Goal: Task Accomplishment & Management: Use online tool/utility

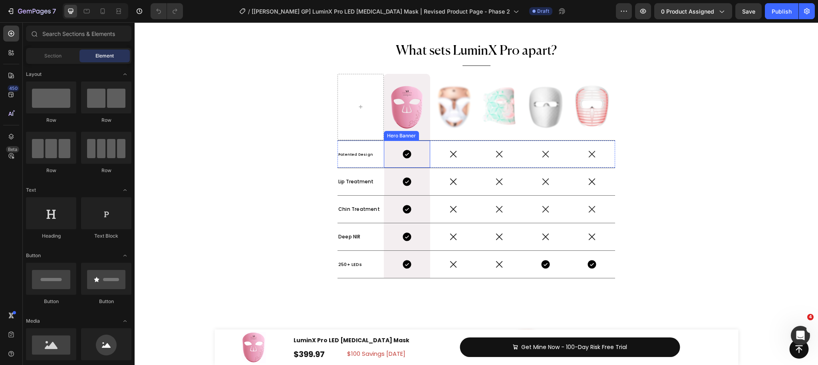
scroll to position [4160, 0]
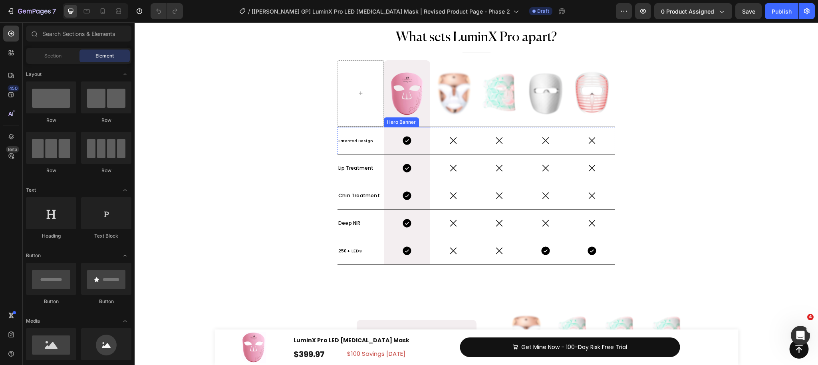
click at [456, 143] on icon at bounding box center [453, 140] width 6 height 6
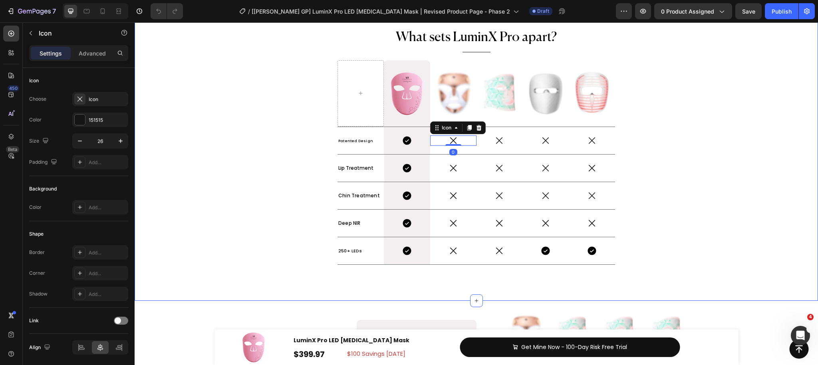
click at [301, 150] on div "Drop element here Image Hero Banner Row Image Icon Icon Icon Image Icon Icon Ic…" at bounding box center [477, 97] width 684 height 382
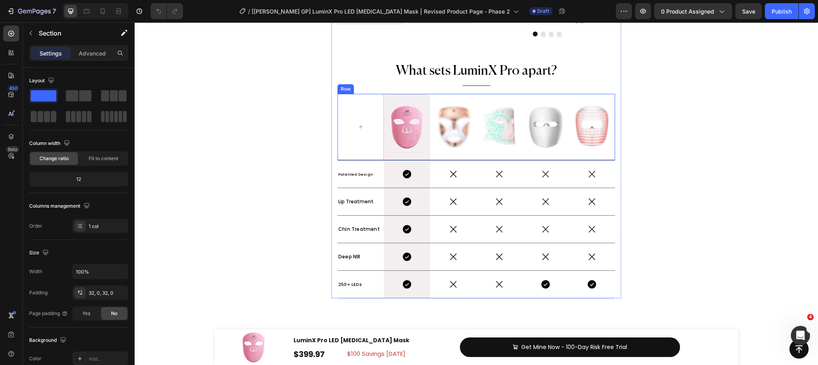
scroll to position [4151, 0]
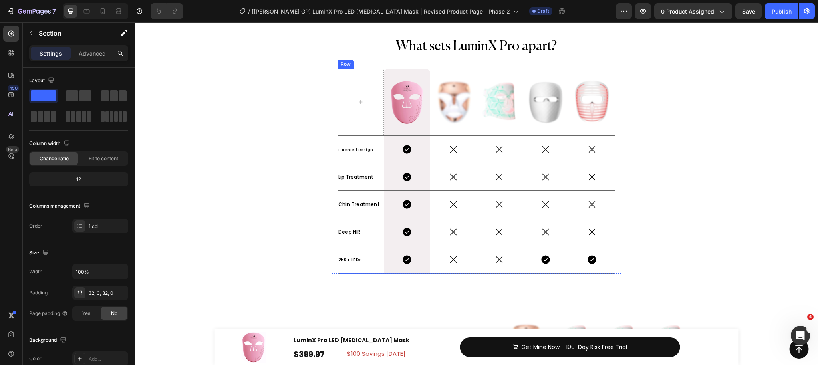
click at [471, 127] on div "Image" at bounding box center [453, 102] width 46 height 66
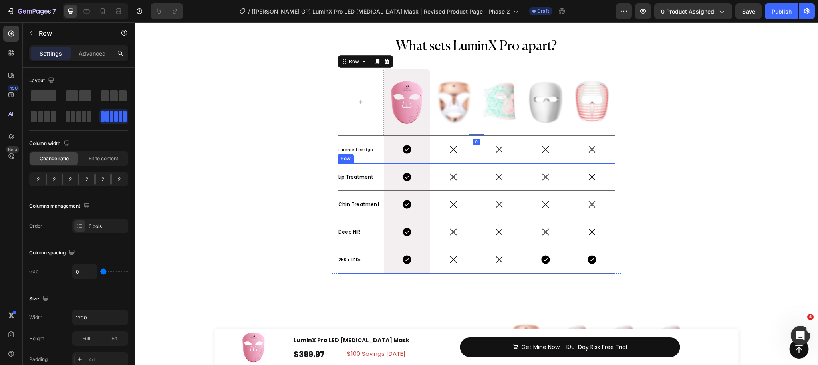
click at [456, 163] on div "Icon" at bounding box center [453, 176] width 46 height 27
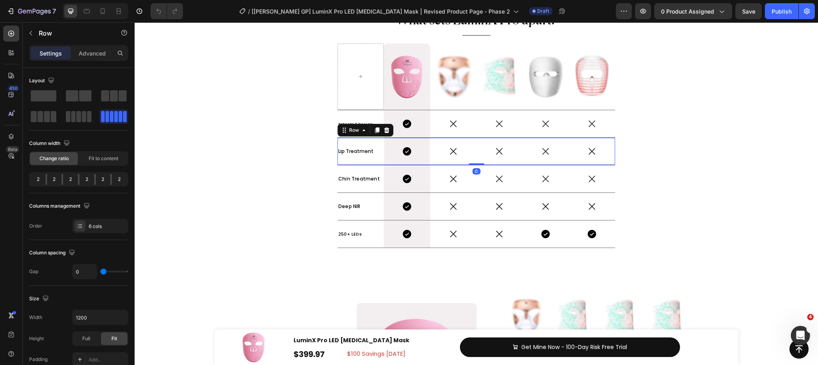
scroll to position [4177, 0]
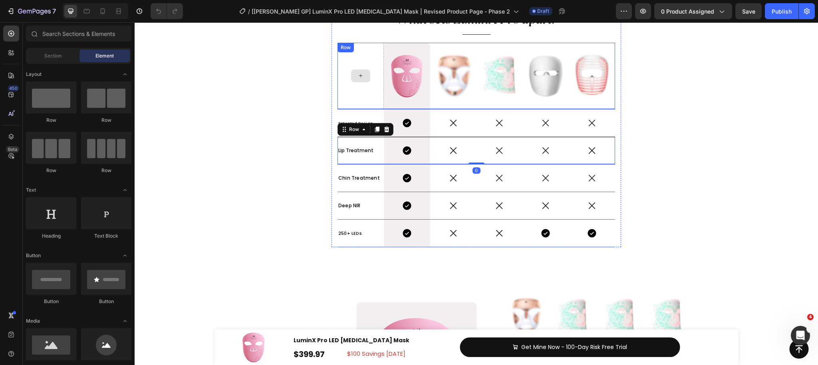
click at [358, 70] on div at bounding box center [360, 76] width 19 height 13
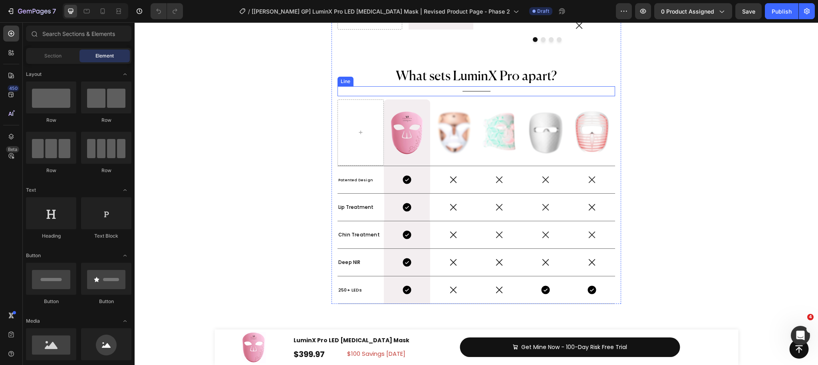
scroll to position [4110, 0]
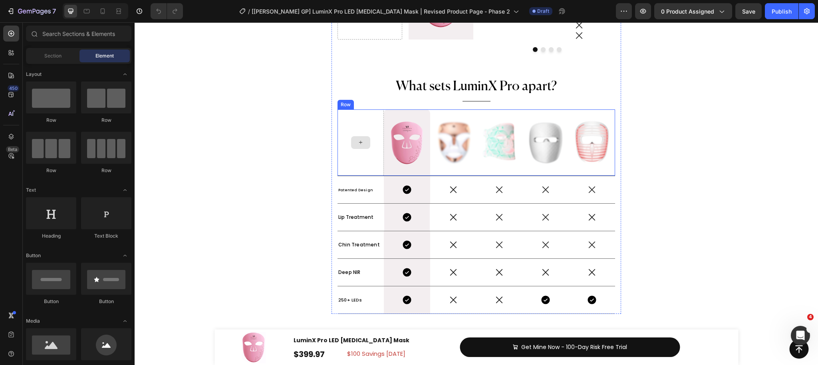
click at [375, 124] on div at bounding box center [361, 143] width 46 height 66
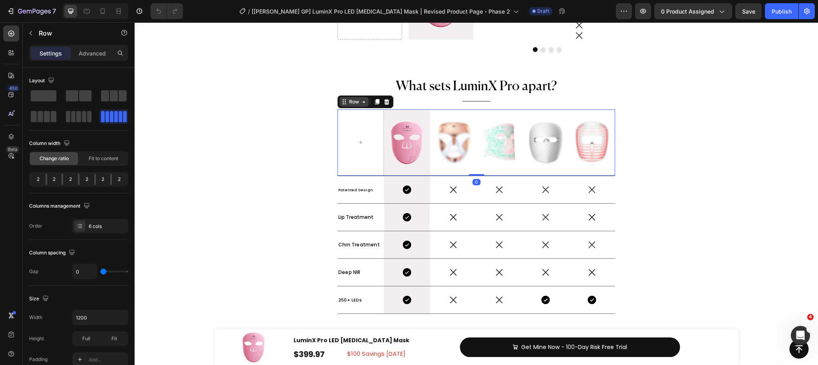
click at [353, 102] on div "Row" at bounding box center [354, 101] width 13 height 7
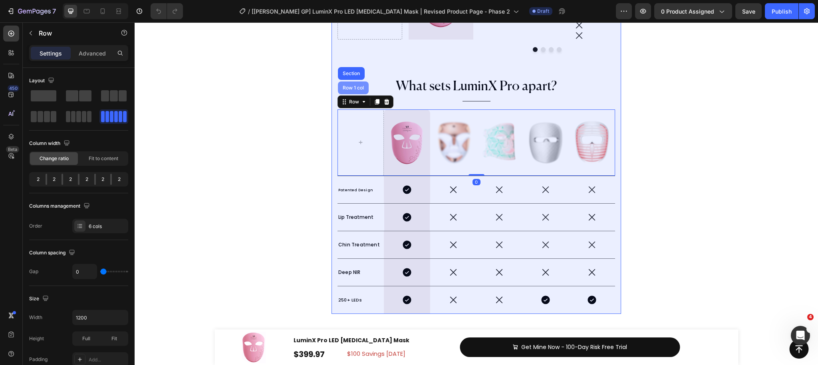
click at [360, 90] on div "Row 1 col" at bounding box center [353, 88] width 24 height 5
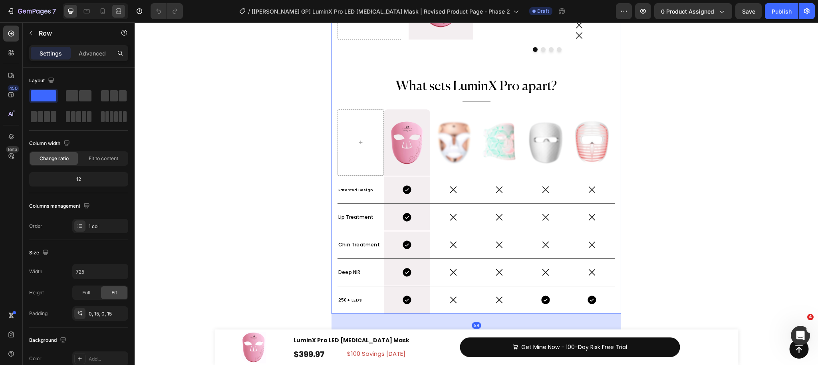
scroll to position [3980, 0]
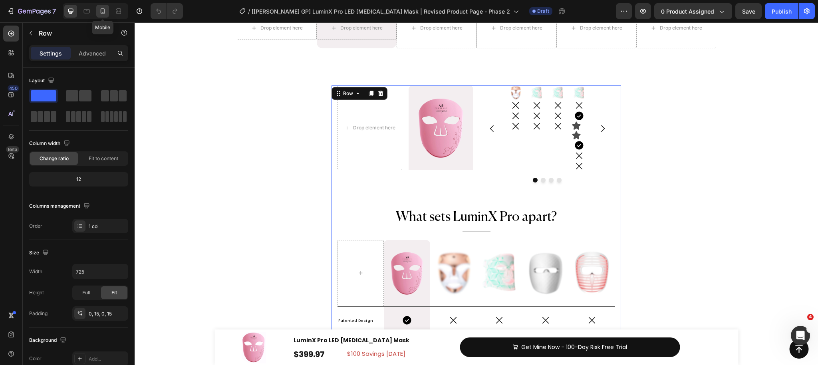
click at [105, 10] on icon at bounding box center [103, 11] width 4 height 6
type input "100%"
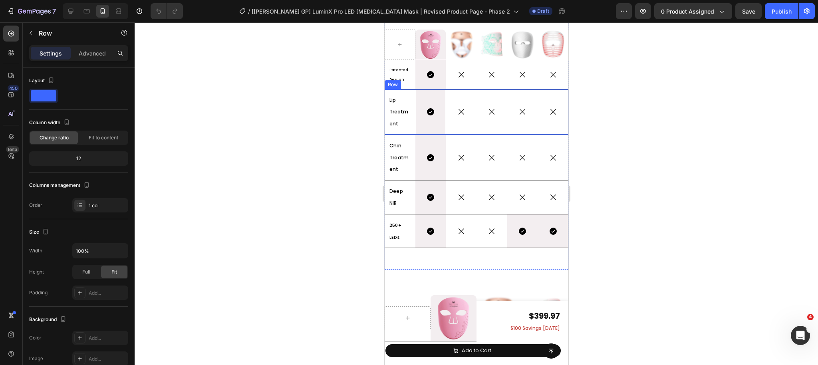
scroll to position [4004, 0]
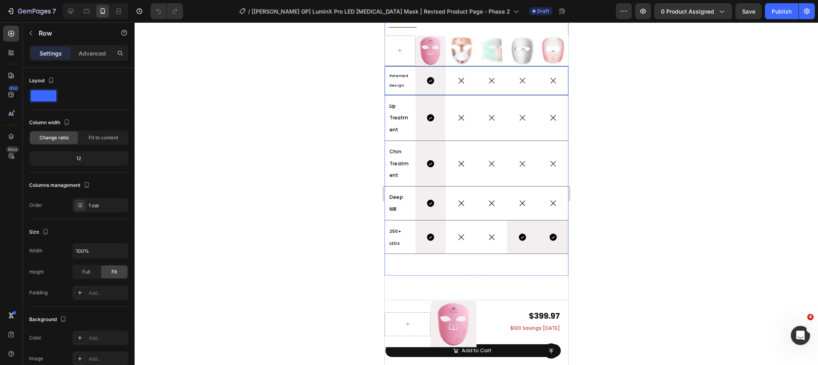
click at [461, 88] on div "Icon" at bounding box center [461, 80] width 31 height 28
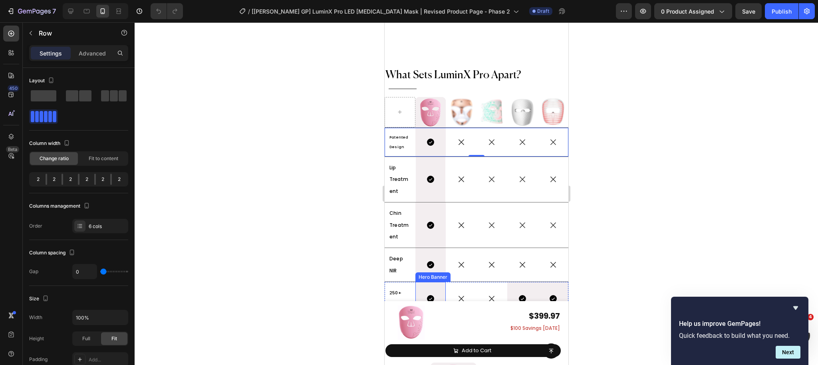
scroll to position [3853, 0]
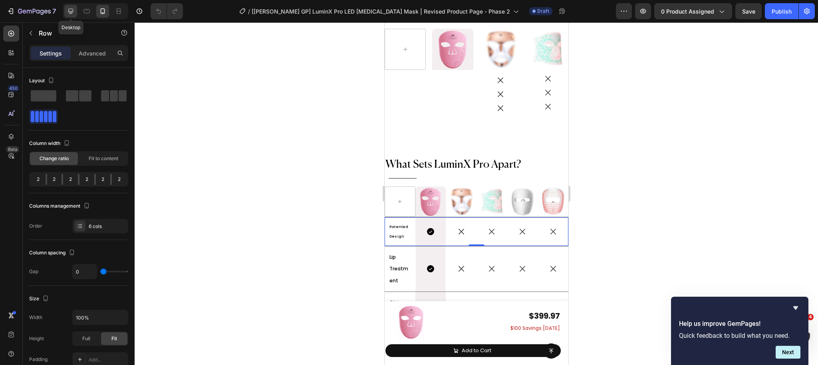
click at [72, 12] on icon at bounding box center [70, 11] width 5 height 5
type input "1200"
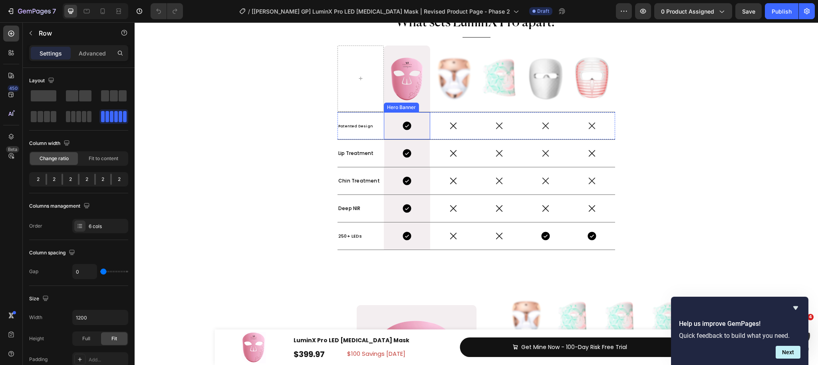
scroll to position [4153, 0]
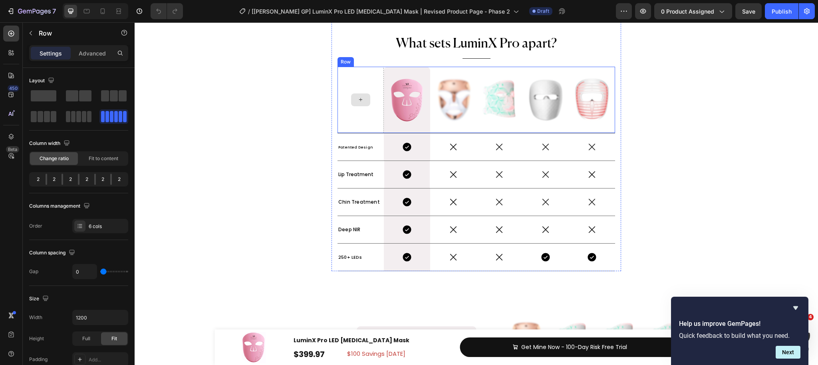
click at [351, 108] on div at bounding box center [361, 100] width 46 height 66
click at [352, 60] on div "Row" at bounding box center [354, 59] width 13 height 7
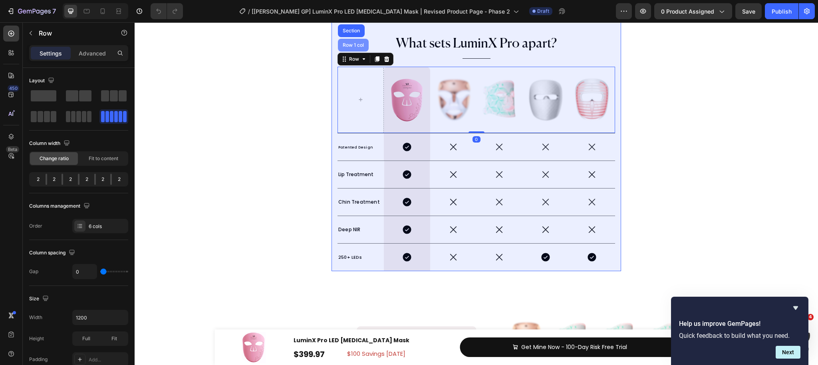
click at [356, 49] on div "Row 1 col" at bounding box center [353, 45] width 31 height 13
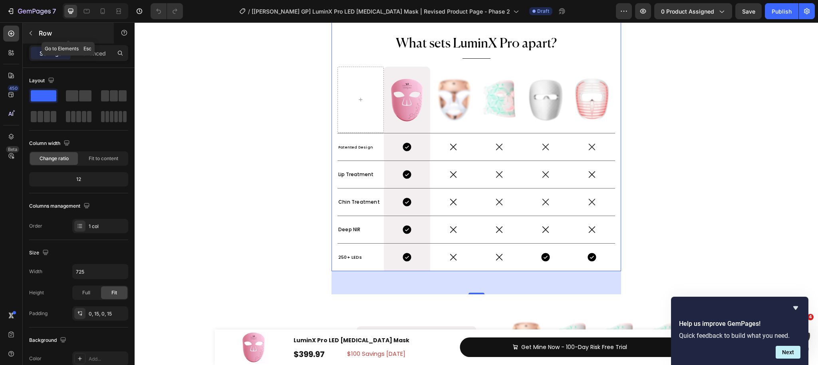
click at [32, 36] on icon "button" at bounding box center [31, 33] width 6 height 6
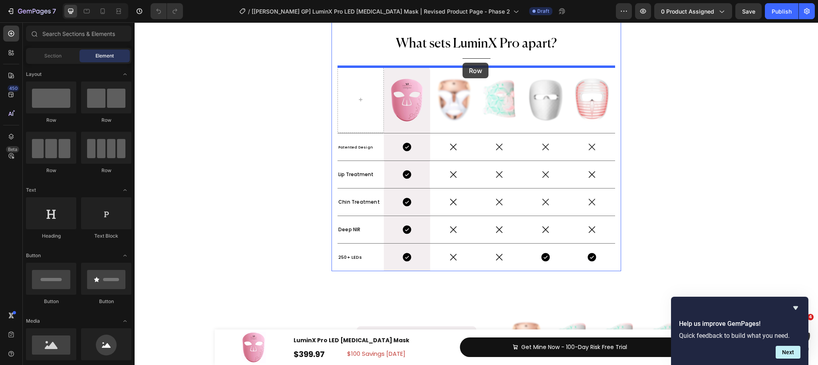
drag, startPoint x: 183, startPoint y: 123, endPoint x: 461, endPoint y: 107, distance: 278.6
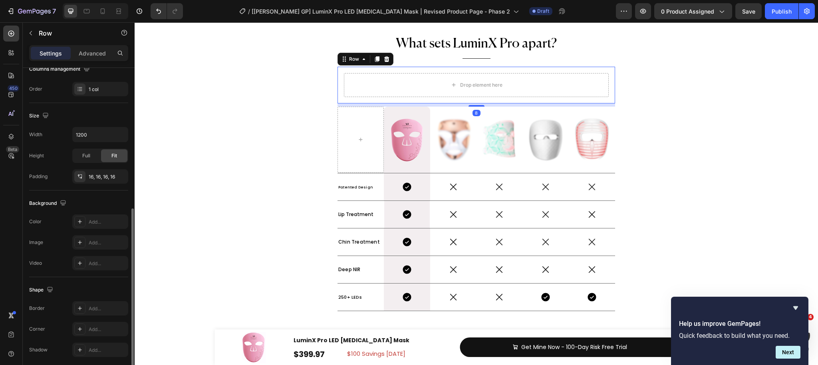
scroll to position [167, 0]
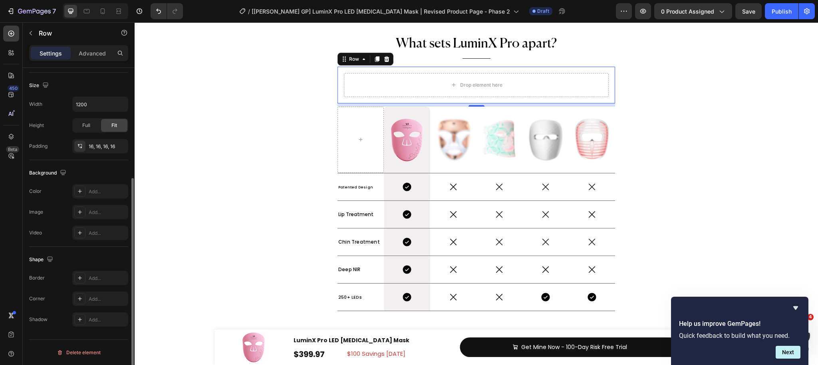
drag, startPoint x: 78, startPoint y: 191, endPoint x: 126, endPoint y: 242, distance: 69.8
click at [78, 191] on icon at bounding box center [80, 191] width 6 height 6
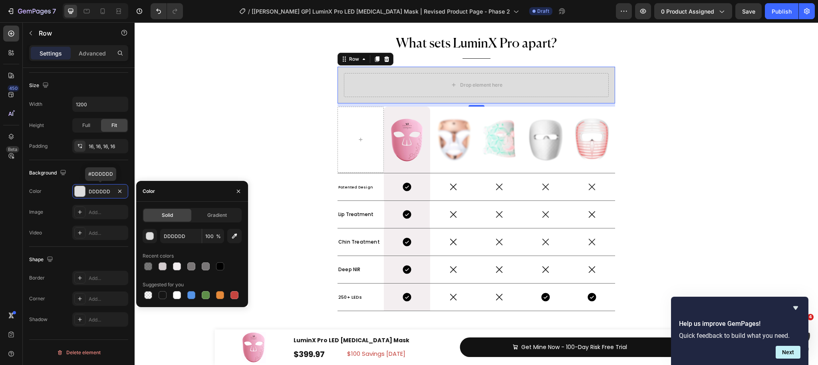
drag, startPoint x: 188, startPoint y: 295, endPoint x: 207, endPoint y: 198, distance: 99.0
click at [188, 295] on div at bounding box center [191, 295] width 8 height 8
type input "5594E7"
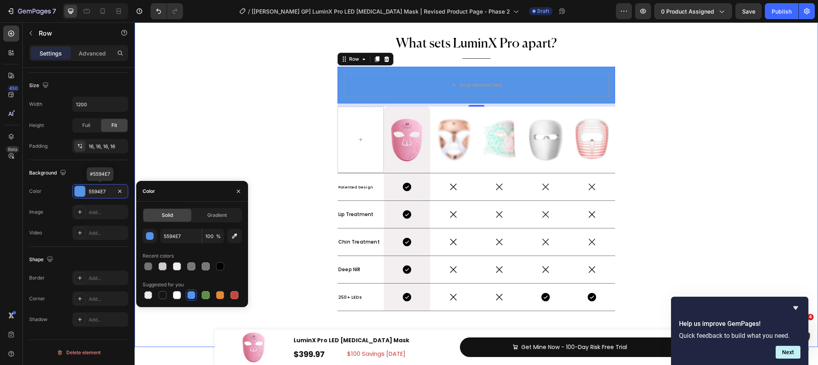
click at [201, 156] on div "Drop element here Image Hero Banner Row Image Icon Icon Icon Image Icon Icon Ic…" at bounding box center [477, 123] width 684 height 422
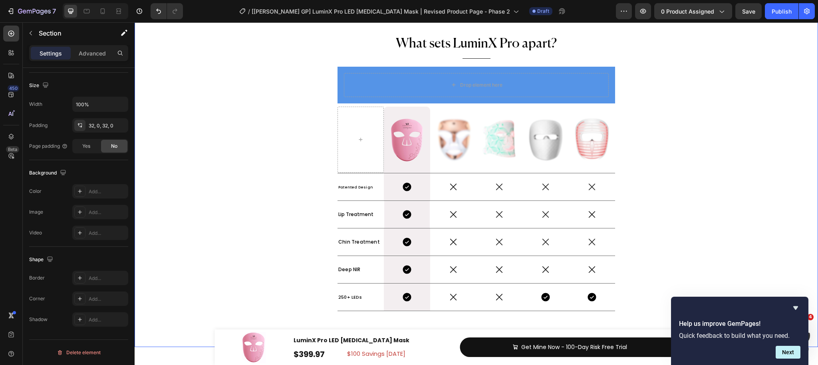
scroll to position [0, 0]
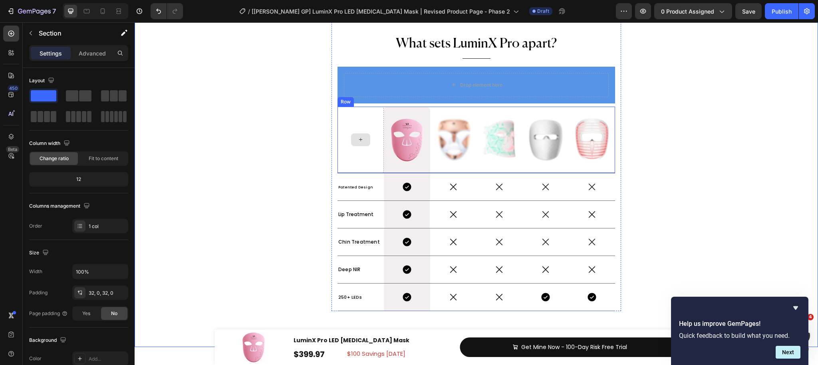
click at [382, 170] on div at bounding box center [361, 140] width 46 height 66
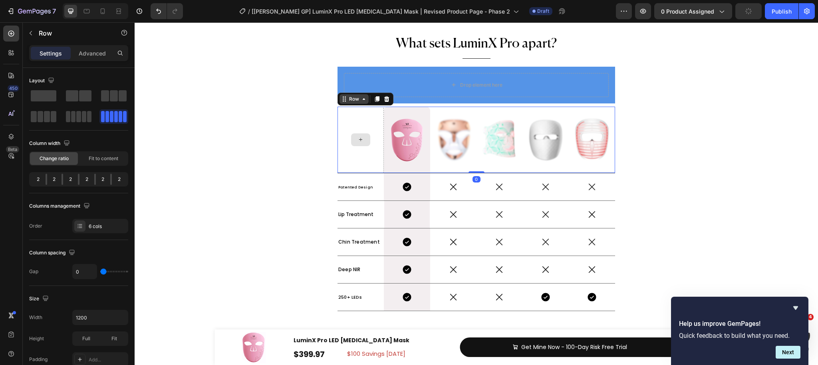
click at [356, 101] on div "Row" at bounding box center [354, 99] width 13 height 7
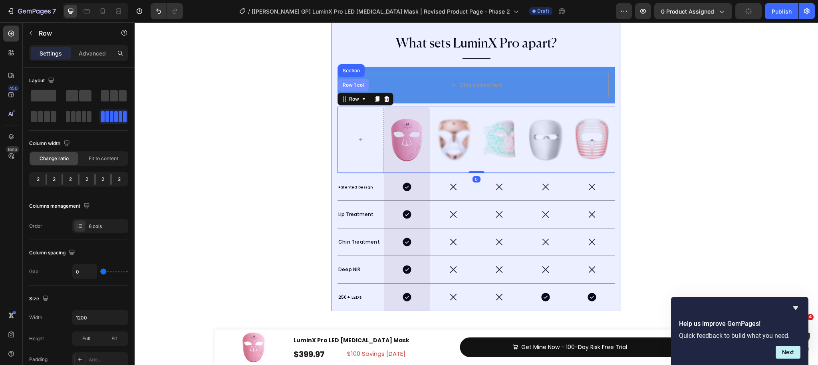
click at [351, 86] on div "Row 1 col" at bounding box center [353, 85] width 24 height 5
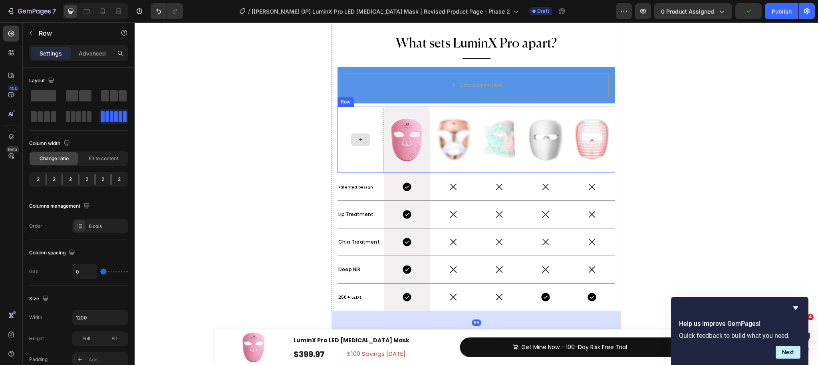
click at [374, 127] on div at bounding box center [361, 140] width 46 height 66
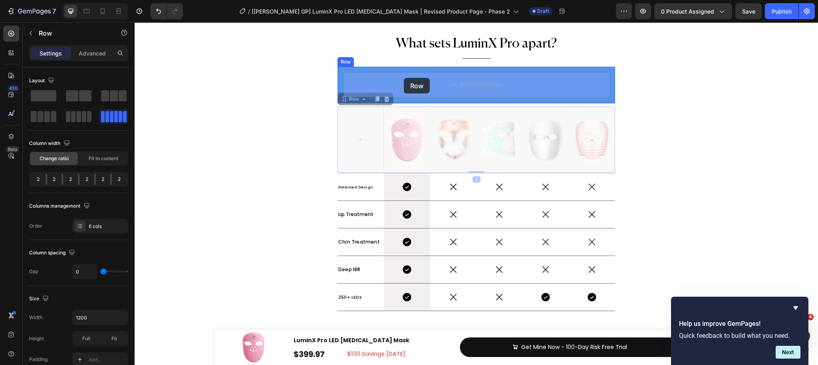
drag, startPoint x: 353, startPoint y: 99, endPoint x: 409, endPoint y: 81, distance: 59.3
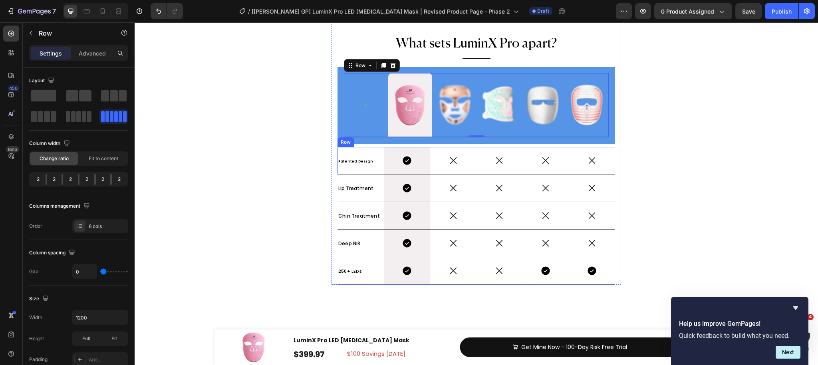
click at [365, 173] on div "Patented Design Text Block" at bounding box center [361, 160] width 46 height 27
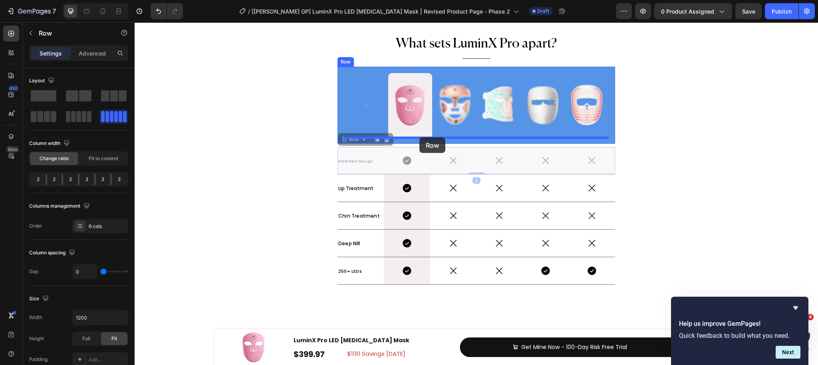
drag, startPoint x: 349, startPoint y: 137, endPoint x: 420, endPoint y: 137, distance: 70.3
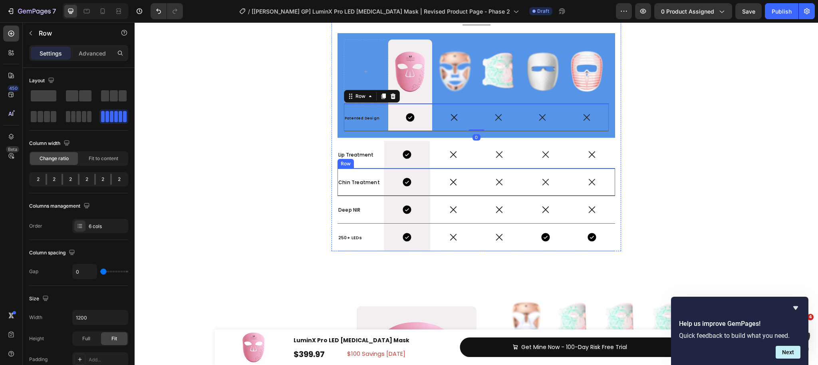
scroll to position [4188, 0]
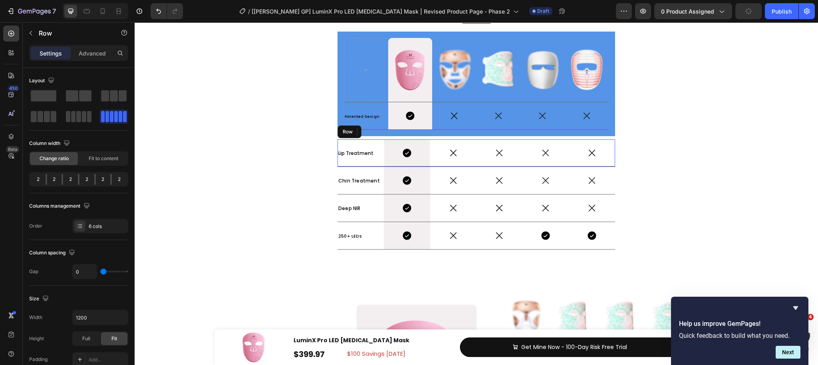
click at [383, 163] on div "Lip Treatment Text Block" at bounding box center [361, 152] width 46 height 27
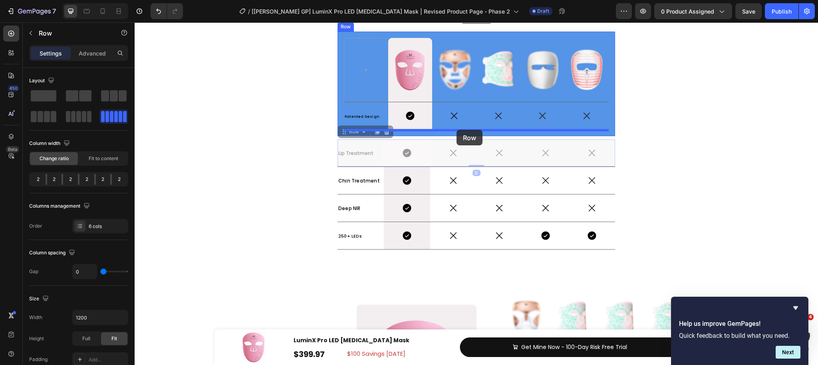
drag, startPoint x: 355, startPoint y: 135, endPoint x: 457, endPoint y: 130, distance: 102.1
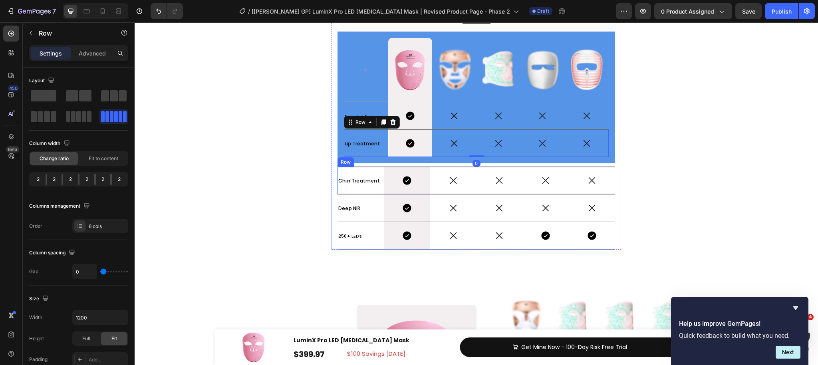
click at [381, 189] on div "Chin Treatment Text Block" at bounding box center [361, 180] width 46 height 27
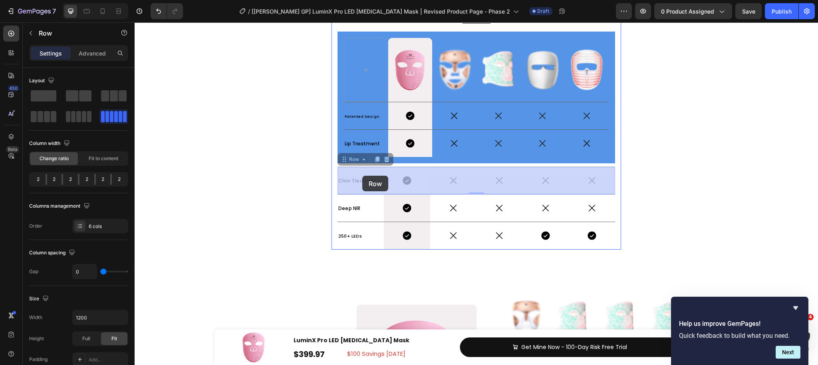
drag, startPoint x: 355, startPoint y: 162, endPoint x: 364, endPoint y: 176, distance: 16.4
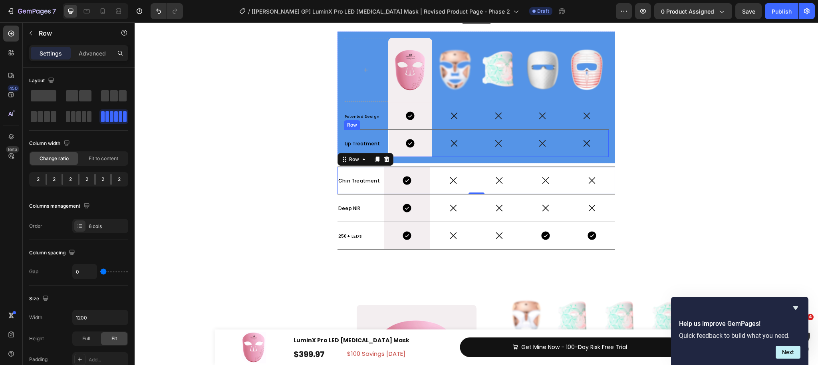
click at [443, 154] on div "Icon" at bounding box center [454, 143] width 44 height 27
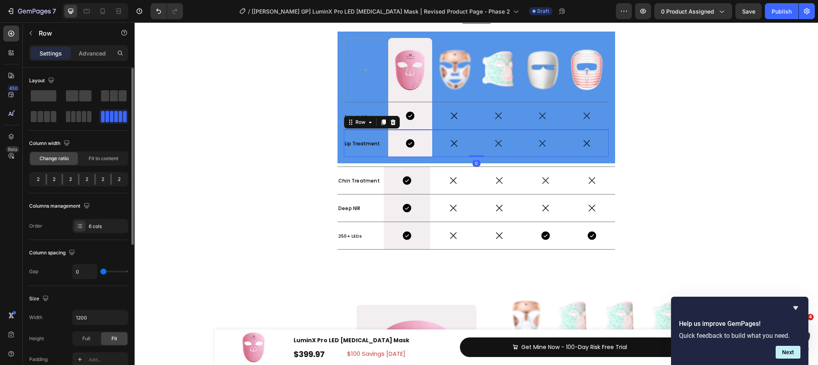
drag, startPoint x: 93, startPoint y: 53, endPoint x: 89, endPoint y: 72, distance: 19.6
click at [93, 53] on p "Advanced" at bounding box center [92, 53] width 27 height 8
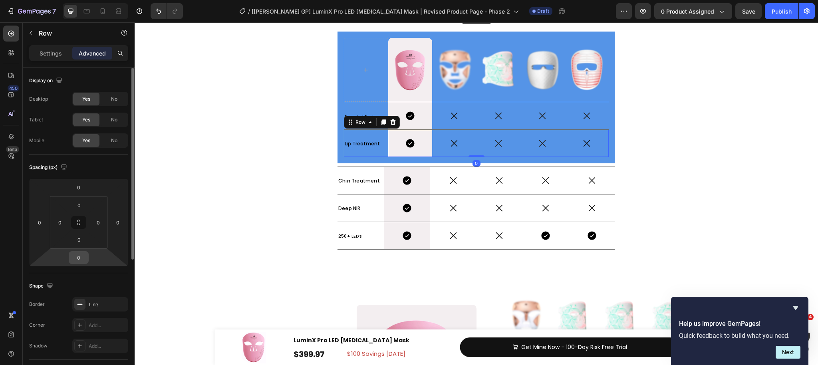
click at [82, 258] on input "0" at bounding box center [79, 258] width 16 height 12
click at [73, 258] on input "0" at bounding box center [79, 258] width 16 height 12
type input "10"
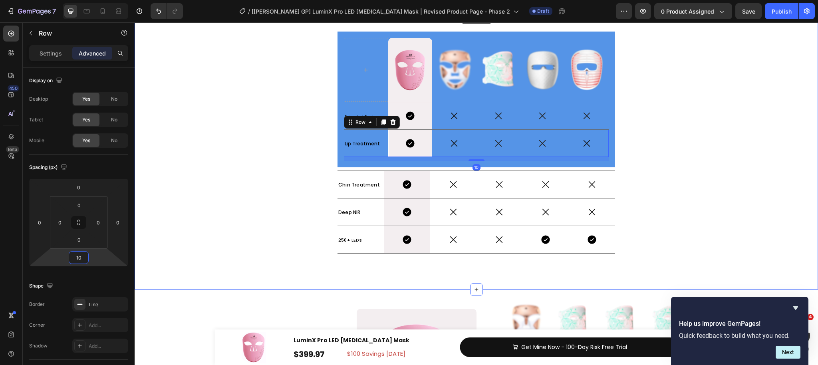
click at [281, 175] on div "Drop element here Image Hero Banner Row Image Icon Icon Icon Image Icon Icon Ic…" at bounding box center [477, 77] width 684 height 400
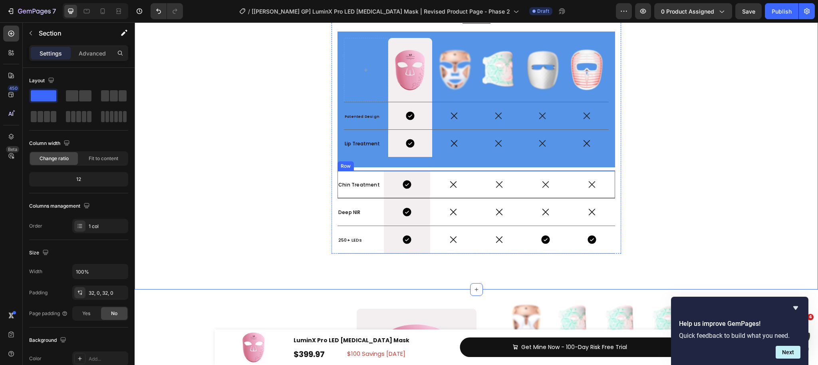
click at [381, 193] on div "Chin Treatment Text Block" at bounding box center [361, 184] width 46 height 27
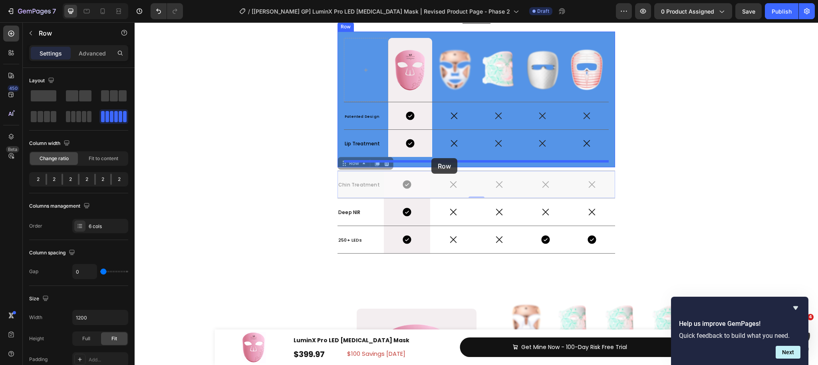
drag, startPoint x: 352, startPoint y: 168, endPoint x: 432, endPoint y: 158, distance: 79.7
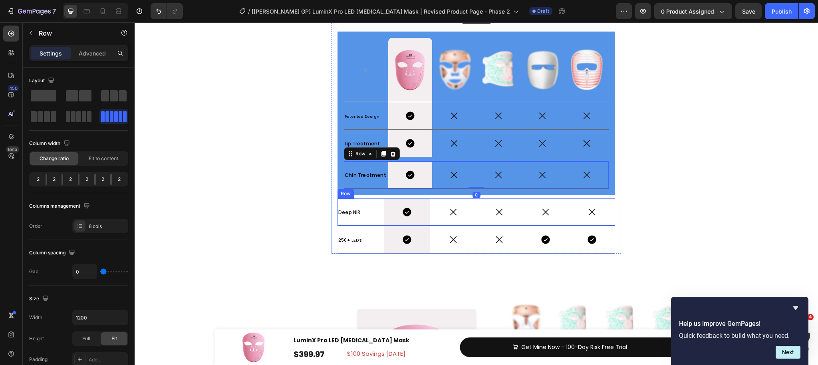
click at [379, 221] on div "Deep NIR Text Block" at bounding box center [361, 212] width 46 height 27
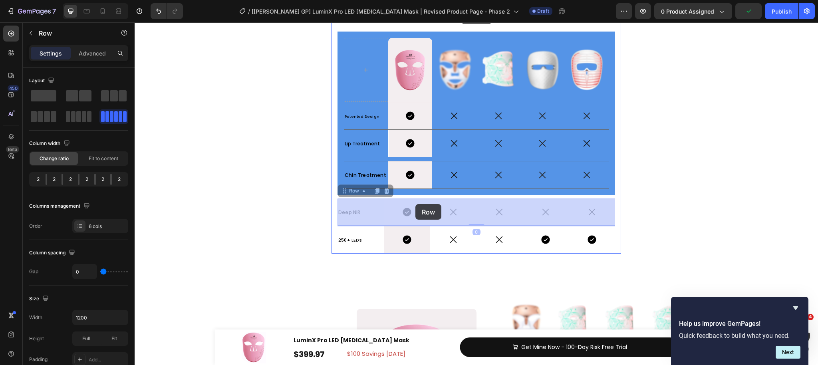
drag, startPoint x: 353, startPoint y: 195, endPoint x: 416, endPoint y: 204, distance: 63.4
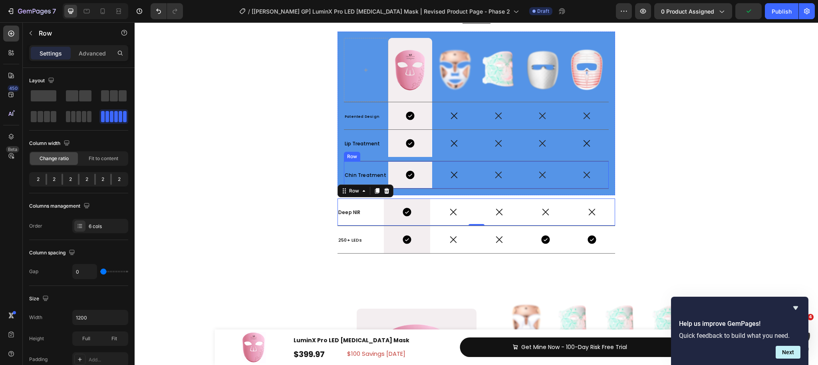
click at [435, 186] on div "Icon" at bounding box center [454, 174] width 44 height 27
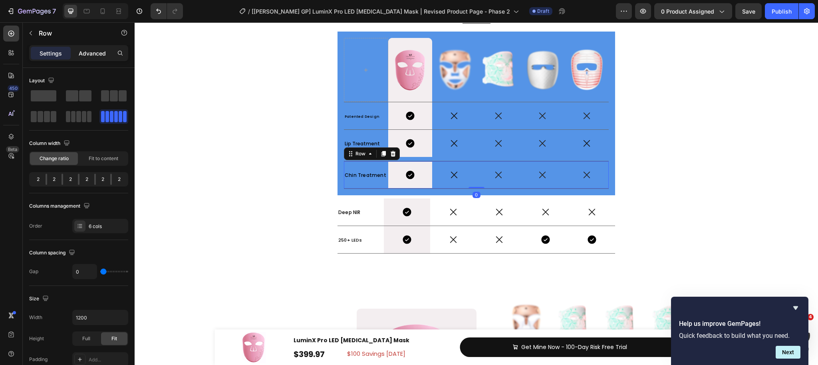
drag, startPoint x: 88, startPoint y: 59, endPoint x: 92, endPoint y: 53, distance: 7.2
click at [88, 59] on div "Advanced" at bounding box center [92, 53] width 40 height 13
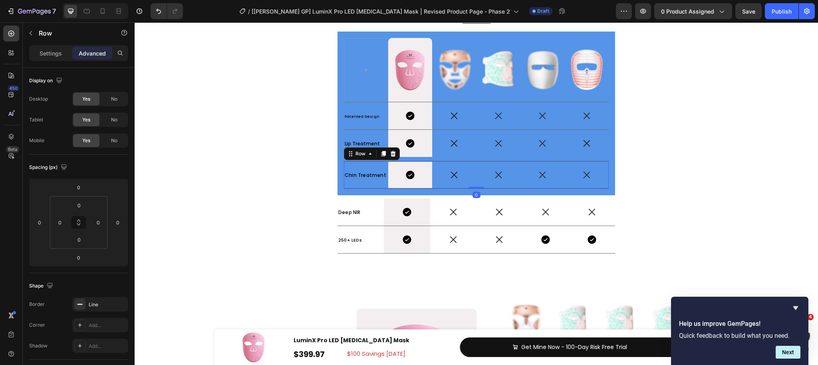
drag, startPoint x: 92, startPoint y: 53, endPoint x: 94, endPoint y: 67, distance: 14.1
click at [92, 53] on p "Advanced" at bounding box center [92, 53] width 27 height 8
click at [76, 259] on input "0" at bounding box center [79, 258] width 16 height 12
click at [72, 259] on input "0" at bounding box center [79, 258] width 16 height 12
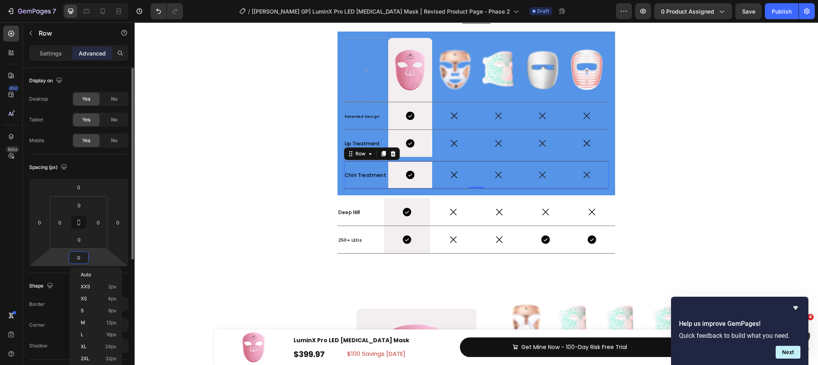
type input "10"
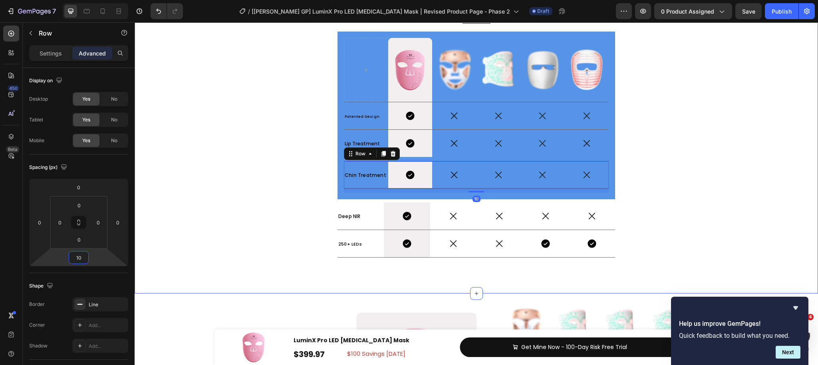
click at [268, 233] on div "Drop element here Image Hero Banner Row Image Icon Icon Icon Image Icon Icon Ic…" at bounding box center [477, 79] width 684 height 404
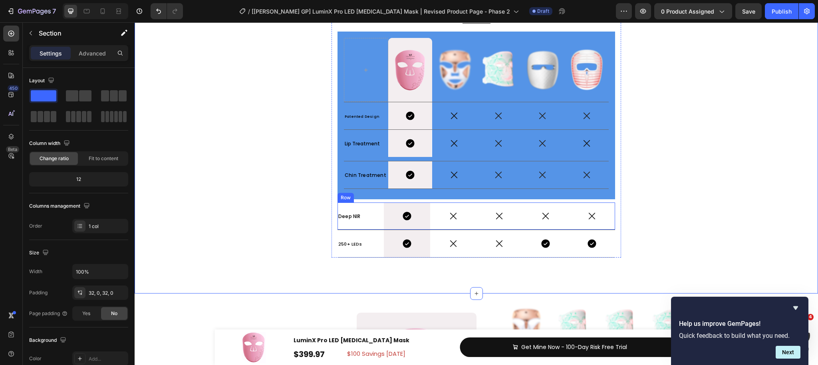
drag, startPoint x: 382, startPoint y: 226, endPoint x: 374, endPoint y: 218, distance: 10.5
click at [382, 226] on div "Deep NIR Text Block" at bounding box center [361, 216] width 46 height 27
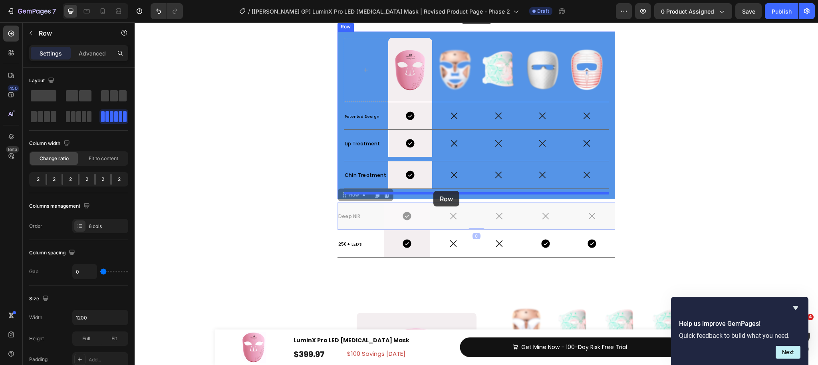
drag, startPoint x: 359, startPoint y: 197, endPoint x: 408, endPoint y: 243, distance: 66.8
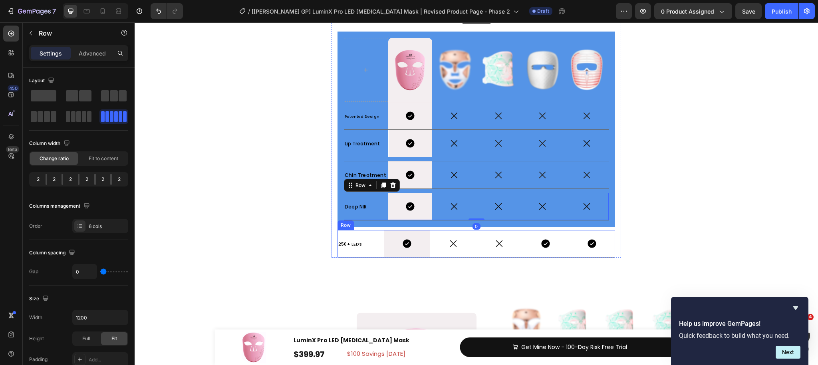
click at [383, 254] on div "250+ LEDs Text Block" at bounding box center [361, 243] width 46 height 27
click at [442, 214] on div "Icon" at bounding box center [454, 206] width 44 height 27
click at [91, 58] on div "Advanced" at bounding box center [92, 53] width 40 height 13
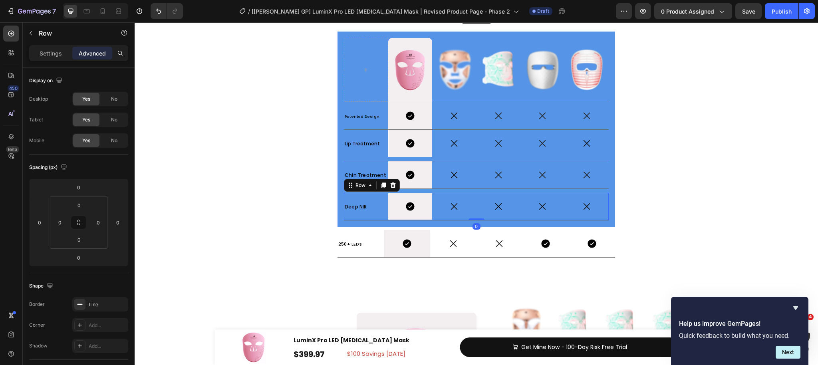
drag, startPoint x: 92, startPoint y: 56, endPoint x: 78, endPoint y: 253, distance: 197.6
click at [92, 56] on p "Advanced" at bounding box center [92, 53] width 27 height 8
click at [78, 253] on input "0" at bounding box center [79, 258] width 16 height 12
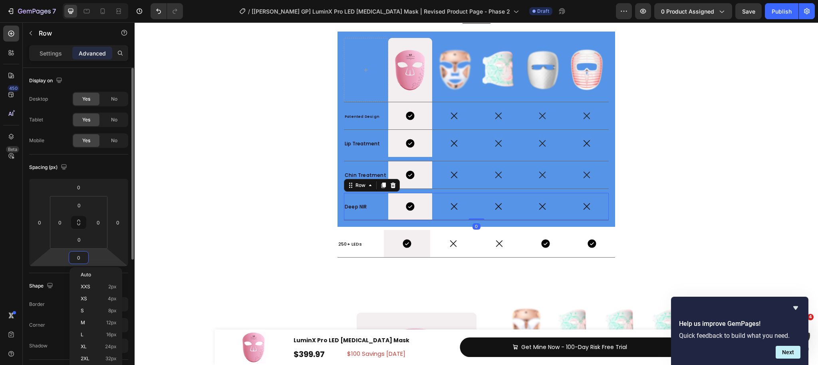
click at [75, 255] on input "0" at bounding box center [79, 258] width 16 height 12
type input "10"
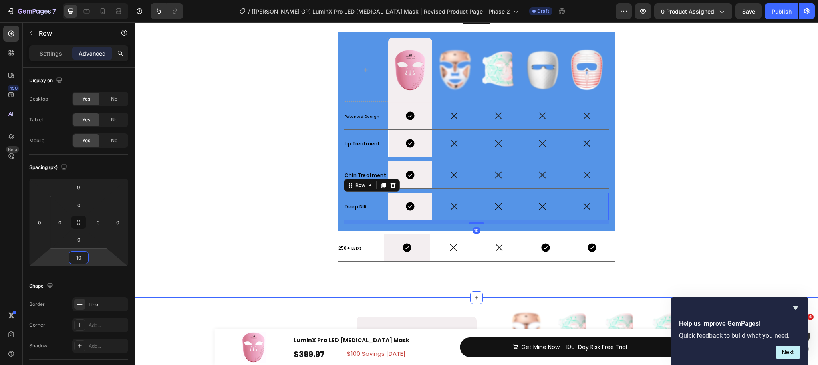
click at [267, 244] on div "Drop element here Image Hero Banner Row Image Icon Icon Icon Image Icon Icon Ic…" at bounding box center [477, 81] width 684 height 408
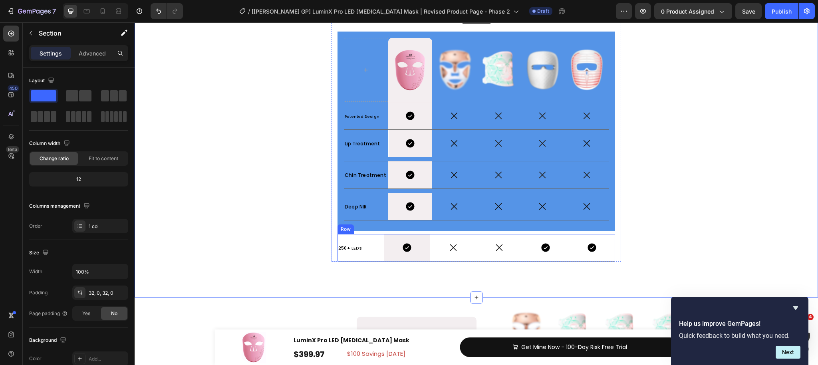
click at [382, 258] on div "250+ LEDs Text Block" at bounding box center [361, 247] width 46 height 27
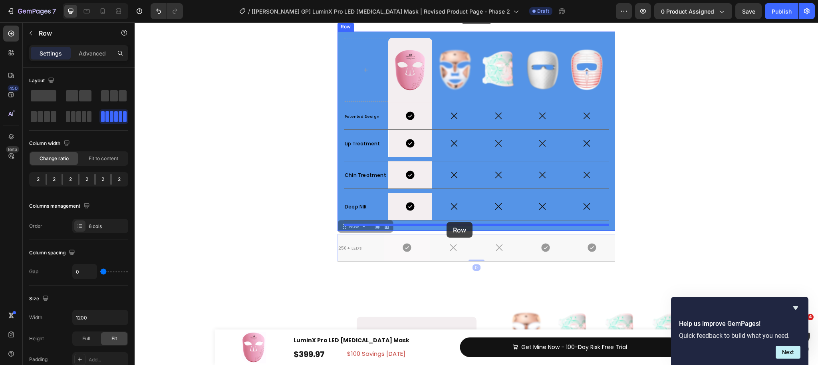
drag, startPoint x: 352, startPoint y: 231, endPoint x: 447, endPoint y: 222, distance: 95.5
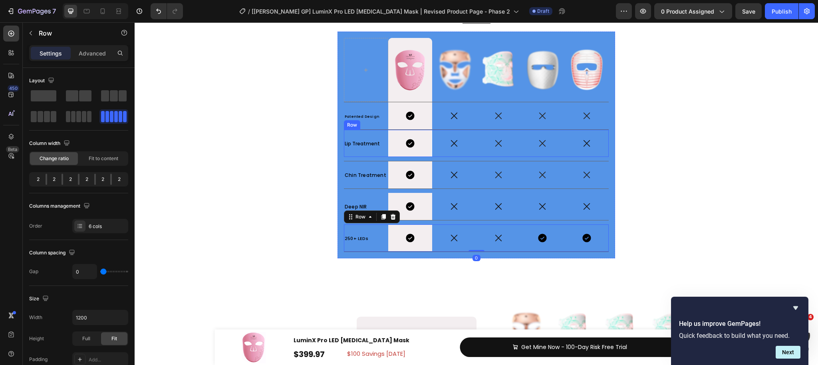
click at [456, 155] on div "Icon" at bounding box center [454, 143] width 44 height 27
drag, startPoint x: 97, startPoint y: 57, endPoint x: 94, endPoint y: 61, distance: 5.2
click at [97, 57] on p "Advanced" at bounding box center [92, 53] width 27 height 8
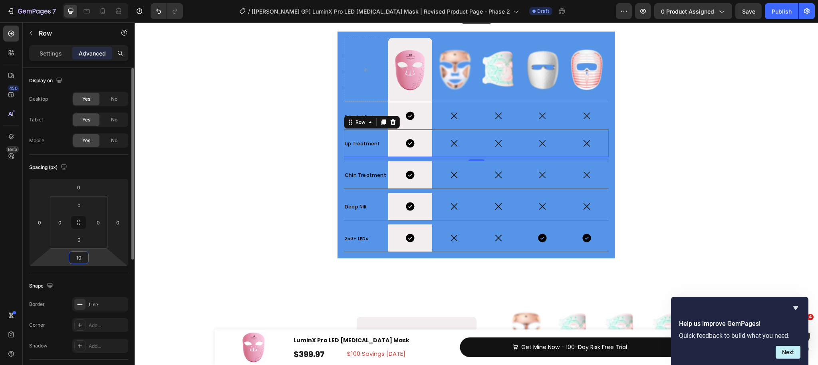
click at [84, 257] on input "10" at bounding box center [79, 258] width 16 height 12
type input "0"
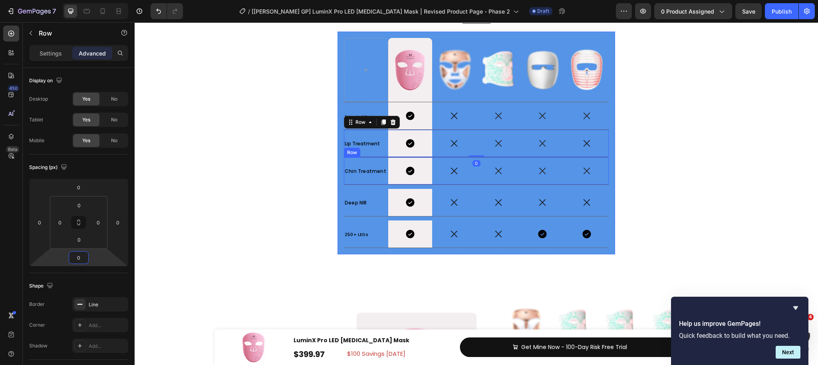
click at [439, 180] on div "Icon" at bounding box center [454, 170] width 44 height 27
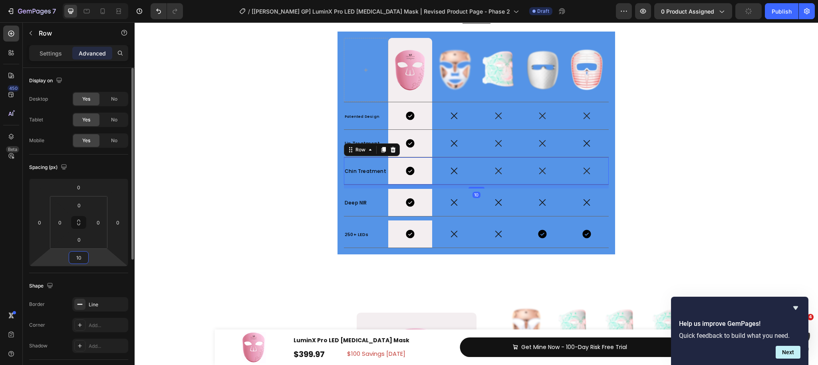
click at [83, 257] on input "10" at bounding box center [79, 258] width 16 height 12
type input "0"
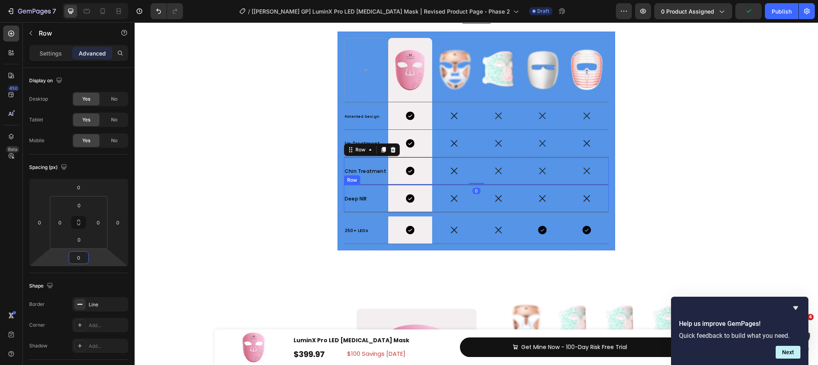
drag, startPoint x: 442, startPoint y: 205, endPoint x: 303, endPoint y: 223, distance: 140.3
click at [442, 205] on div "Icon" at bounding box center [454, 198] width 44 height 27
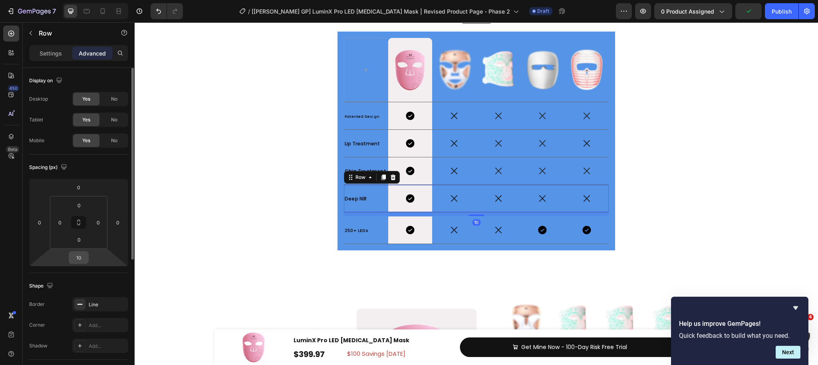
click at [81, 257] on input "10" at bounding box center [79, 258] width 16 height 12
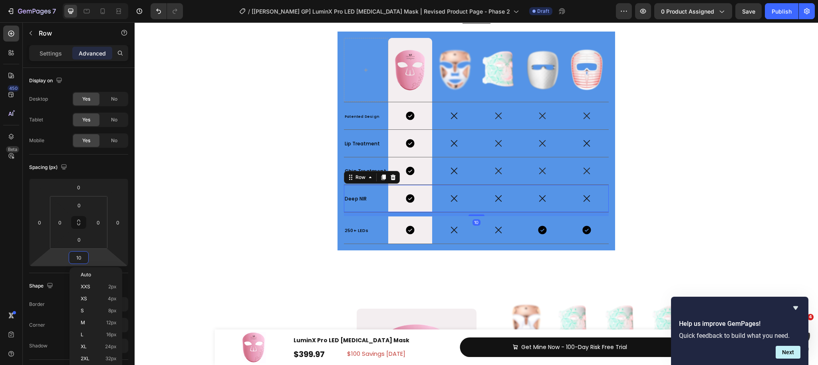
type input "0"
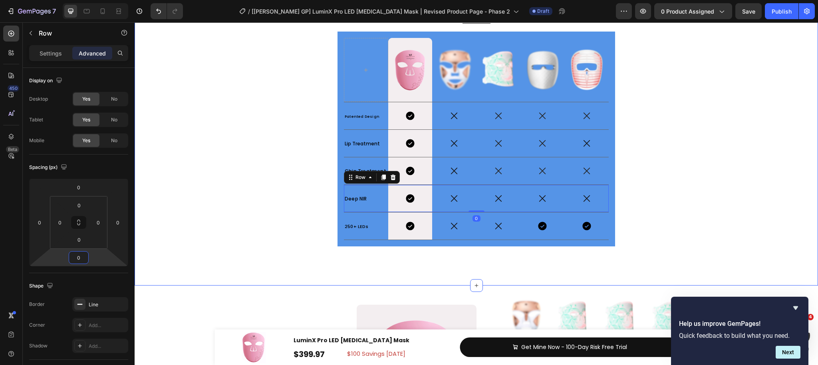
drag, startPoint x: 211, startPoint y: 246, endPoint x: 259, endPoint y: 225, distance: 52.4
click at [211, 246] on div "Drop element here Image Hero Banner Row Image Icon Icon Icon Image Icon Icon Ic…" at bounding box center [477, 75] width 684 height 396
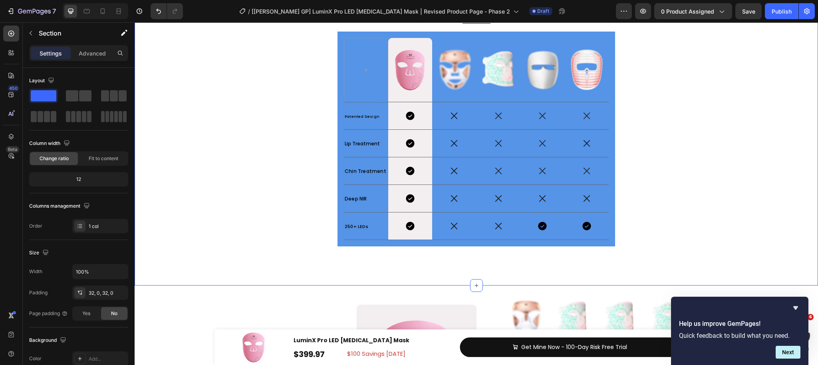
drag, startPoint x: 695, startPoint y: 193, endPoint x: 588, endPoint y: 180, distance: 107.9
click at [695, 193] on div "Drop element here Image Hero Banner Row Image Icon Icon Icon Image Icon Icon Ic…" at bounding box center [477, 75] width 684 height 396
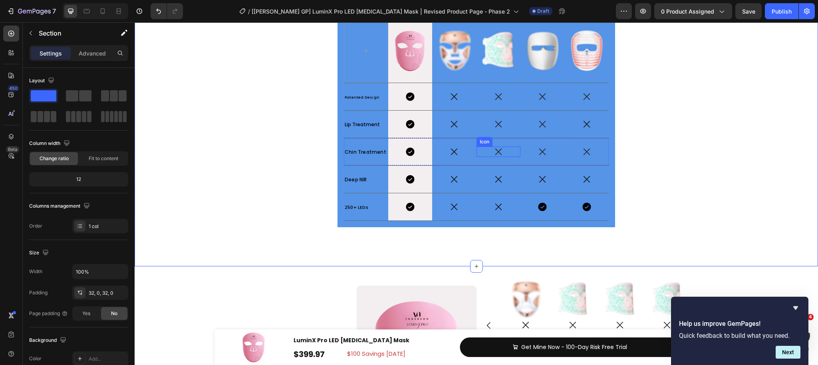
scroll to position [4172, 0]
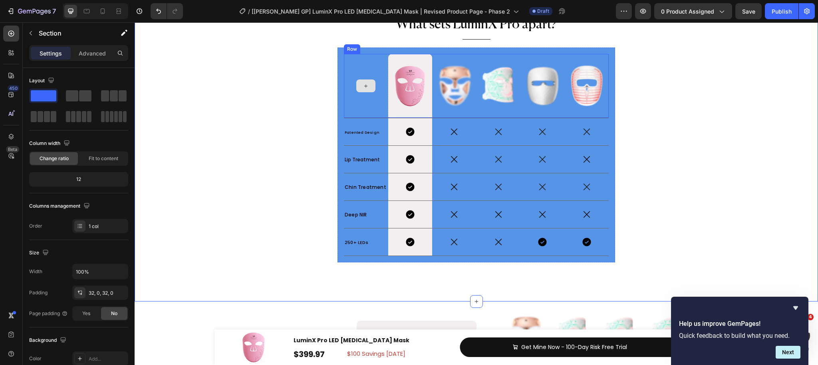
click at [356, 113] on div at bounding box center [366, 86] width 44 height 64
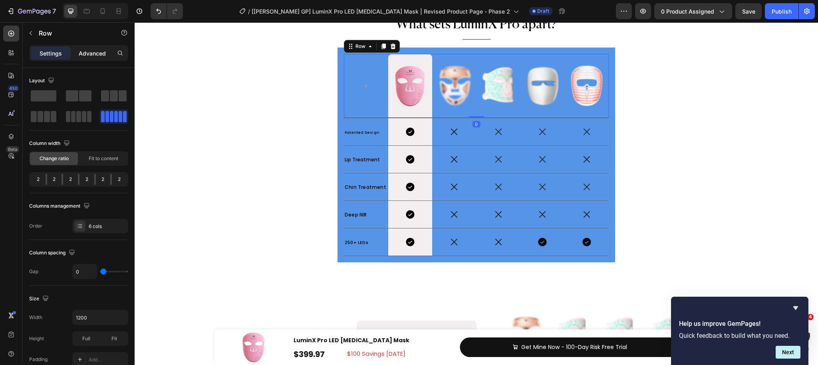
click at [100, 55] on p "Advanced" at bounding box center [92, 53] width 27 height 8
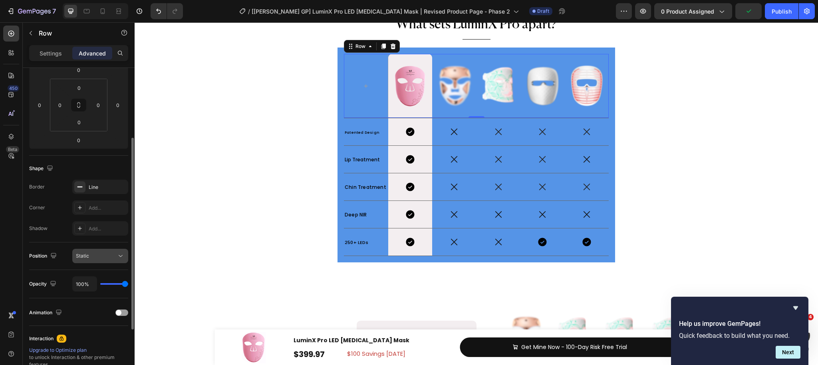
click at [112, 259] on div "Static" at bounding box center [96, 256] width 41 height 7
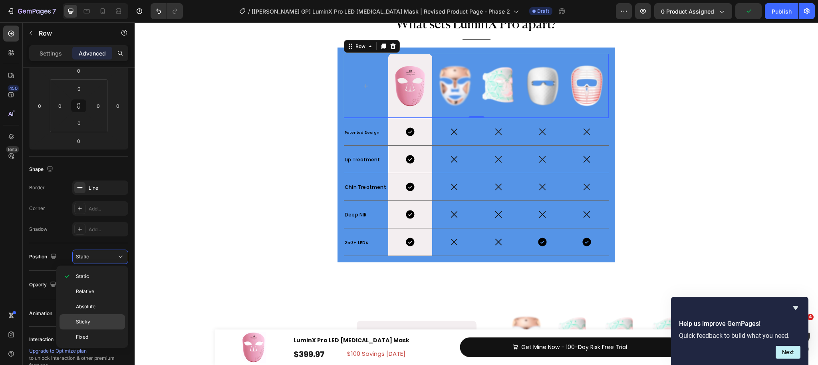
click at [103, 319] on p "Sticky" at bounding box center [99, 322] width 46 height 7
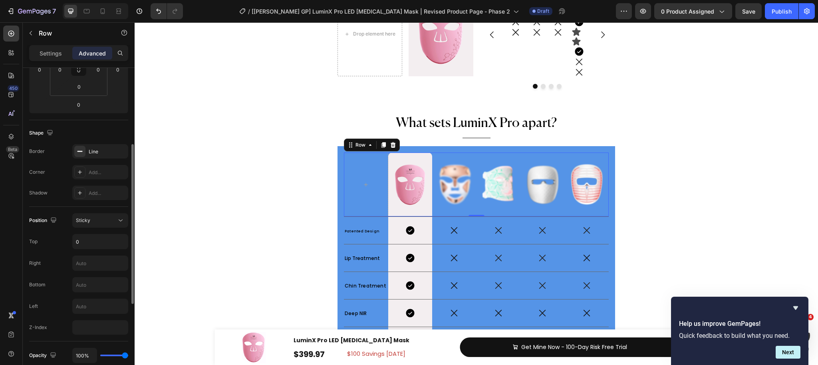
scroll to position [178, 0]
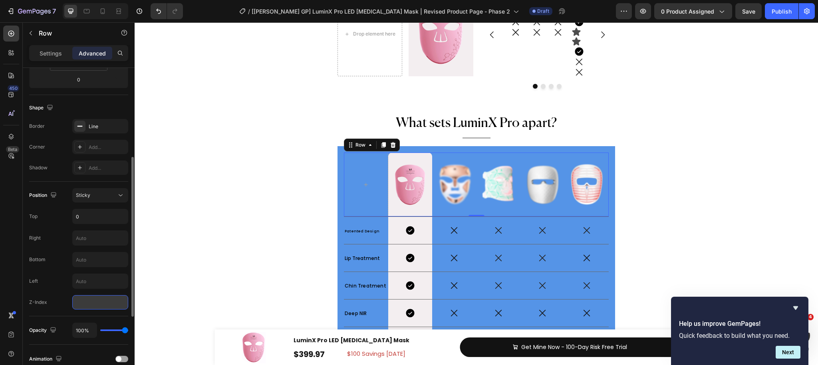
click at [89, 302] on input "number" at bounding box center [100, 302] width 56 height 14
type input "2"
click at [238, 231] on div "Drop element here Image Hero Banner Row Image Icon Icon Icon Image Icon Icon Ic…" at bounding box center [477, 190] width 684 height 396
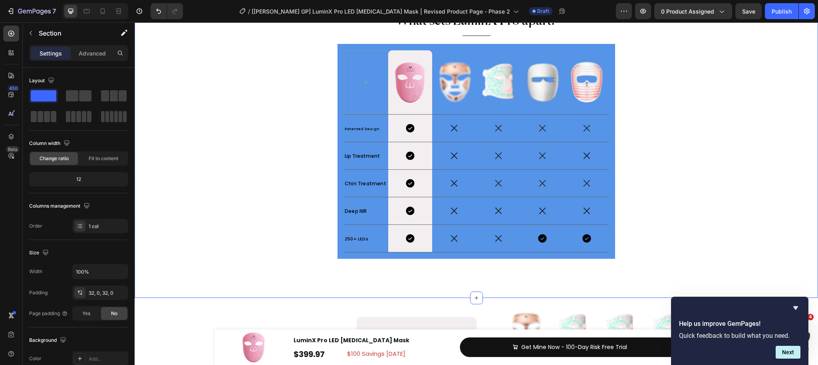
scroll to position [4130, 0]
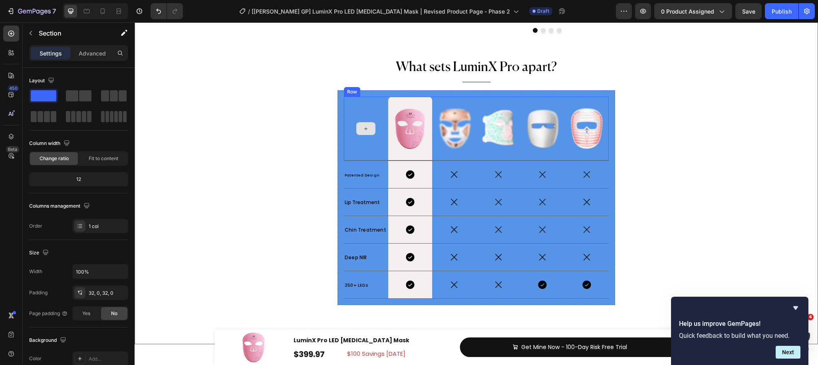
click at [357, 149] on div at bounding box center [366, 129] width 44 height 64
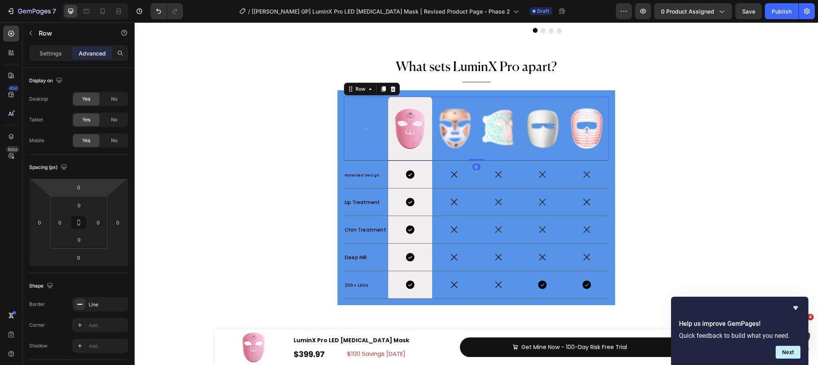
drag, startPoint x: 44, startPoint y: 54, endPoint x: 50, endPoint y: 64, distance: 11.5
click at [44, 54] on p "Settings" at bounding box center [51, 53] width 22 height 8
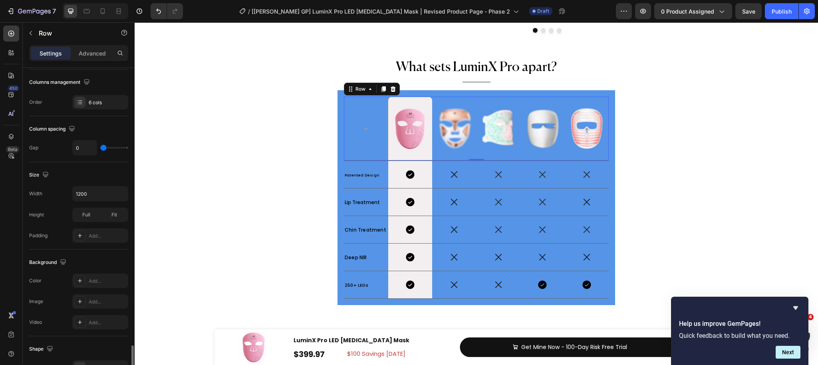
scroll to position [259, 0]
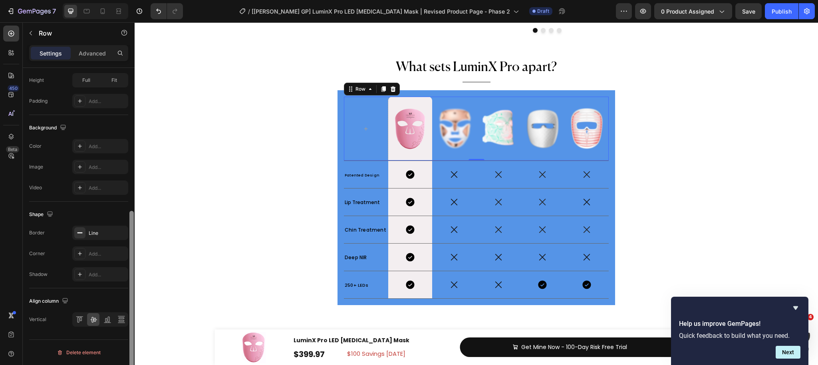
drag, startPoint x: 81, startPoint y: 148, endPoint x: 129, endPoint y: 197, distance: 68.1
click at [81, 148] on icon at bounding box center [80, 146] width 6 height 6
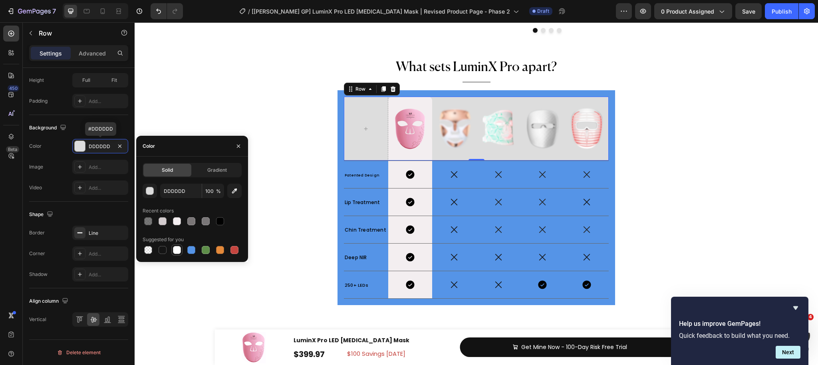
click at [174, 251] on div at bounding box center [177, 250] width 8 height 8
type input "FFFFFF"
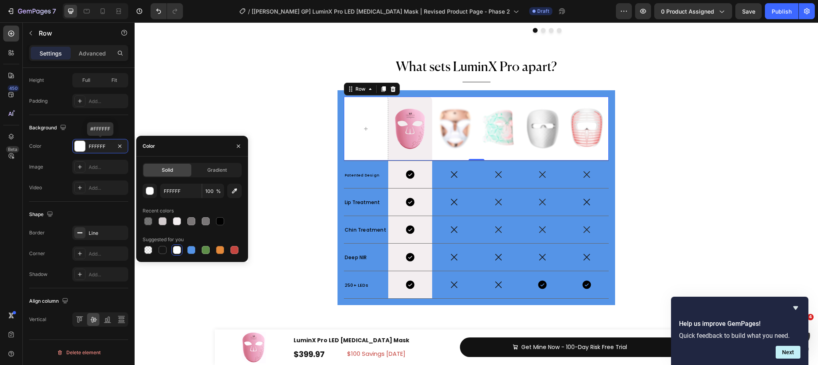
click at [253, 103] on div "Drop element here Image Hero Banner Row Image Icon Icon Icon Image Icon Icon Ic…" at bounding box center [477, 134] width 684 height 396
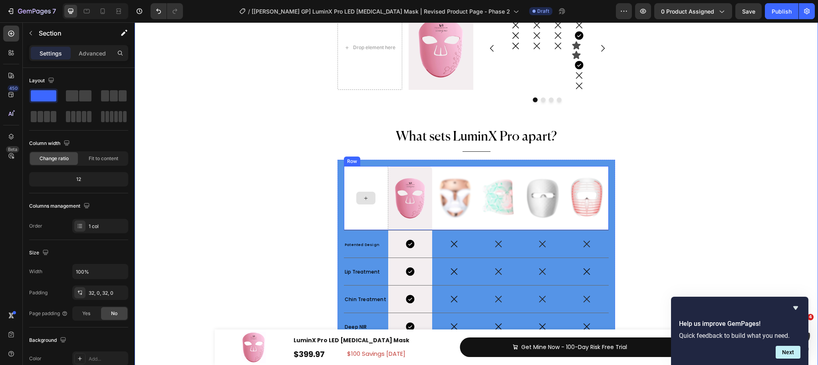
scroll to position [4059, 0]
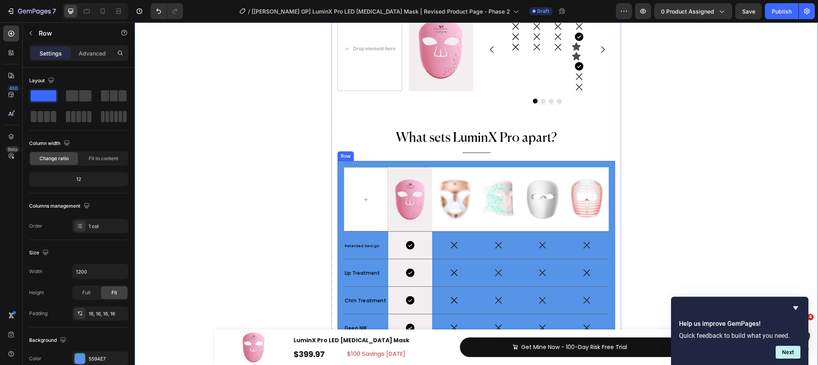
click at [341, 177] on div "Image Hero Banner Image Image Image Image Row Patented Design Text Block Icon H…" at bounding box center [477, 268] width 278 height 215
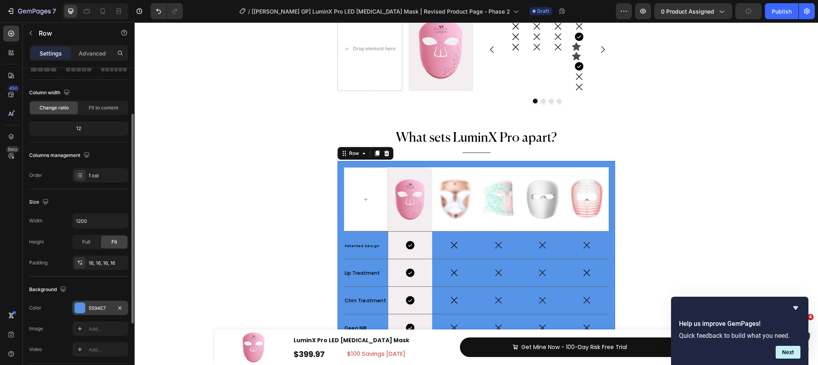
scroll to position [59, 0]
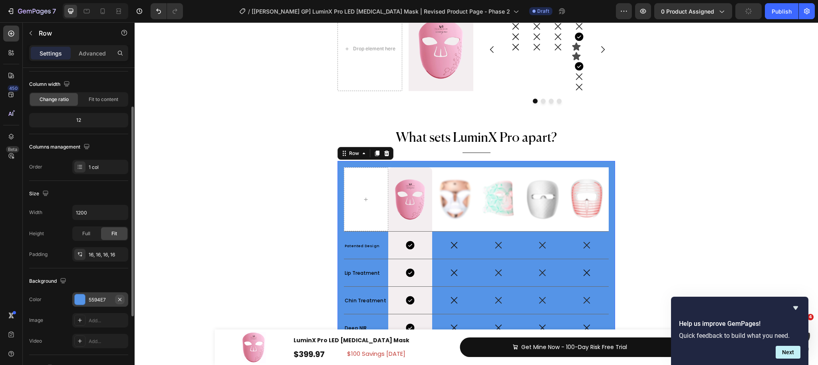
click at [119, 299] on icon "button" at bounding box center [119, 299] width 3 height 3
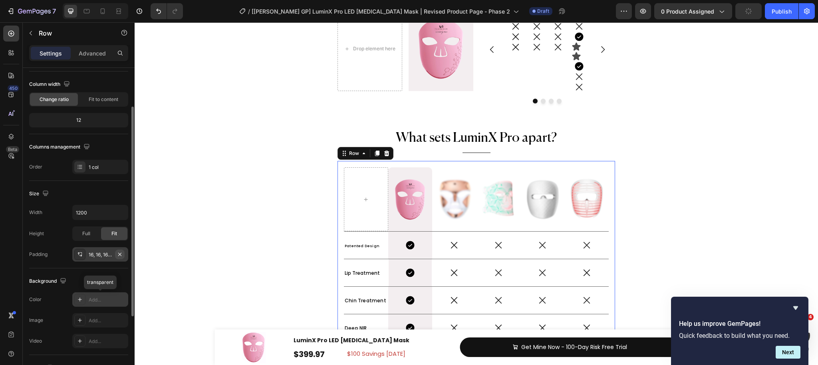
click at [122, 254] on icon "button" at bounding box center [120, 254] width 6 height 6
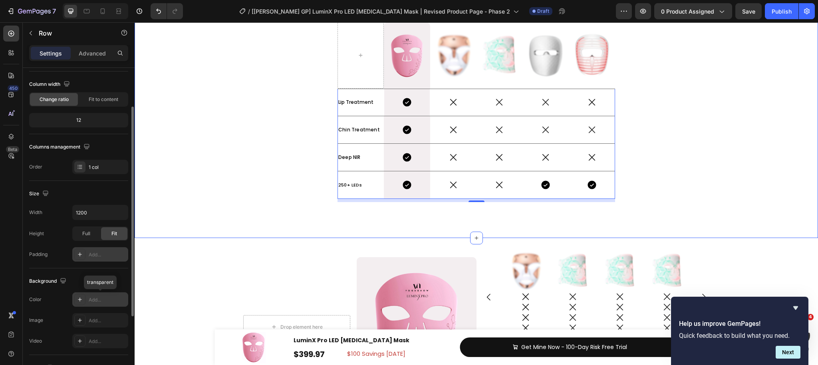
scroll to position [4228, 0]
click at [377, 193] on div "250+ LEDs Text Block" at bounding box center [361, 182] width 46 height 27
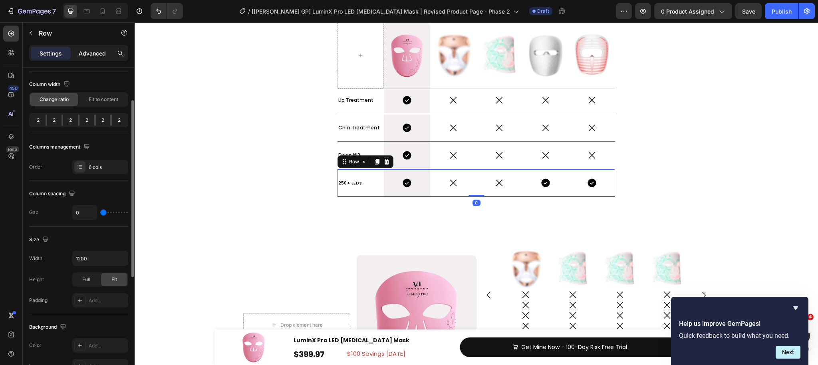
click at [88, 58] on div "Advanced" at bounding box center [92, 53] width 40 height 13
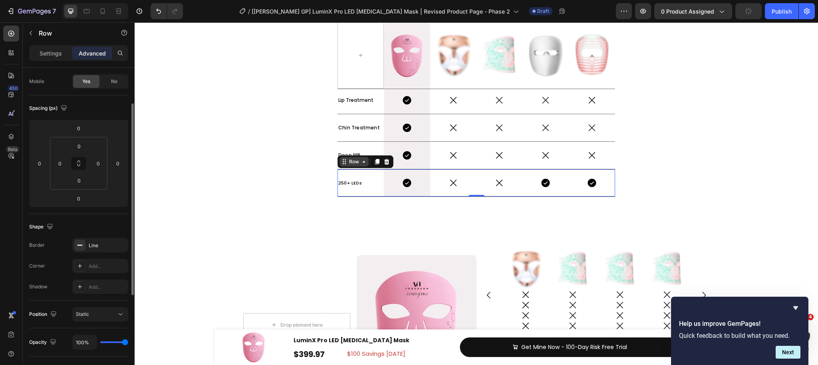
click at [354, 165] on div "Row" at bounding box center [354, 161] width 13 height 7
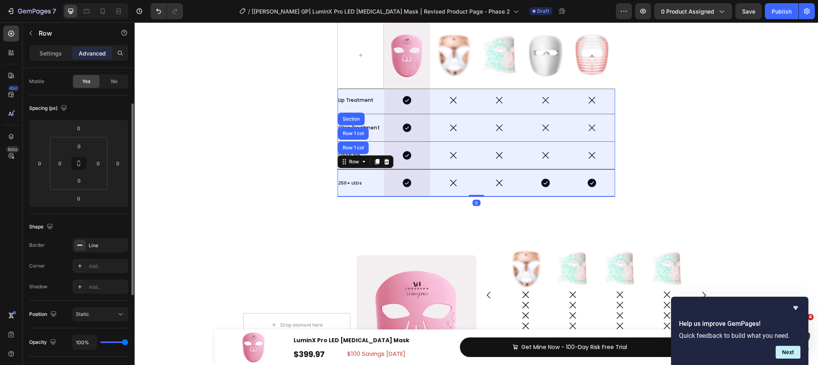
click at [355, 148] on div "Row 1 col" at bounding box center [353, 147] width 24 height 5
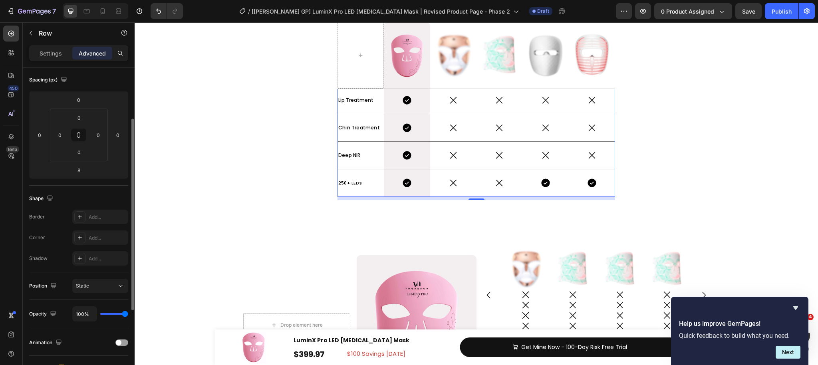
scroll to position [86, 0]
click at [84, 172] on input "8" at bounding box center [79, 171] width 16 height 12
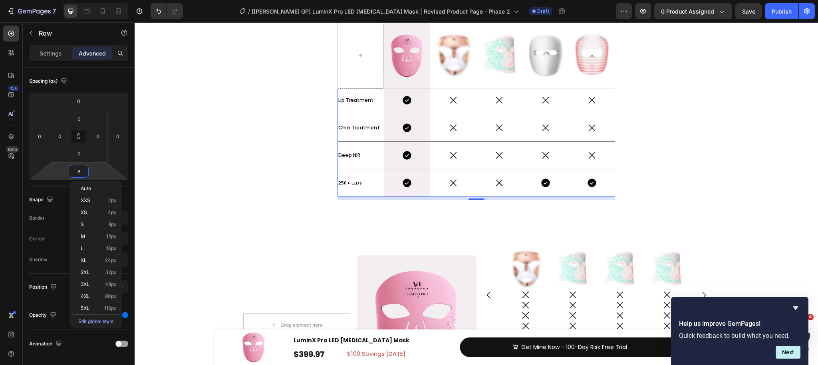
type input "0"
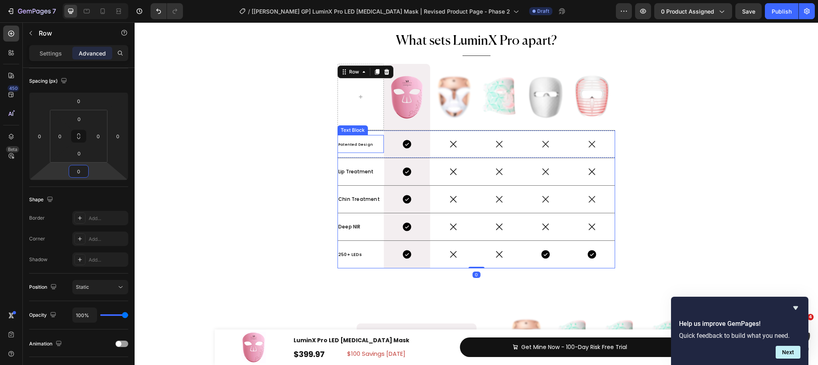
scroll to position [4143, 0]
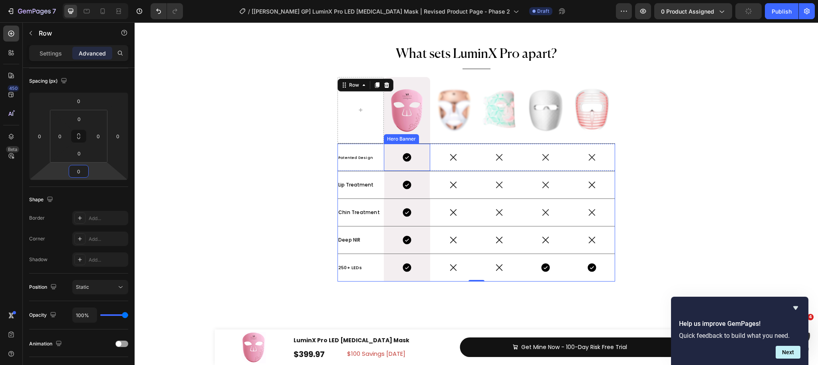
click at [388, 144] on div "Icon" at bounding box center [407, 157] width 46 height 27
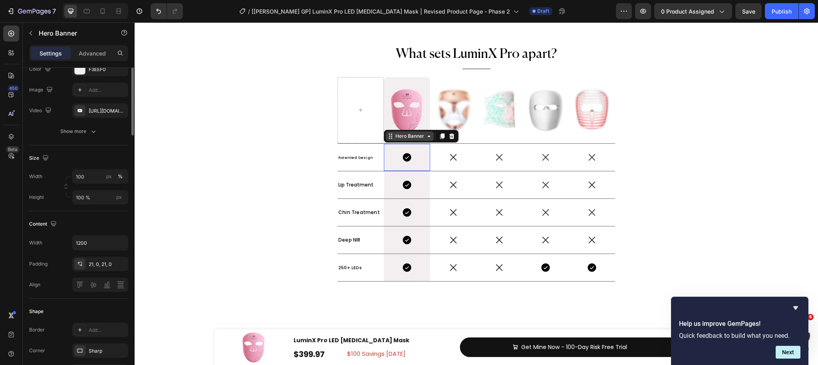
scroll to position [0, 0]
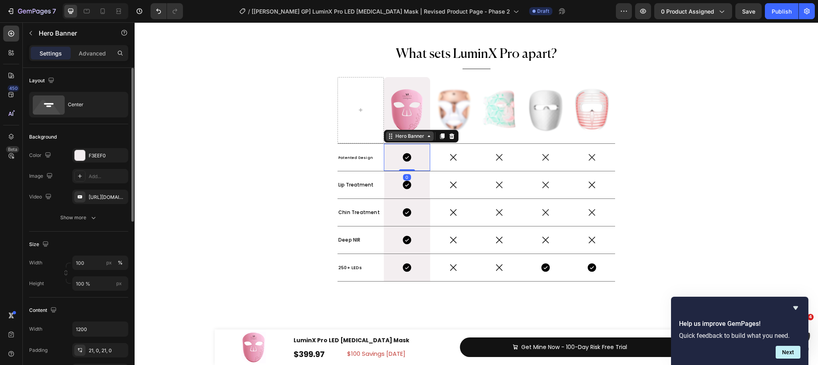
click at [399, 135] on div "Hero Banner" at bounding box center [410, 136] width 32 height 7
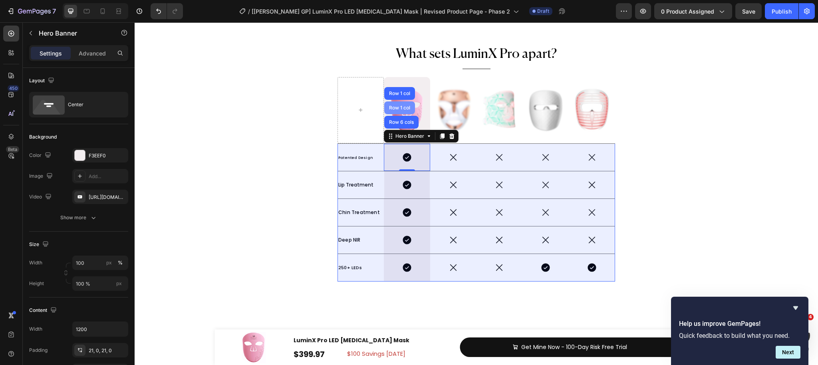
click at [405, 109] on div "Row 1 col" at bounding box center [400, 108] width 24 height 5
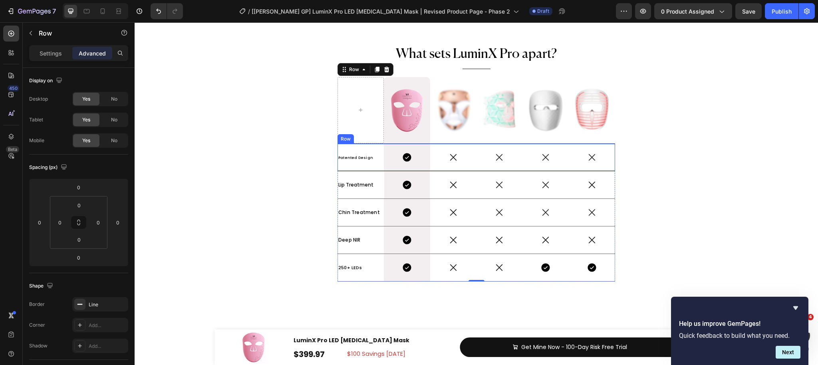
click at [379, 147] on div "Patented Design Text Block" at bounding box center [361, 157] width 46 height 27
click at [362, 138] on icon at bounding box center [364, 136] width 6 height 6
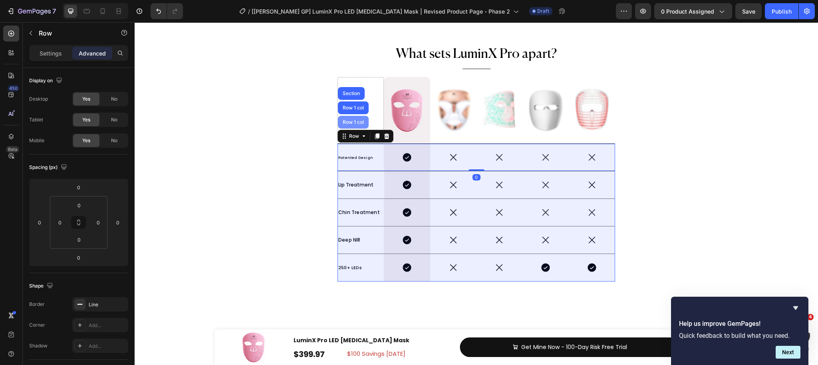
click at [356, 122] on div "Row 1 col" at bounding box center [353, 122] width 24 height 5
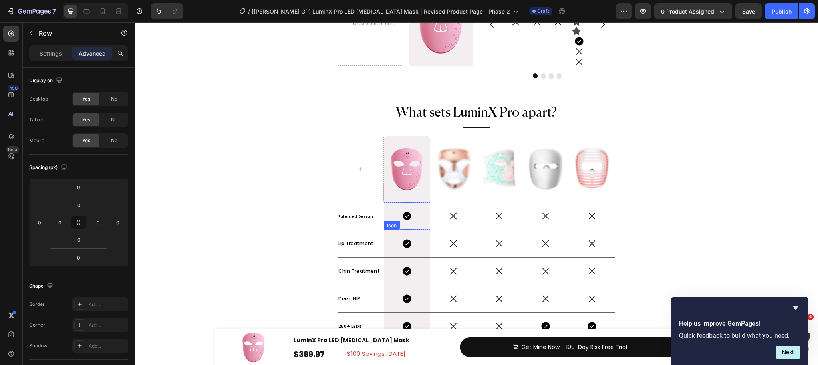
scroll to position [4124, 0]
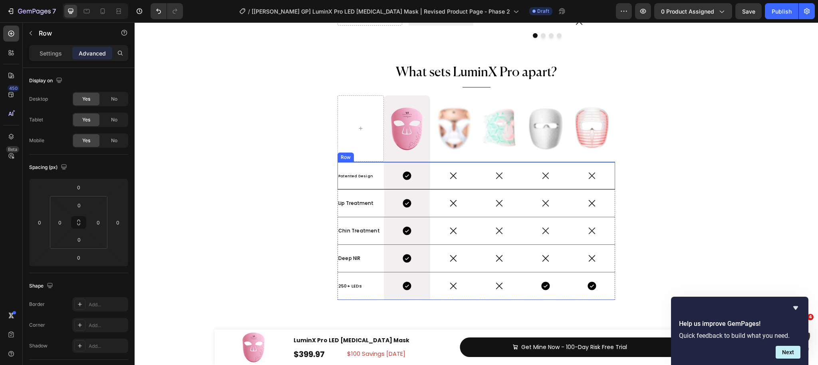
drag, startPoint x: 436, startPoint y: 185, endPoint x: 431, endPoint y: 185, distance: 4.4
click at [436, 185] on div "Icon" at bounding box center [453, 175] width 46 height 27
click at [355, 156] on div "Row" at bounding box center [354, 154] width 13 height 7
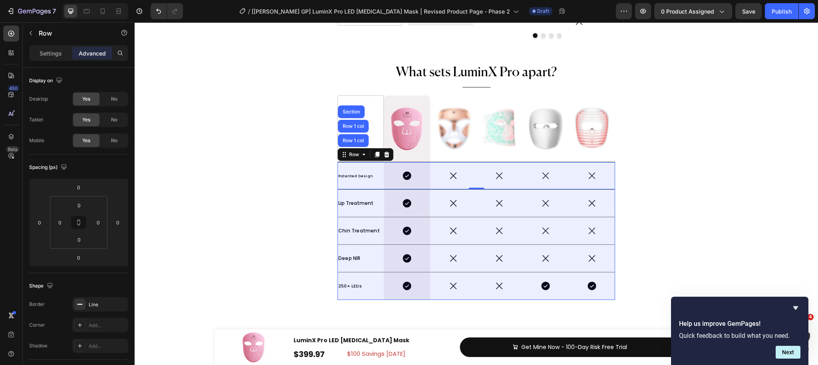
click at [356, 141] on div "Row 1 col" at bounding box center [353, 140] width 24 height 5
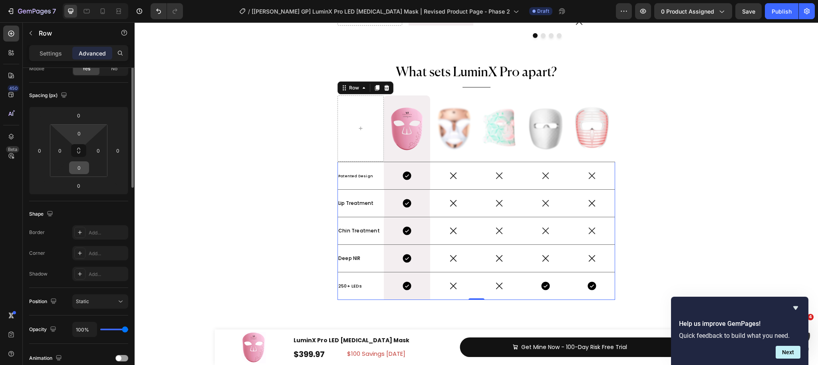
scroll to position [112, 0]
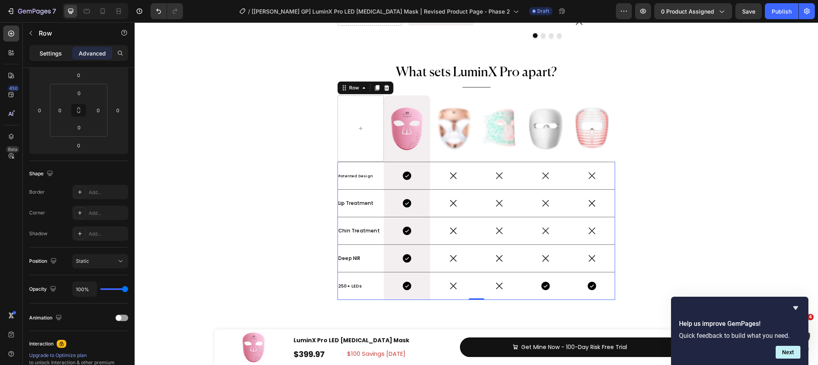
click at [59, 53] on p "Settings" at bounding box center [51, 53] width 22 height 8
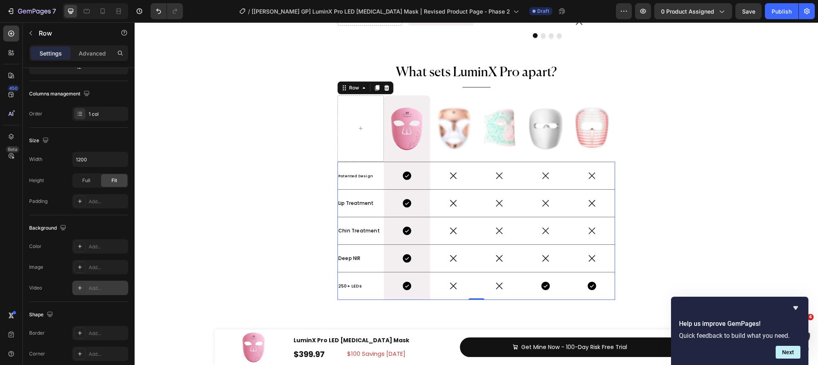
drag, startPoint x: 80, startPoint y: 244, endPoint x: 123, endPoint y: 282, distance: 57.2
click at [80, 244] on icon at bounding box center [80, 246] width 6 height 6
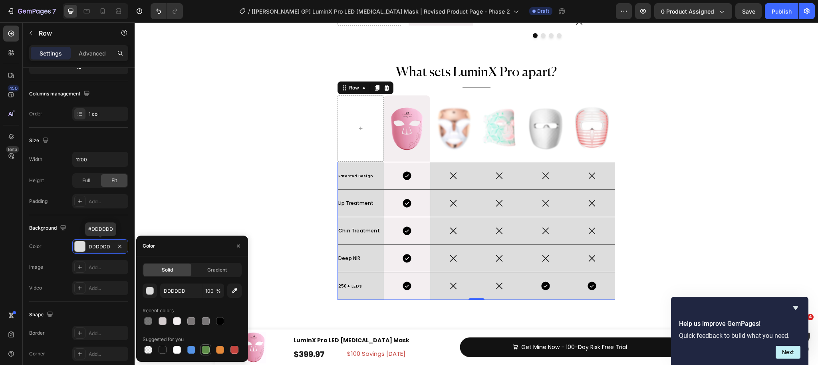
click at [208, 352] on div at bounding box center [206, 350] width 8 height 8
type input "5E8E49"
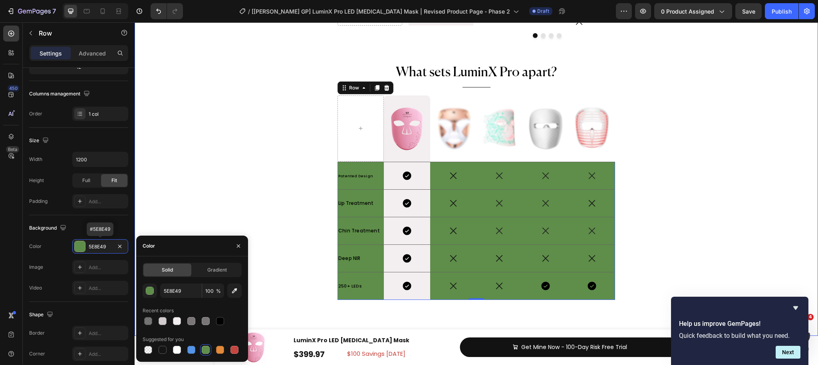
click at [245, 183] on div "Drop element here Image Hero Banner Row Image Icon Icon Icon Image Icon Icon Ic…" at bounding box center [477, 132] width 684 height 382
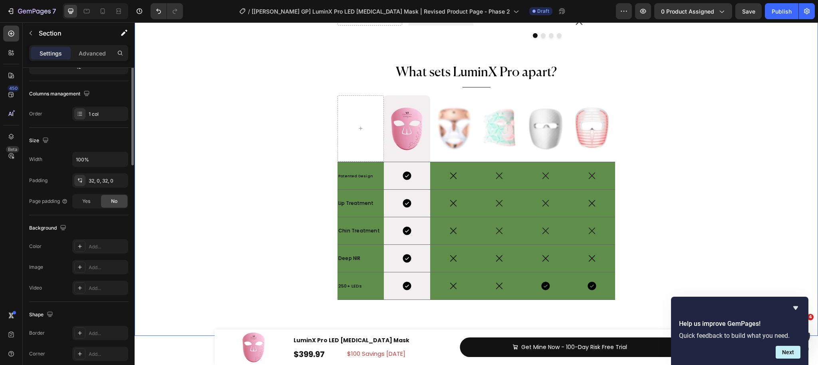
scroll to position [0, 0]
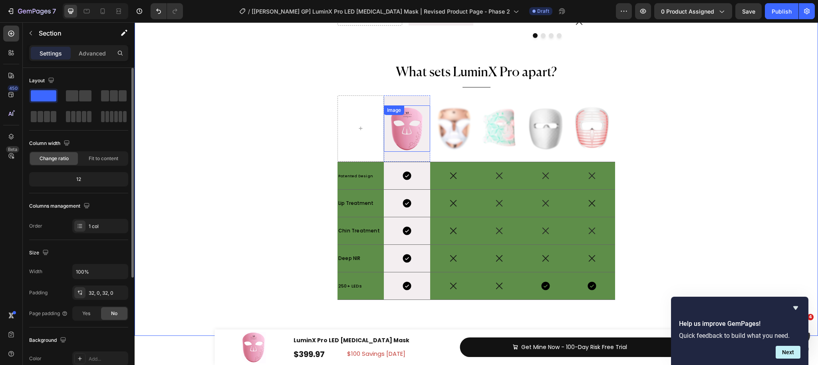
click at [421, 119] on div "Image" at bounding box center [407, 129] width 46 height 46
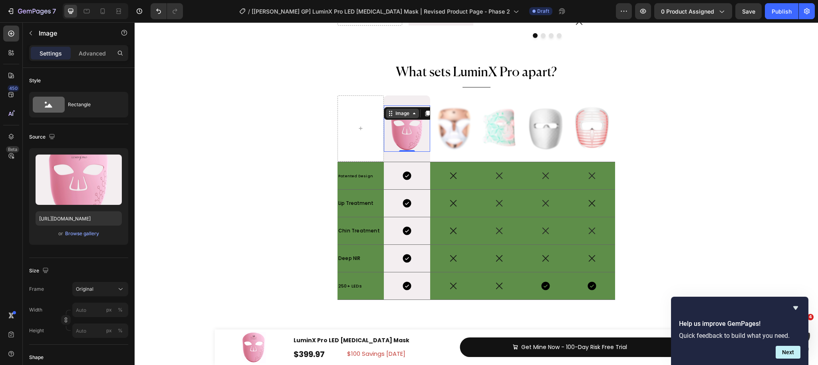
click at [401, 114] on div "Image" at bounding box center [402, 113] width 17 height 7
click at [404, 128] on div "Hero Banner" at bounding box center [404, 128] width 32 height 5
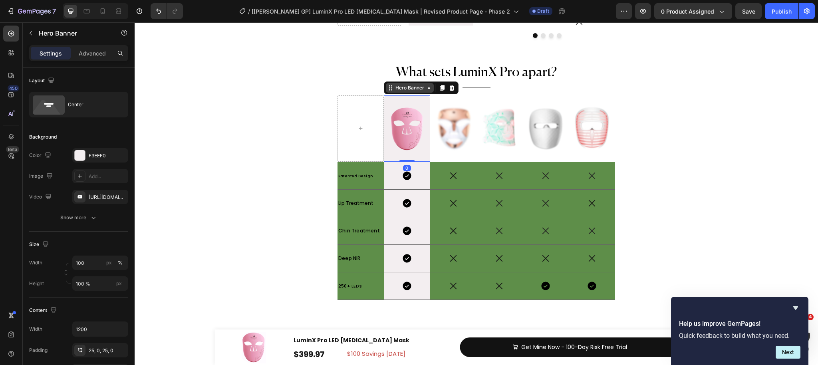
click at [401, 89] on div "Hero Banner" at bounding box center [410, 87] width 32 height 7
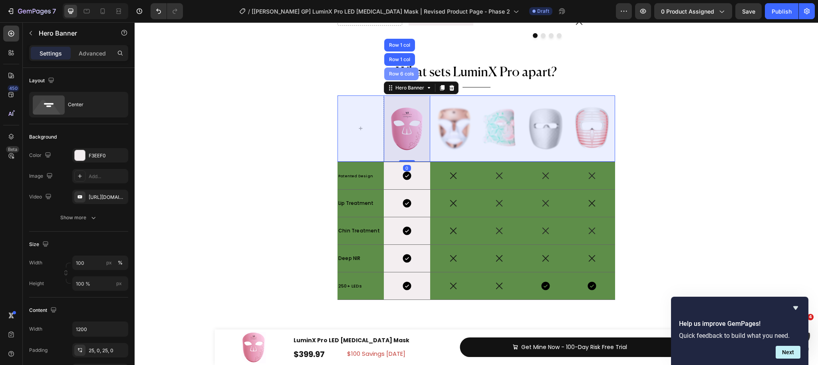
click at [403, 70] on div "Row 6 cols" at bounding box center [401, 74] width 34 height 13
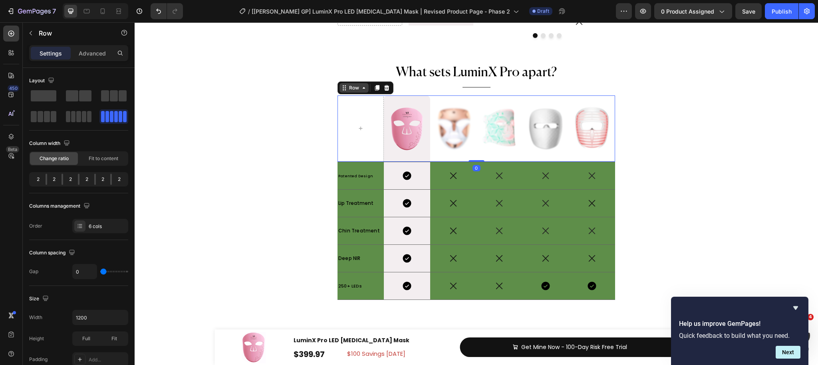
click at [353, 87] on div "Row" at bounding box center [354, 87] width 13 height 7
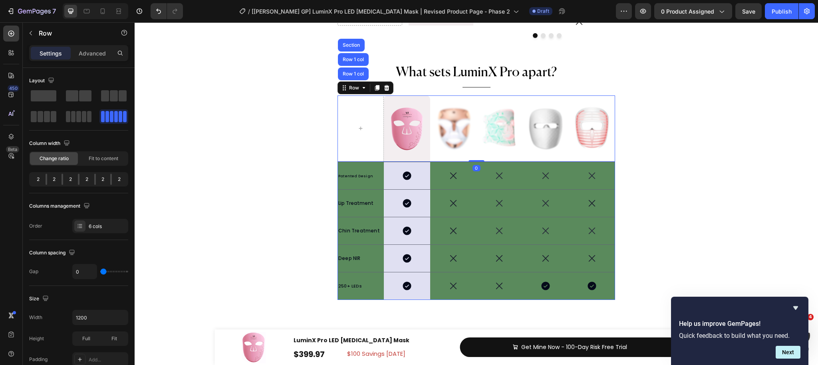
click at [359, 73] on div "Row 1 col" at bounding box center [353, 74] width 24 height 5
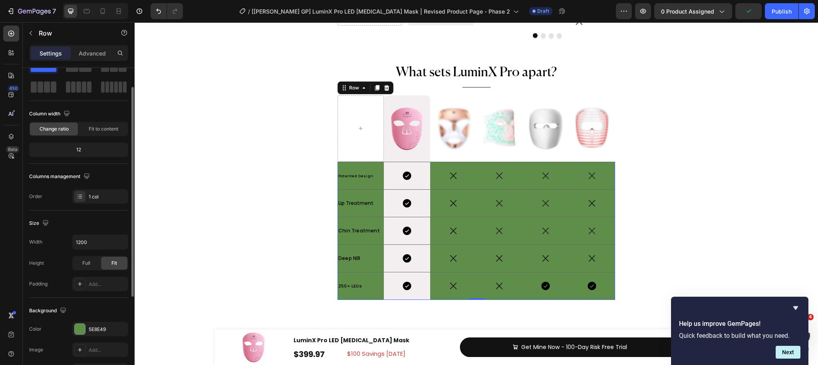
scroll to position [39, 0]
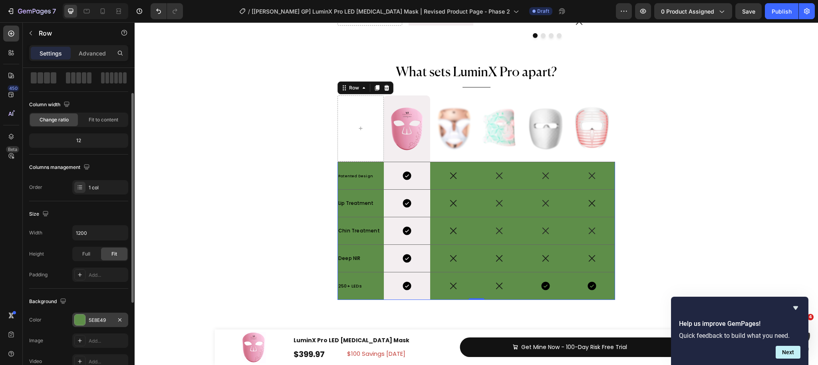
click at [80, 321] on div at bounding box center [80, 320] width 10 height 10
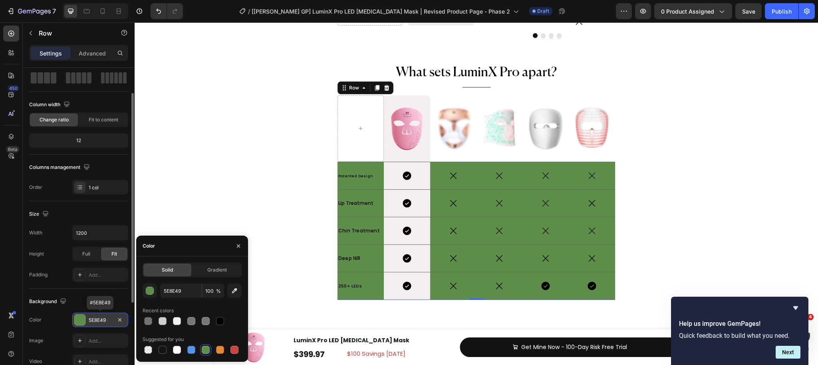
click at [80, 321] on div at bounding box center [80, 320] width 10 height 10
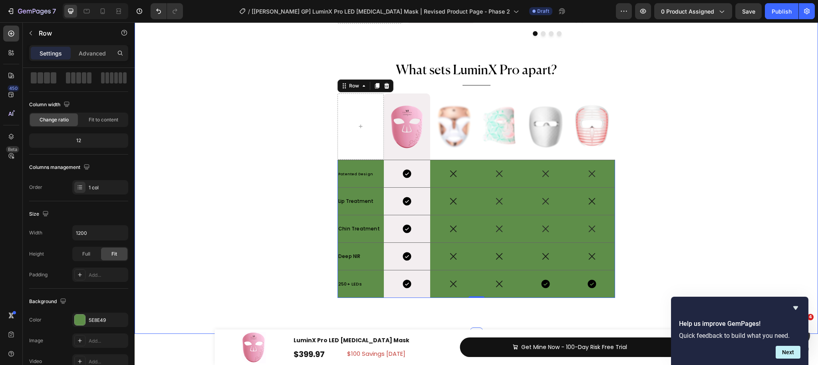
scroll to position [4151, 0]
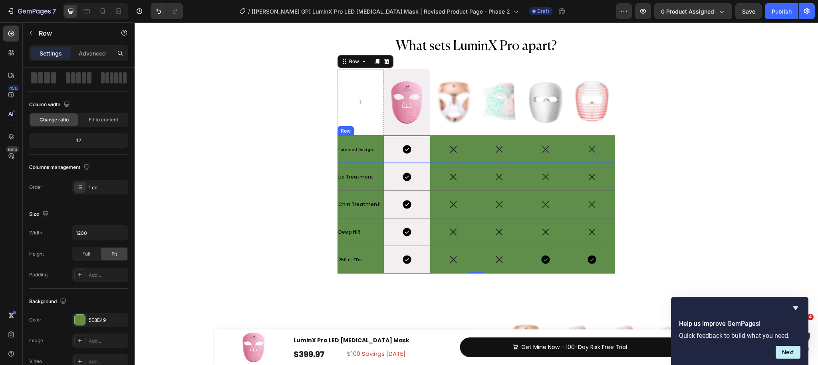
click at [374, 136] on div "Patented Design Text Block" at bounding box center [361, 149] width 46 height 27
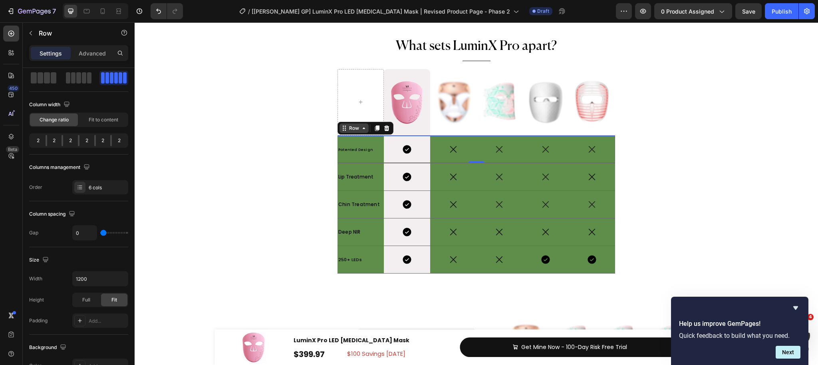
click at [358, 129] on div "Row" at bounding box center [354, 128] width 13 height 7
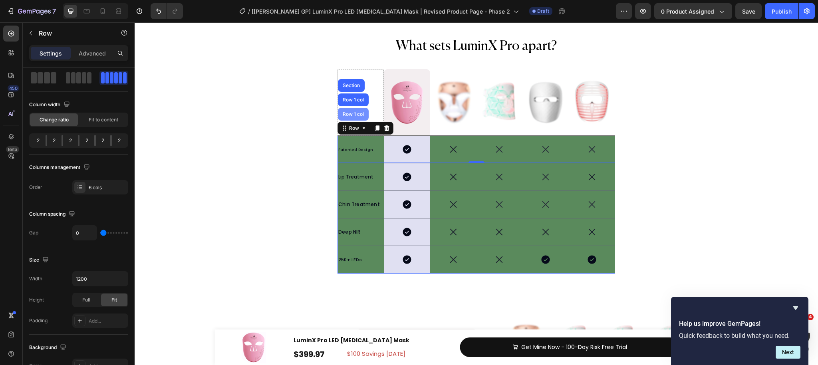
click at [355, 113] on div "Row 1 col" at bounding box center [353, 114] width 24 height 5
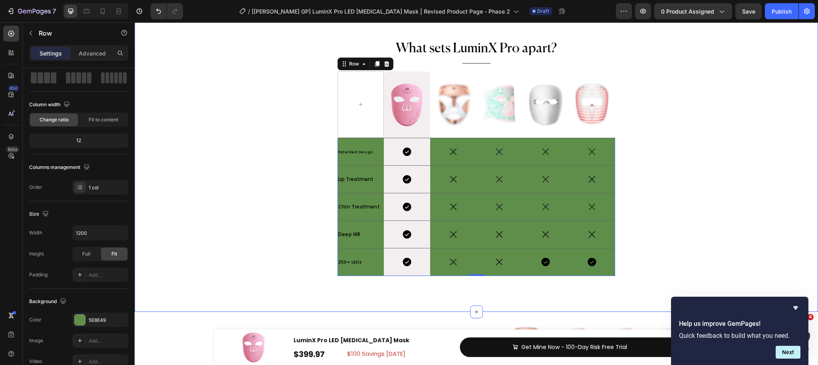
scroll to position [4139, 0]
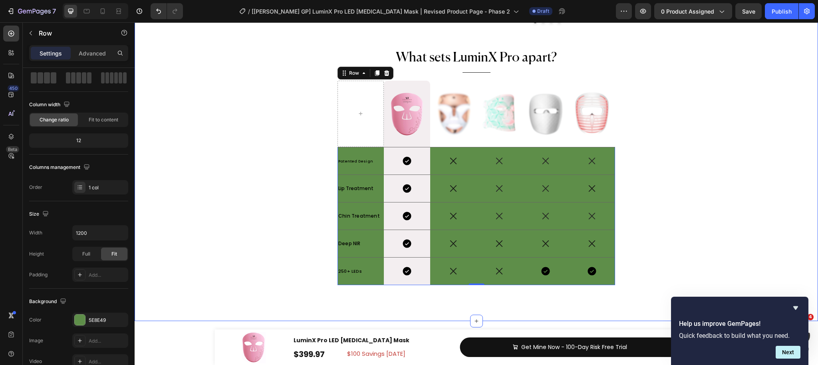
click at [231, 208] on div "Drop element here Image Hero Banner Row Image Icon Icon Icon Image Icon Icon Ic…" at bounding box center [477, 117] width 684 height 382
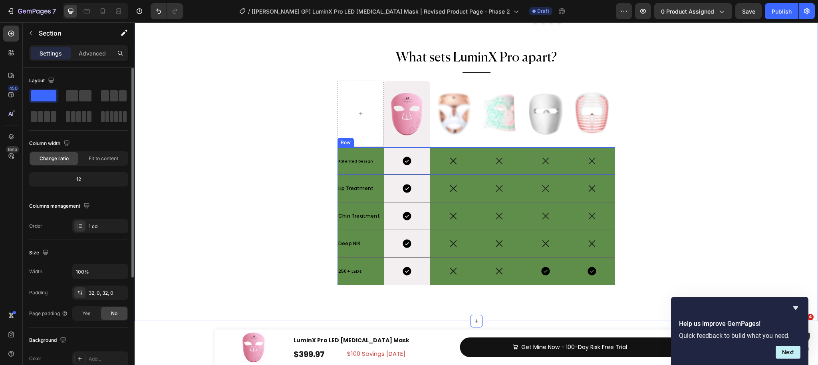
click at [488, 167] on div "Icon" at bounding box center [500, 160] width 46 height 27
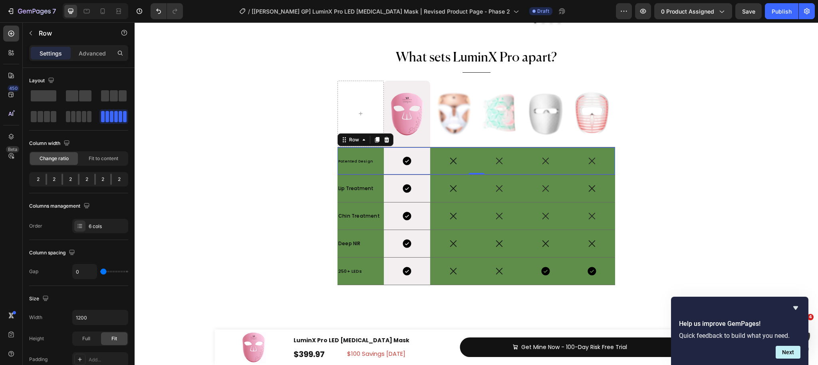
click at [474, 167] on div "Icon" at bounding box center [453, 160] width 46 height 27
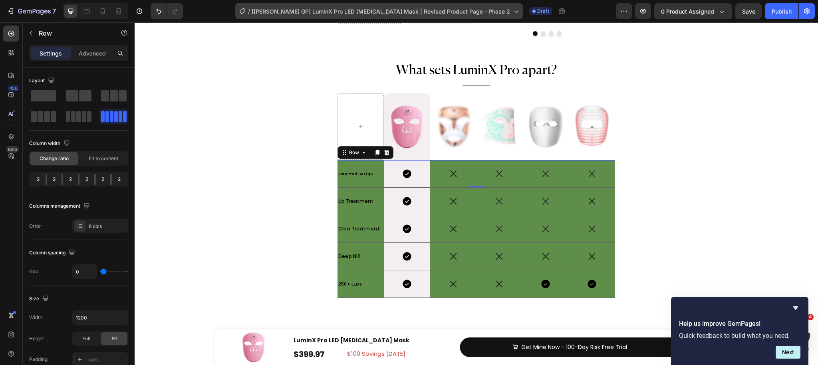
scroll to position [4204, 0]
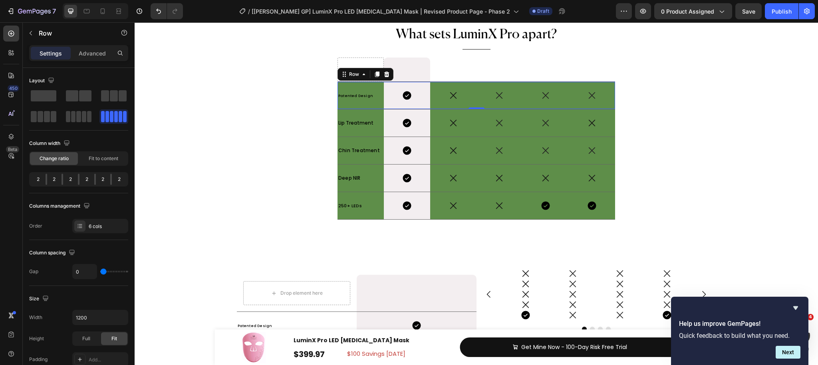
scroll to position [4142, 0]
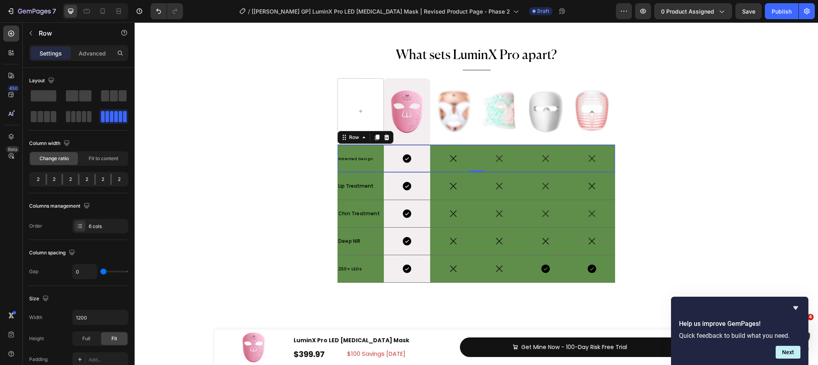
click at [446, 167] on div "Icon" at bounding box center [453, 158] width 46 height 27
click at [88, 12] on icon at bounding box center [87, 11] width 8 height 8
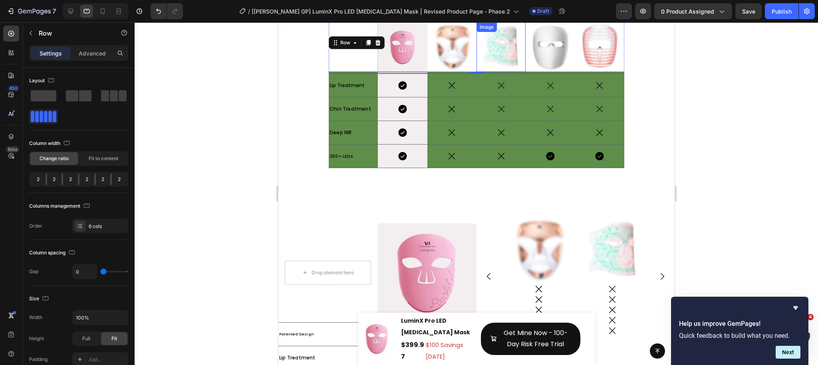
scroll to position [4277, 0]
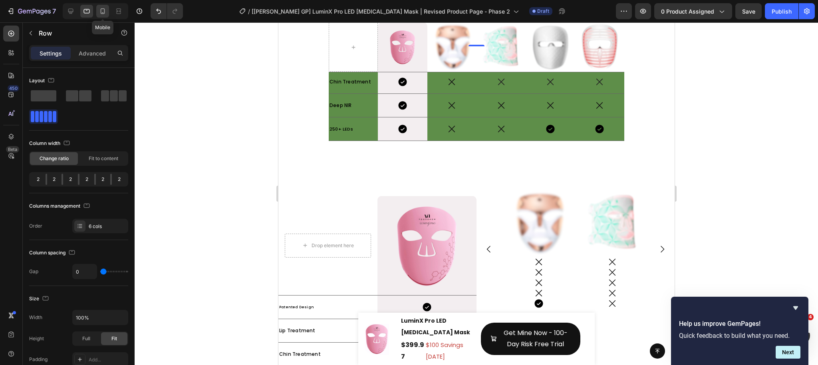
click at [97, 9] on div at bounding box center [102, 11] width 13 height 13
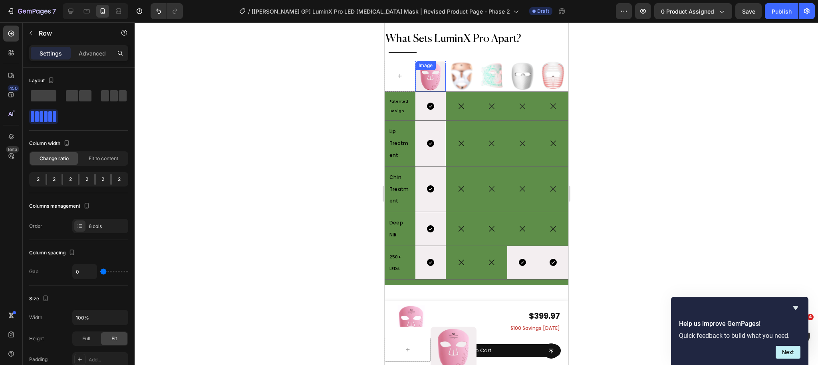
scroll to position [4496, 0]
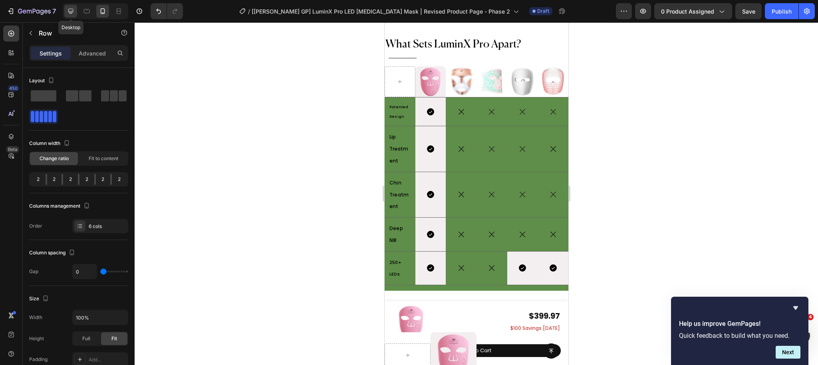
click at [68, 10] on icon at bounding box center [70, 11] width 5 height 5
type input "1200"
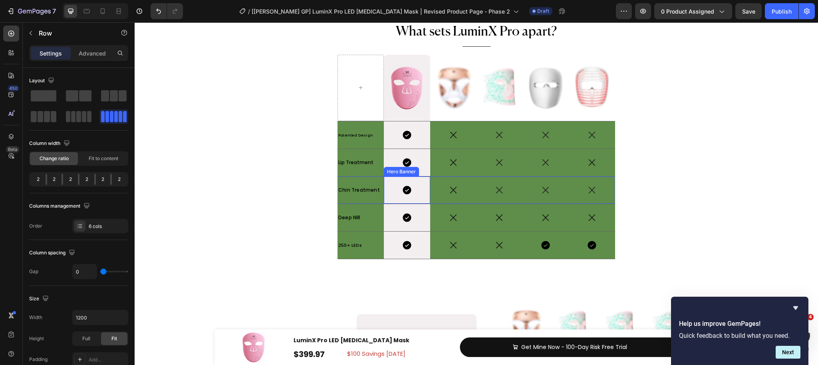
scroll to position [4168, 0]
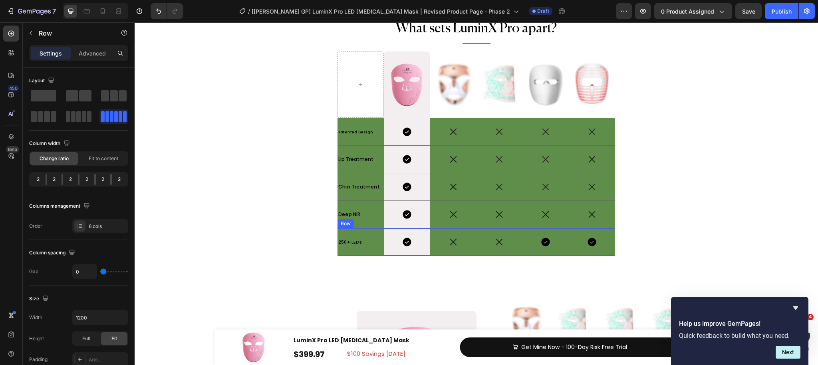
click at [376, 231] on div "250+ LEDs Text Block" at bounding box center [361, 242] width 46 height 27
click at [375, 221] on icon at bounding box center [377, 221] width 6 height 6
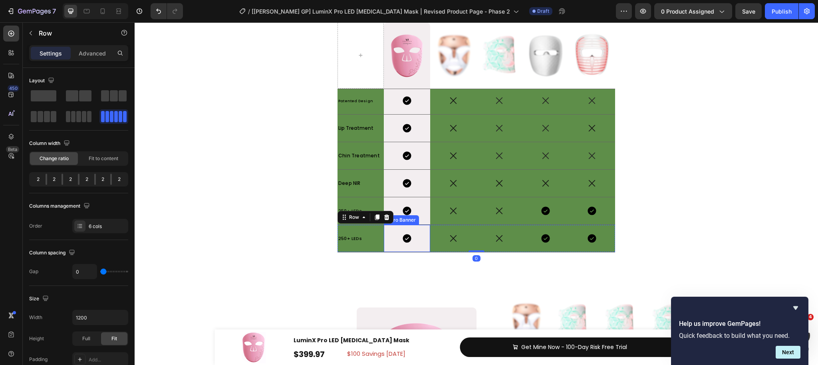
scroll to position [4224, 0]
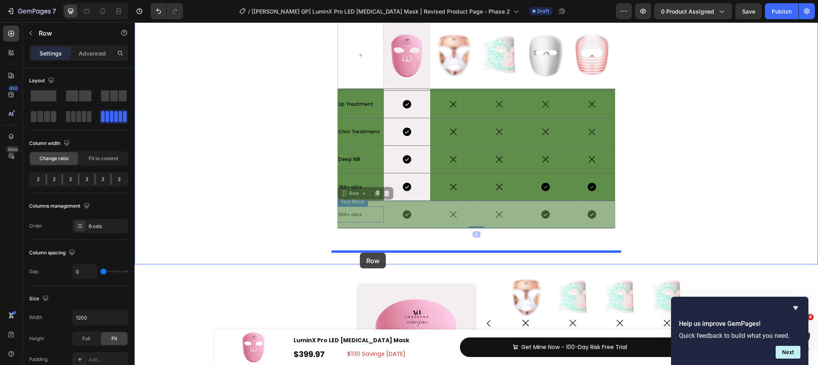
drag, startPoint x: 352, startPoint y: 197, endPoint x: 358, endPoint y: 253, distance: 56.3
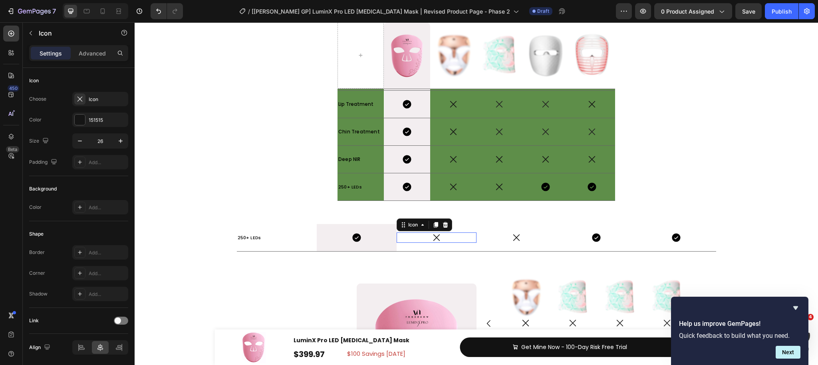
click at [421, 241] on div "Icon 0" at bounding box center [437, 238] width 80 height 10
click at [379, 243] on div "Icon" at bounding box center [357, 237] width 80 height 27
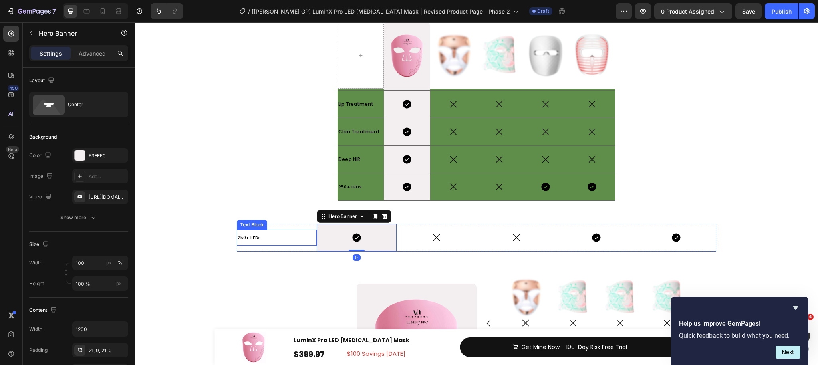
click at [262, 237] on p "250+ LEDs" at bounding box center [277, 238] width 78 height 12
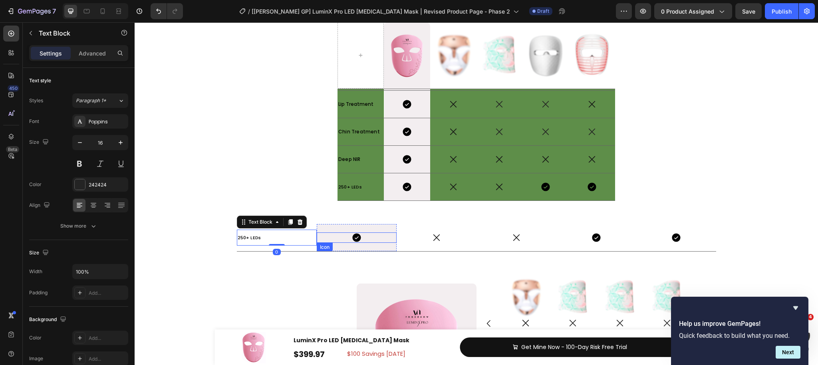
click at [334, 238] on div "Icon" at bounding box center [357, 238] width 80 height 10
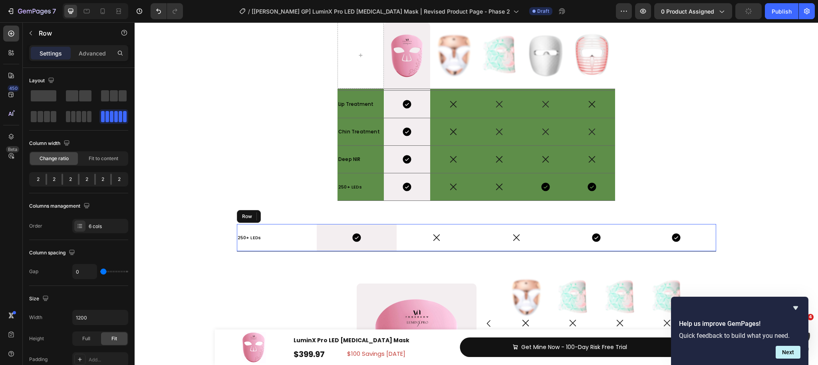
click at [307, 226] on div "250+ LEDs Text Block" at bounding box center [277, 237] width 80 height 27
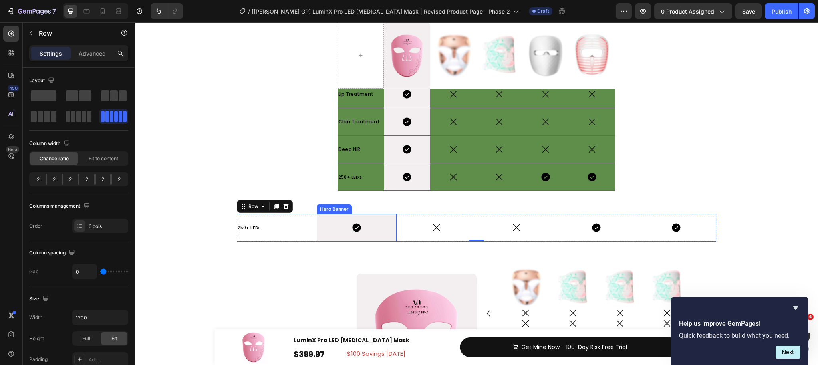
click at [368, 233] on div "Icon" at bounding box center [357, 227] width 80 height 27
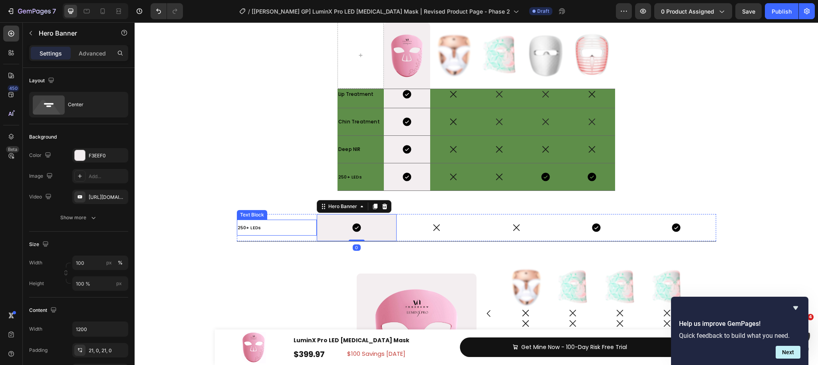
click at [304, 231] on p "250+ LEDs" at bounding box center [277, 228] width 78 height 12
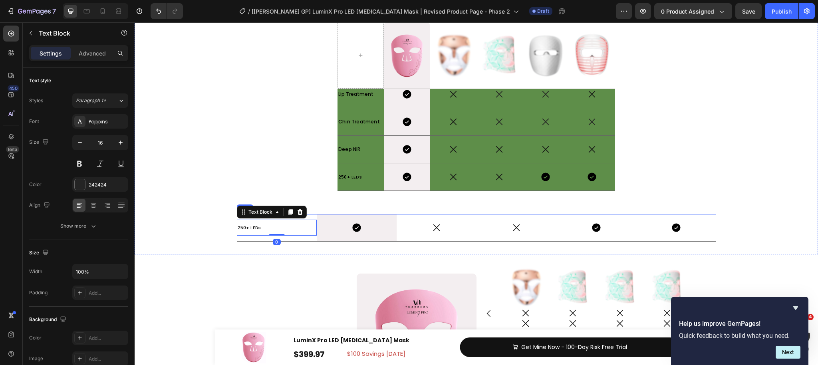
click at [313, 237] on div "250+ LEDs Text Block 0" at bounding box center [277, 227] width 80 height 27
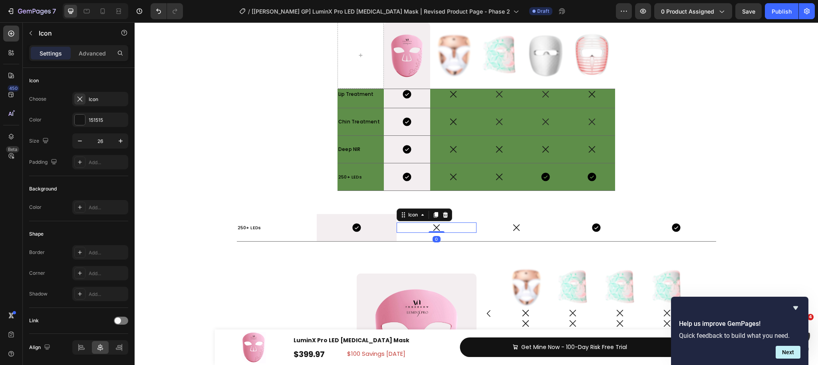
click at [403, 232] on div "Icon 0" at bounding box center [437, 228] width 80 height 10
click at [396, 239] on div "Icon" at bounding box center [357, 227] width 80 height 27
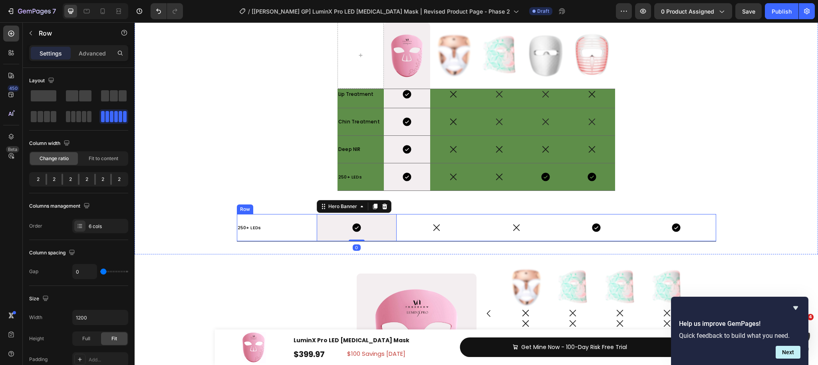
click at [407, 233] on div "Icon" at bounding box center [437, 227] width 80 height 27
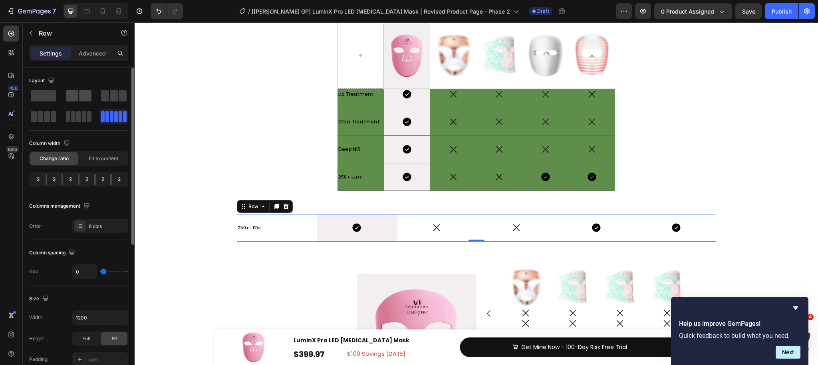
click at [81, 92] on span at bounding box center [85, 95] width 12 height 11
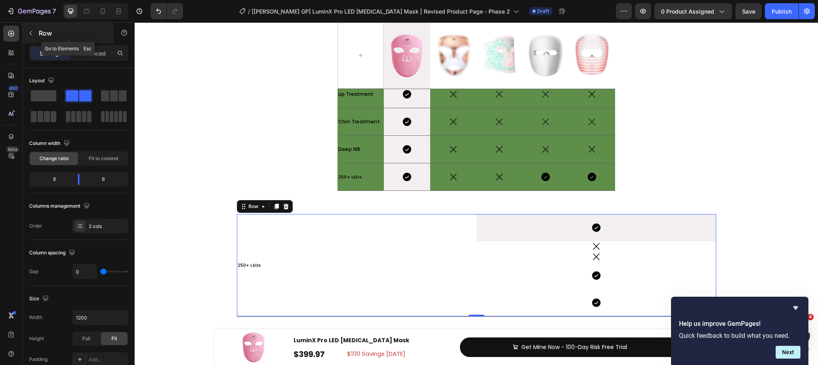
click at [28, 37] on button "button" at bounding box center [30, 33] width 13 height 13
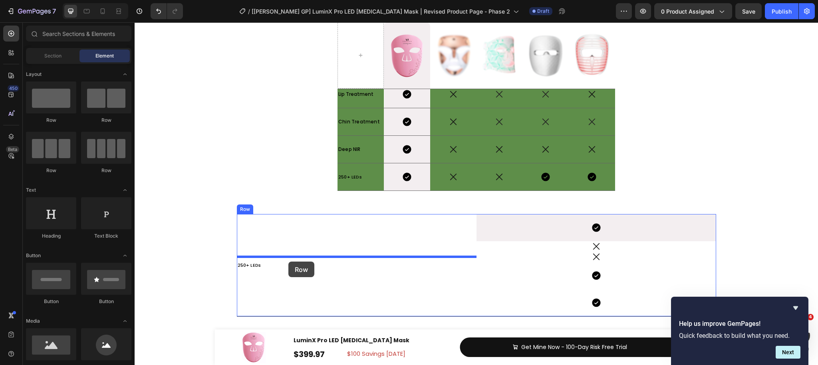
drag, startPoint x: 254, startPoint y: 132, endPoint x: 289, endPoint y: 262, distance: 134.0
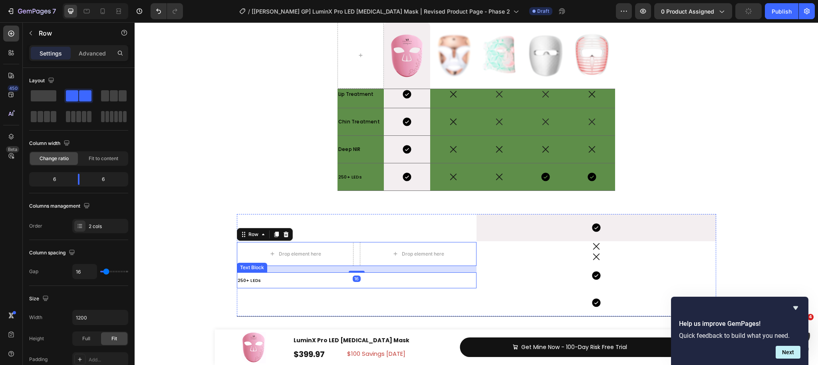
click at [279, 281] on p "250+ LEDs" at bounding box center [357, 281] width 238 height 12
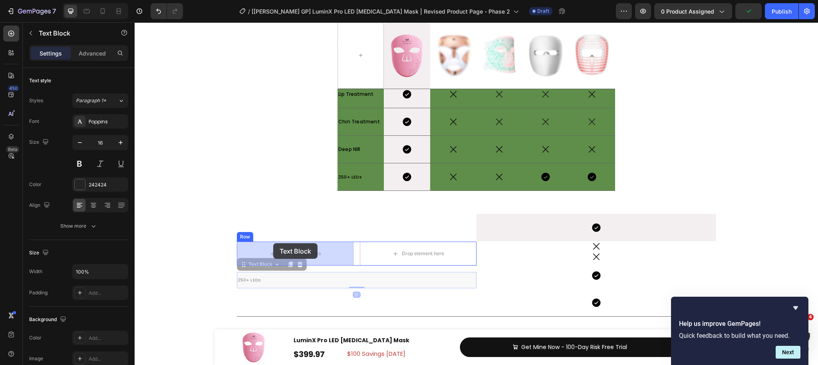
drag, startPoint x: 260, startPoint y: 268, endPoint x: 273, endPoint y: 243, distance: 28.3
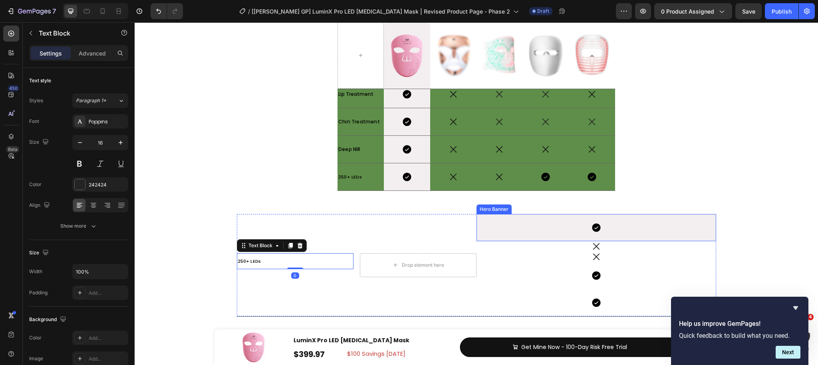
click at [545, 218] on div "Icon" at bounding box center [597, 227] width 240 height 27
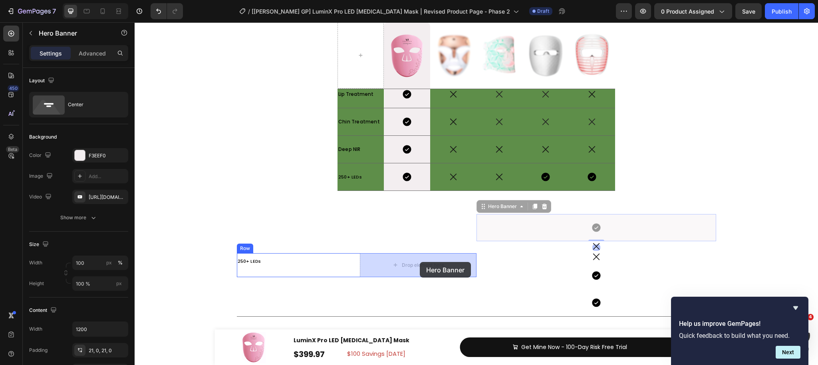
drag, startPoint x: 488, startPoint y: 212, endPoint x: 420, endPoint y: 262, distance: 84.7
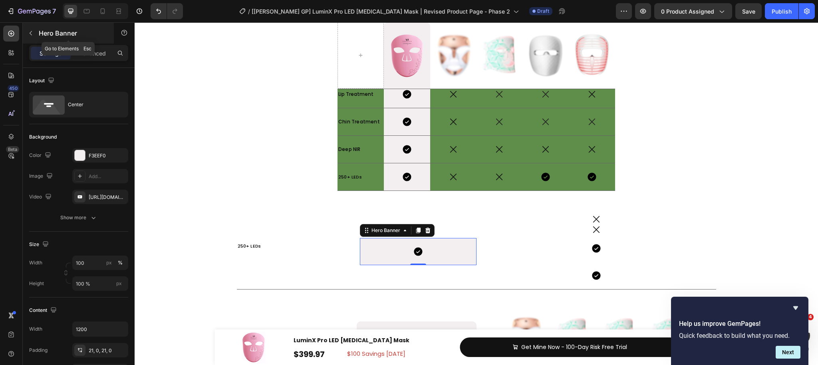
click at [32, 32] on icon "button" at bounding box center [31, 33] width 6 height 6
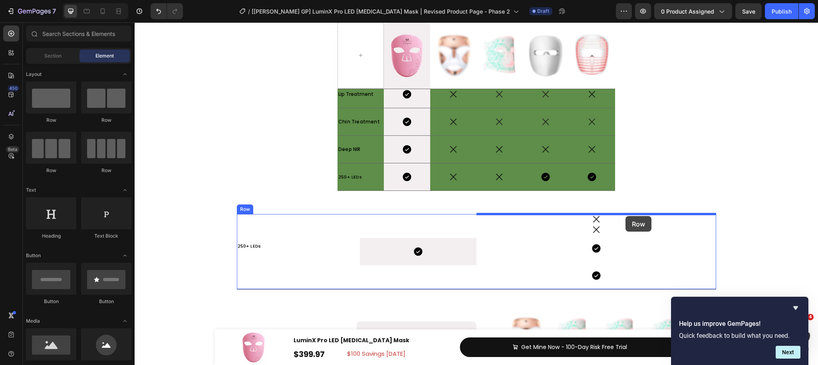
drag, startPoint x: 256, startPoint y: 177, endPoint x: 626, endPoint y: 216, distance: 372.2
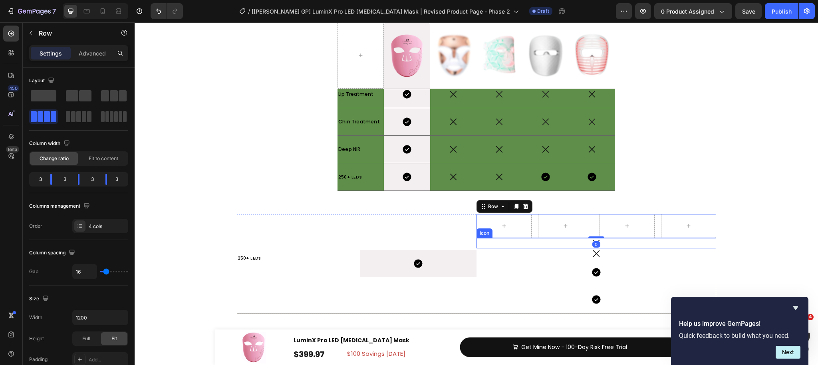
click at [621, 243] on div "Icon" at bounding box center [597, 243] width 240 height 10
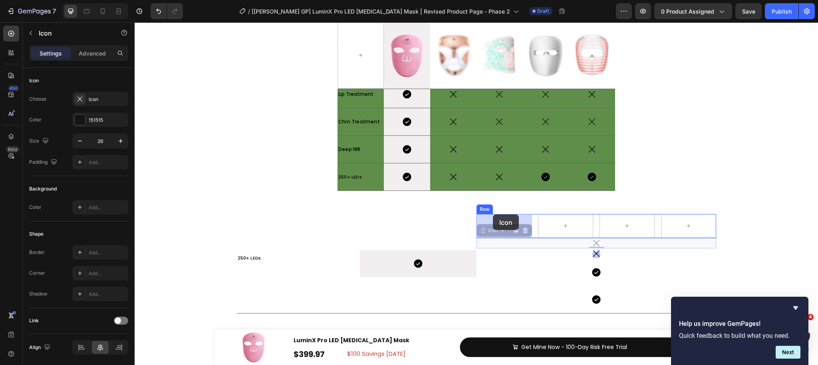
drag, startPoint x: 493, startPoint y: 233, endPoint x: 600, endPoint y: 253, distance: 108.6
click at [616, 243] on div "Icon 0" at bounding box center [597, 243] width 240 height 10
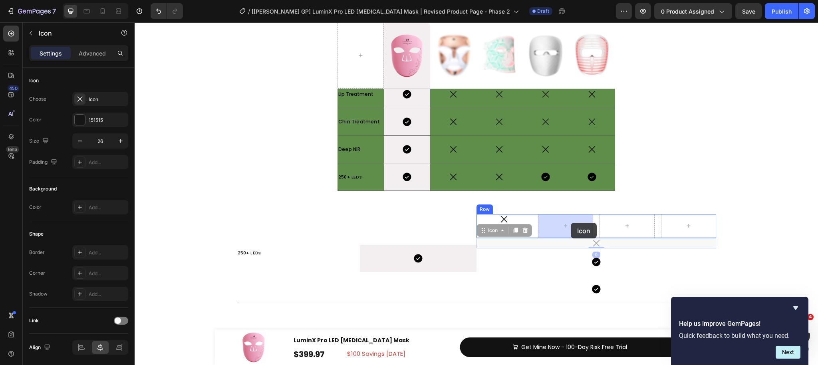
drag, startPoint x: 491, startPoint y: 232, endPoint x: 611, endPoint y: 244, distance: 120.1
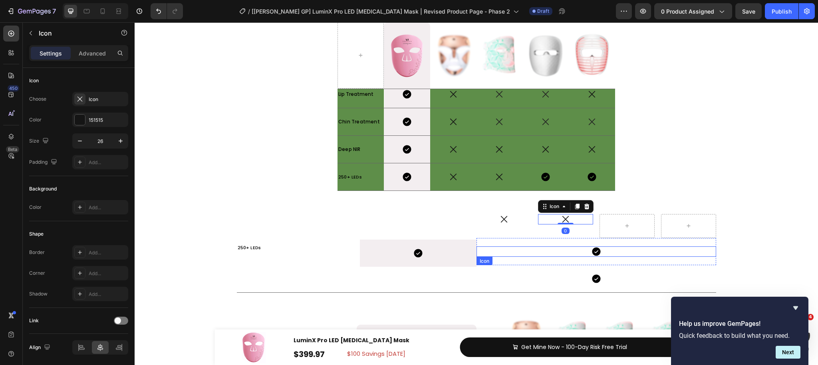
click at [615, 249] on div "Icon" at bounding box center [597, 252] width 240 height 10
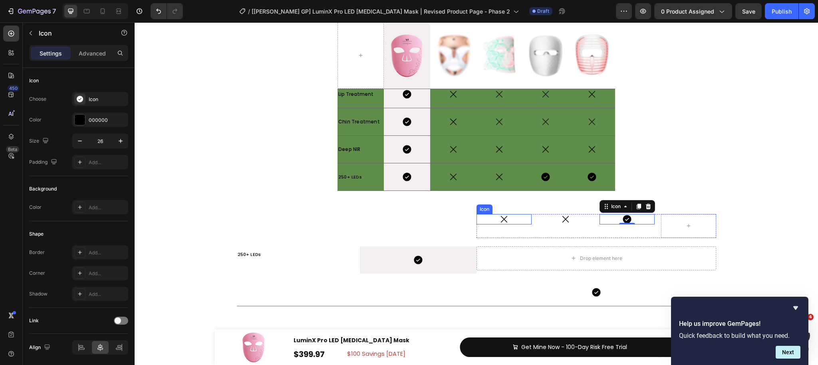
click at [518, 220] on div "Icon" at bounding box center [504, 219] width 55 height 10
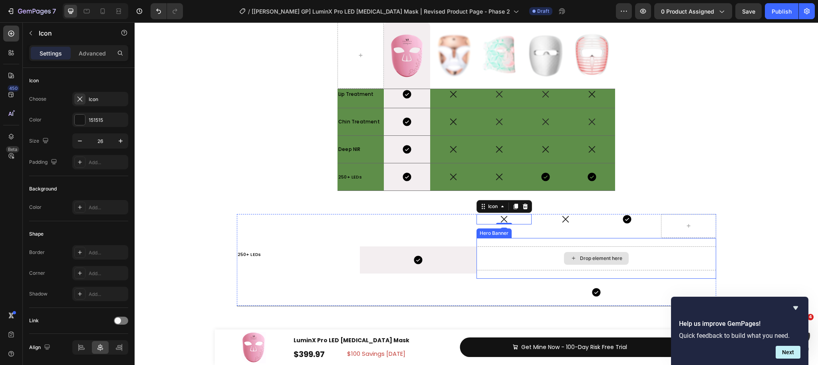
click at [534, 250] on div "Drop element here" at bounding box center [597, 259] width 240 height 24
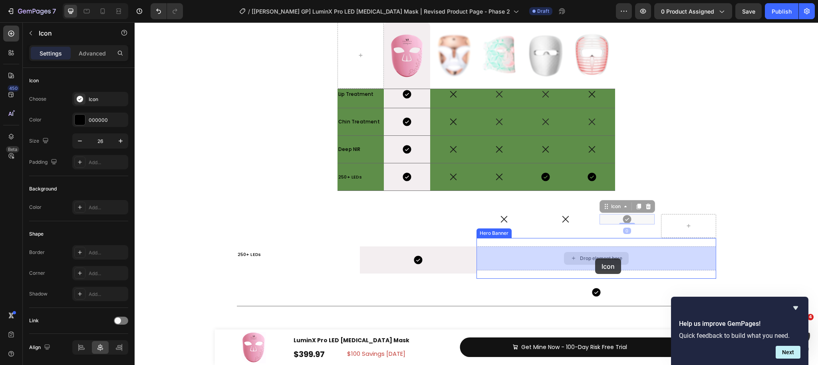
drag, startPoint x: 607, startPoint y: 214, endPoint x: 597, endPoint y: 257, distance: 43.8
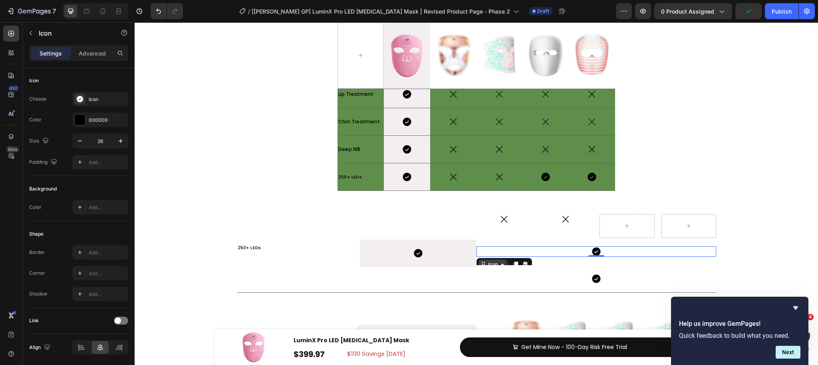
click at [496, 261] on div "Icon" at bounding box center [493, 265] width 29 height 10
click at [498, 265] on div "Icon" at bounding box center [493, 265] width 13 height 0
click at [526, 290] on div "Icon" at bounding box center [597, 278] width 240 height 27
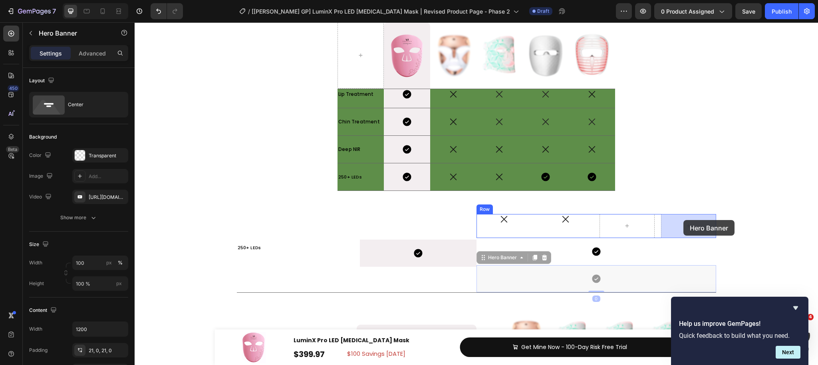
drag, startPoint x: 500, startPoint y: 259, endPoint x: 660, endPoint y: 235, distance: 161.7
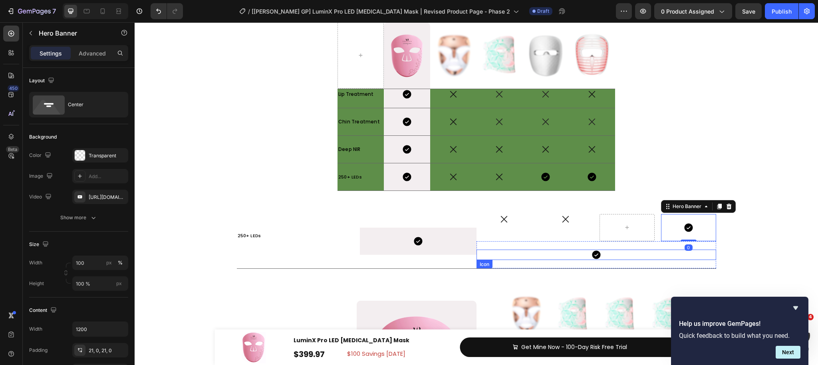
click at [633, 259] on div "Icon" at bounding box center [597, 255] width 240 height 10
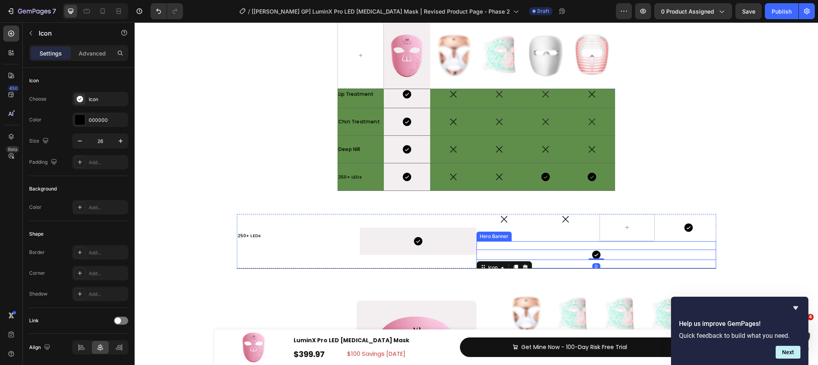
drag, startPoint x: 634, startPoint y: 244, endPoint x: 624, endPoint y: 242, distance: 10.1
click at [634, 244] on div "Icon 0" at bounding box center [597, 254] width 240 height 27
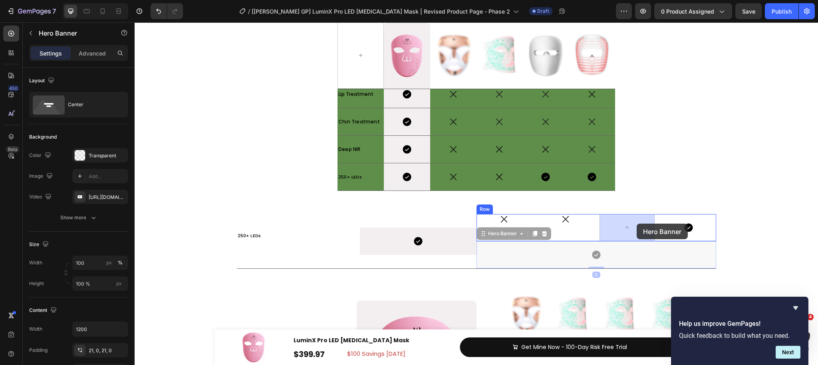
drag, startPoint x: 496, startPoint y: 237, endPoint x: 676, endPoint y: 249, distance: 180.7
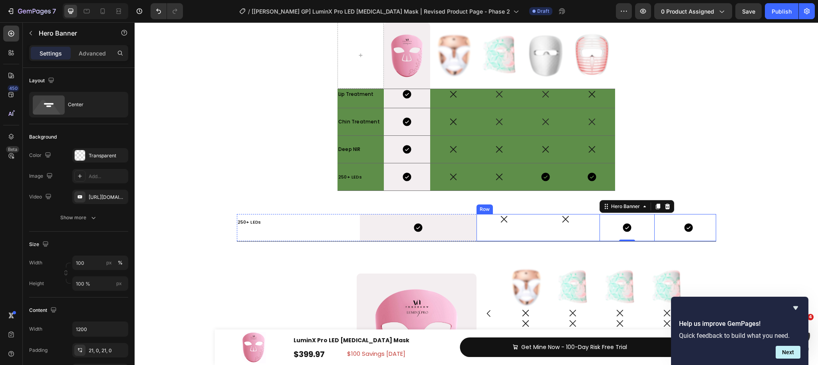
click at [534, 231] on div "Icon Icon Icon Hero Banner 0 Icon Hero Banner Row" at bounding box center [597, 227] width 240 height 27
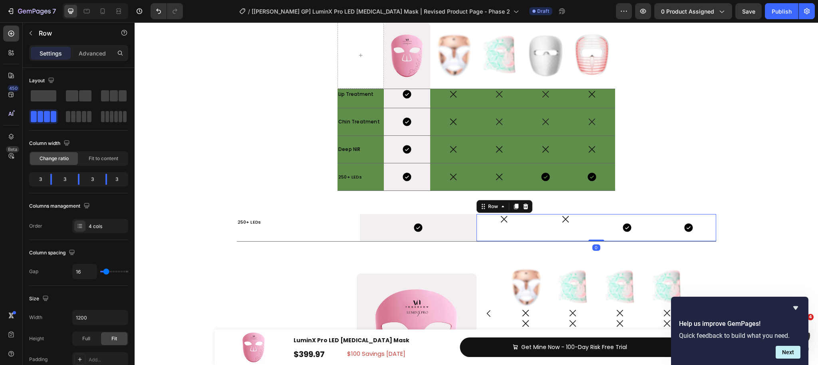
click at [596, 224] on div "Icon Icon Icon Hero Banner Icon Hero Banner Row 0" at bounding box center [597, 227] width 240 height 27
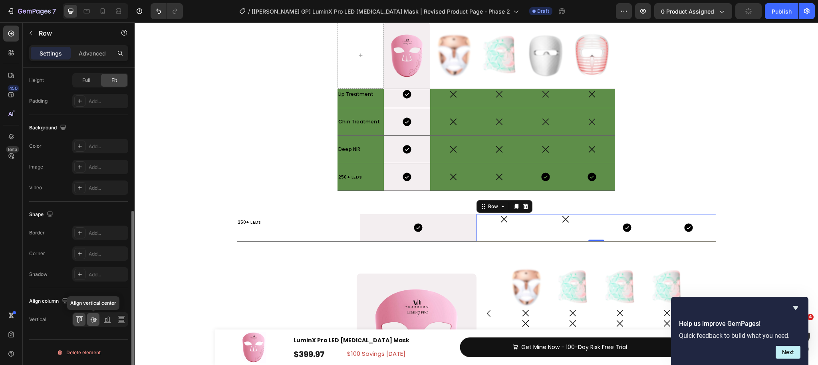
click at [94, 319] on icon at bounding box center [94, 320] width 8 height 8
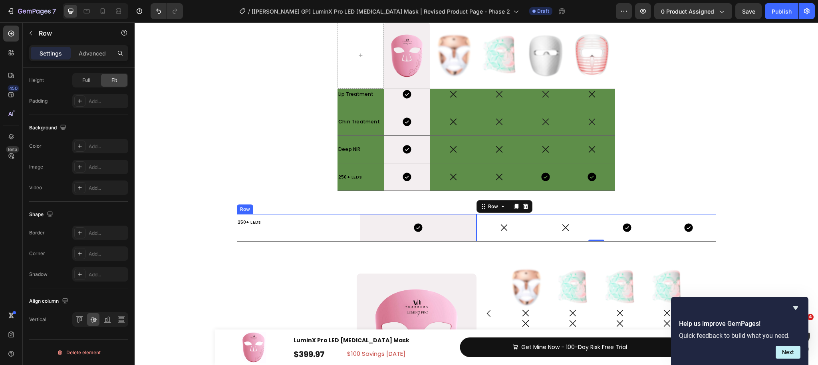
click at [318, 235] on div "250+ LEDs Text Block" at bounding box center [295, 227] width 117 height 27
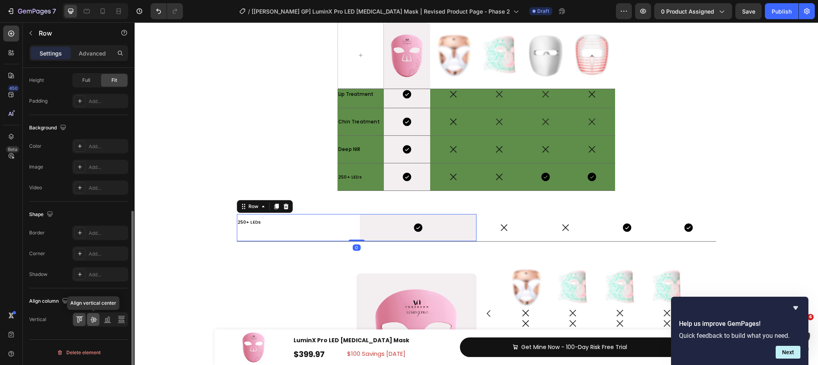
click at [93, 319] on icon at bounding box center [94, 320] width 8 height 8
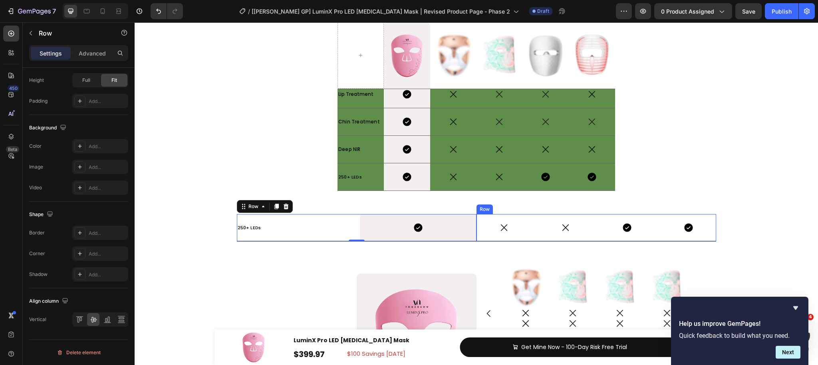
click at [480, 220] on div "Icon" at bounding box center [504, 227] width 55 height 27
click at [358, 228] on div "250+ LEDs Text Block Icon Hero Banner Row 0" at bounding box center [357, 227] width 240 height 27
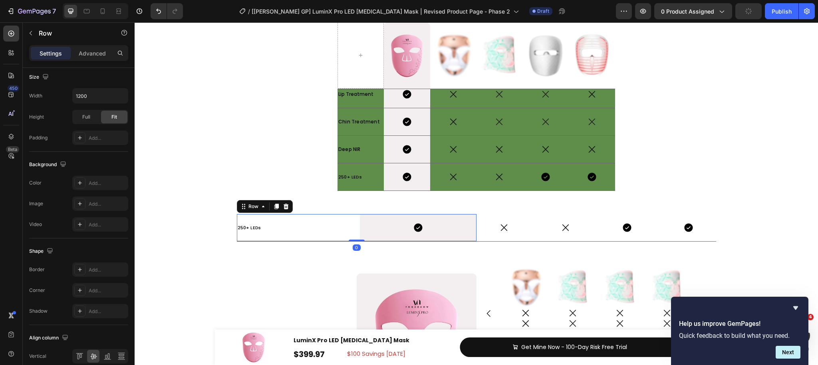
scroll to position [0, 0]
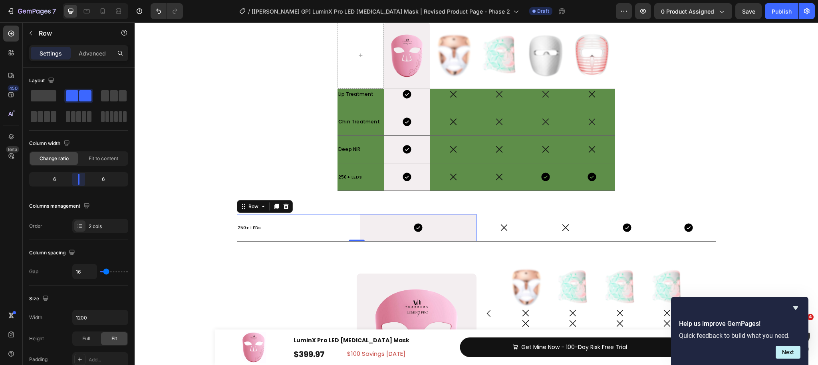
drag, startPoint x: 78, startPoint y: 178, endPoint x: 159, endPoint y: 186, distance: 81.1
click at [76, 0] on body "7 Version history / [Harry GP] LuminX Pro LED Light Therapy Mask | Revised Prod…" at bounding box center [409, 0] width 818 height 0
click at [252, 206] on div "Row" at bounding box center [253, 206] width 13 height 7
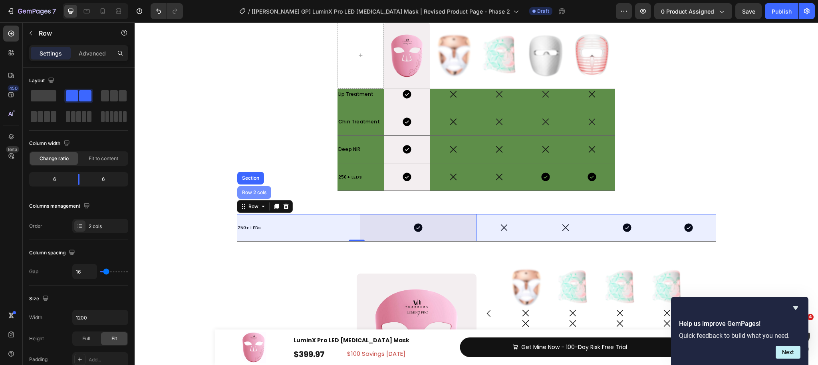
click at [253, 194] on div "Row 2 cols" at bounding box center [255, 192] width 28 height 5
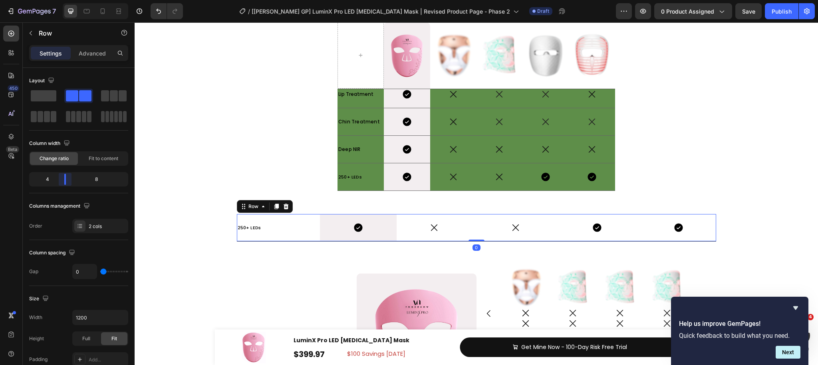
drag, startPoint x: 80, startPoint y: 179, endPoint x: 64, endPoint y: 179, distance: 16.8
click at [64, 0] on body "7 Version history / [Harry GP] LuminX Pro LED Light Therapy Mask | Revised Prod…" at bounding box center [409, 0] width 818 height 0
click at [422, 234] on div "Icon" at bounding box center [434, 227] width 75 height 27
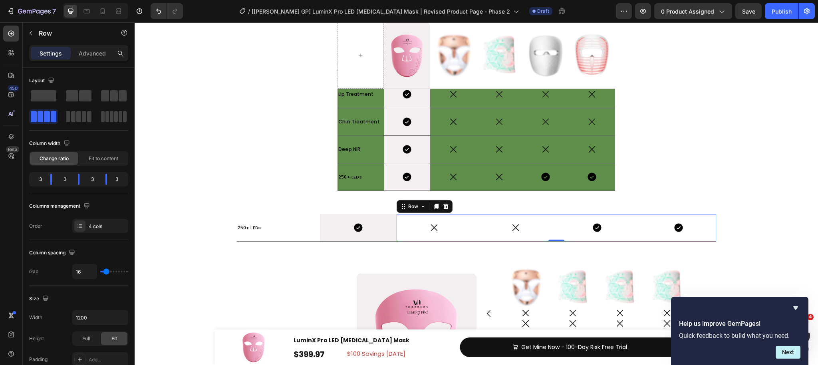
click at [462, 219] on div "Icon" at bounding box center [434, 227] width 75 height 27
click at [299, 229] on p "250+ LEDs" at bounding box center [275, 228] width 75 height 12
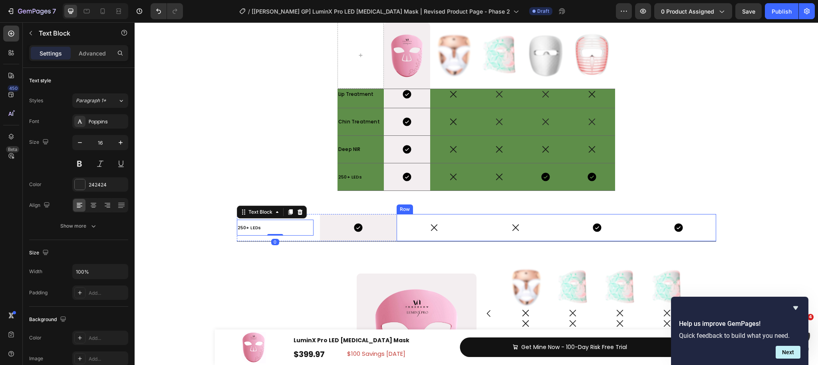
click at [424, 215] on div "Icon" at bounding box center [434, 227] width 75 height 27
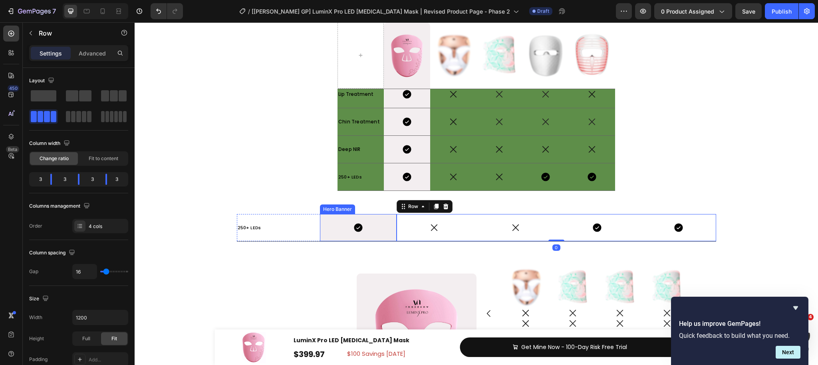
click at [386, 220] on div "Icon" at bounding box center [358, 227] width 77 height 27
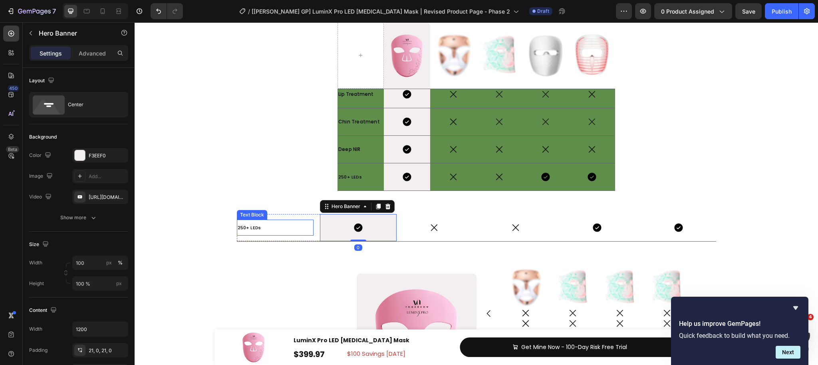
click at [297, 225] on p "250+ LEDs" at bounding box center [275, 228] width 75 height 12
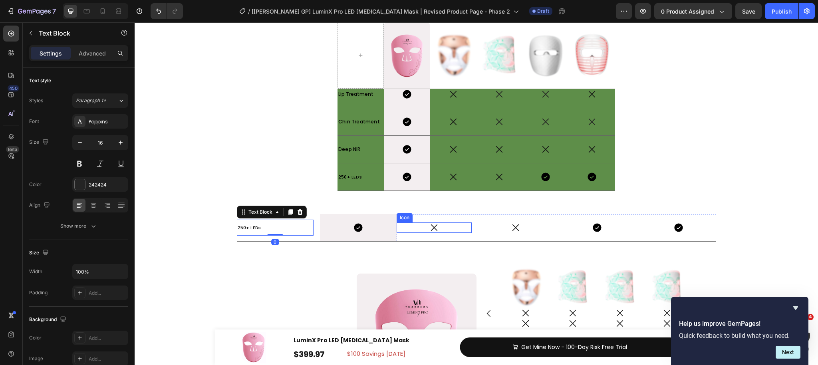
click at [404, 227] on div "Icon" at bounding box center [434, 228] width 75 height 10
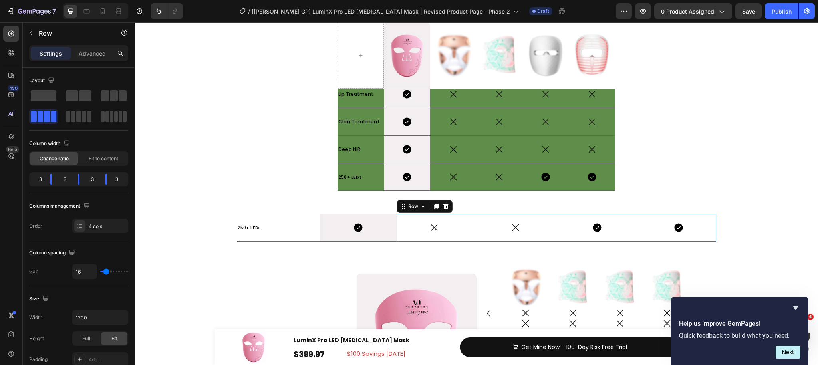
click at [400, 237] on div "Icon" at bounding box center [434, 227] width 75 height 27
click at [414, 206] on div "Row" at bounding box center [413, 206] width 13 height 7
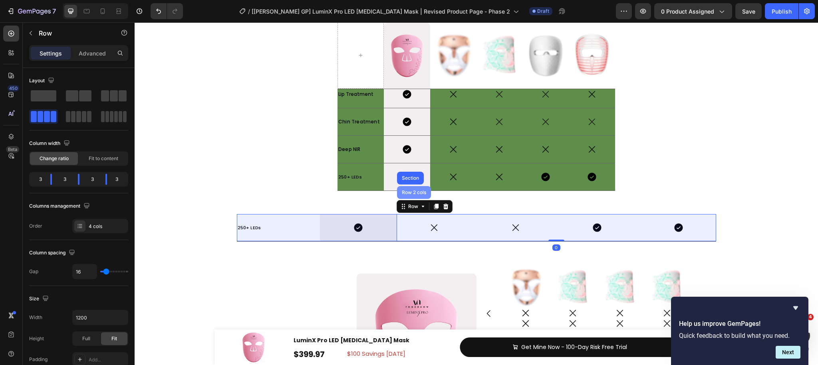
click at [416, 193] on div "Row 2 cols" at bounding box center [414, 192] width 28 height 5
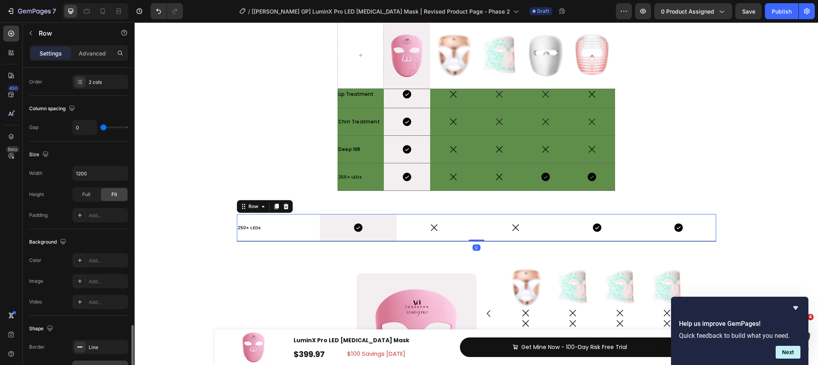
scroll to position [259, 0]
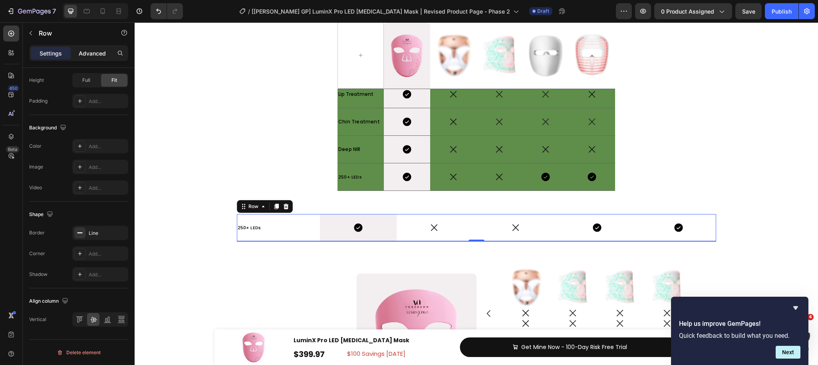
click at [84, 59] on div "Advanced" at bounding box center [92, 53] width 40 height 13
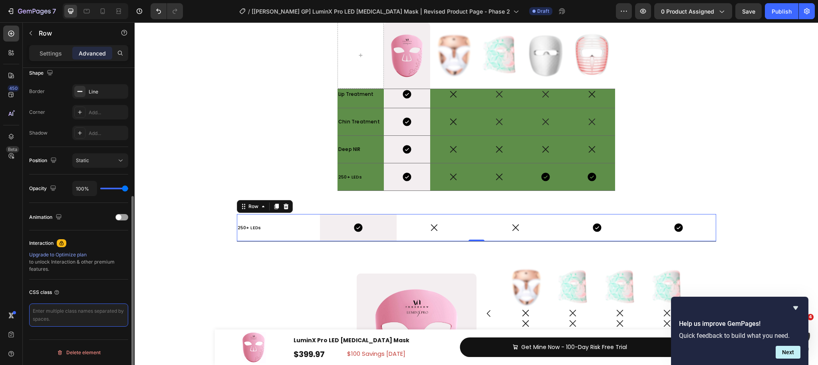
click at [69, 311] on textarea at bounding box center [78, 315] width 99 height 23
type textarea "custom-table"
drag, startPoint x: 67, startPoint y: 310, endPoint x: -6, endPoint y: 309, distance: 72.3
click at [0, 0] on html "7 Version history / [Harry GP] LuminX Pro LED Light Therapy Mask | Revised Prod…" at bounding box center [409, 0] width 818 height 0
click at [319, 235] on div "250+ LEDs Text Block Icon Hero Banner Row" at bounding box center [317, 227] width 160 height 27
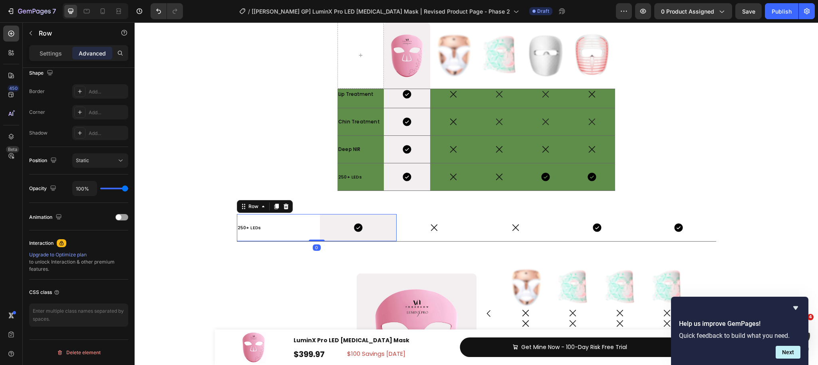
click at [316, 222] on div "250+ LEDs Text Block Icon Hero Banner Row 0" at bounding box center [317, 227] width 160 height 27
click at [33, 36] on button "button" at bounding box center [30, 33] width 13 height 13
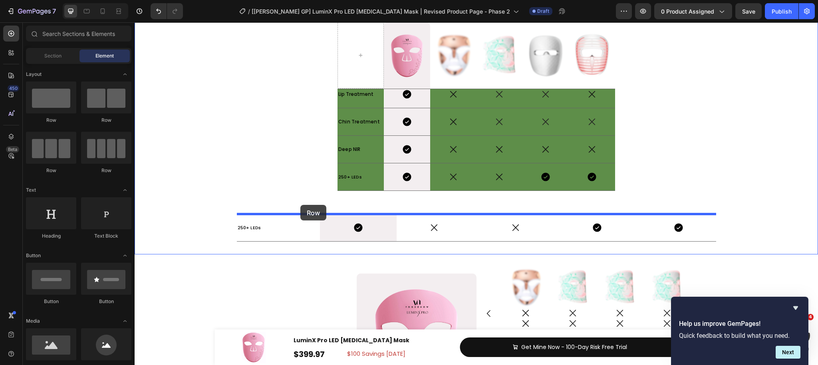
drag, startPoint x: 189, startPoint y: 124, endPoint x: 301, endPoint y: 205, distance: 138.0
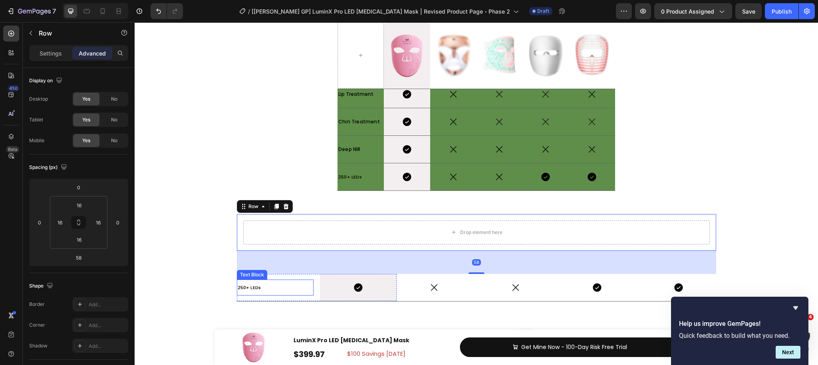
click at [311, 295] on div "250+ LEDs Text Block" at bounding box center [275, 288] width 77 height 16
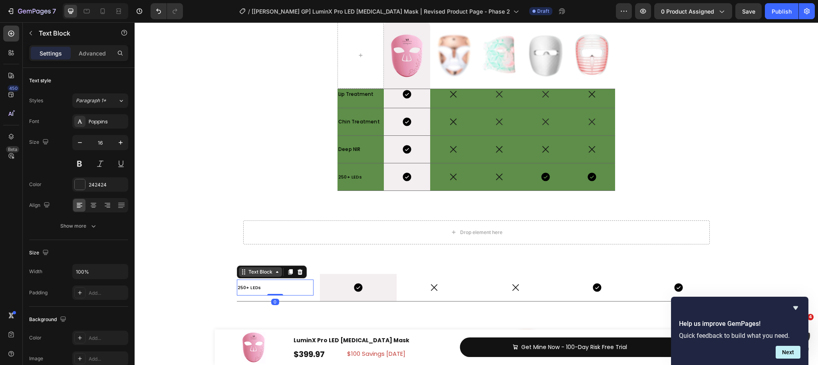
click at [259, 275] on div "Text Block" at bounding box center [260, 272] width 27 height 7
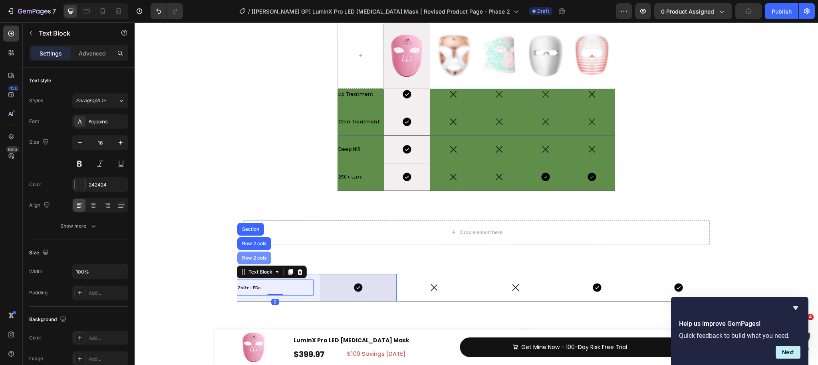
click at [254, 258] on div "Row 2 cols" at bounding box center [255, 258] width 28 height 5
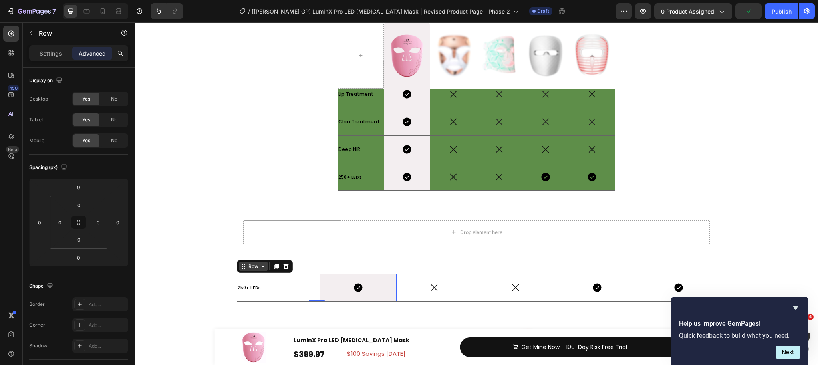
click at [254, 265] on div "Row" at bounding box center [253, 266] width 13 height 7
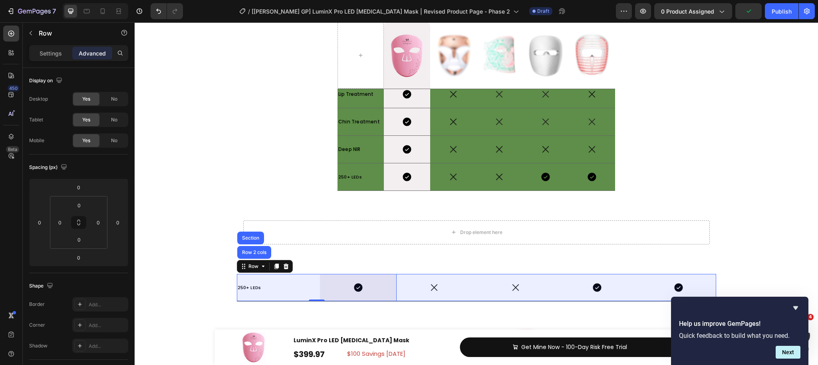
click at [251, 252] on div "Row 2 cols" at bounding box center [255, 252] width 28 height 5
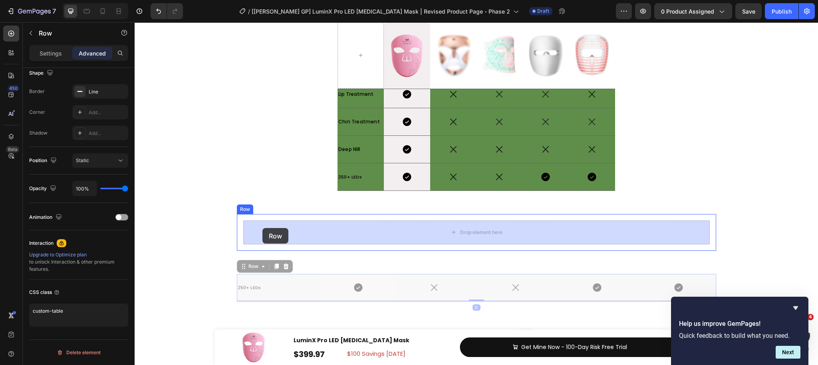
drag, startPoint x: 245, startPoint y: 265, endPoint x: 263, endPoint y: 228, distance: 40.6
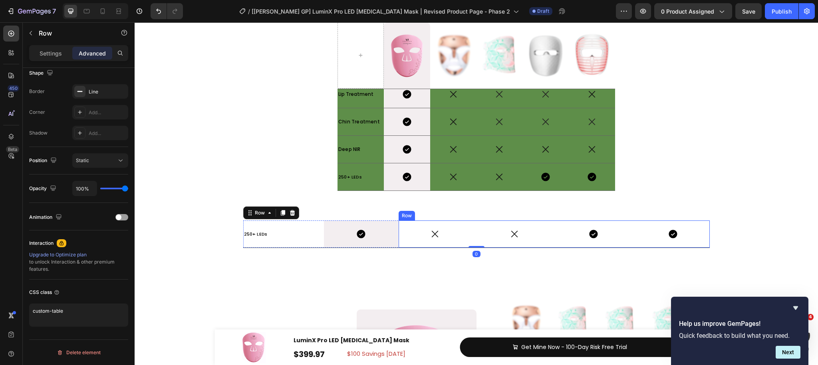
click at [400, 241] on div "Icon" at bounding box center [435, 234] width 73 height 27
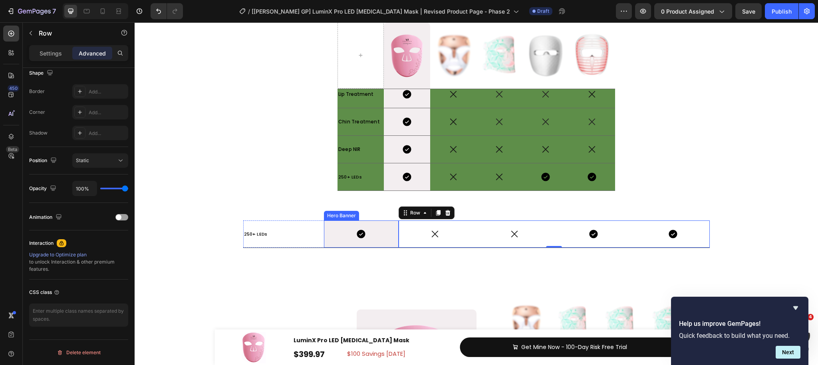
click at [343, 241] on div "Icon" at bounding box center [361, 234] width 75 height 27
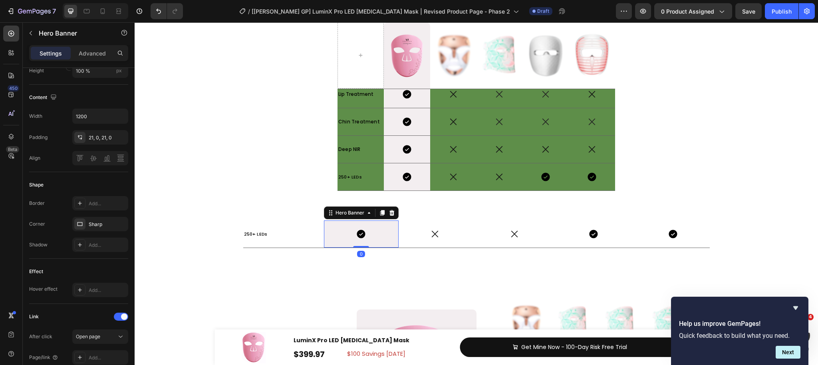
scroll to position [0, 0]
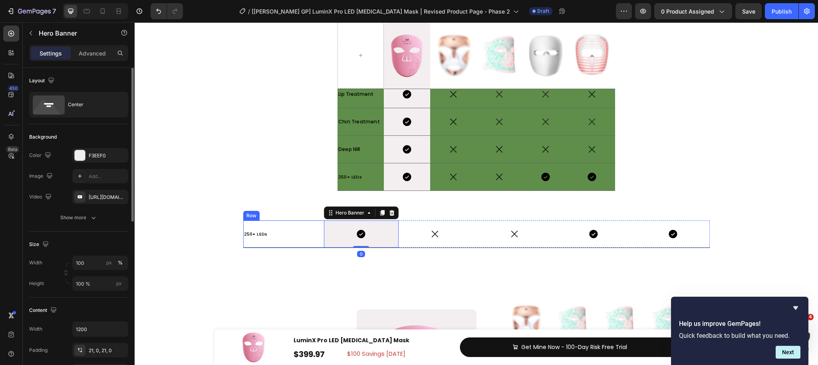
click at [319, 240] on div "250+ LEDs Text Block Icon Hero Banner 0 Row" at bounding box center [320, 234] width 155 height 27
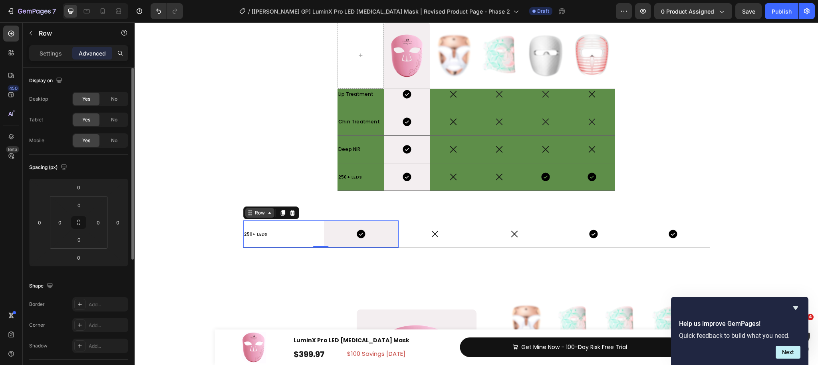
click at [255, 215] on div "Row" at bounding box center [259, 212] width 13 height 7
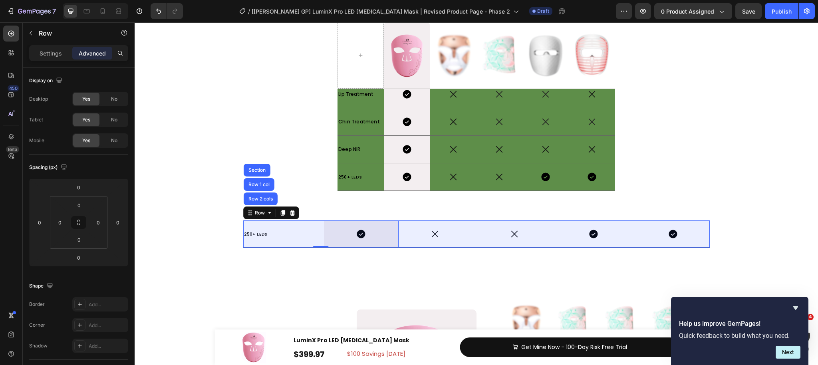
click at [259, 201] on div "Row 2 cols" at bounding box center [261, 199] width 28 height 5
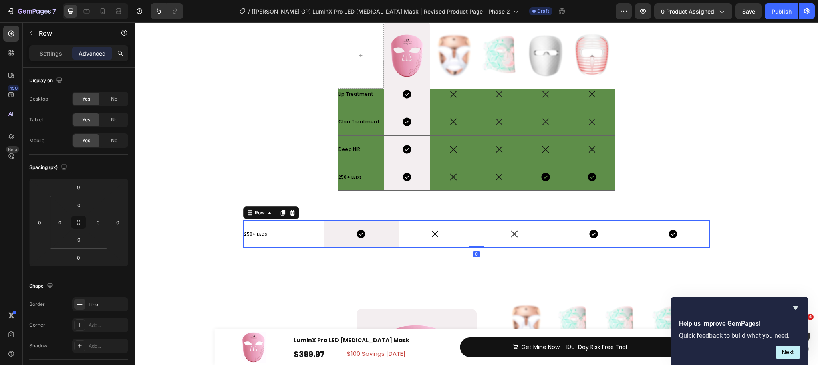
click at [283, 212] on icon at bounding box center [283, 213] width 4 height 6
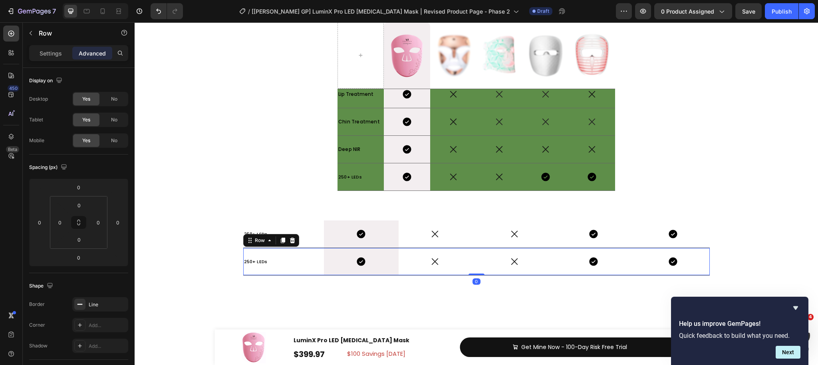
drag, startPoint x: 281, startPoint y: 240, endPoint x: 297, endPoint y: 237, distance: 16.4
click at [281, 240] on icon at bounding box center [283, 240] width 6 height 6
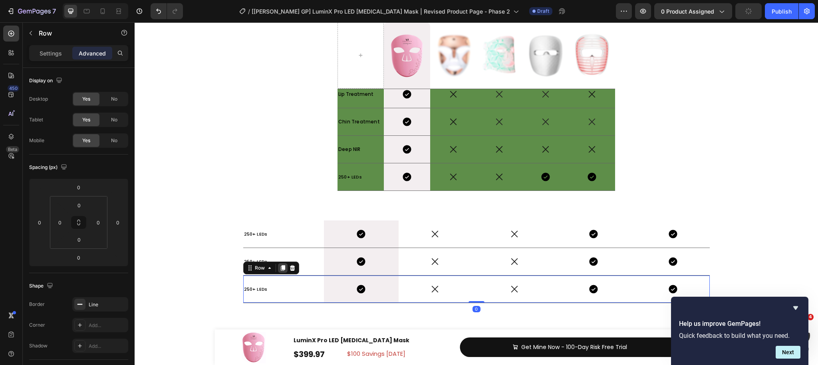
click at [285, 267] on icon at bounding box center [283, 268] width 6 height 6
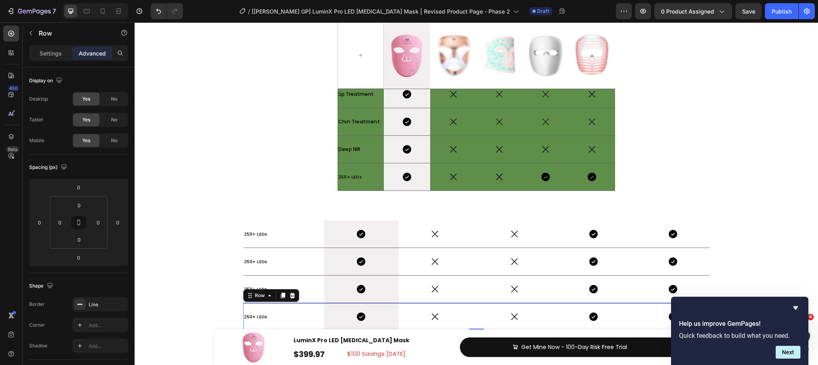
scroll to position [4345, 0]
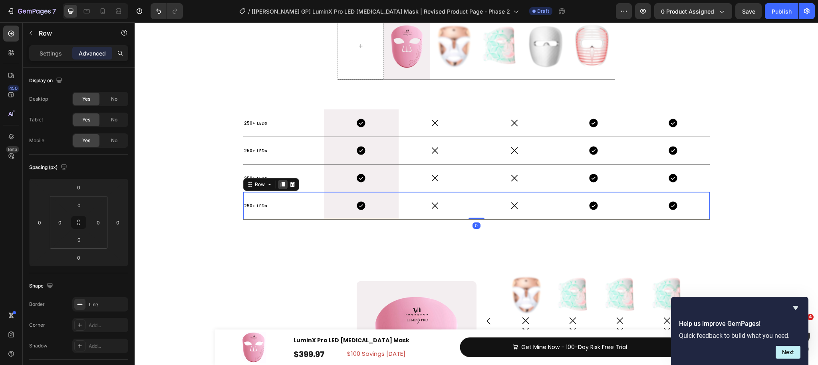
click at [281, 182] on icon at bounding box center [283, 185] width 4 height 6
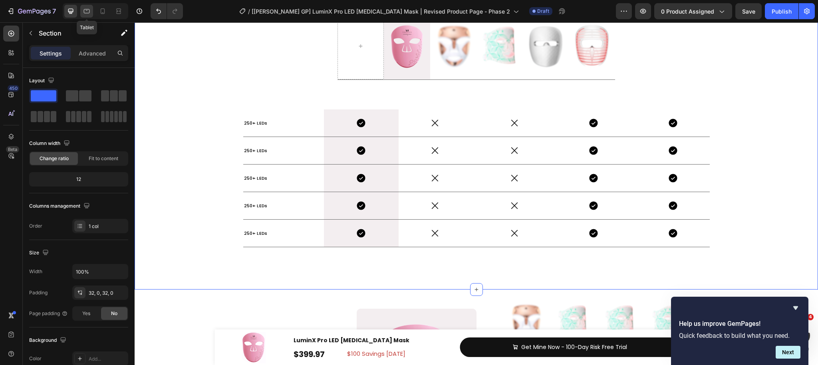
click at [82, 12] on div at bounding box center [86, 11] width 13 height 13
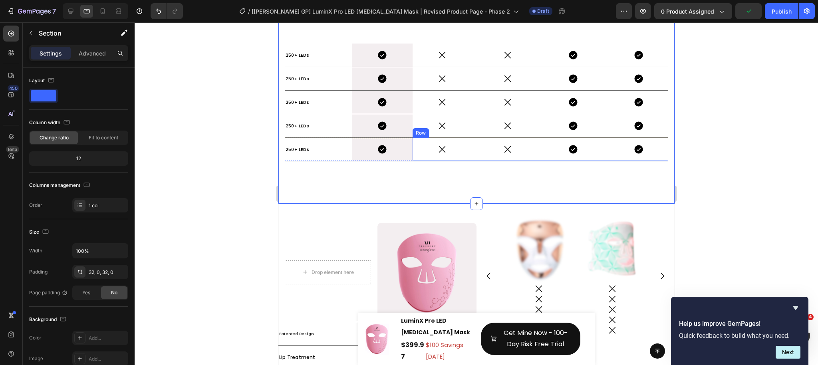
scroll to position [4378, 0]
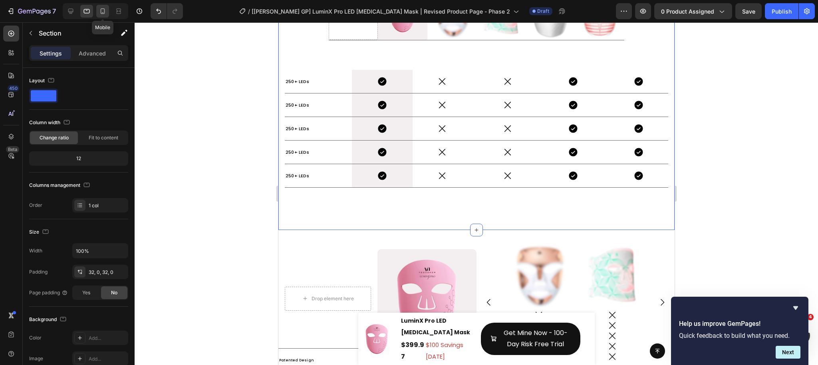
click at [106, 11] on icon at bounding box center [103, 11] width 8 height 8
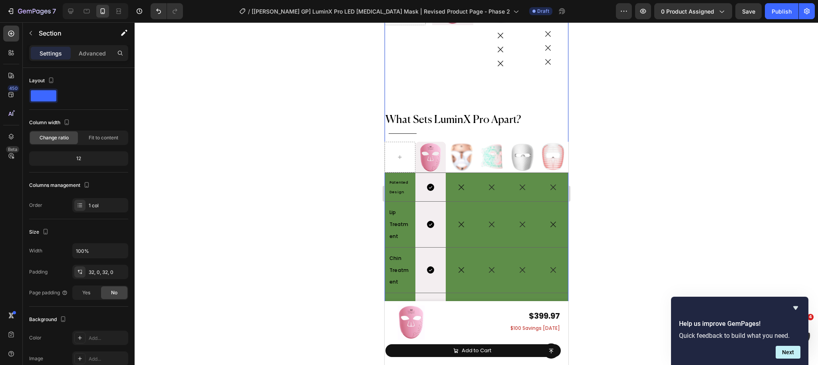
scroll to position [4696, 0]
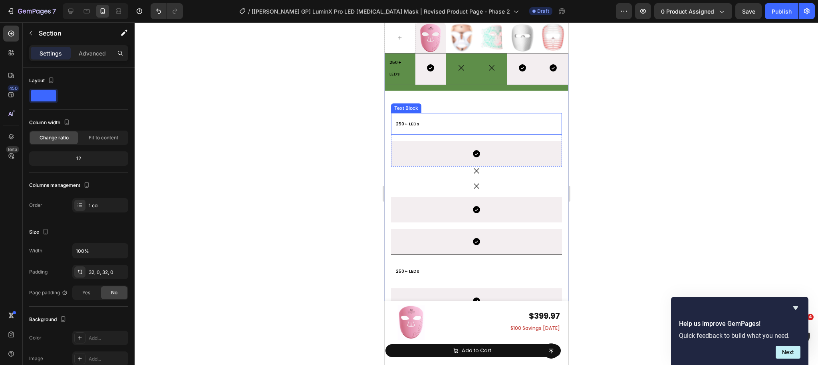
drag, startPoint x: 462, startPoint y: 123, endPoint x: 437, endPoint y: 117, distance: 26.0
click at [462, 123] on p "250+ LEDs" at bounding box center [476, 124] width 161 height 12
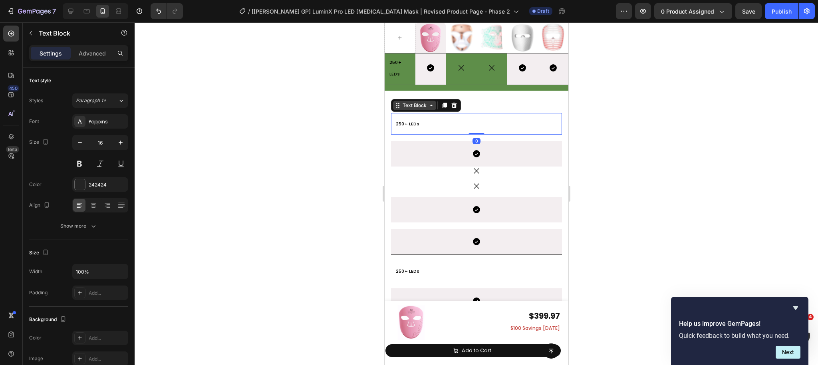
click at [415, 103] on div "Text Block" at bounding box center [414, 106] width 43 height 10
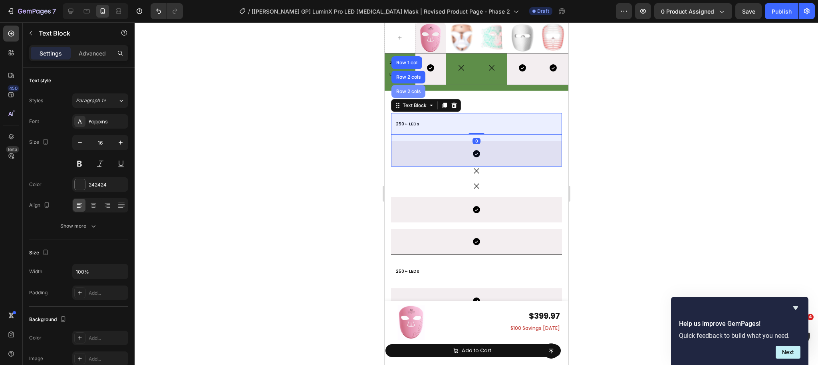
click at [410, 93] on div "Row 2 cols" at bounding box center [408, 91] width 28 height 5
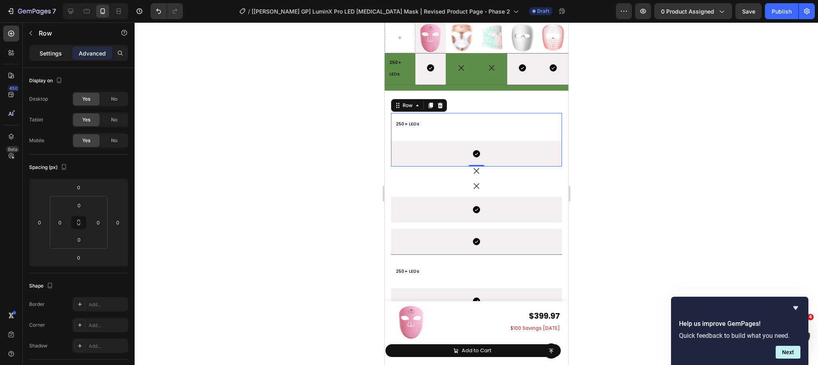
click at [54, 52] on p "Settings" at bounding box center [51, 53] width 22 height 8
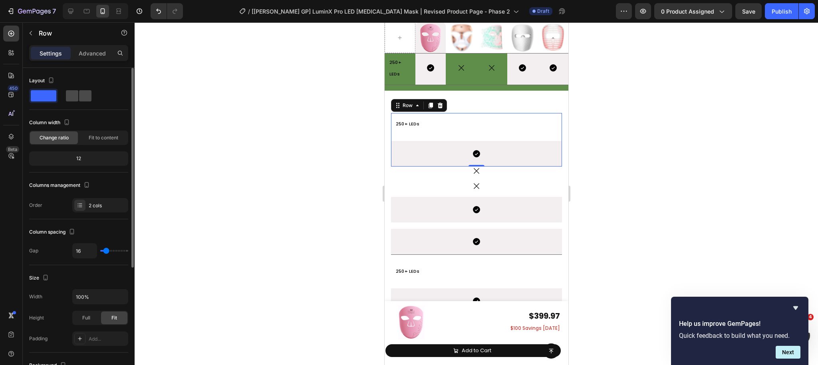
click at [79, 100] on div at bounding box center [79, 95] width 26 height 11
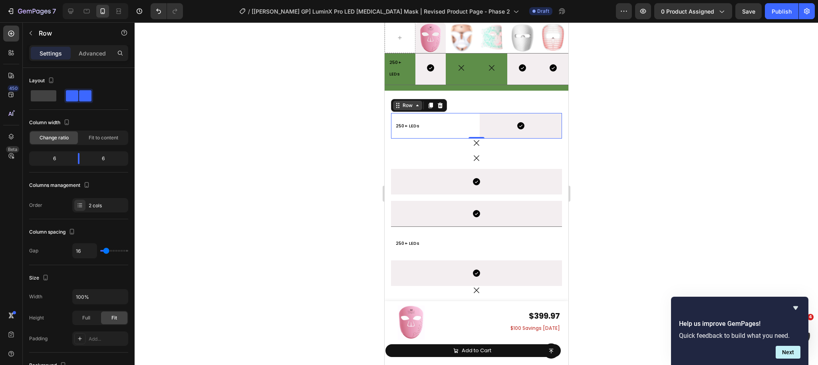
click at [413, 109] on div "Row" at bounding box center [407, 105] width 13 height 7
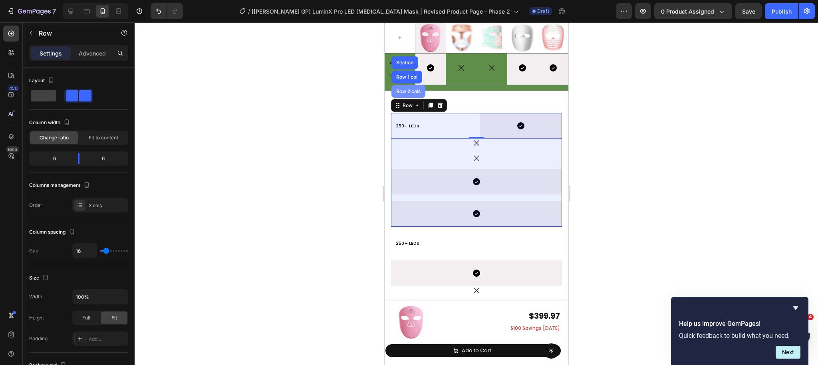
click at [406, 96] on div "Row 2 cols" at bounding box center [408, 91] width 34 height 13
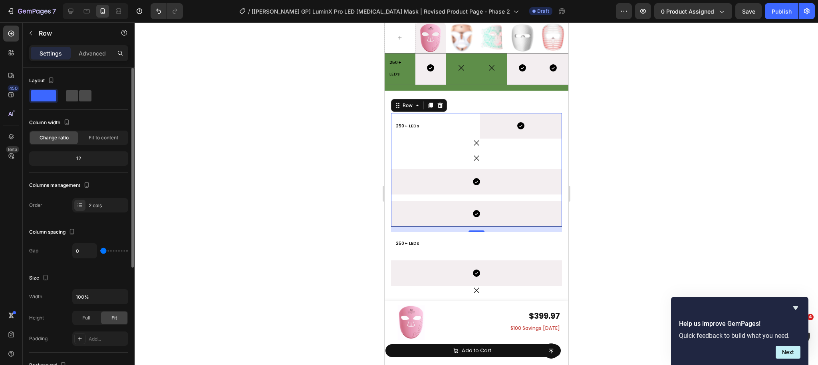
click at [80, 96] on span at bounding box center [85, 95] width 12 height 11
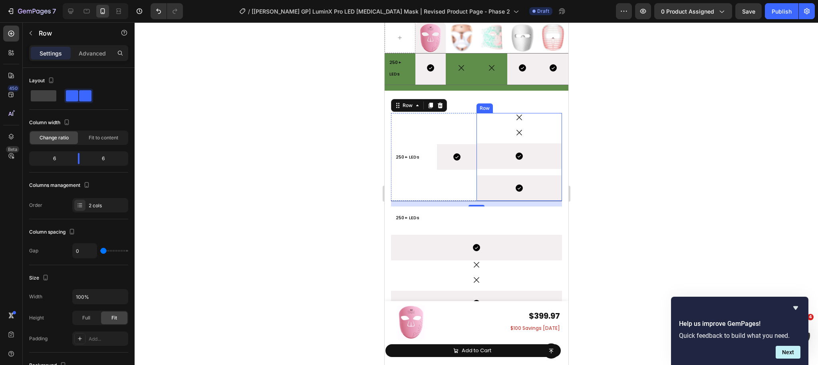
click at [508, 143] on div "Icon Icon Icon Hero Banner Icon Hero Banner Row" at bounding box center [519, 157] width 86 height 88
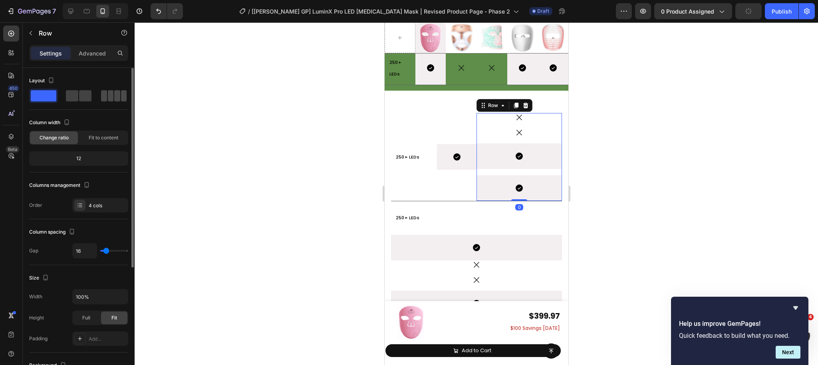
click at [105, 97] on span at bounding box center [104, 95] width 6 height 11
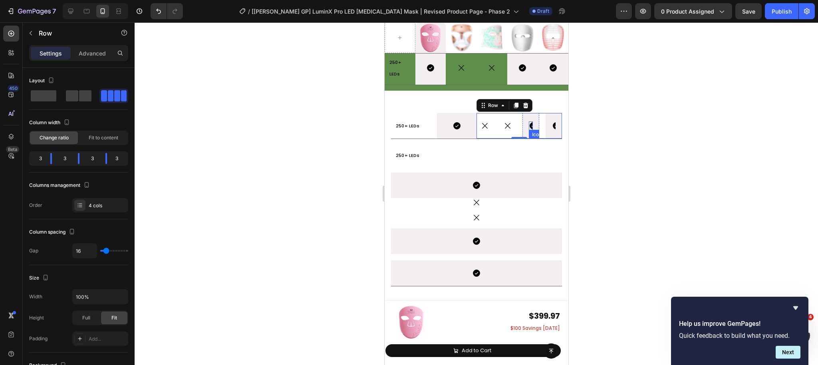
click at [532, 129] on icon at bounding box center [533, 125] width 7 height 7
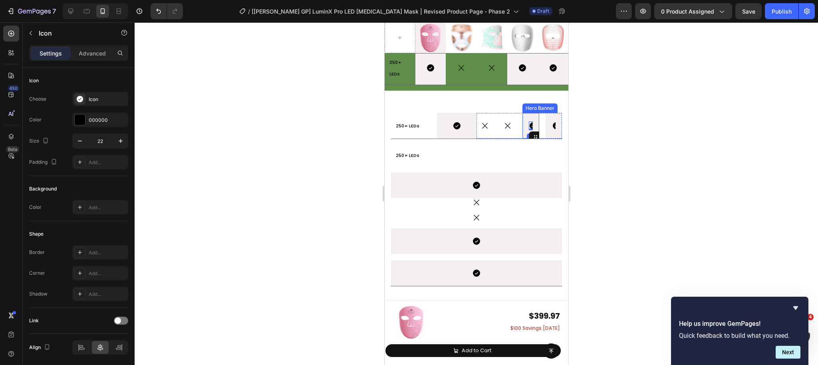
click at [538, 128] on div "Icon 0" at bounding box center [530, 126] width 17 height 26
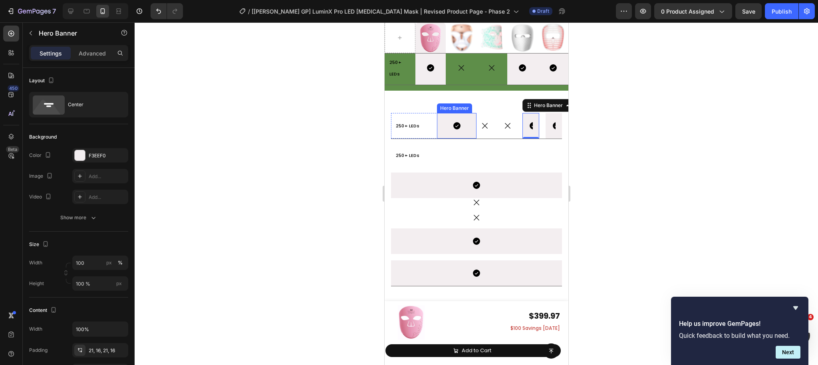
click at [476, 136] on div "Icon" at bounding box center [457, 126] width 40 height 26
click at [465, 108] on div "Hero Banner" at bounding box center [463, 105] width 32 height 7
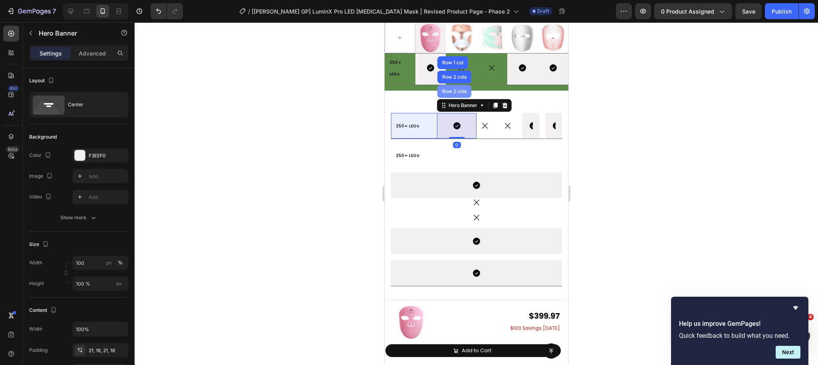
click at [456, 94] on div "Row 2 cols" at bounding box center [454, 91] width 28 height 5
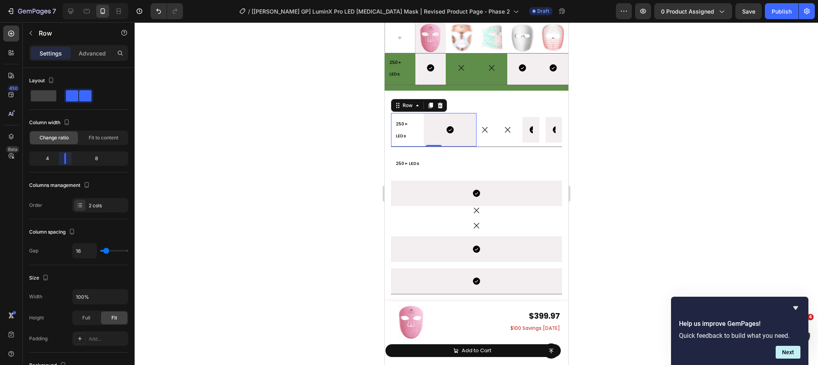
drag, startPoint x: 76, startPoint y: 161, endPoint x: 65, endPoint y: 161, distance: 11.6
click at [65, 0] on body "7 Version history / [Harry GP] LuminX Pro LED Light Therapy Mask | Revised Prod…" at bounding box center [409, 0] width 818 height 0
click at [418, 142] on div "250+ LEDs Text Block Icon Hero Banner Row 0" at bounding box center [434, 130] width 86 height 34
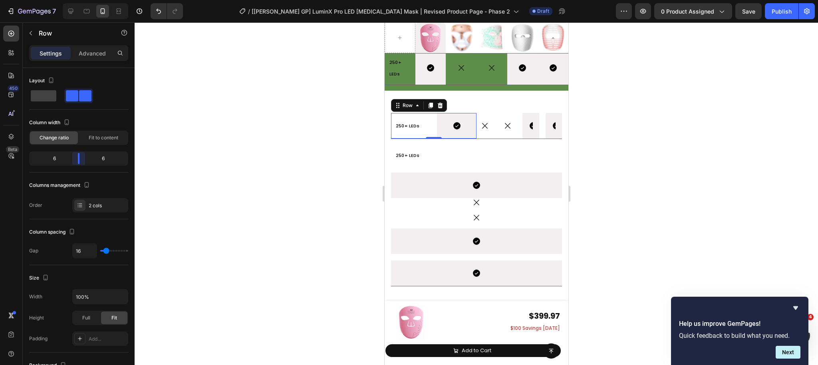
drag, startPoint x: 67, startPoint y: 159, endPoint x: 77, endPoint y: 159, distance: 10.0
click at [77, 0] on body "7 Version history / [Harry GP] LuminX Pro LED Light Therapy Mask | Revised Prod…" at bounding box center [409, 0] width 818 height 0
click at [412, 106] on div "Row" at bounding box center [407, 105] width 13 height 7
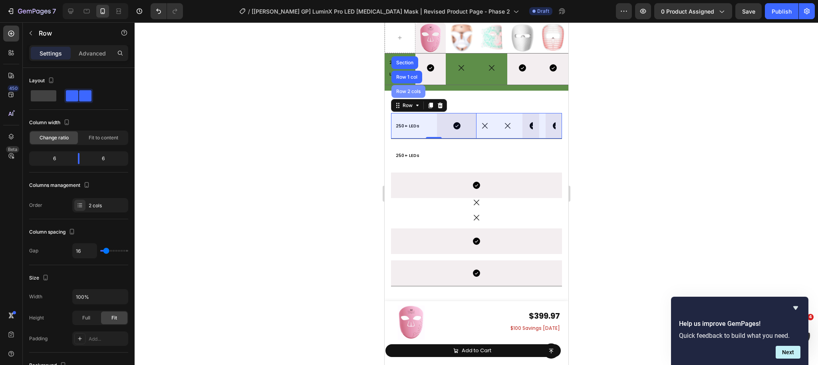
click at [411, 96] on div "Row 2 cols" at bounding box center [408, 91] width 34 height 13
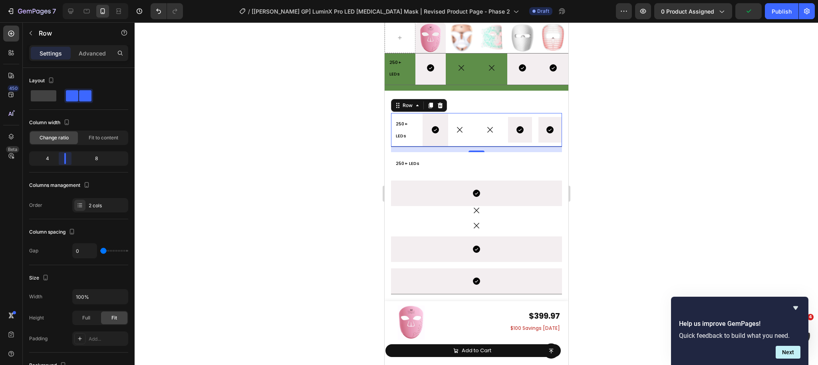
drag, startPoint x: 79, startPoint y: 157, endPoint x: 352, endPoint y: 157, distance: 273.4
click at [65, 0] on body "7 Version history / [Harry GP] LuminX Pro LED Light Therapy Mask | Revised Prod…" at bounding box center [409, 0] width 818 height 0
click at [405, 139] on span "250+ LEDs" at bounding box center [402, 130] width 12 height 18
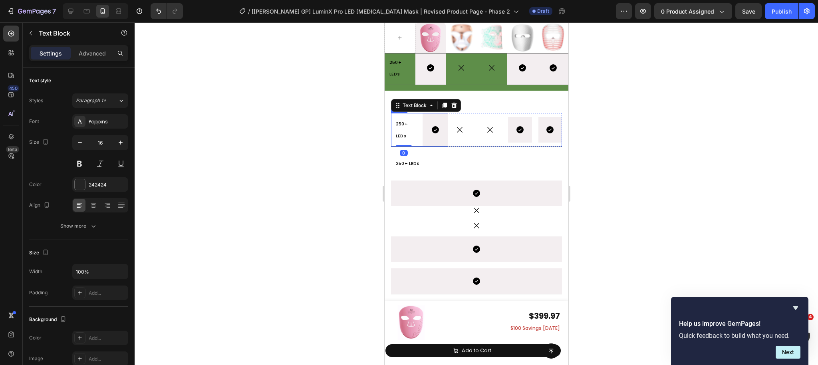
click at [420, 141] on div "250+ LEDs Text Block 0 Icon Hero Banner Row" at bounding box center [419, 130] width 57 height 34
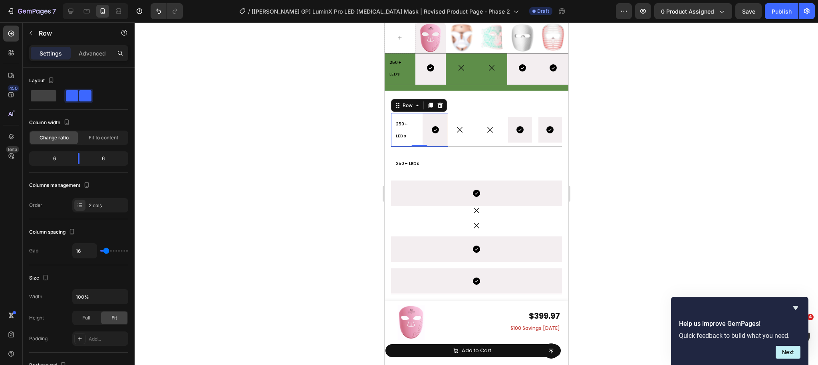
click at [339, 146] on div at bounding box center [477, 193] width 684 height 343
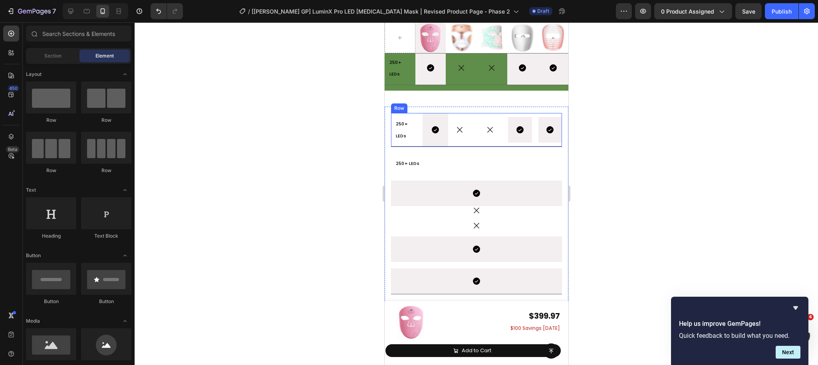
click at [450, 147] on div "Icon Icon Icon Hero Banner Icon Hero Banner Row" at bounding box center [505, 130] width 114 height 34
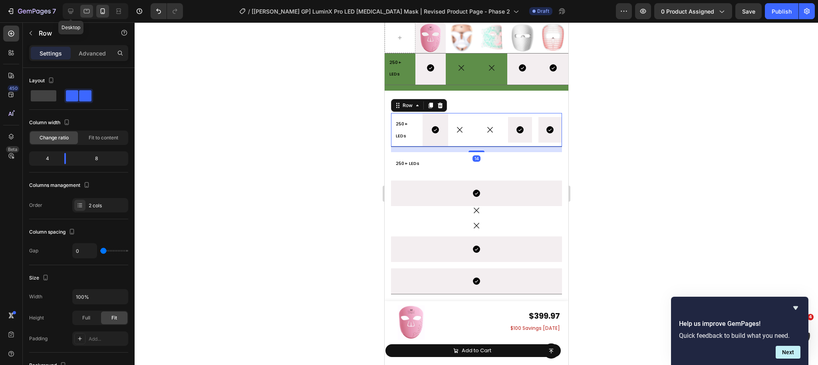
drag, startPoint x: 69, startPoint y: 10, endPoint x: 84, endPoint y: 13, distance: 15.5
click at [69, 10] on icon at bounding box center [71, 11] width 8 height 8
type input "1200"
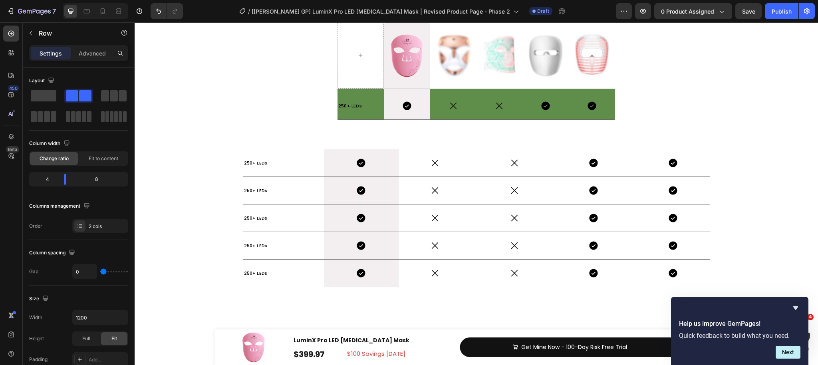
scroll to position [4368, 0]
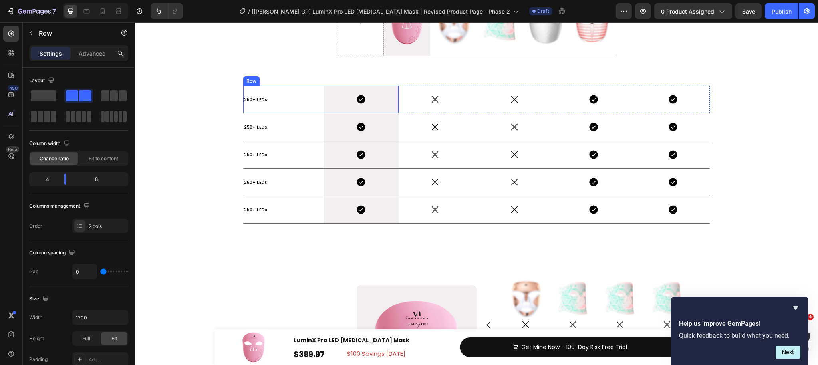
drag, startPoint x: 320, startPoint y: 106, endPoint x: 283, endPoint y: 97, distance: 38.6
click at [320, 105] on div "250+ LEDs Text Block Icon Hero Banner Row" at bounding box center [320, 99] width 155 height 27
click at [263, 81] on div "Row" at bounding box center [259, 78] width 13 height 7
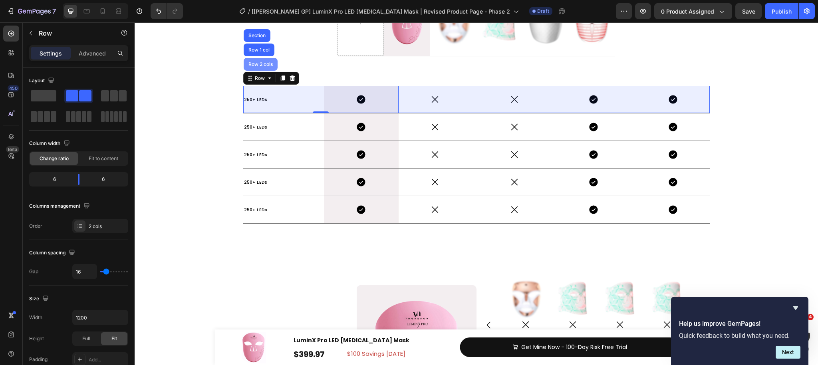
click at [262, 66] on div "Row 2 cols" at bounding box center [261, 64] width 34 height 13
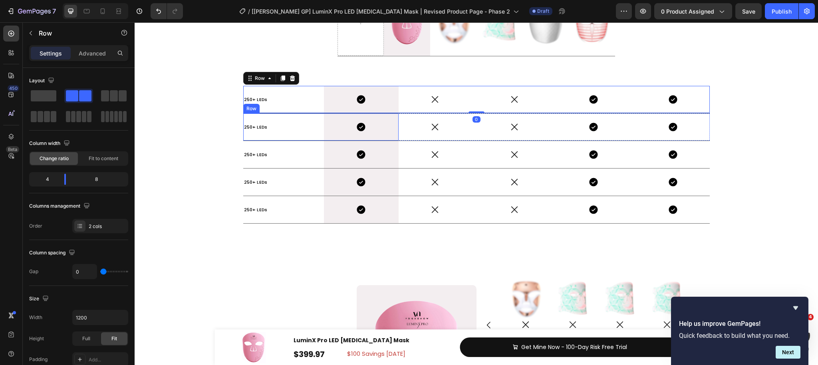
click at [253, 116] on div "250+ LEDs Text Block" at bounding box center [280, 127] width 75 height 27
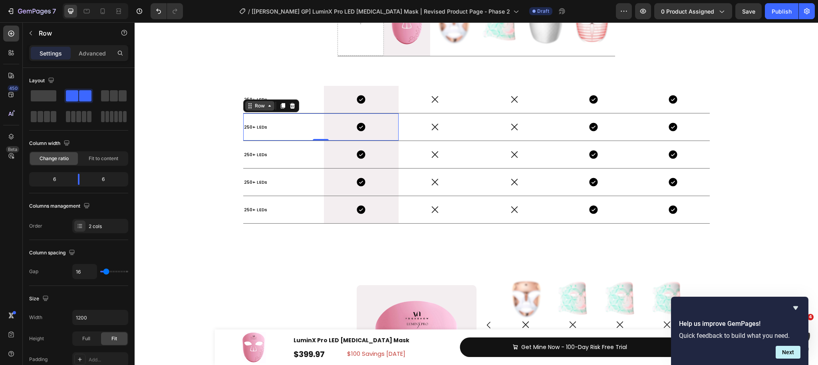
click at [262, 106] on div "Row" at bounding box center [259, 105] width 13 height 7
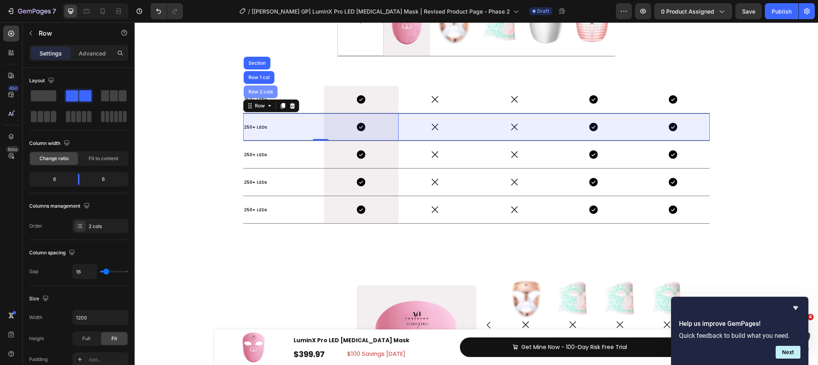
click at [258, 93] on div "Row 2 cols" at bounding box center [261, 92] width 28 height 5
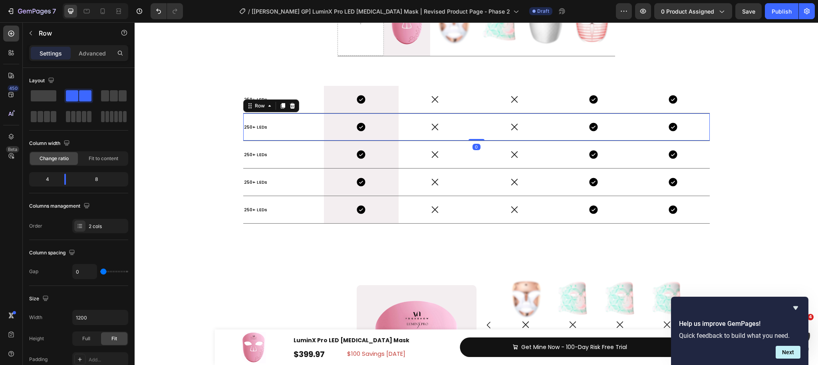
drag, startPoint x: 292, startPoint y: 104, endPoint x: 256, endPoint y: 147, distance: 56.2
click at [292, 104] on icon at bounding box center [292, 106] width 5 height 6
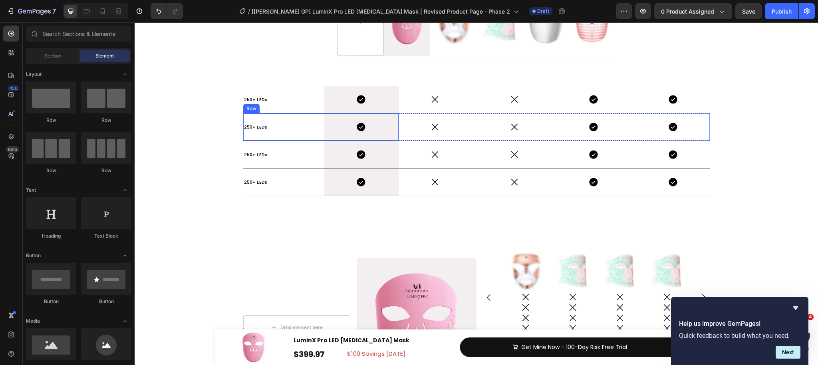
click at [311, 137] on div "250+ LEDs Text Block" at bounding box center [280, 127] width 75 height 27
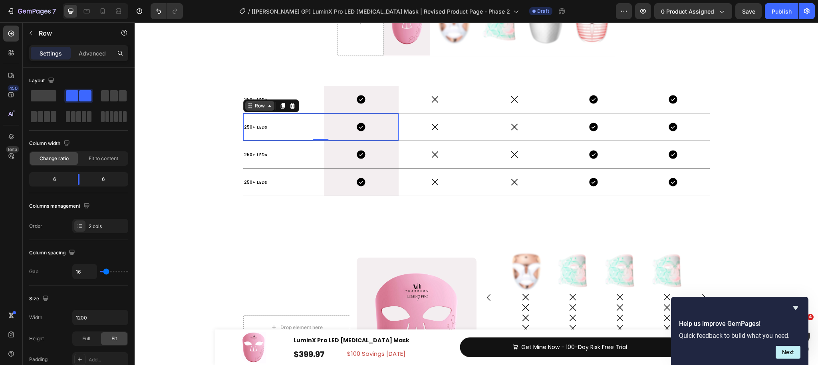
click at [268, 106] on icon at bounding box center [270, 106] width 6 height 6
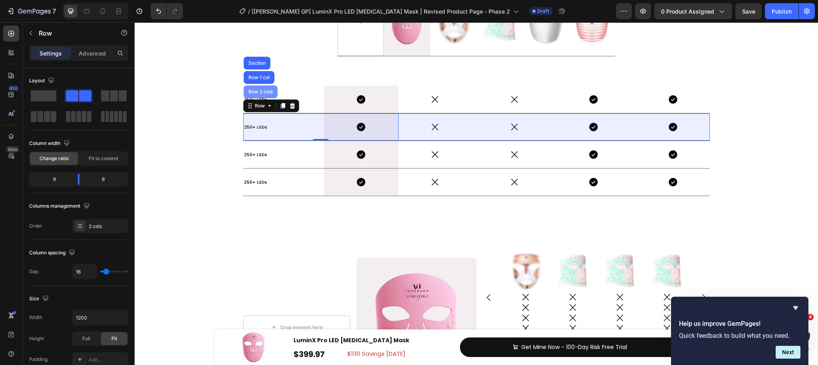
click at [264, 93] on div "Row 2 cols" at bounding box center [261, 92] width 28 height 5
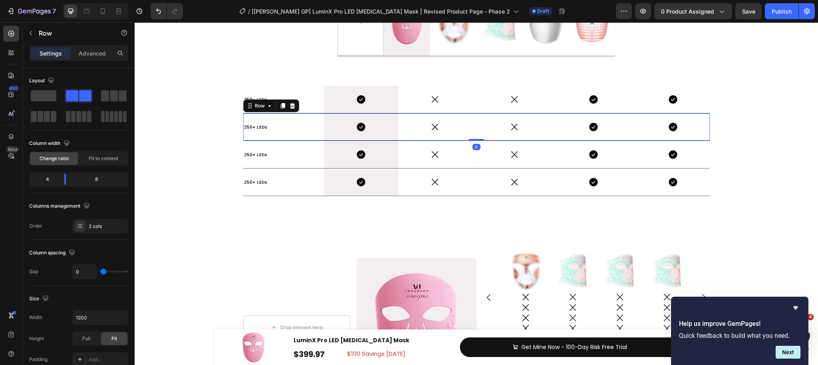
drag, startPoint x: 294, startPoint y: 104, endPoint x: 262, endPoint y: 155, distance: 60.0
click at [294, 104] on icon at bounding box center [292, 106] width 5 height 6
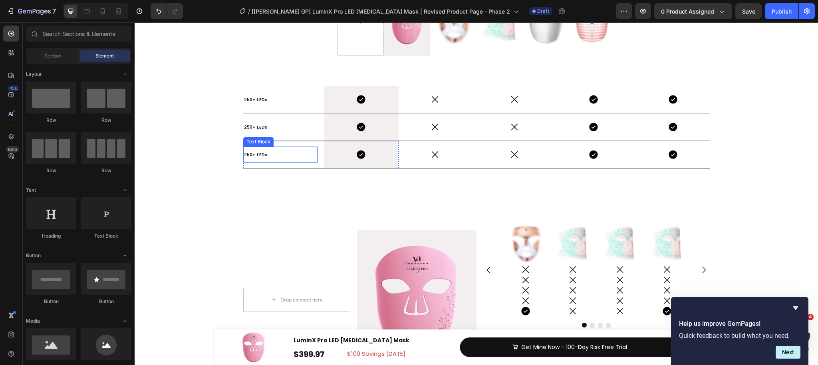
click at [261, 157] on span "250+ LEDs" at bounding box center [256, 154] width 24 height 6
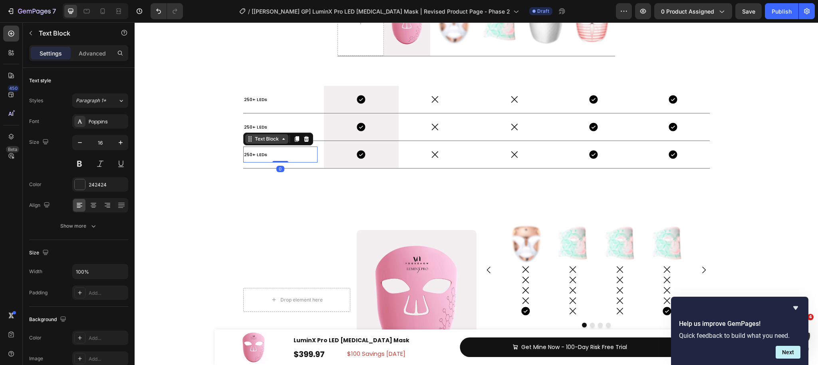
click at [261, 139] on div "Text Block" at bounding box center [266, 138] width 27 height 7
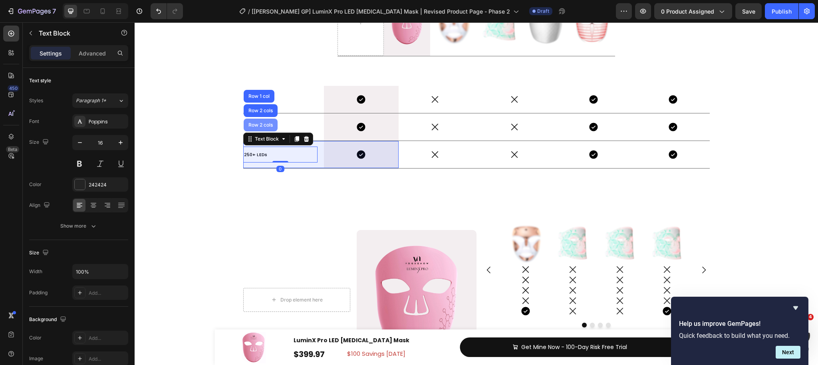
click at [263, 123] on div "Row 2 cols" at bounding box center [261, 125] width 28 height 5
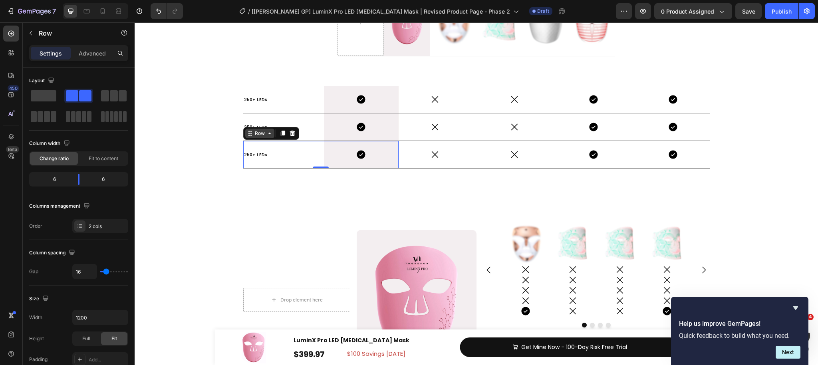
click at [259, 131] on div "Row" at bounding box center [259, 133] width 13 height 7
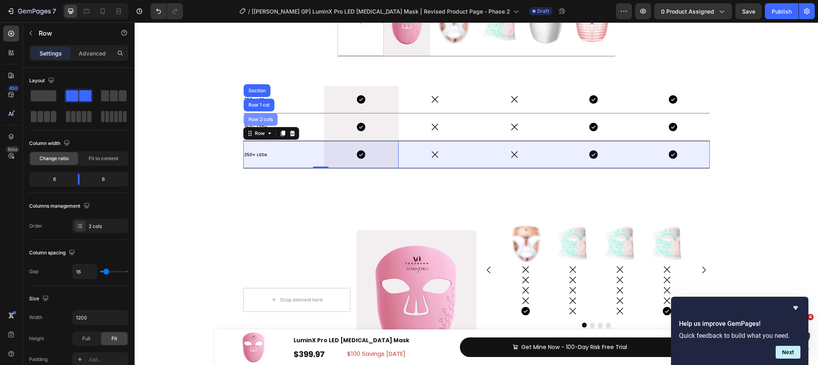
click at [259, 119] on div "Row 2 cols" at bounding box center [261, 119] width 28 height 5
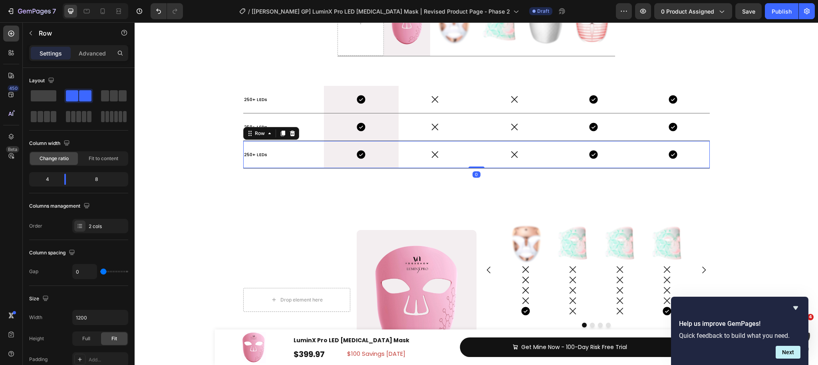
click at [293, 132] on icon at bounding box center [292, 134] width 5 height 6
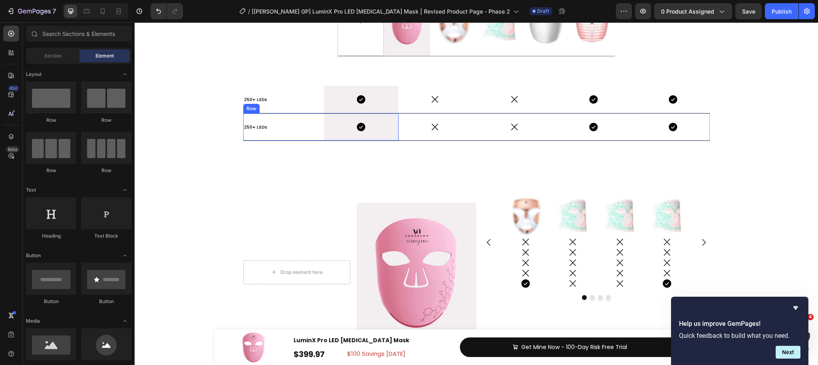
click at [319, 119] on div "250+ LEDs Text Block Icon Hero Banner Row" at bounding box center [320, 127] width 155 height 27
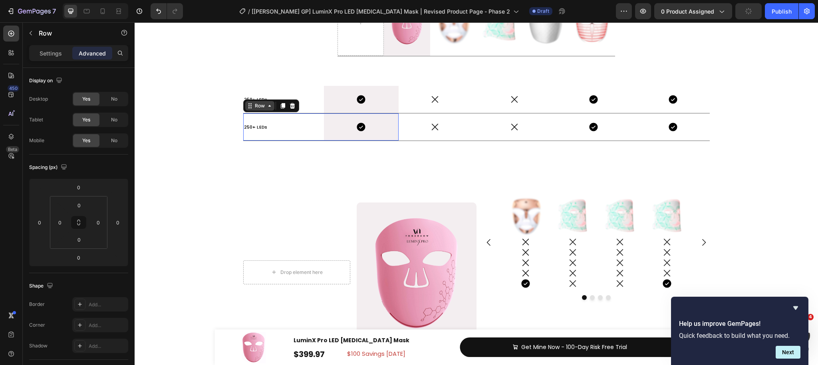
click at [257, 109] on div "Row" at bounding box center [259, 106] width 29 height 10
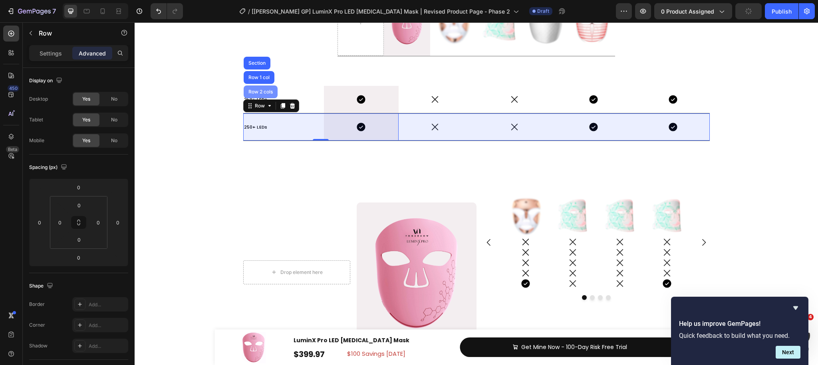
click at [261, 91] on div "Row 2 cols" at bounding box center [261, 92] width 28 height 5
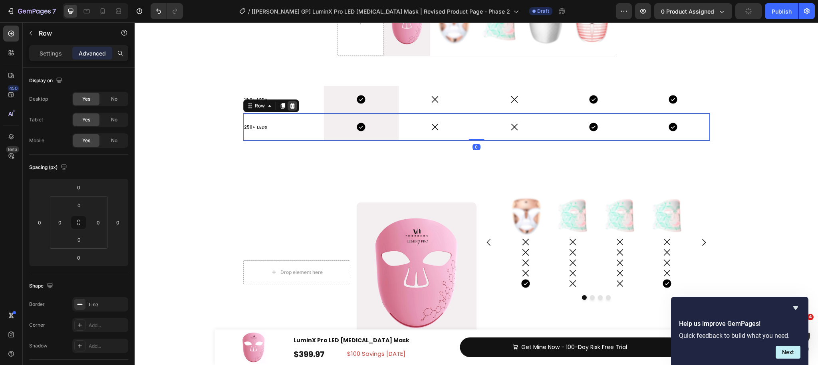
click at [291, 104] on icon at bounding box center [292, 106] width 5 height 6
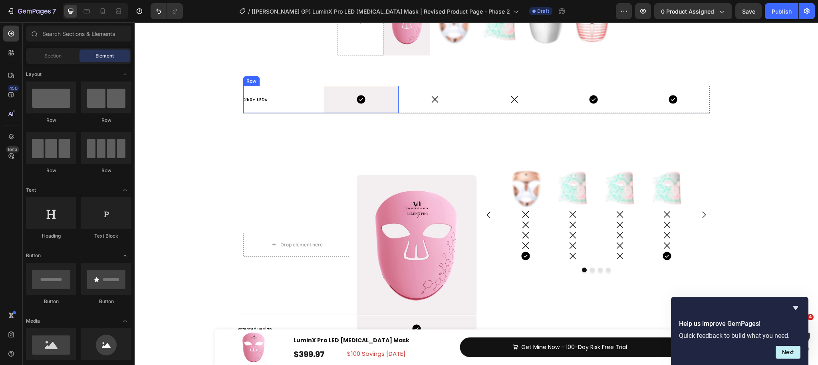
click at [309, 110] on div "250+ LEDs Text Block" at bounding box center [280, 99] width 75 height 27
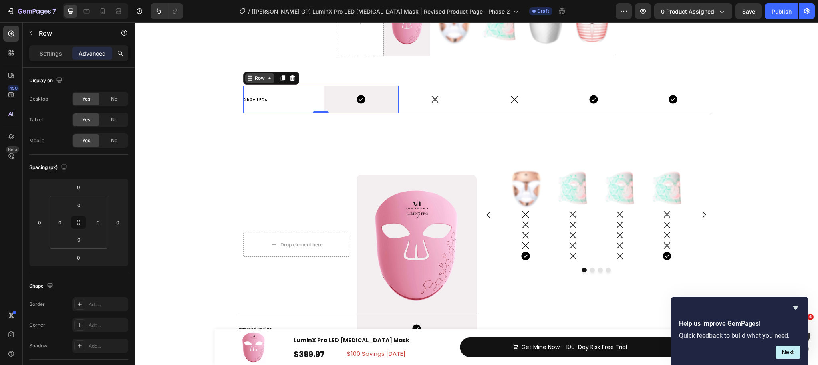
click at [251, 80] on icon at bounding box center [251, 80] width 1 height 1
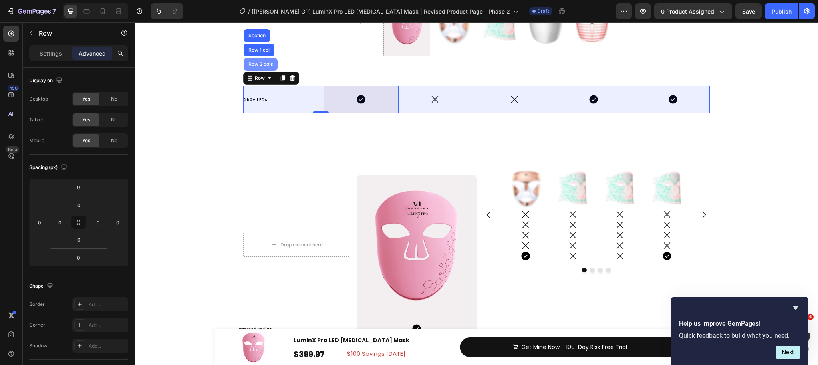
click at [257, 64] on div "Row 2 cols" at bounding box center [261, 64] width 28 height 5
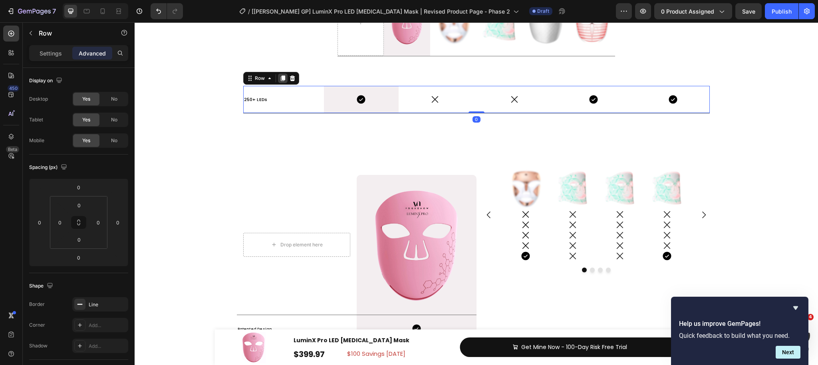
click at [281, 78] on icon at bounding box center [283, 79] width 4 height 6
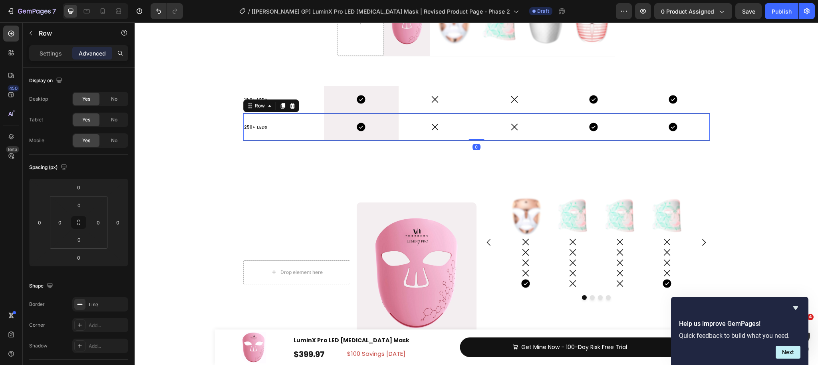
click at [282, 106] on icon at bounding box center [283, 106] width 4 height 6
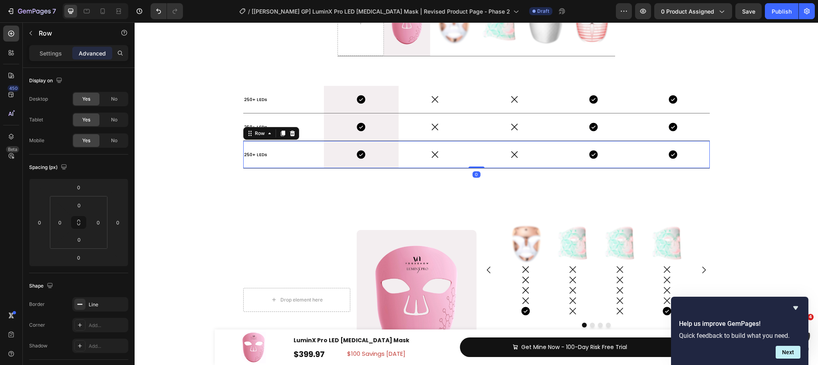
click at [284, 131] on icon at bounding box center [283, 134] width 4 height 6
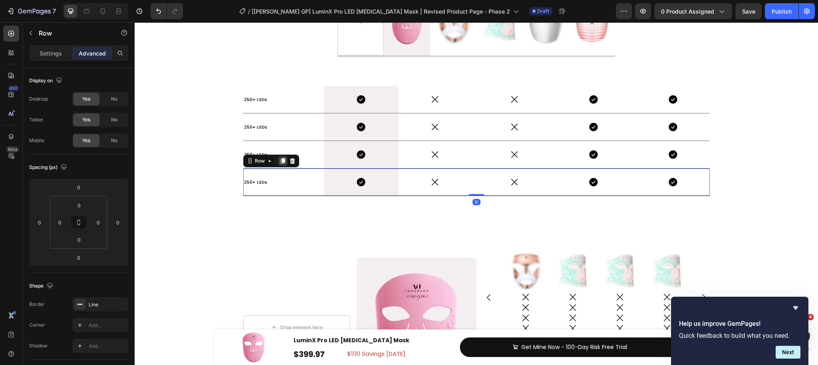
click at [283, 159] on icon at bounding box center [283, 161] width 4 height 6
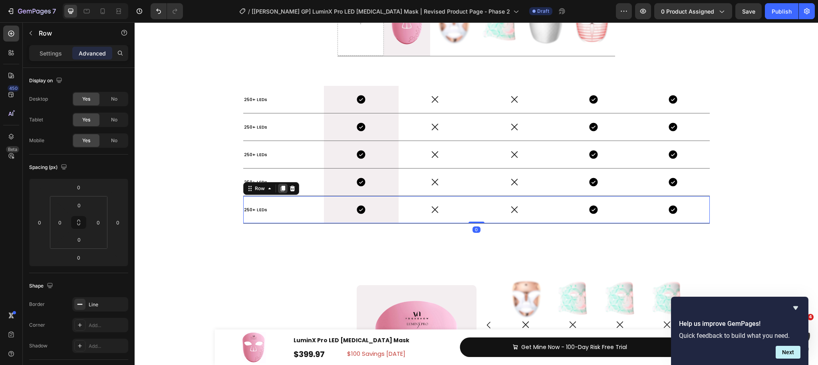
click at [284, 188] on icon at bounding box center [283, 189] width 4 height 6
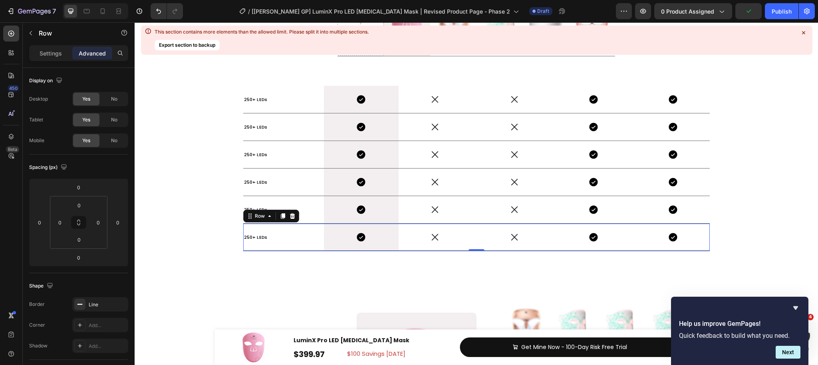
click at [293, 216] on icon at bounding box center [292, 216] width 6 height 6
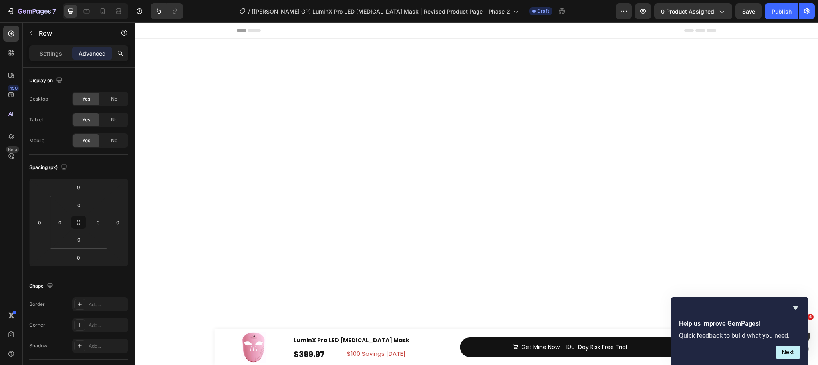
scroll to position [4368, 0]
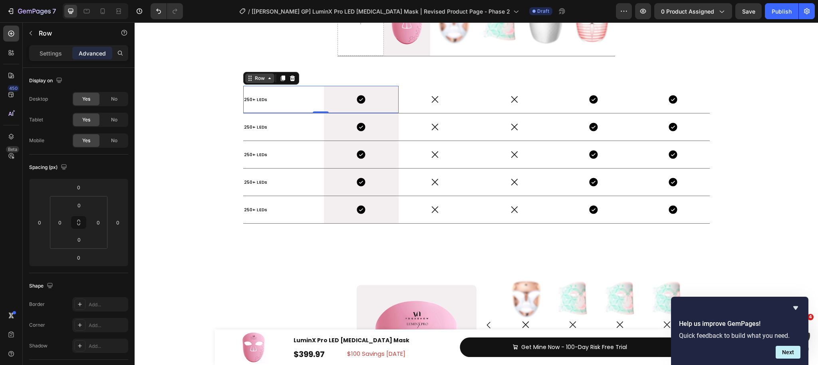
click at [261, 79] on div "Row" at bounding box center [259, 78] width 13 height 7
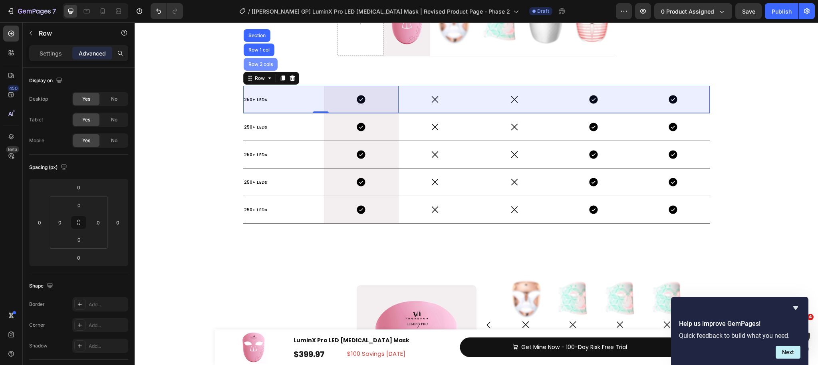
click at [261, 65] on div "Row 2 cols" at bounding box center [261, 64] width 28 height 5
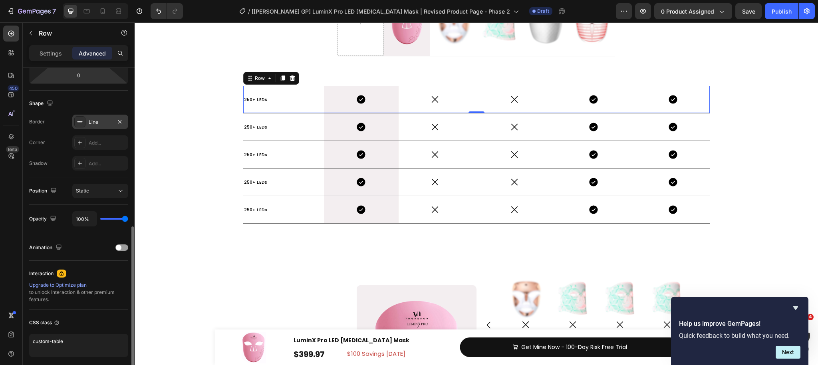
scroll to position [213, 0]
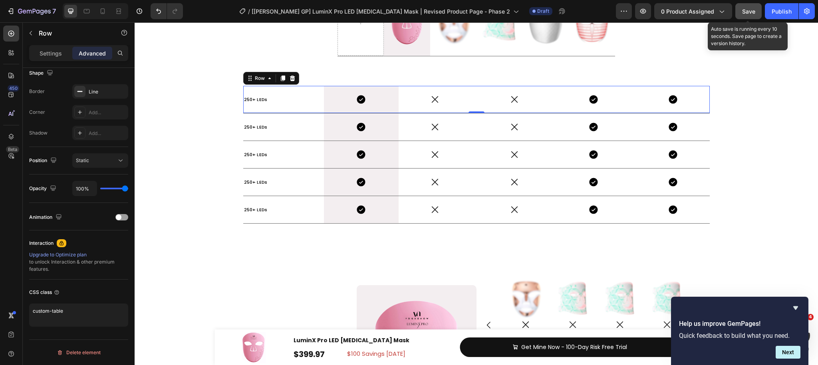
click at [745, 17] on button "Save" at bounding box center [749, 11] width 26 height 16
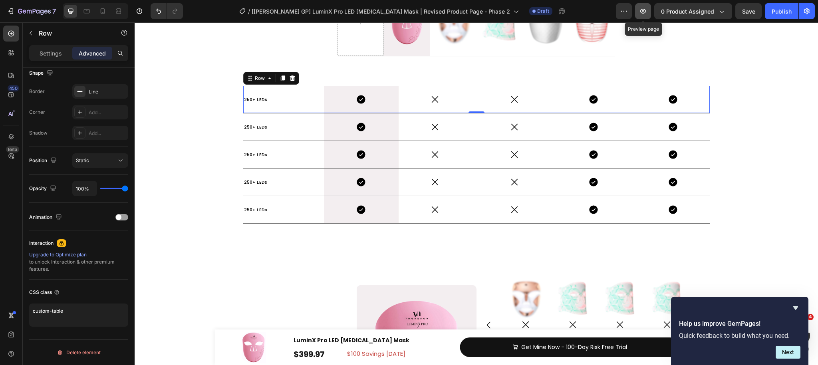
click at [645, 11] on icon "button" at bounding box center [643, 11] width 2 height 2
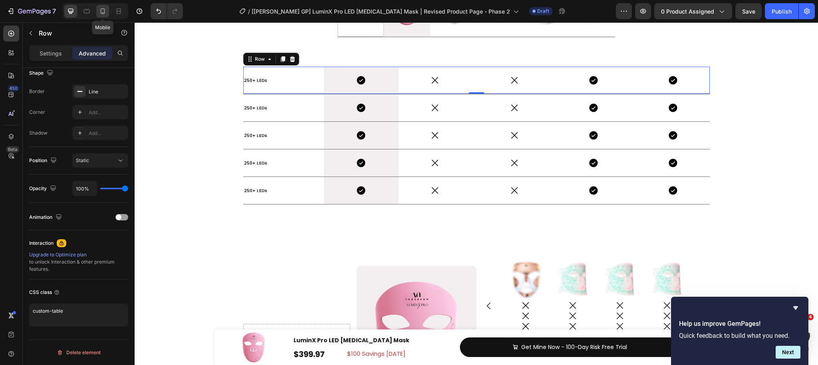
click at [106, 13] on icon at bounding box center [103, 11] width 8 height 8
type input "14"
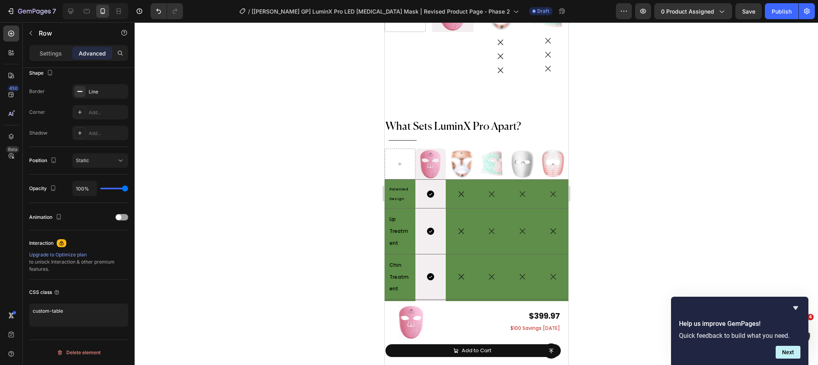
scroll to position [4761, 0]
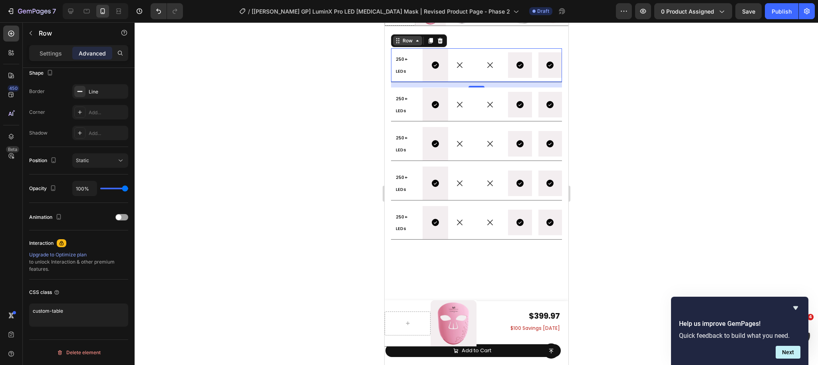
click at [412, 42] on div "Row" at bounding box center [407, 40] width 13 height 7
click at [471, 76] on div "Icon" at bounding box center [460, 65] width 24 height 26
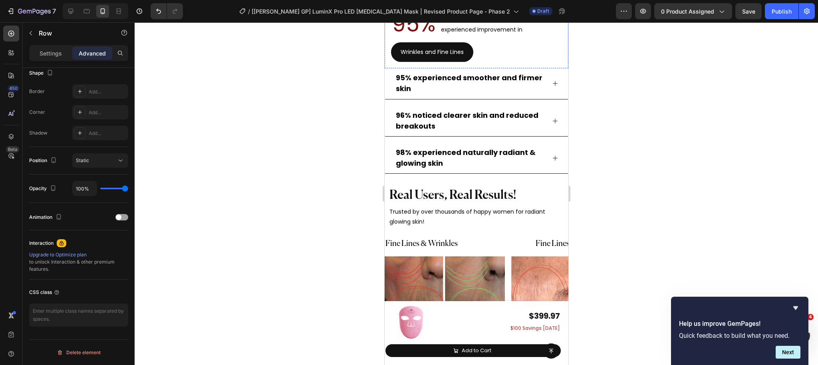
scroll to position [5532, 0]
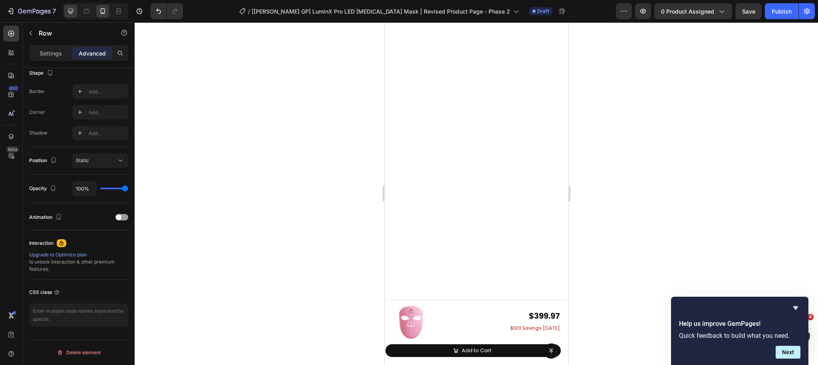
click at [72, 9] on icon at bounding box center [71, 11] width 8 height 8
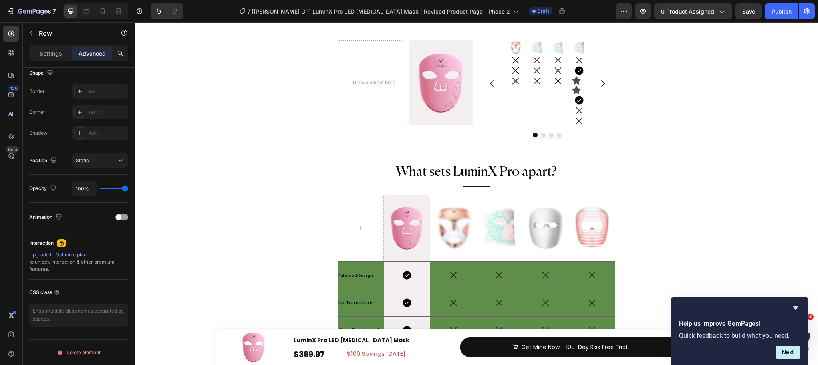
scroll to position [4119, 0]
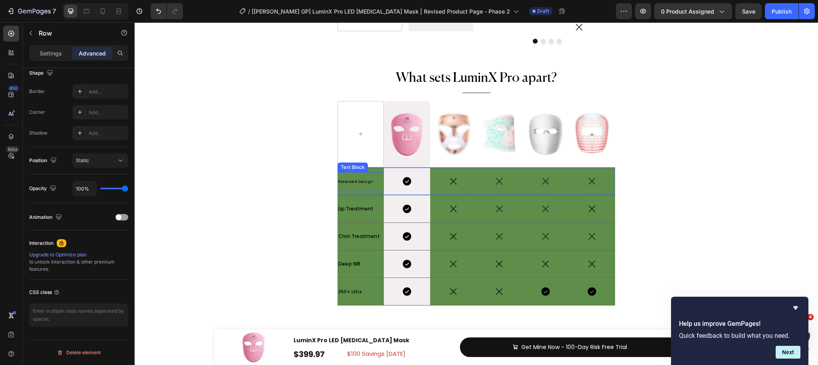
click at [373, 187] on p "Patented Design" at bounding box center [361, 181] width 45 height 14
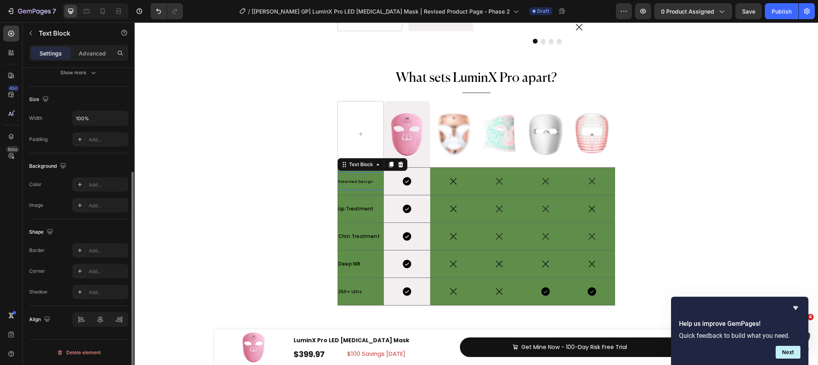
scroll to position [0, 0]
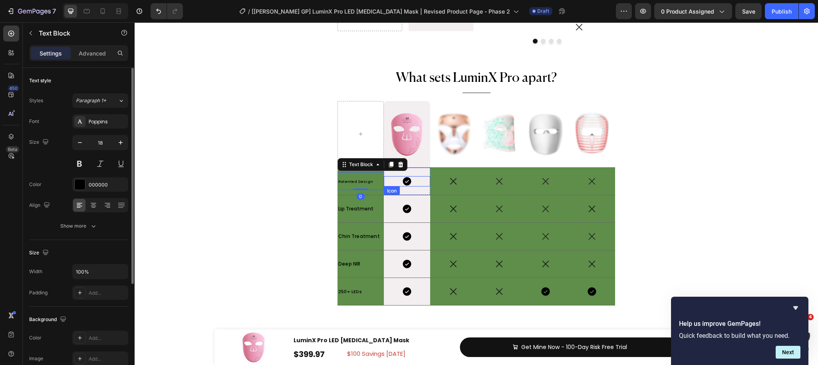
click at [415, 186] on div "Icon" at bounding box center [407, 181] width 46 height 10
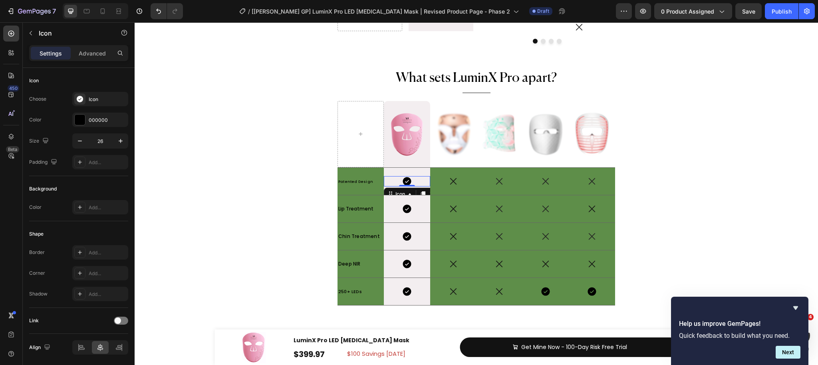
click at [162, 2] on div "7 Version history / [Harry GP] LuminX Pro LED Light Therapy Mask | Revised Prod…" at bounding box center [409, 11] width 818 height 23
click at [161, 18] on button "Undo/Redo" at bounding box center [159, 11] width 16 height 16
click at [161, 17] on button "Undo/Redo" at bounding box center [159, 11] width 16 height 16
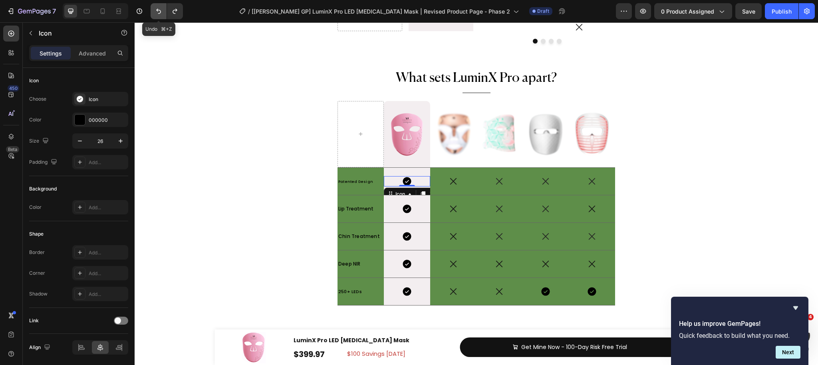
click at [161, 17] on button "Undo/Redo" at bounding box center [159, 11] width 16 height 16
click at [161, 18] on button "Undo/Redo" at bounding box center [159, 11] width 16 height 16
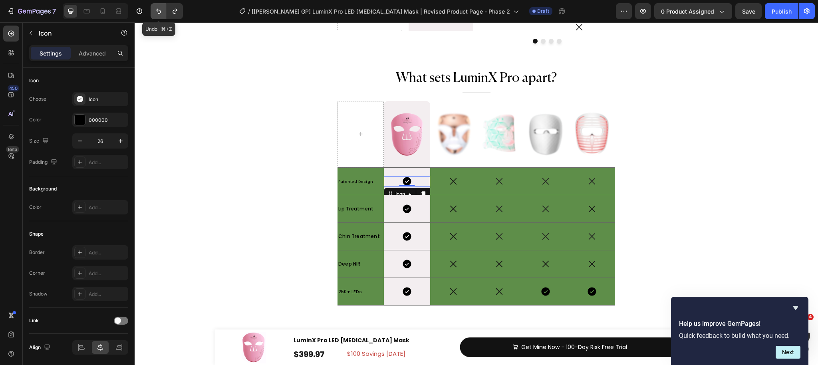
click at [161, 18] on button "Undo/Redo" at bounding box center [159, 11] width 16 height 16
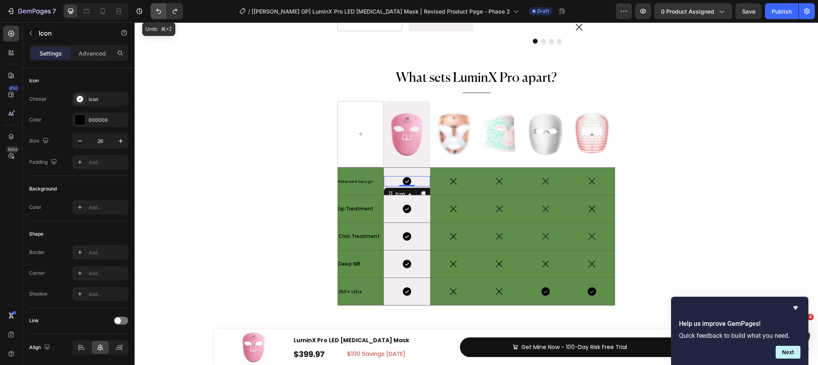
click at [161, 18] on button "Undo/Redo" at bounding box center [159, 11] width 16 height 16
click at [156, 14] on icon "Undo/Redo" at bounding box center [159, 11] width 8 height 8
click at [157, 13] on icon "Undo/Redo" at bounding box center [159, 11] width 8 height 8
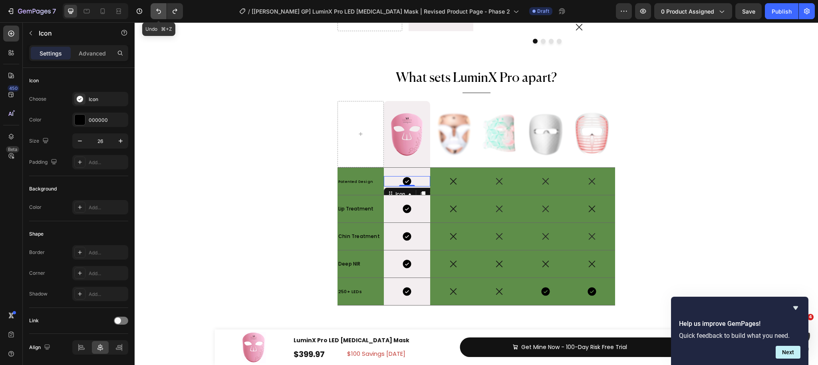
click at [157, 12] on icon "Undo/Redo" at bounding box center [159, 11] width 8 height 8
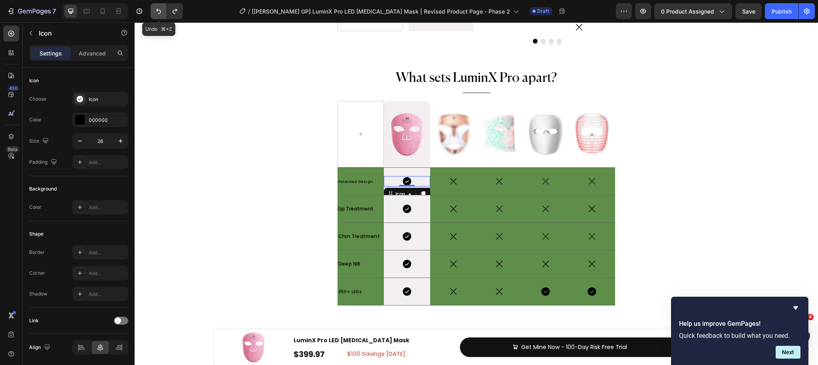
click at [157, 12] on icon "Undo/Redo" at bounding box center [159, 11] width 8 height 8
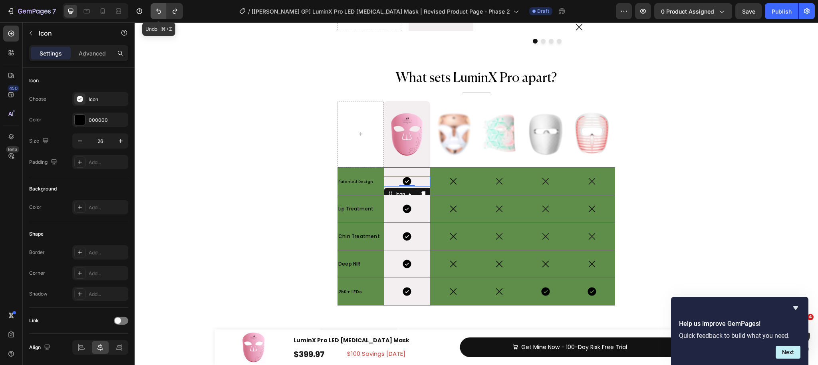
click at [157, 12] on icon "Undo/Redo" at bounding box center [159, 11] width 8 height 8
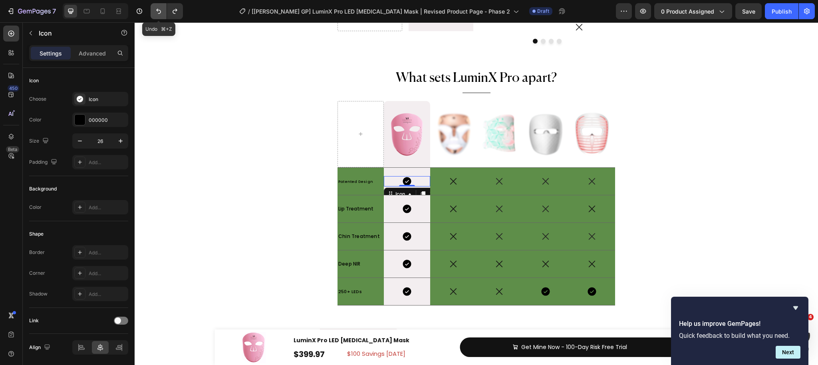
click at [157, 12] on icon "Undo/Redo" at bounding box center [159, 11] width 8 height 8
click at [156, 12] on icon "Undo/Redo" at bounding box center [159, 11] width 8 height 8
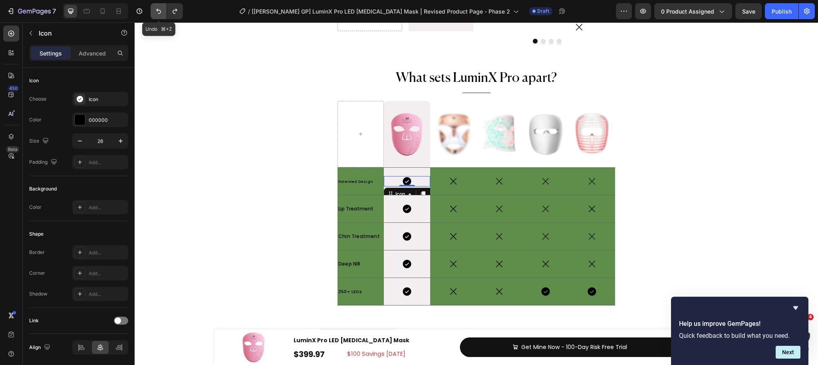
click at [156, 12] on icon "Undo/Redo" at bounding box center [159, 11] width 8 height 8
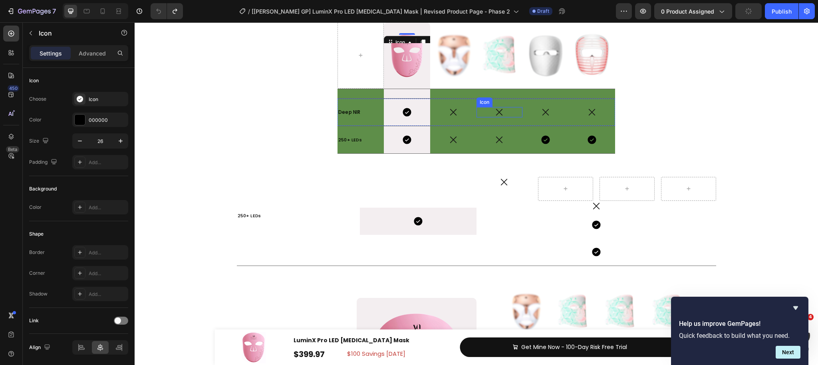
scroll to position [4164, 0]
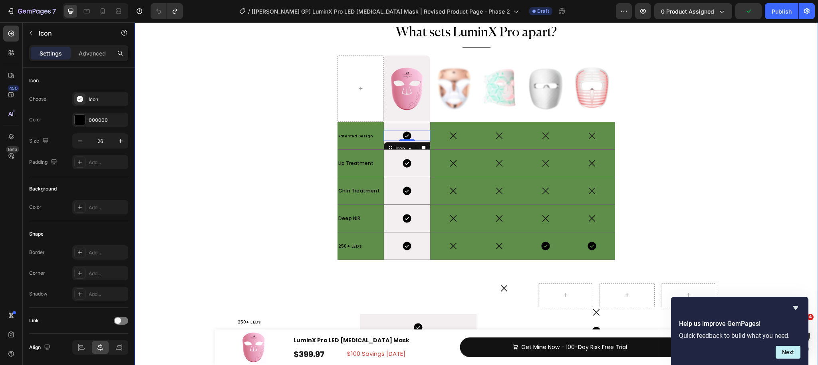
drag, startPoint x: 673, startPoint y: 196, endPoint x: 658, endPoint y: 198, distance: 14.9
click at [673, 196] on div "Drop element here Image Hero Banner Row Image Icon Icon Icon Image Icon Icon Ic…" at bounding box center [477, 137] width 684 height 472
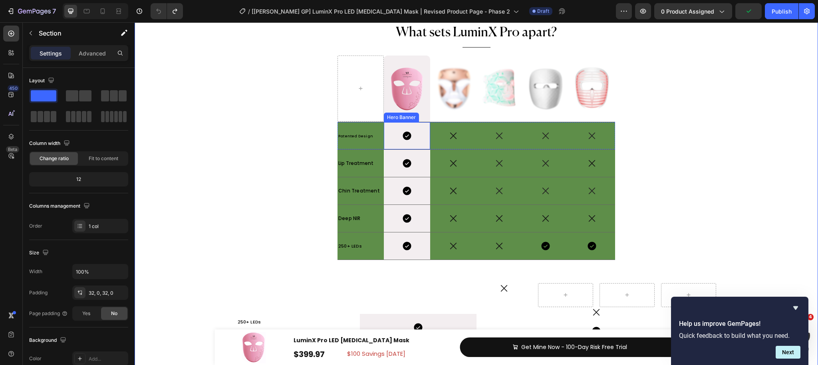
click at [398, 130] on div "Icon" at bounding box center [407, 135] width 46 height 27
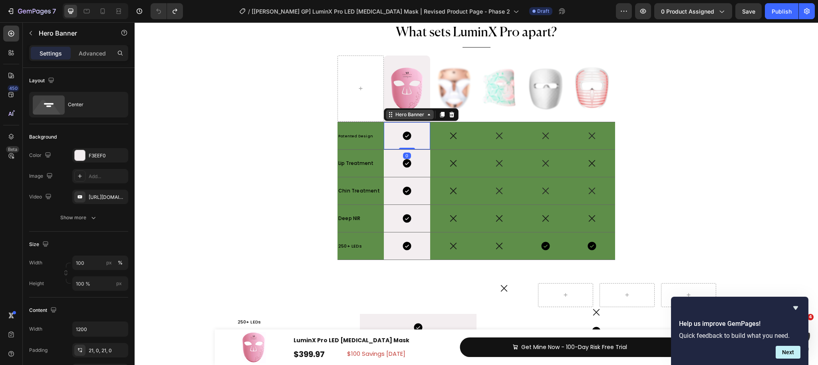
click at [408, 114] on div "Hero Banner" at bounding box center [410, 114] width 32 height 7
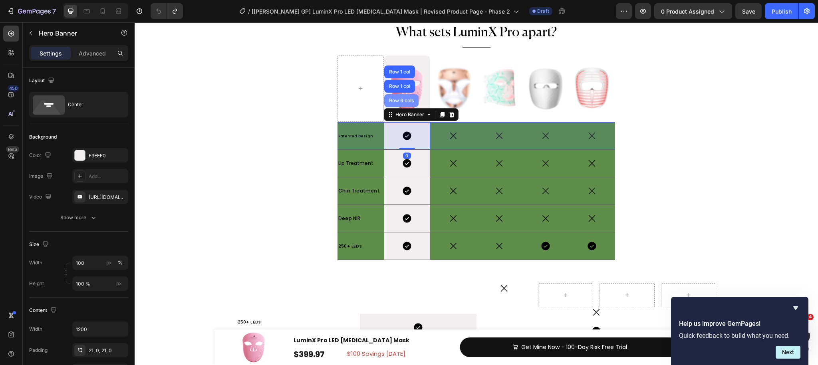
click at [404, 98] on div "Row 6 cols" at bounding box center [401, 100] width 34 height 13
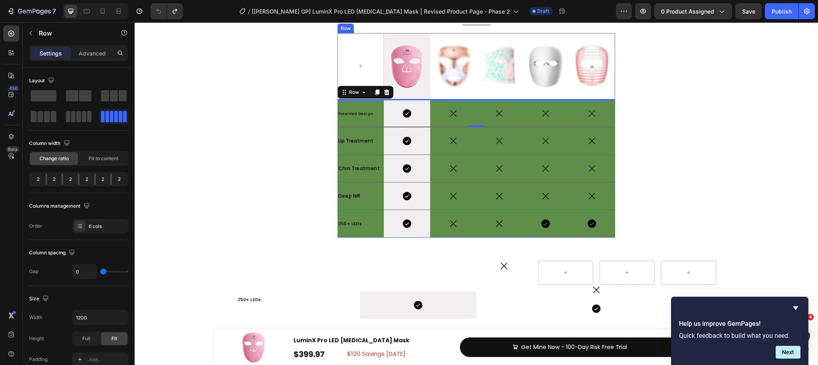
scroll to position [4136, 0]
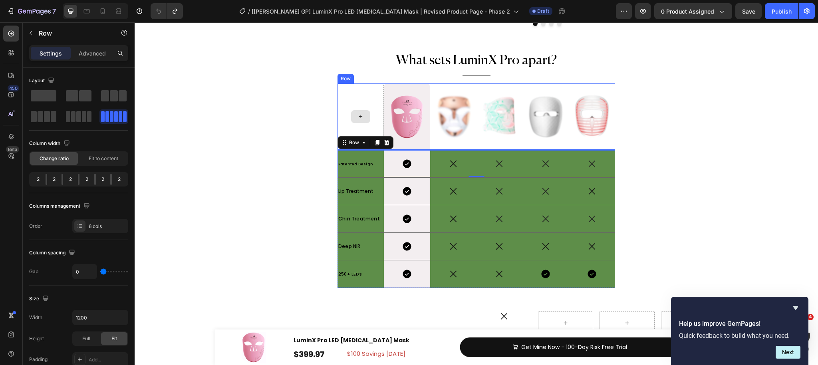
click at [348, 94] on div at bounding box center [361, 117] width 46 height 66
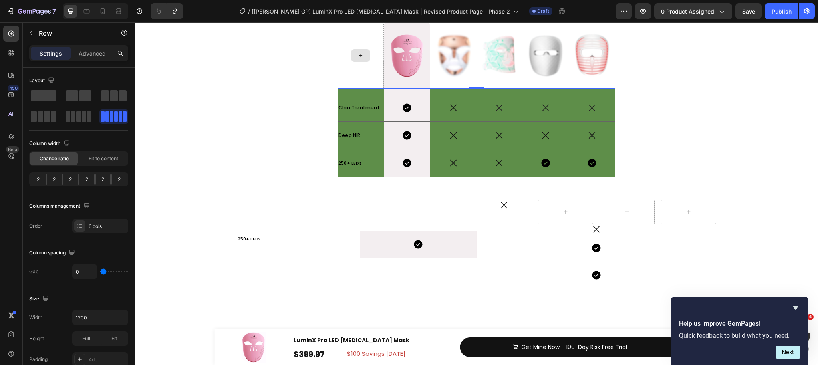
scroll to position [4106, 0]
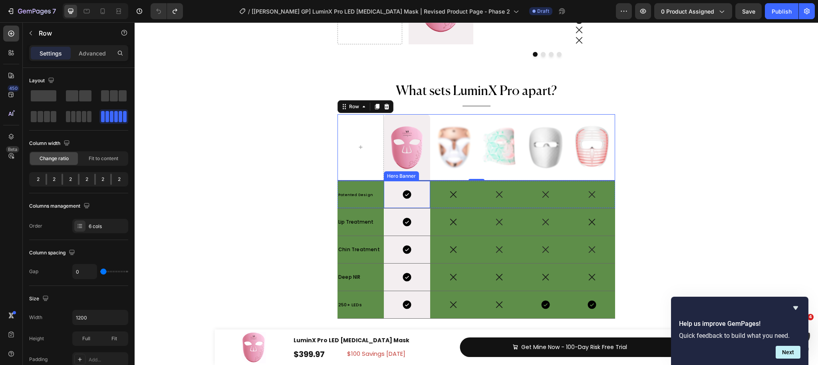
click at [398, 203] on div "Icon" at bounding box center [407, 194] width 46 height 27
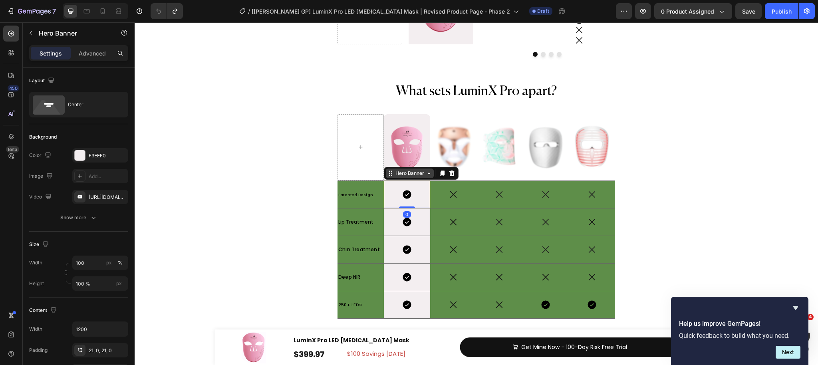
click at [405, 172] on div "Hero Banner" at bounding box center [410, 173] width 32 height 7
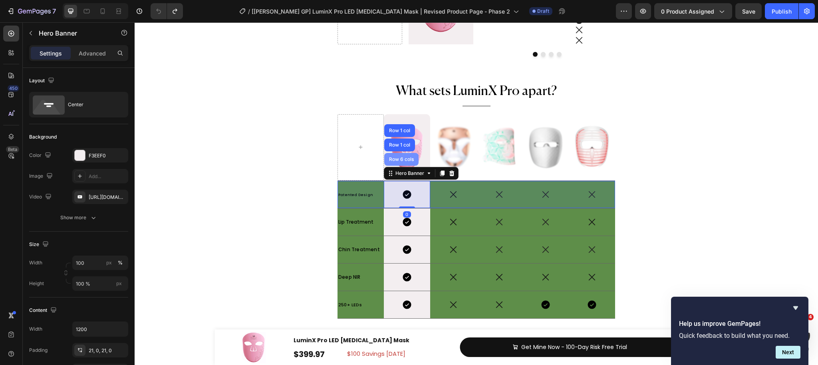
click at [404, 161] on div "Row 6 cols" at bounding box center [402, 159] width 28 height 5
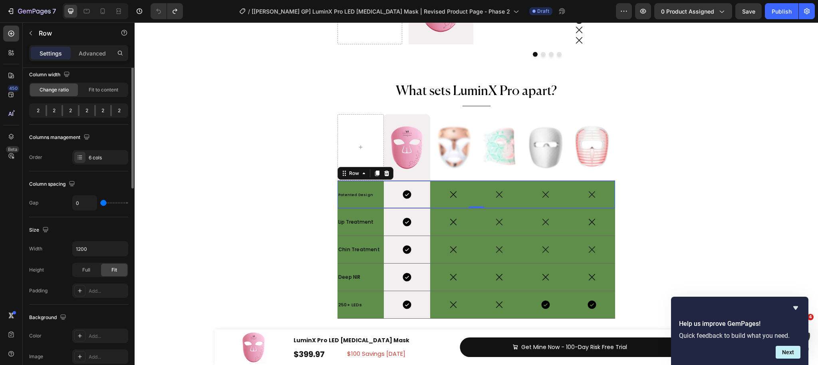
scroll to position [259, 0]
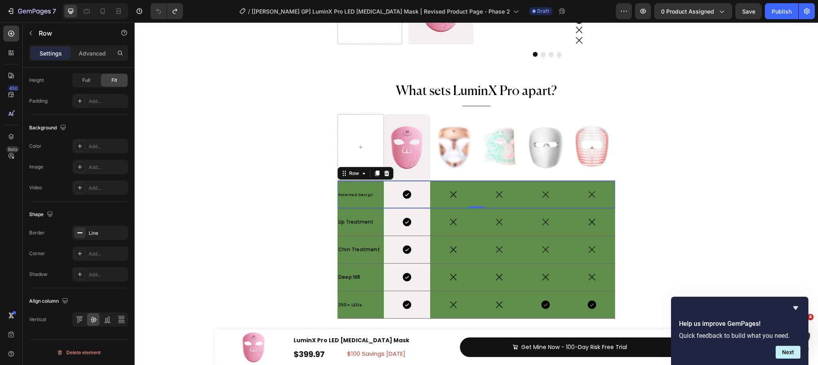
drag, startPoint x: 88, startPoint y: 54, endPoint x: 88, endPoint y: 64, distance: 10.0
click at [88, 54] on p "Advanced" at bounding box center [92, 53] width 27 height 8
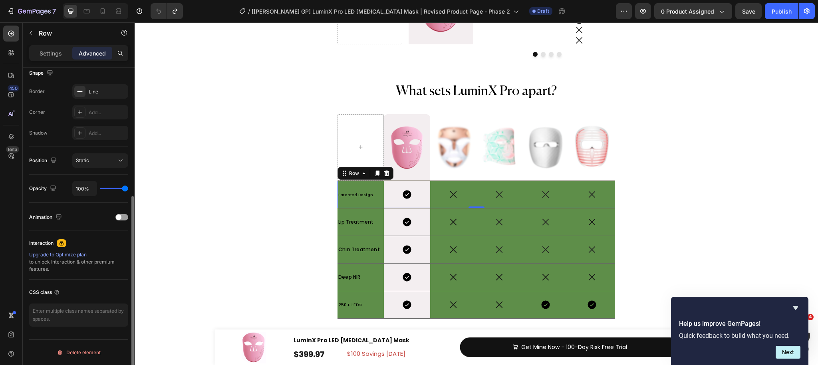
scroll to position [213, 0]
click at [359, 176] on div "Row" at bounding box center [354, 173] width 13 height 7
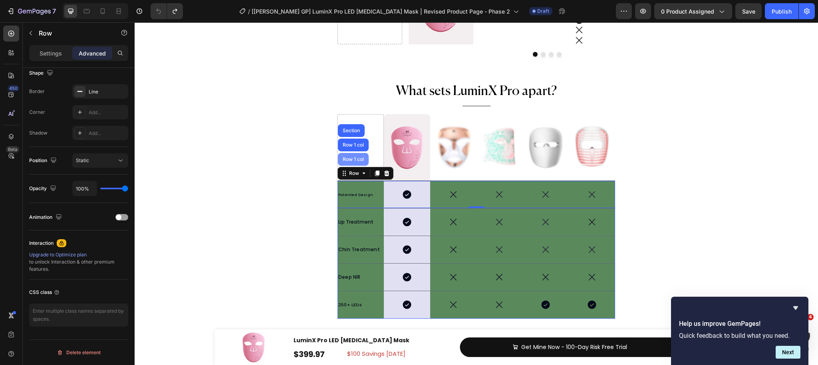
click at [358, 157] on div "Row 1 col" at bounding box center [353, 159] width 24 height 5
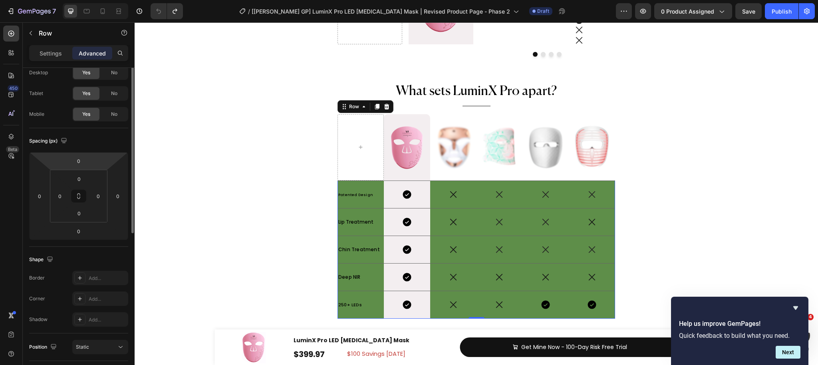
scroll to position [0, 0]
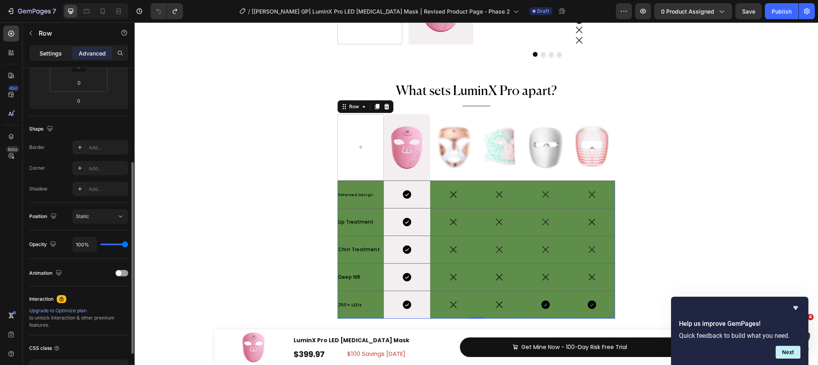
click at [52, 56] on p "Settings" at bounding box center [51, 53] width 22 height 8
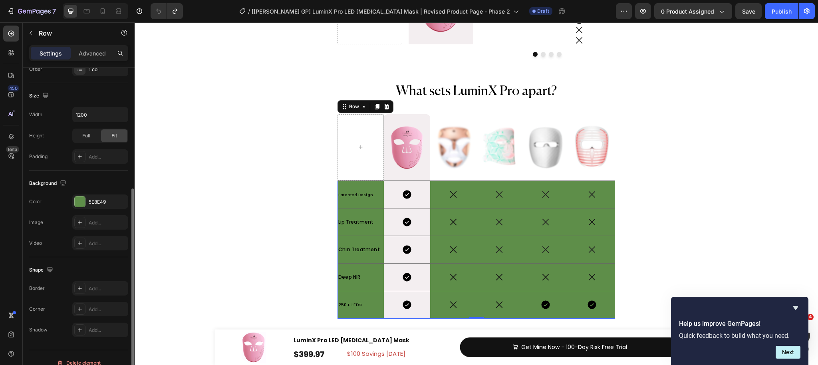
scroll to position [167, 0]
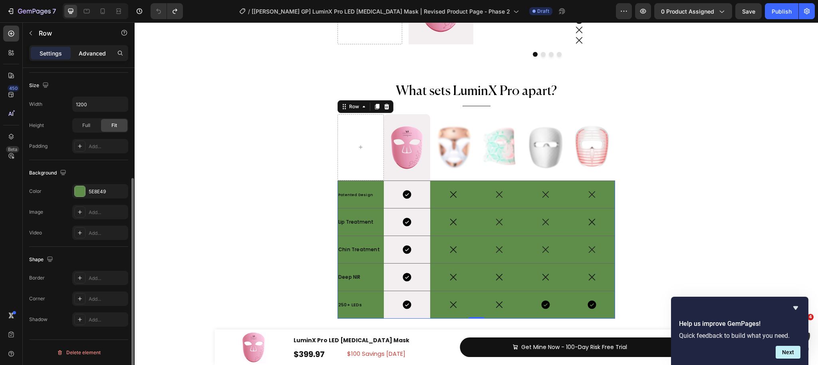
click at [90, 55] on p "Advanced" at bounding box center [92, 53] width 27 height 8
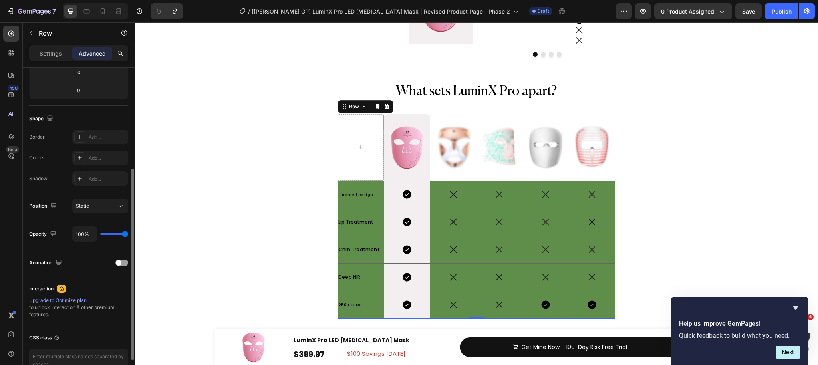
scroll to position [213, 0]
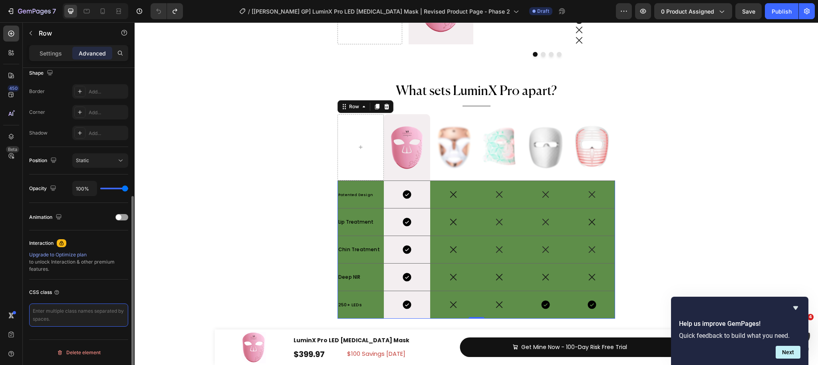
click at [54, 318] on textarea at bounding box center [78, 315] width 99 height 23
paste textarea "comparison-wrapper"
type textarea "comparison-wrapper"
click at [394, 183] on div "Icon" at bounding box center [407, 194] width 46 height 27
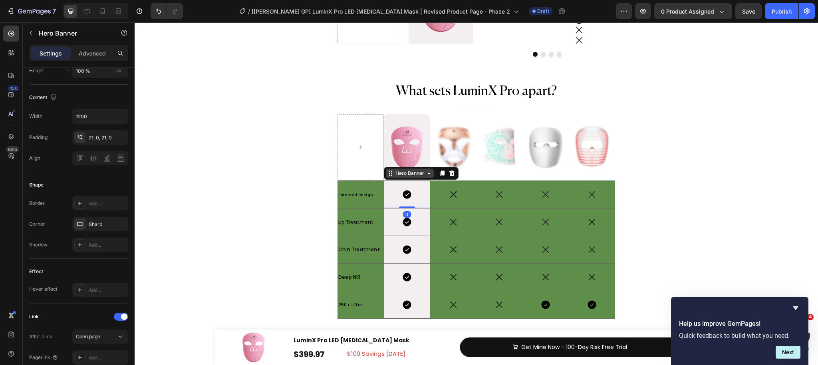
scroll to position [0, 0]
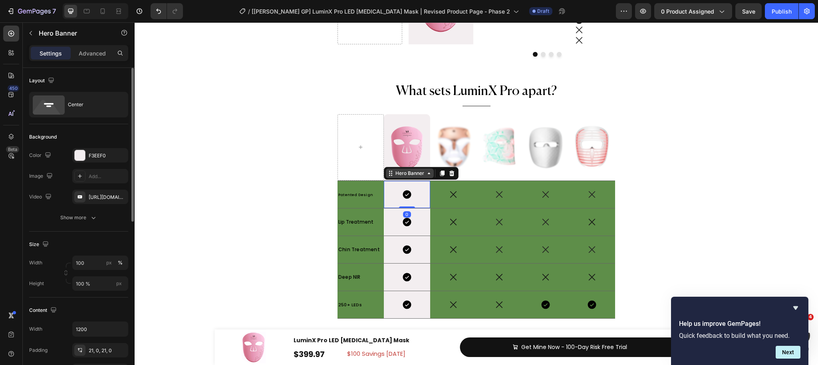
click at [400, 170] on div "Hero Banner" at bounding box center [410, 173] width 32 height 7
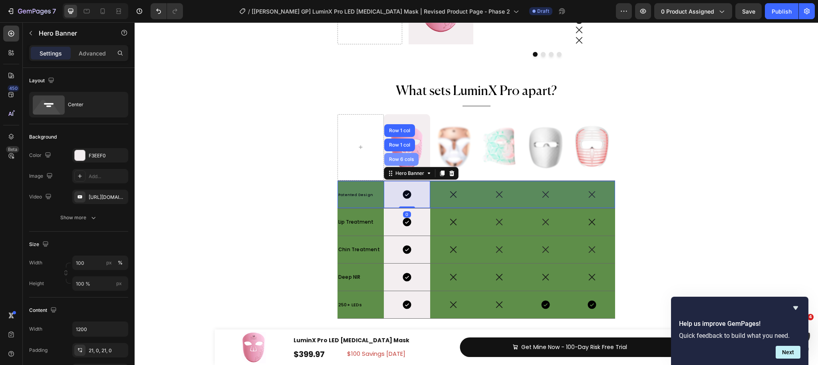
click at [400, 161] on div "Row 6 cols" at bounding box center [402, 159] width 28 height 5
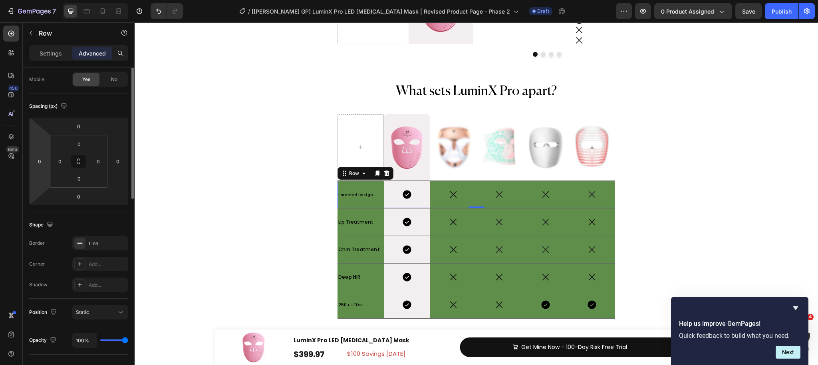
scroll to position [213, 0]
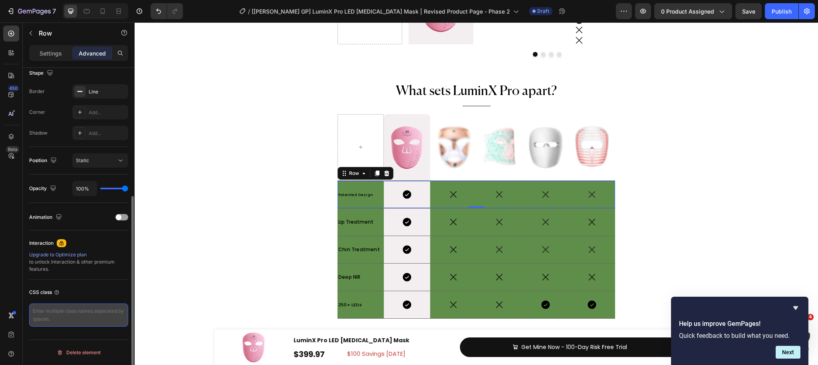
click at [59, 321] on textarea at bounding box center [78, 315] width 99 height 23
paste textarea "comparison-grid"
type textarea "comparison-grid"
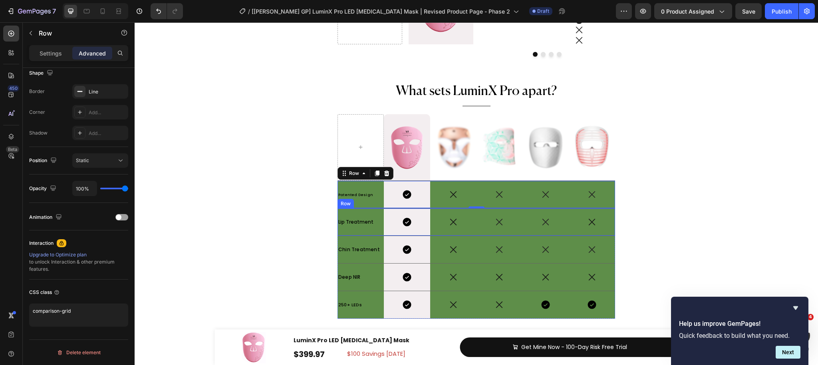
drag, startPoint x: 382, startPoint y: 233, endPoint x: 256, endPoint y: 268, distance: 131.4
click at [382, 233] on div "Lip Treatment Text Block" at bounding box center [361, 222] width 46 height 27
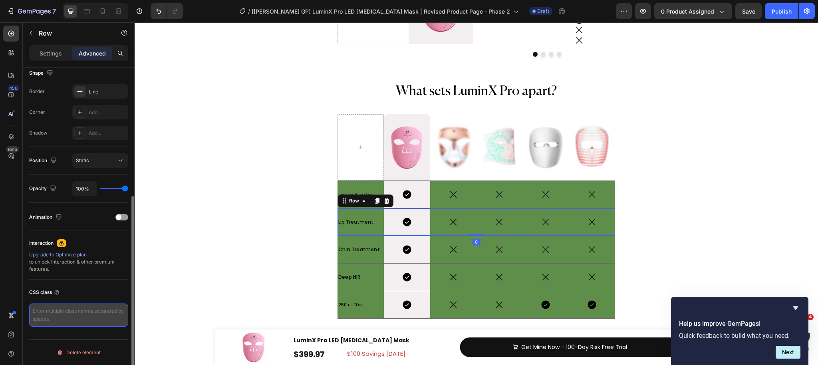
click at [68, 316] on textarea at bounding box center [78, 315] width 99 height 23
paste textarea "comparison-grid"
type textarea "comparison-grid"
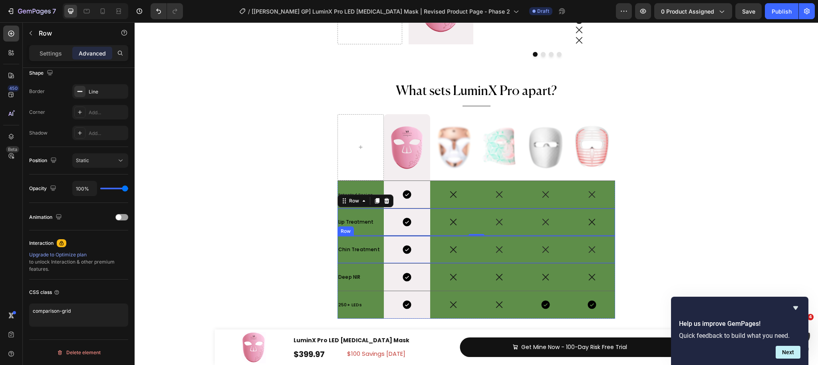
click at [380, 261] on div "Chin Treatment Text Block" at bounding box center [361, 249] width 46 height 27
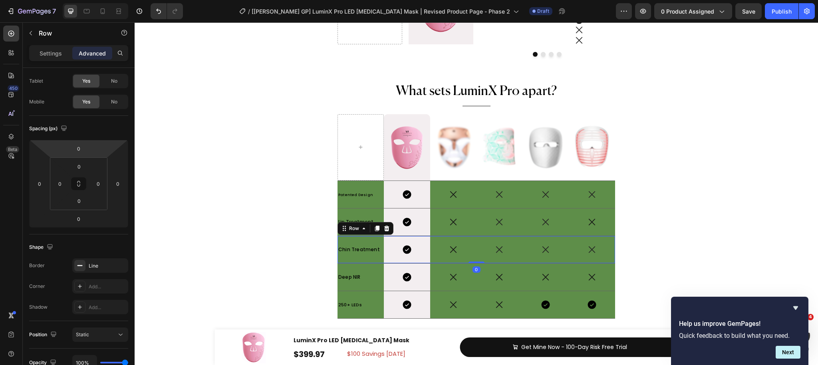
scroll to position [0, 0]
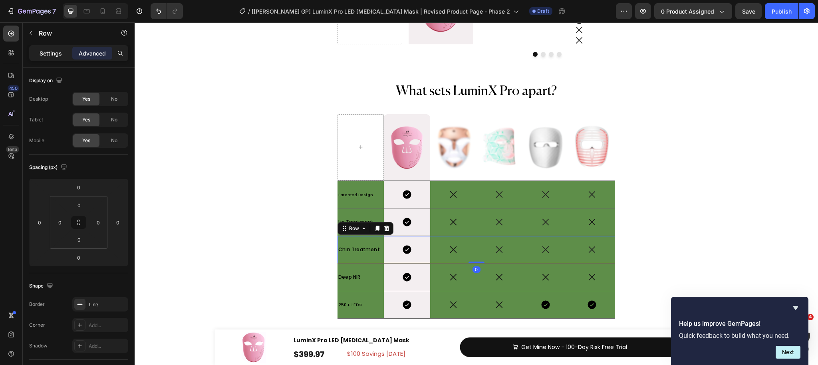
click at [46, 57] on div "Settings" at bounding box center [51, 53] width 40 height 13
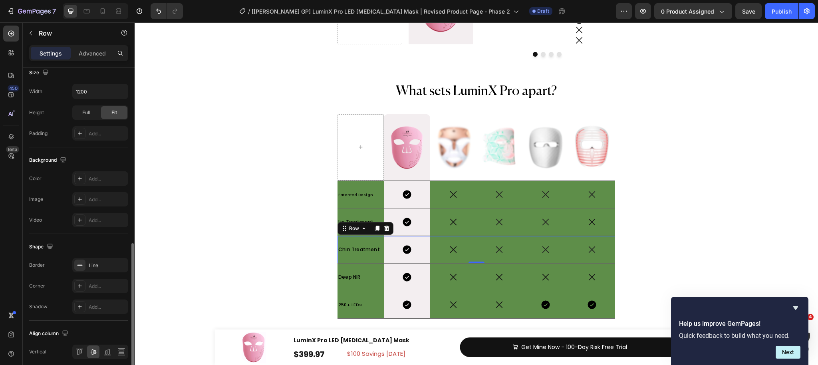
scroll to position [259, 0]
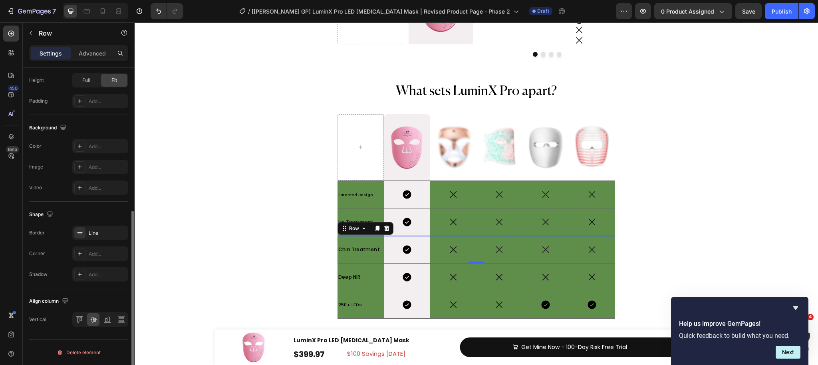
drag, startPoint x: 88, startPoint y: 49, endPoint x: 89, endPoint y: 69, distance: 20.0
click at [88, 49] on p "Advanced" at bounding box center [92, 53] width 27 height 8
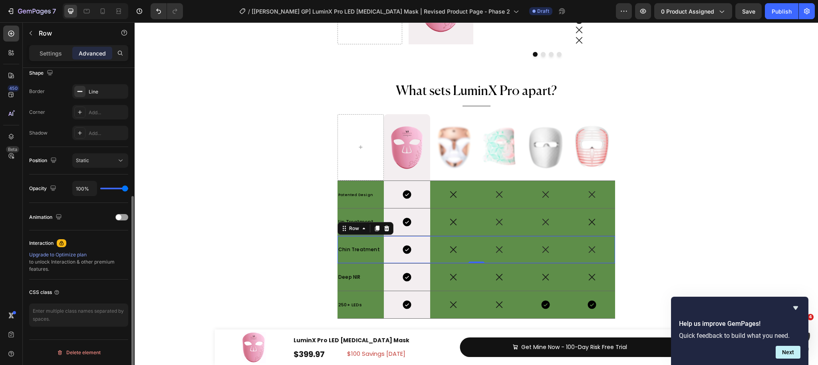
scroll to position [213, 0]
click at [62, 313] on textarea at bounding box center [78, 315] width 99 height 23
paste textarea "comparison-grid"
type textarea "comparison-grid"
click at [380, 287] on div "Deep NIR Text Block" at bounding box center [361, 277] width 46 height 27
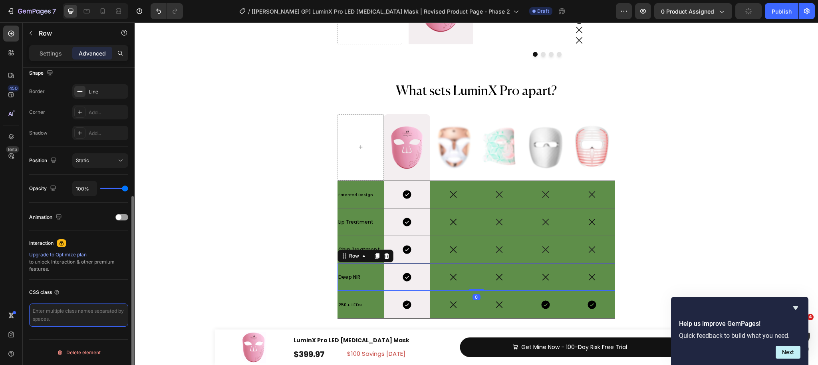
drag, startPoint x: 66, startPoint y: 318, endPoint x: 78, endPoint y: 316, distance: 11.4
click at [66, 318] on textarea at bounding box center [78, 315] width 99 height 23
paste textarea "comparison-grid"
type textarea "comparison-grid"
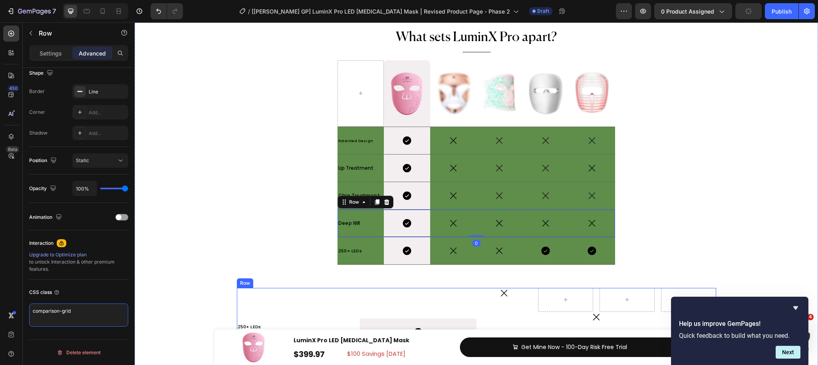
scroll to position [4160, 0]
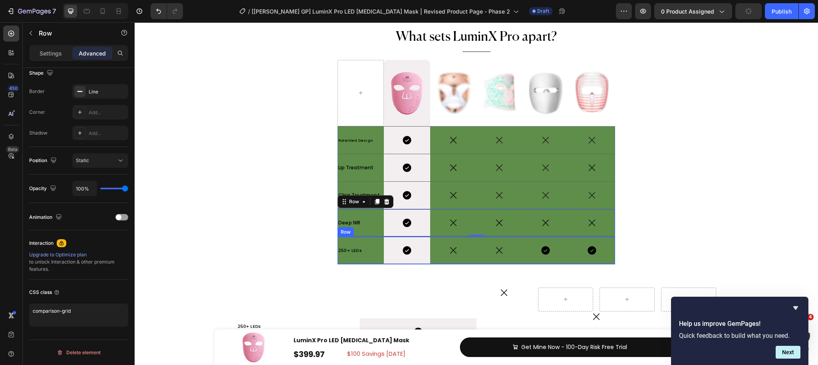
click at [380, 259] on div "250+ LEDs Text Block" at bounding box center [361, 250] width 46 height 27
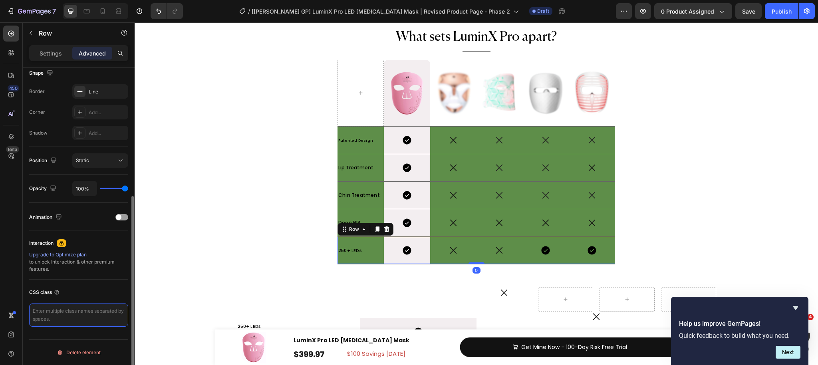
click at [61, 310] on textarea at bounding box center [78, 315] width 99 height 23
paste textarea "comparison-grid"
type textarea "comparison-grid"
drag, startPoint x: 26, startPoint y: 33, endPoint x: 33, endPoint y: 42, distance: 11.1
click at [26, 33] on button "button" at bounding box center [30, 33] width 13 height 13
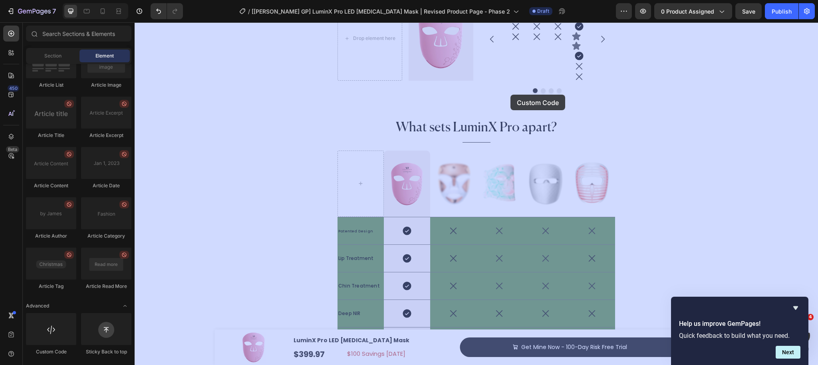
scroll to position [4036, 0]
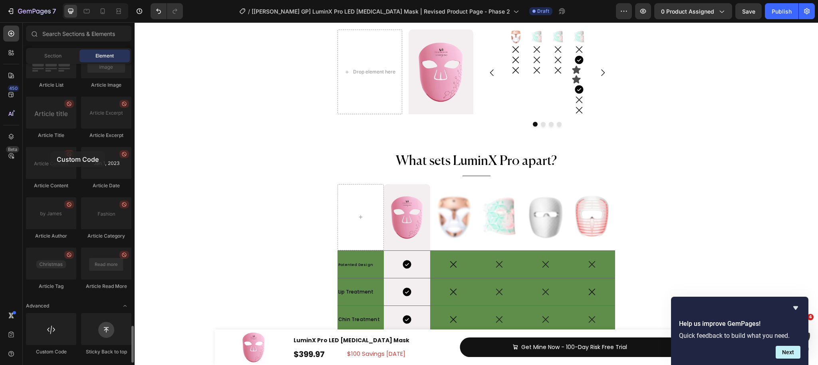
drag, startPoint x: 54, startPoint y: 332, endPoint x: 113, endPoint y: 158, distance: 183.6
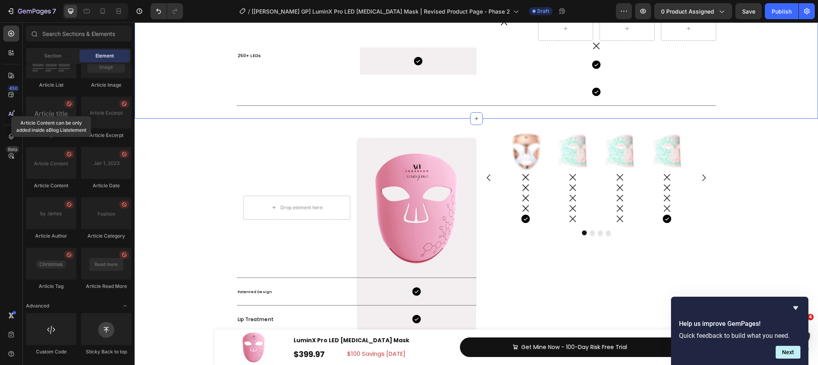
scroll to position [4337, 0]
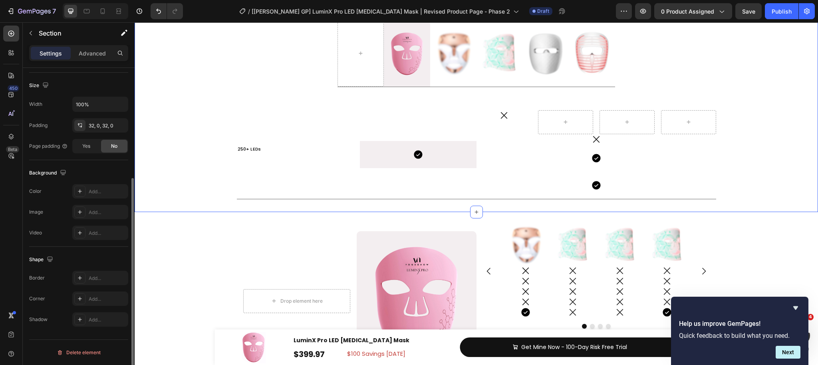
scroll to position [106, 0]
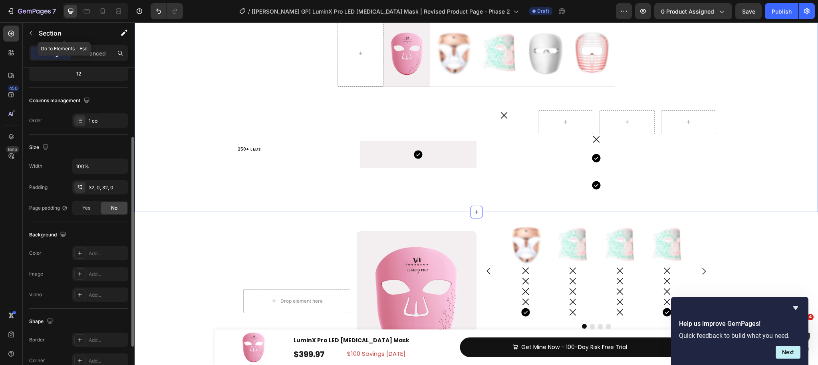
click at [28, 30] on icon "button" at bounding box center [31, 33] width 6 height 6
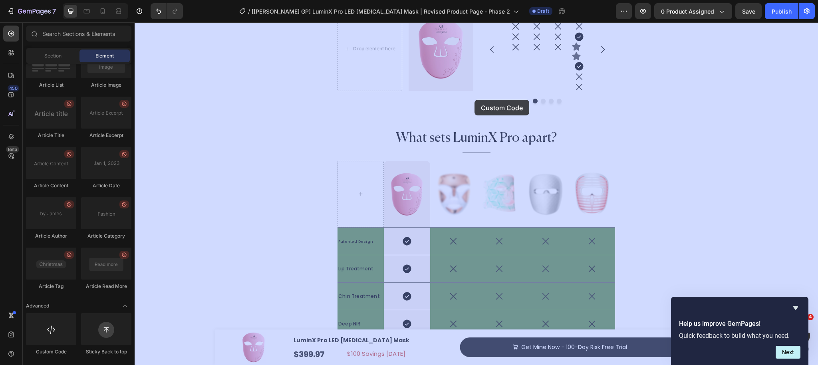
scroll to position [4028, 0]
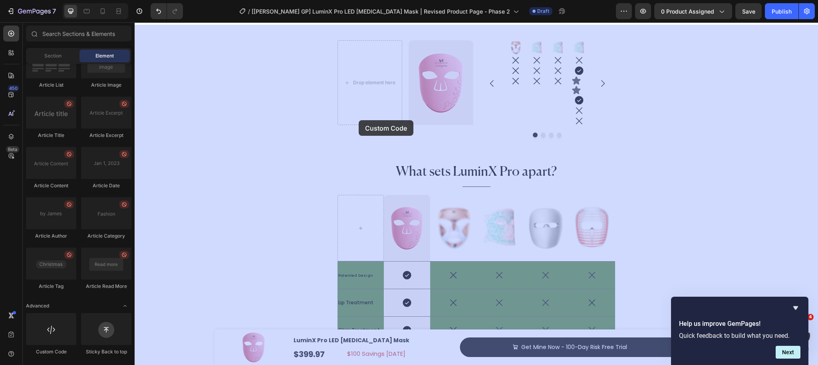
drag, startPoint x: 191, startPoint y: 349, endPoint x: 358, endPoint y: 120, distance: 283.1
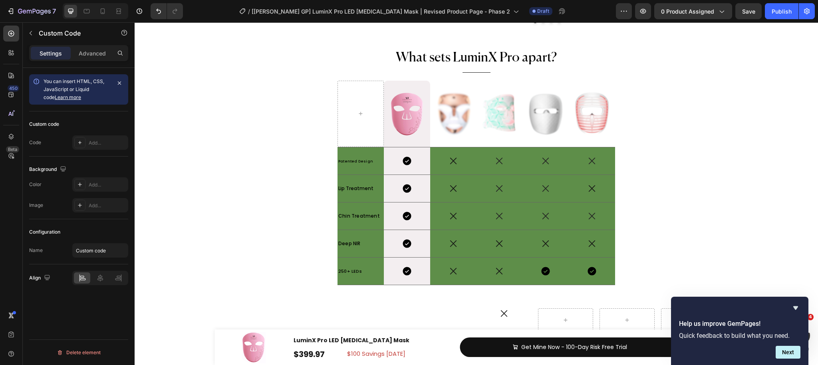
scroll to position [4208, 0]
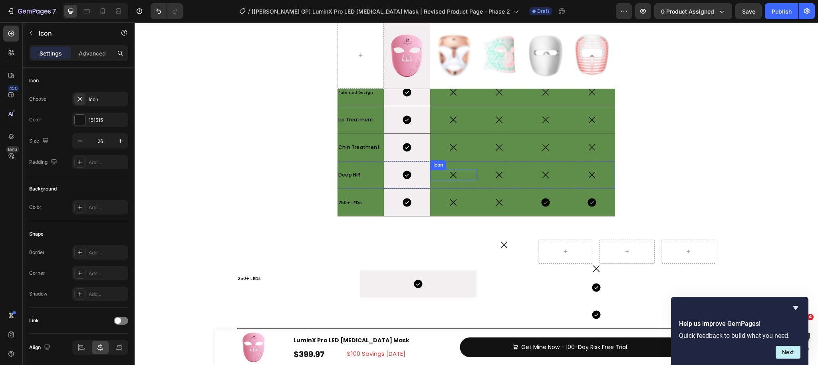
click at [460, 176] on div "Icon" at bounding box center [453, 175] width 46 height 10
click at [403, 196] on div "Icon" at bounding box center [407, 202] width 46 height 27
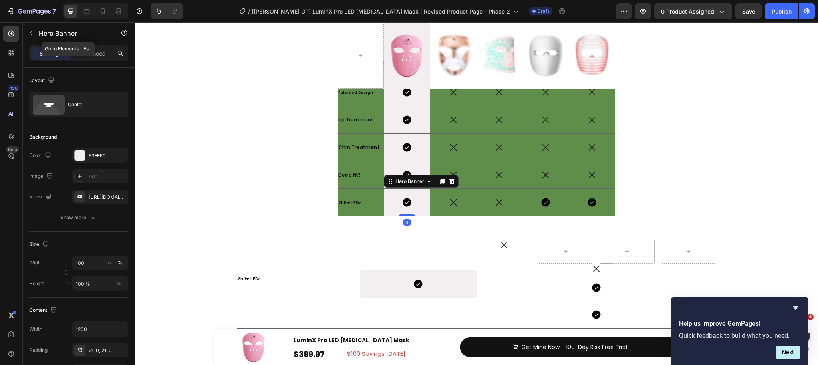
drag, startPoint x: 32, startPoint y: 27, endPoint x: 38, endPoint y: 40, distance: 13.8
click at [32, 27] on button "button" at bounding box center [30, 33] width 13 height 13
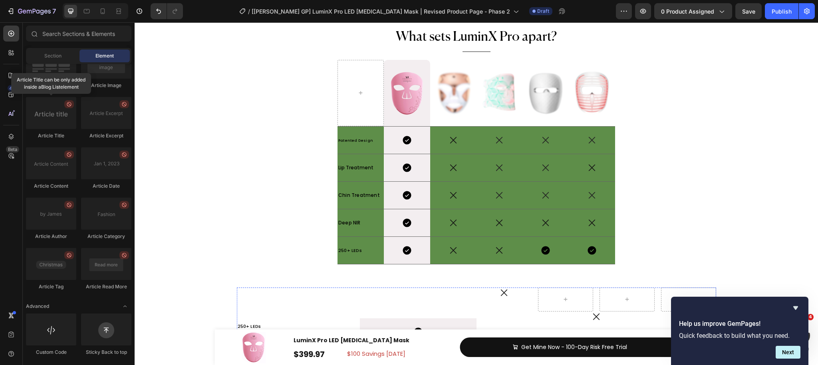
scroll to position [4285, 0]
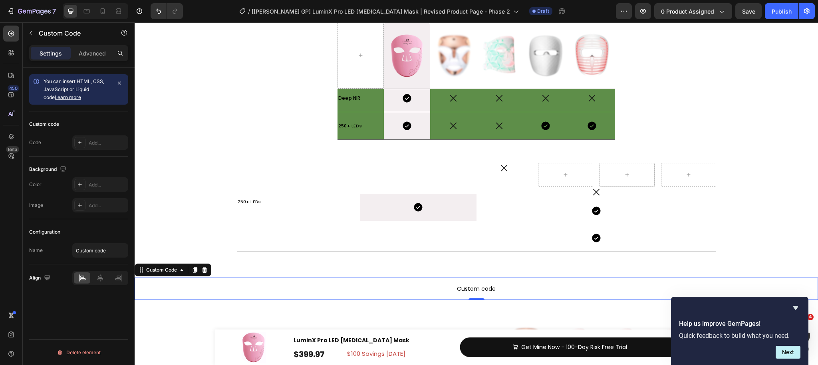
click at [475, 289] on span "Custom code" at bounding box center [477, 289] width 684 height 10
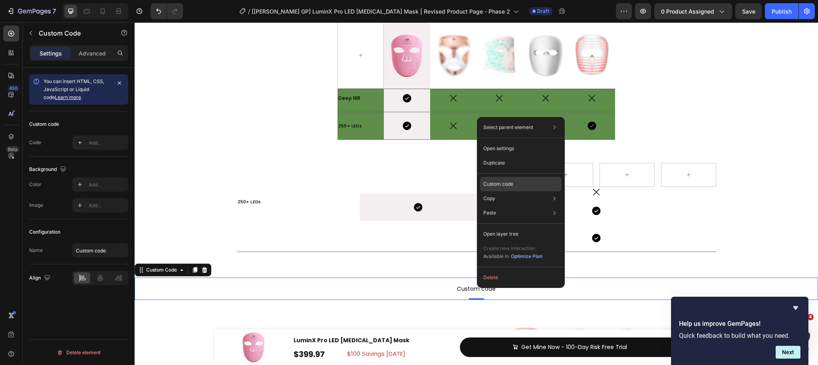
click at [496, 187] on p "Custom code" at bounding box center [499, 184] width 30 height 7
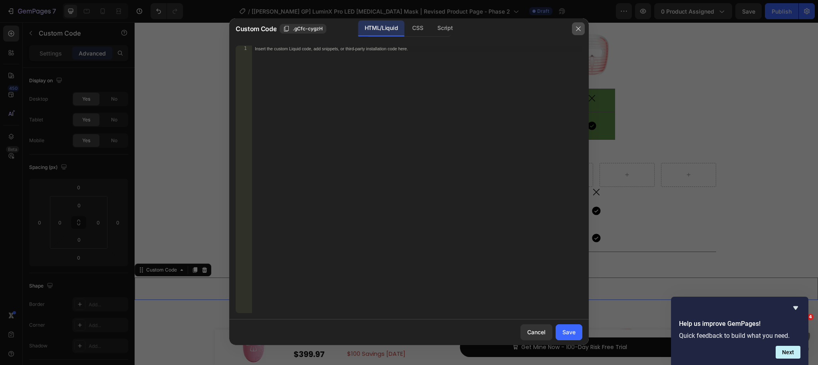
drag, startPoint x: 435, startPoint y: 106, endPoint x: 574, endPoint y: 26, distance: 160.3
click at [574, 26] on button "button" at bounding box center [578, 28] width 13 height 13
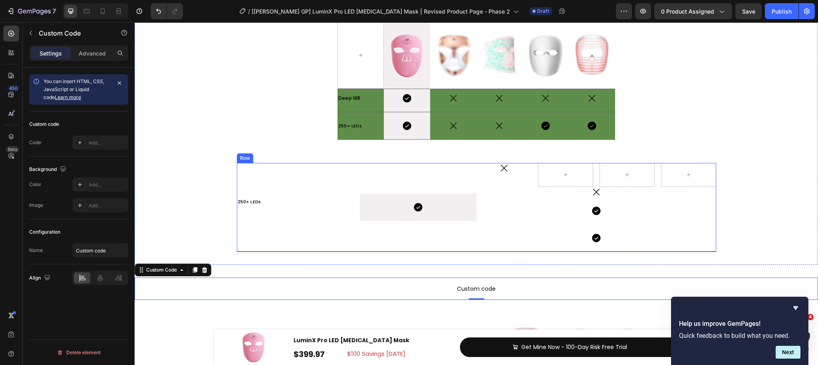
click at [341, 245] on div "250+ LEDs Text Block Icon Hero Banner Row" at bounding box center [357, 207] width 240 height 89
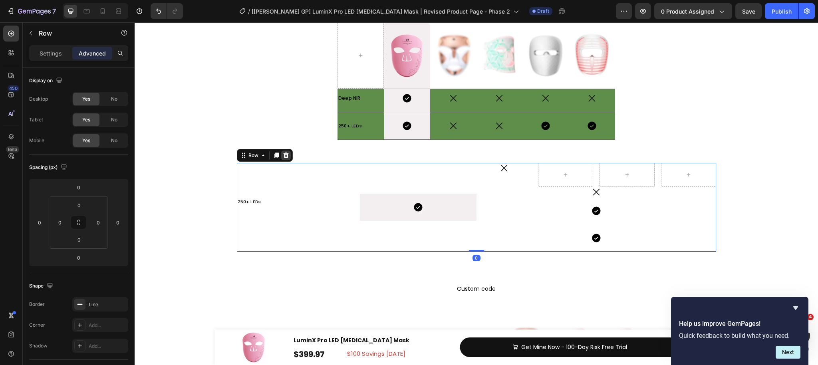
click at [285, 155] on icon at bounding box center [285, 156] width 5 height 6
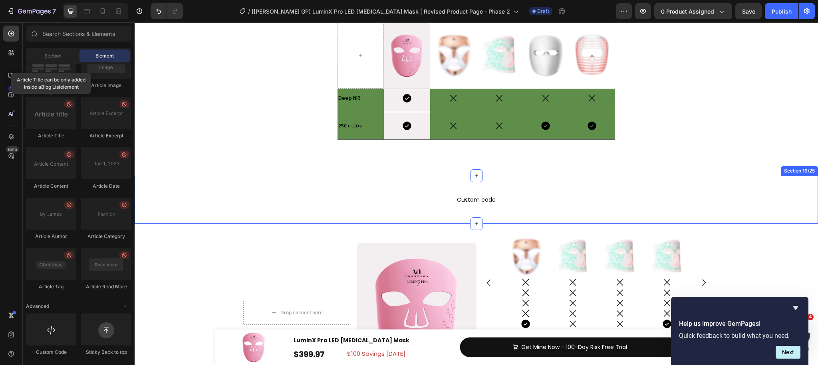
click at [481, 211] on div "Custom code Custom Code Section 16/25" at bounding box center [477, 200] width 684 height 48
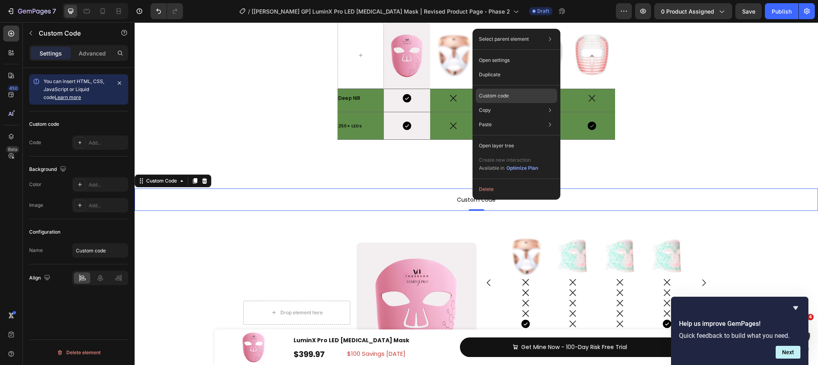
click at [488, 98] on p "Custom code" at bounding box center [494, 95] width 30 height 7
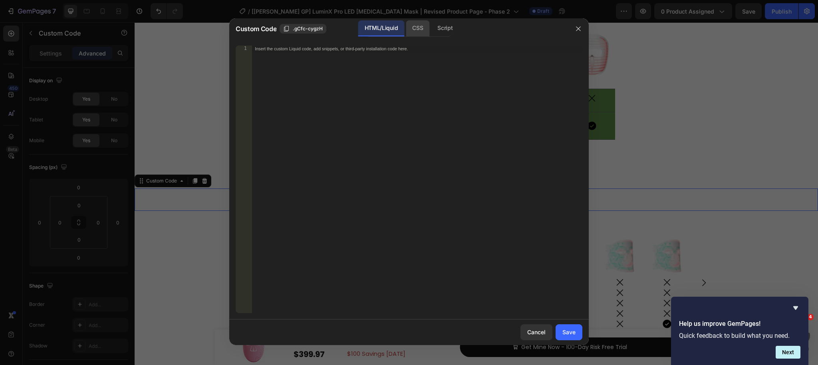
click at [415, 23] on div "CSS" at bounding box center [418, 28] width 24 height 16
click at [299, 46] on div "Insert the CSS code to style your content here." at bounding box center [400, 49] width 291 height 6
paste textarea "}"
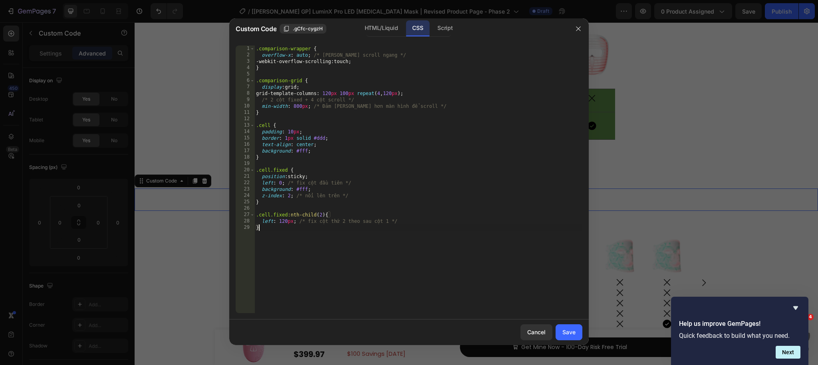
drag, startPoint x: 309, startPoint y: 54, endPoint x: 324, endPoint y: 60, distance: 16.5
click at [309, 54] on div ".comparison-wrapper { overflow-x : auto ; /* Cho phép scroll ngang */ -webkit-o…" at bounding box center [419, 186] width 328 height 281
click at [358, 61] on div ".comparison-wrapper { overflow-x : auto !important ; /* Cho phép scroll ngang *…" at bounding box center [419, 186] width 328 height 281
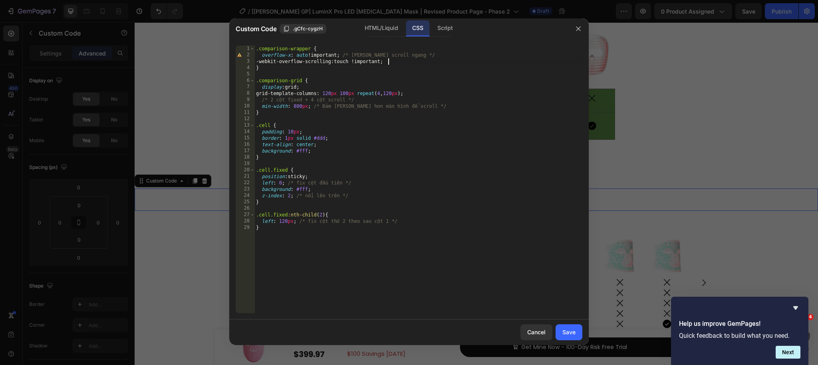
click at [301, 87] on div ".comparison-wrapper { overflow-x : auto !important ; /* Cho phép scroll ngang *…" at bounding box center [419, 186] width 328 height 281
drag, startPoint x: 303, startPoint y: 85, endPoint x: 339, endPoint y: 85, distance: 36.0
click at [339, 85] on div ".comparison-wrapper { overflow-x : auto !important ; /* Cho phép scroll ngang *…" at bounding box center [419, 186] width 328 height 281
click at [409, 93] on div ".comparison-wrapper { overflow-x : auto !important ; /* Cho phép scroll ngang *…" at bounding box center [419, 186] width 328 height 281
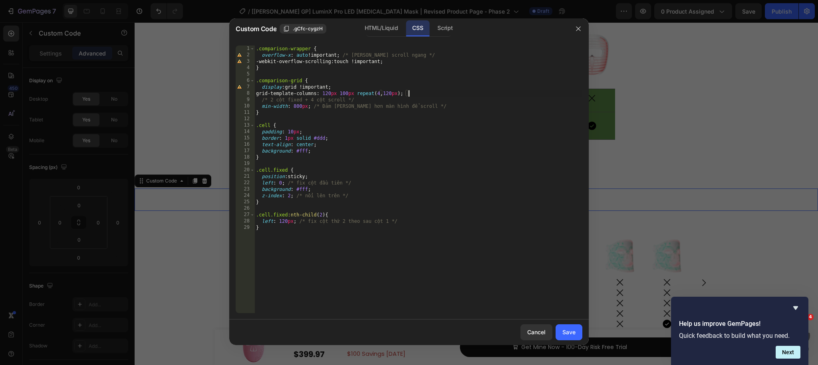
scroll to position [0, 13]
paste textarea "!important;"
click at [309, 106] on div ".comparison-wrapper { overflow-x : auto !important ; /* Cho phép scroll ngang *…" at bounding box center [419, 186] width 328 height 281
paste textarea "!important;"
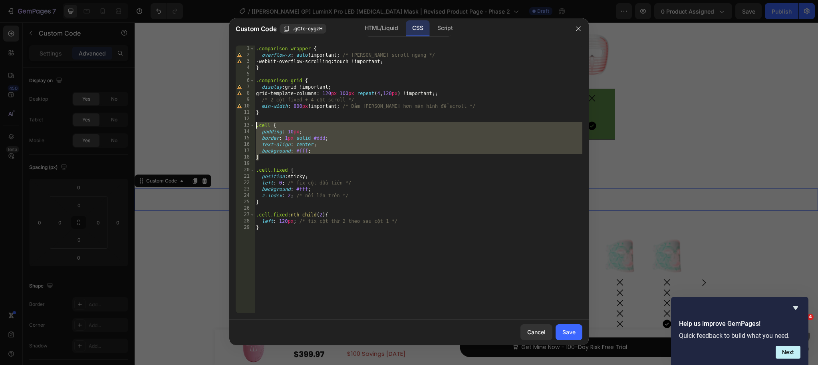
drag, startPoint x: 267, startPoint y: 159, endPoint x: 243, endPoint y: 126, distance: 40.1
click at [243, 126] on div "min-width: 800px !important; /* Đảm bảo rộng hơn màn hình để scroll */ 1 2 3 4 …" at bounding box center [409, 180] width 347 height 268
type textarea ".cell { padding: 10px;"
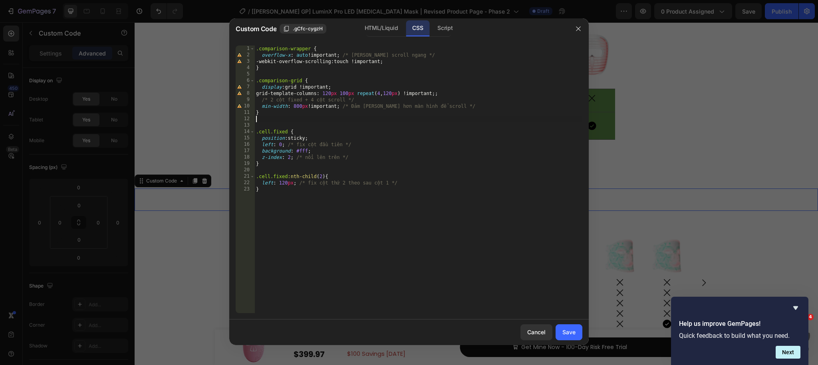
click at [273, 133] on div ".comparison-wrapper { overflow-x : auto !important ; /* Cho phép scroll ngang *…" at bounding box center [419, 186] width 328 height 281
click at [285, 135] on div ".comparison-wrapper { overflow-x : auto !important ; /* Cho phép scroll ngang *…" at bounding box center [419, 186] width 328 height 281
drag, startPoint x: 303, startPoint y: 80, endPoint x: 256, endPoint y: 80, distance: 47.2
click at [255, 79] on div ".cell.fixed { 1 2 3 4 5 6 7 8 9 10 11 12 13 14 15 16 17 18 19 20 21 22 23 .comp…" at bounding box center [409, 180] width 347 height 268
type textarea ".comparison-grid {"
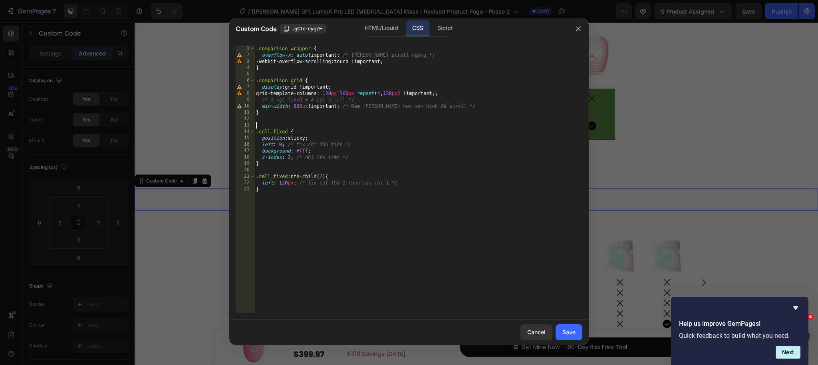
click at [262, 125] on div ".comparison-wrapper { overflow-x : auto !important ; /* Cho phép scroll ngang *…" at bounding box center [419, 186] width 328 height 281
paste textarea ".comparison-grid"
click at [322, 124] on div ".comparison-wrapper { overflow-x : auto !important ; /* Cho phép scroll ngang *…" at bounding box center [419, 186] width 328 height 281
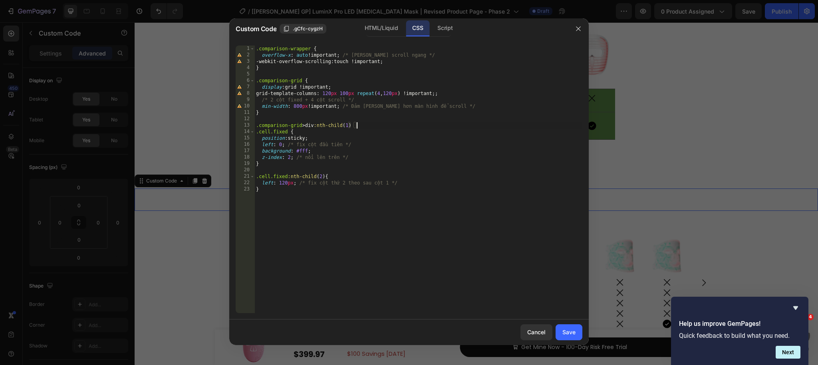
click at [363, 122] on div ".comparison-wrapper { overflow-x : auto !important ; /* Cho phép scroll ngang *…" at bounding box center [419, 186] width 328 height 281
click at [366, 125] on div ".comparison-wrapper { overflow-x : auto !important ; /* Cho phép scroll ngang *…" at bounding box center [419, 186] width 328 height 281
drag, startPoint x: 289, startPoint y: 131, endPoint x: 223, endPoint y: 130, distance: 65.6
click at [223, 130] on div "Custom Code .gCfc-cygzH HTML/Liquid CSS Script .comparison-grid > div:nth-child…" at bounding box center [409, 182] width 818 height 365
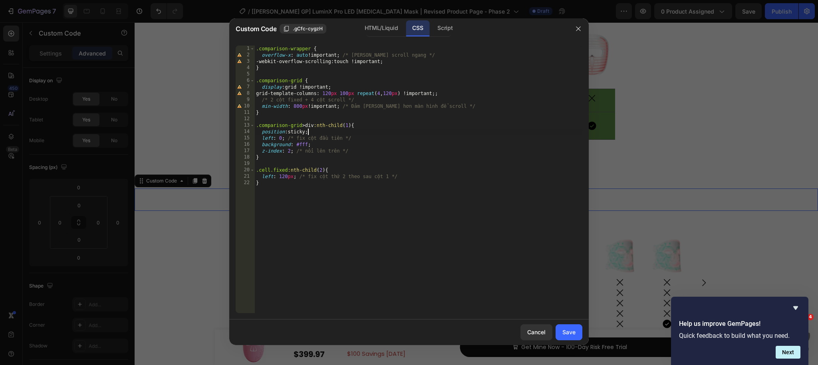
click at [308, 132] on div ".comparison-wrapper { overflow-x : auto !important ; /* Cho phép scroll ngang *…" at bounding box center [419, 186] width 328 height 281
drag, startPoint x: 356, startPoint y: 125, endPoint x: 250, endPoint y: 128, distance: 106.3
click at [245, 125] on div "position: sticky; 1 2 3 4 5 6 7 8 9 10 11 12 13 14 15 16 17 18 19 20 21 22 .com…" at bounding box center [409, 180] width 347 height 268
drag, startPoint x: 326, startPoint y: 169, endPoint x: 241, endPoint y: 170, distance: 84.7
click at [241, 170] on div ".comparison-grid > div:nth-child(1) { 1 2 3 4 5 6 7 8 9 10 11 12 13 14 15 16 17…" at bounding box center [409, 180] width 347 height 268
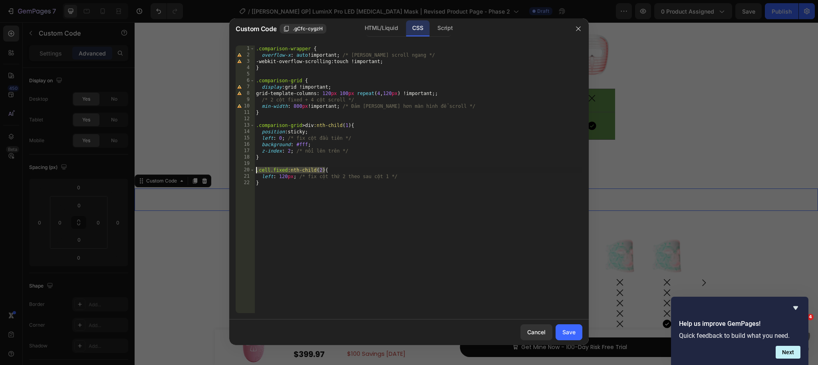
paste textarea "omparison-grid > div:nth-child(1)"
drag, startPoint x: 352, startPoint y: 169, endPoint x: 370, endPoint y: 169, distance: 18.0
click at [354, 169] on div ".comparison-wrapper { overflow-x : auto !important ; /* Cho phép scroll ngang *…" at bounding box center [419, 186] width 328 height 281
drag, startPoint x: 371, startPoint y: 159, endPoint x: 353, endPoint y: 168, distance: 19.7
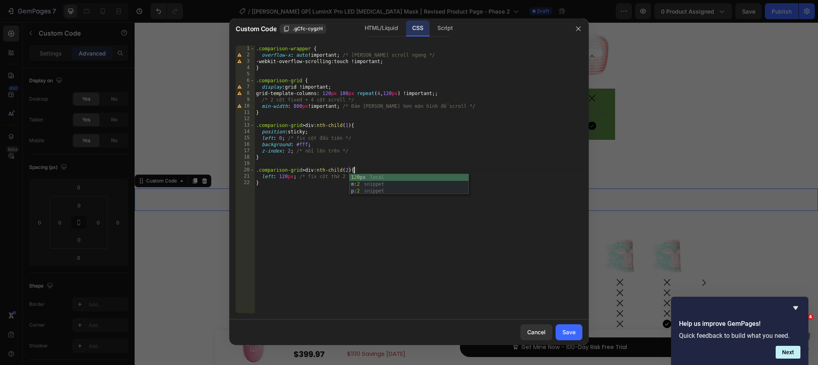
click at [370, 159] on div ".comparison-wrapper { overflow-x : auto !important ; /* Cho phép scroll ngang *…" at bounding box center [419, 186] width 328 height 281
drag, startPoint x: 295, startPoint y: 175, endPoint x: 306, endPoint y: 176, distance: 10.8
click at [295, 175] on div ".comparison-wrapper { overflow-x : auto !important ; /* Cho phép scroll ngang *…" at bounding box center [419, 186] width 328 height 281
click at [393, 149] on div ".comparison-wrapper { overflow-x : auto !important ; /* Cho phép scroll ngang *…" at bounding box center [419, 186] width 328 height 281
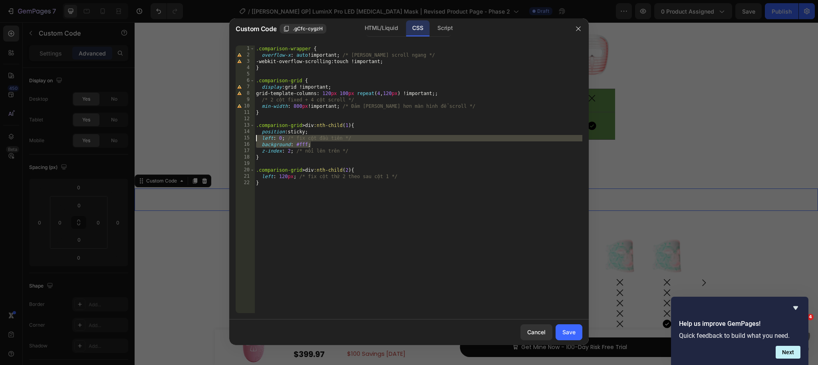
drag, startPoint x: 329, startPoint y: 144, endPoint x: 225, endPoint y: 142, distance: 104.7
click at [221, 141] on div "Custom Code .gCfc-cygzH HTML/Liquid CSS Script z-index: 2; /* nổi lên trên */ 1…" at bounding box center [409, 182] width 818 height 365
type textarea "background: #fff;"
click at [315, 142] on div ".comparison-wrapper { overflow-x : auto !important ; /* Cho phép scroll ngang *…" at bounding box center [419, 186] width 328 height 281
drag, startPoint x: 307, startPoint y: 145, endPoint x: 227, endPoint y: 145, distance: 80.3
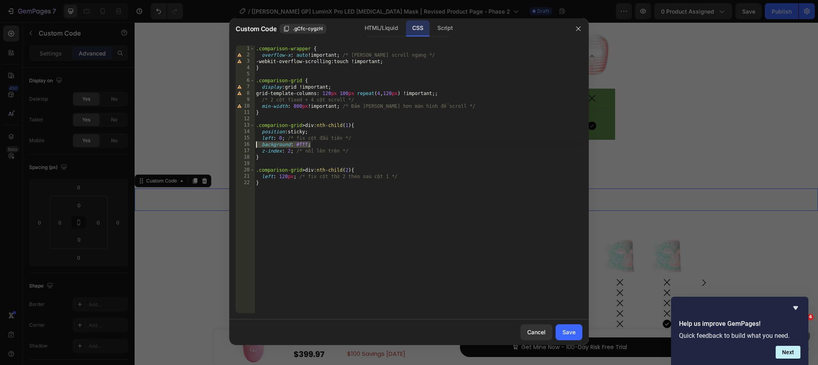
click at [227, 145] on div "Custom Code .gCfc-cygzH HTML/Liquid CSS Script background: #fff; 1 2 3 4 5 6 7 …" at bounding box center [409, 182] width 818 height 365
click at [390, 144] on div ".comparison-wrapper { overflow-x : auto !important ; /* Cho phép scroll ngang *…" at bounding box center [419, 186] width 328 height 281
click at [364, 148] on div ".comparison-wrapper { overflow-x : auto !important ; /* Cho phép scroll ngang *…" at bounding box center [419, 186] width 328 height 281
type textarea "}"
click at [327, 152] on div ".comparison-wrapper { overflow-x : auto !important ; /* Cho phép scroll ngang *…" at bounding box center [419, 186] width 328 height 281
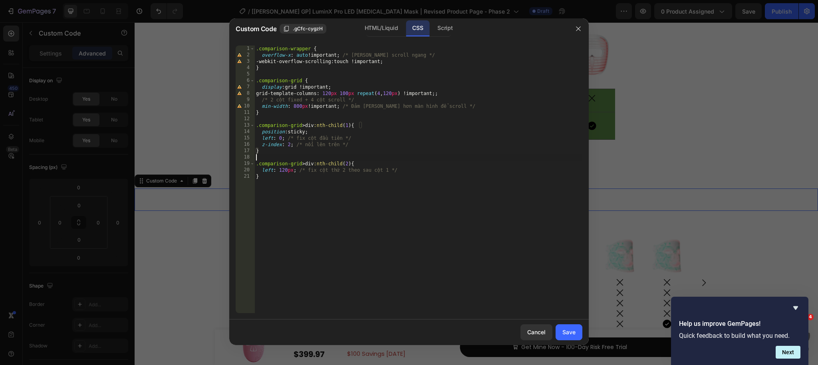
drag, startPoint x: 395, startPoint y: 157, endPoint x: 360, endPoint y: 162, distance: 35.4
click at [395, 157] on div ".comparison-wrapper { overflow-x : auto !important ; /* Cho phép scroll ngang *…" at bounding box center [419, 186] width 328 height 281
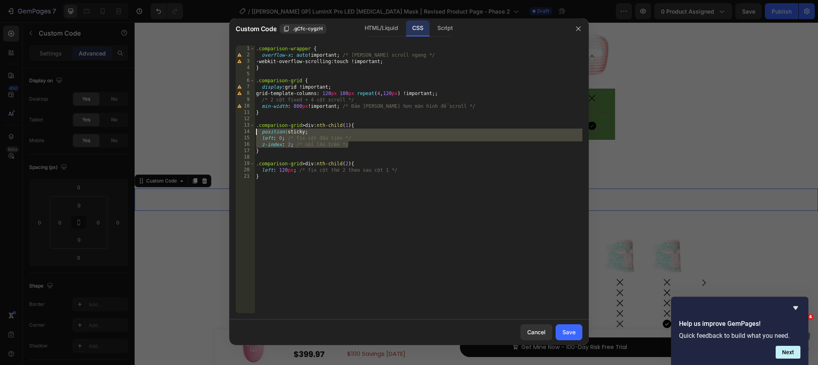
drag, startPoint x: 359, startPoint y: 144, endPoint x: 267, endPoint y: 147, distance: 92.8
click at [234, 132] on div "1 2 3 4 5 6 7 8 9 10 11 12 13 14 15 16 17 18 19 20 21 .comparison-wrapper { ove…" at bounding box center [409, 179] width 360 height 281
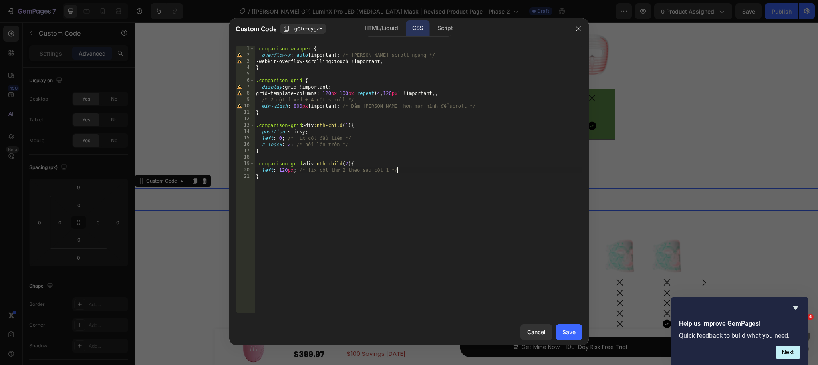
click at [404, 171] on div ".comparison-wrapper { overflow-x : auto !important ; /* Cho phép scroll ngang *…" at bounding box center [419, 186] width 328 height 281
type textarea "left: 120px; /* fix cột thứ 2 theo sau cột 1 */"
paste textarea "z-index: 2; /* nổi lên trên */"
drag, startPoint x: 360, startPoint y: 181, endPoint x: 242, endPoint y: 181, distance: 117.5
click at [243, 181] on div "z-index: 2; /* nổi lên trên */ 1 2 3 4 5 6 7 8 9 10 11 12 13 14 15 16 17 18 19 …" at bounding box center [409, 180] width 347 height 268
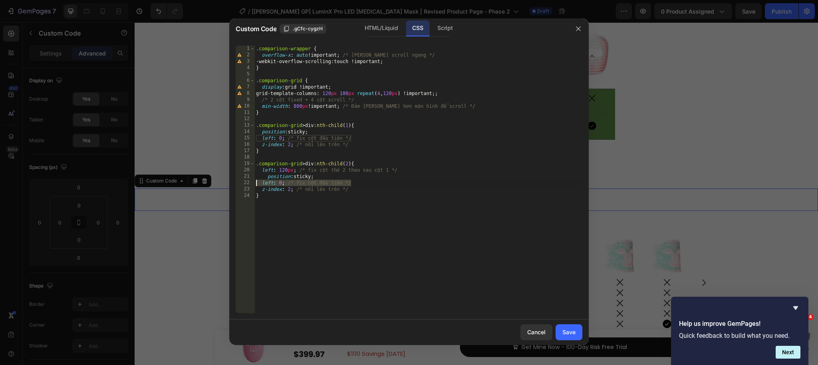
type textarea "left: 0; /* fix cột đầu tiên */"
click at [267, 176] on div ".comparison-wrapper { overflow-x : auto !important ; /* Cho phép scroll ngang *…" at bounding box center [419, 186] width 328 height 281
type textarea "position: sticky;"
click at [564, 330] on div "Save" at bounding box center [569, 332] width 13 height 8
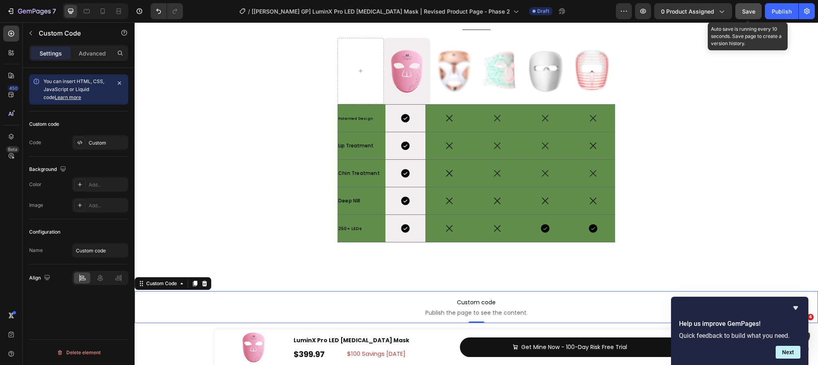
click at [750, 14] on span "Save" at bounding box center [749, 11] width 13 height 7
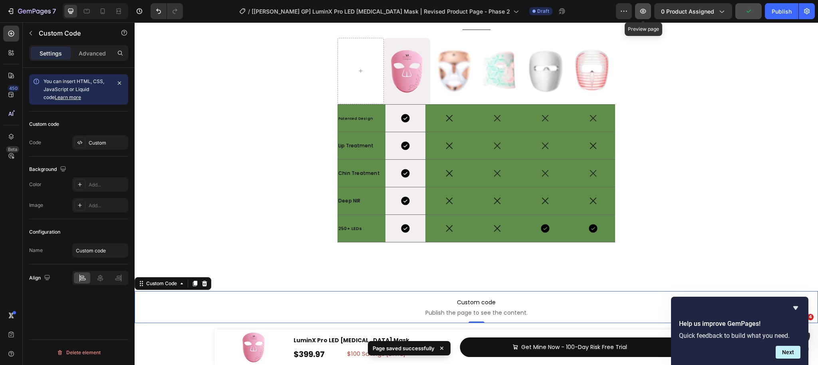
click at [645, 13] on icon "button" at bounding box center [643, 11] width 8 height 8
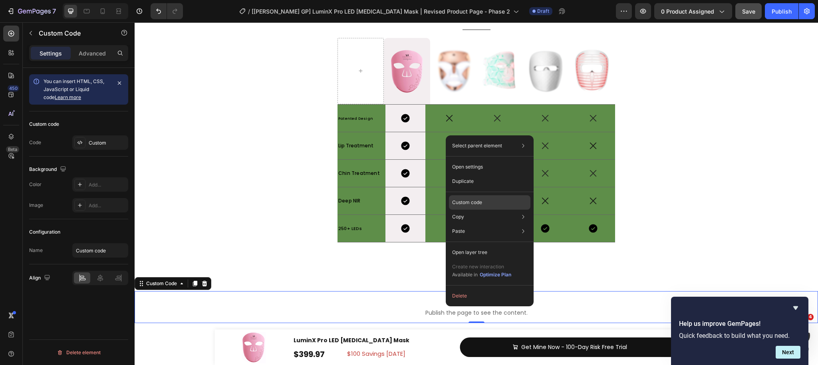
click at [477, 204] on p "Custom code" at bounding box center [467, 202] width 30 height 7
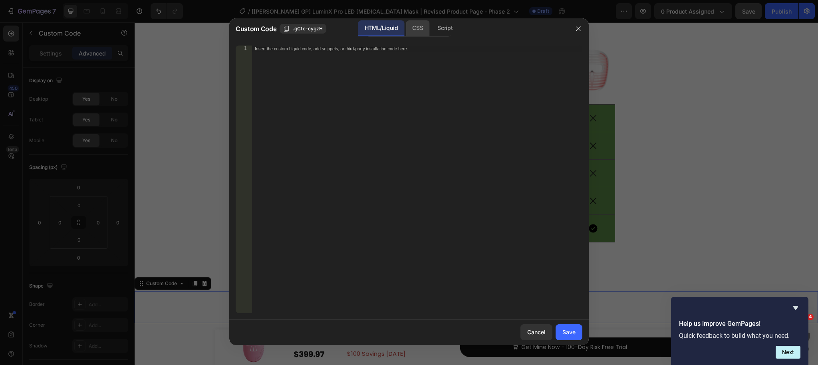
click at [414, 30] on div "CSS" at bounding box center [418, 28] width 24 height 16
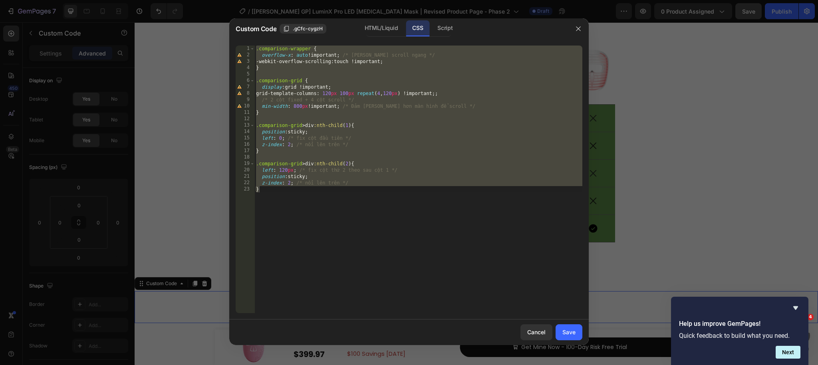
click at [284, 46] on div ".comparison-wrapper { overflow-x : auto !important ; /* Cho phép scroll ngang *…" at bounding box center [419, 186] width 328 height 281
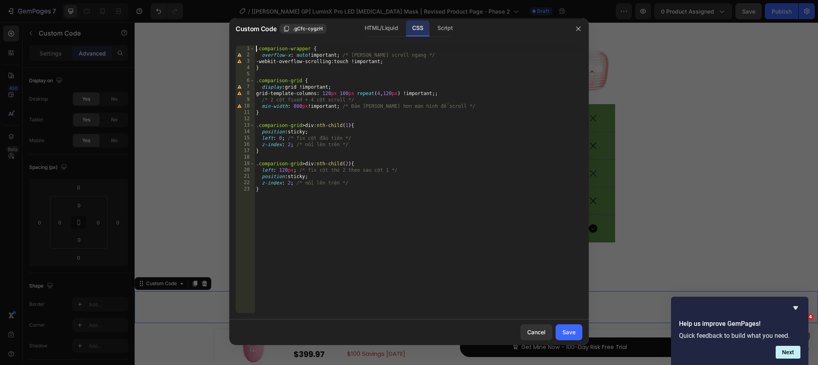
click at [255, 48] on div ".comparison-wrapper { overflow-x : auto !important ; /* Cho phép scroll ngang *…" at bounding box center [419, 186] width 328 height 281
type textarea ".comparison-wrapper {"
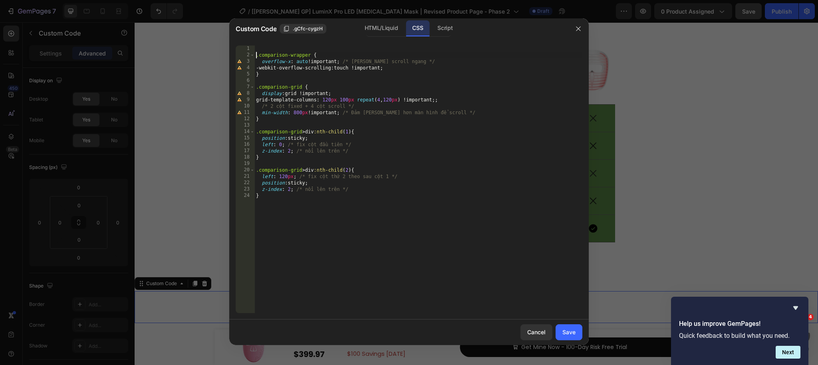
click at [260, 46] on div ".comparison-wrapper { overflow-x : auto !important ; /* Cho phép scroll ngang *…" at bounding box center [419, 186] width 328 height 281
paste textarea "@media only screen and (max-width: 767px) {"
click at [272, 201] on div "@ media only screen and (max-width: 767px) { .comparison-wrapper { overflow-x :…" at bounding box center [419, 186] width 328 height 281
type textarea "}"
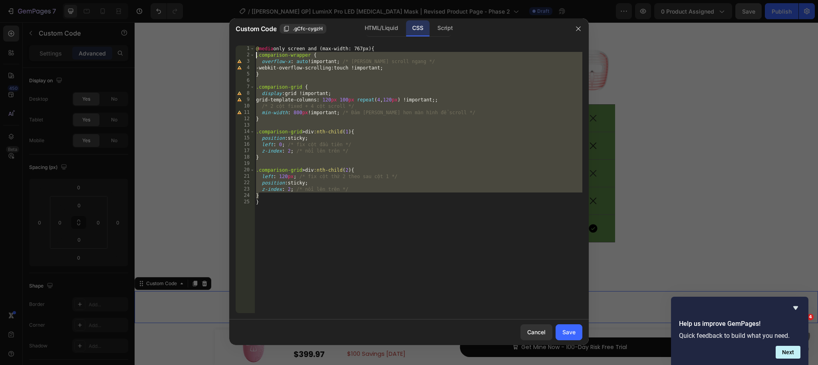
drag, startPoint x: 261, startPoint y: 196, endPoint x: 236, endPoint y: 59, distance: 139.4
click at [234, 54] on div "} 1 2 3 4 5 6 7 8 9 10 11 12 13 14 15 16 17 18 19 20 21 22 23 24 25 @ media onl…" at bounding box center [409, 179] width 360 height 281
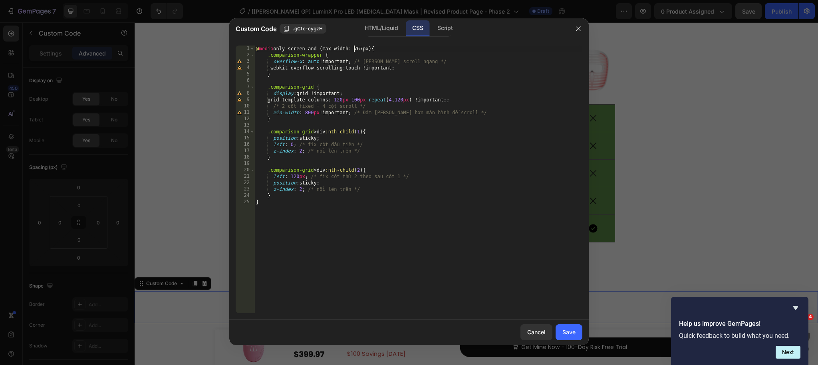
drag, startPoint x: 355, startPoint y: 49, endPoint x: 362, endPoint y: 48, distance: 7.2
click at [355, 49] on div "@ media only screen and (max-width: 767px) { .comparison-wrapper { overflow-x :…" at bounding box center [419, 186] width 328 height 281
click at [364, 48] on div "@ media only screen and (max-width: 767px) { .comparison-wrapper { overflow-x :…" at bounding box center [419, 186] width 328 height 281
click at [353, 46] on div "@ media only screen and (max-width: 767px) { .comparison-wrapper { overflow-x :…" at bounding box center [419, 186] width 328 height 281
click at [335, 48] on div "@ media only screen and (max-width: 767px) { .comparison-wrapper { overflow-x :…" at bounding box center [419, 186] width 328 height 281
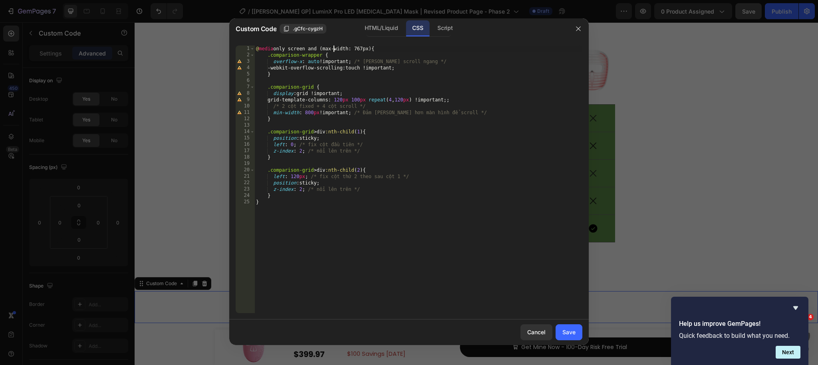
click at [335, 48] on div "@ media only screen and (max-width: 767px) { .comparison-wrapper { overflow-x :…" at bounding box center [419, 186] width 328 height 281
drag, startPoint x: 356, startPoint y: 47, endPoint x: 360, endPoint y: 47, distance: 4.4
click at [356, 47] on div "@ media only screen and (max-width: 767px) { .comparison-wrapper { overflow-x :…" at bounding box center [419, 186] width 328 height 281
click at [363, 47] on div "@ media only screen and (max-width: 767px) { .comparison-wrapper { overflow-x :…" at bounding box center [419, 186] width 328 height 281
drag, startPoint x: 366, startPoint y: 47, endPoint x: 361, endPoint y: 47, distance: 4.8
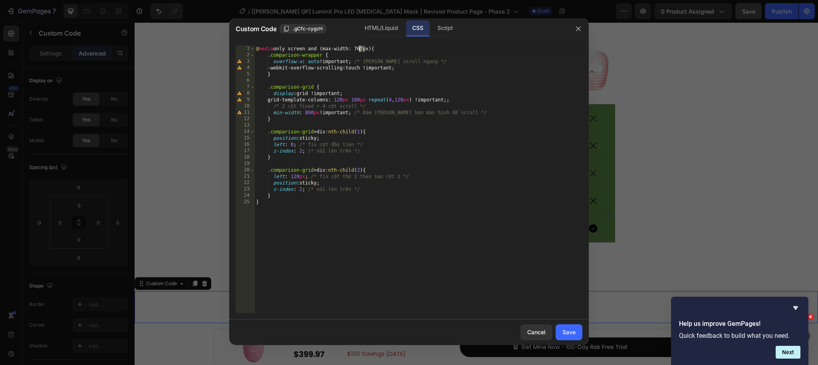
click at [361, 47] on div "@ media only screen and (max-width: 767px) { .comparison-wrapper { overflow-x :…" at bounding box center [419, 186] width 328 height 281
click at [364, 48] on div "@ media only screen and (max-width: 767px) { .comparison-wrapper { overflow-x :…" at bounding box center [419, 186] width 328 height 281
click at [365, 47] on div "@ media only screen and (max-width: 767px) { .comparison-wrapper { overflow-x :…" at bounding box center [419, 186] width 328 height 281
type textarea "@media only screen and (max-width: 1024px) {"
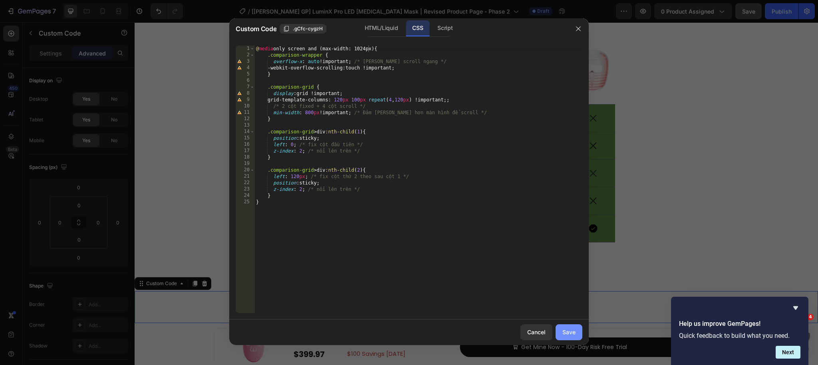
drag, startPoint x: 567, startPoint y: 333, endPoint x: 389, endPoint y: 240, distance: 200.9
click at [567, 333] on div "Save" at bounding box center [569, 332] width 13 height 8
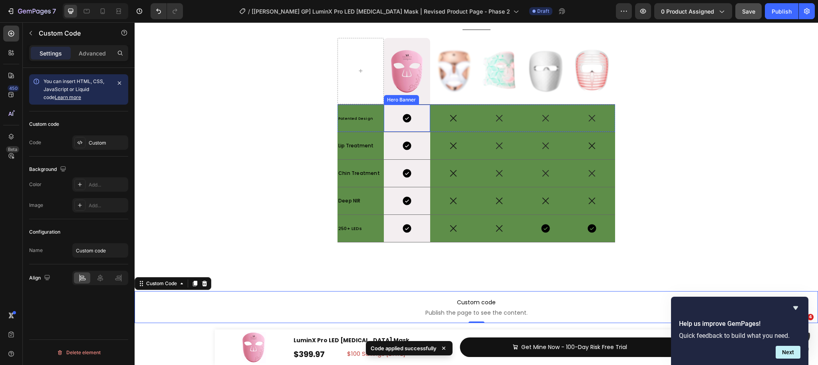
click at [429, 108] on div "Icon" at bounding box center [407, 118] width 46 height 27
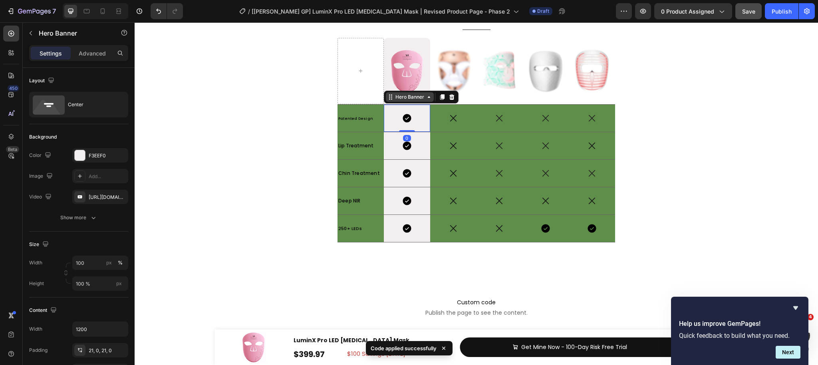
click at [404, 99] on div "Hero Banner" at bounding box center [410, 97] width 32 height 7
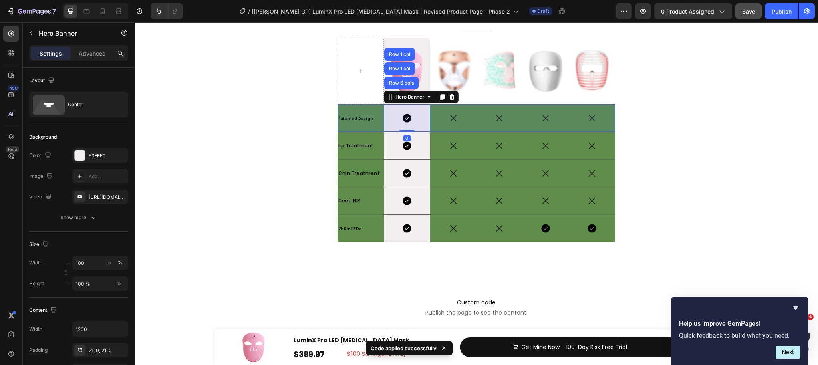
click at [399, 83] on div "Row 6 cols" at bounding box center [402, 83] width 28 height 5
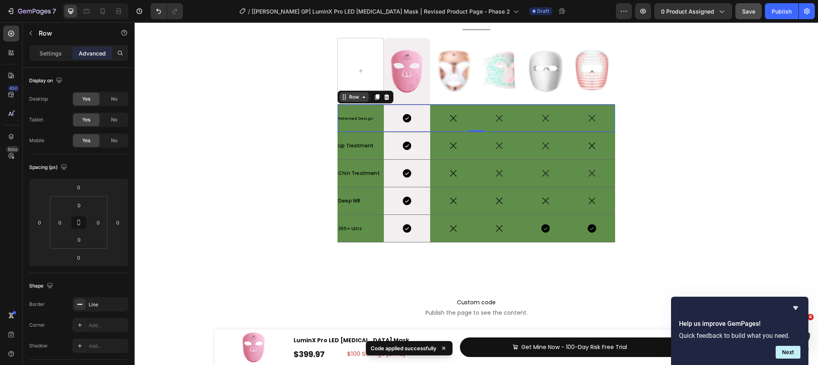
click at [347, 98] on icon at bounding box center [344, 97] width 6 height 6
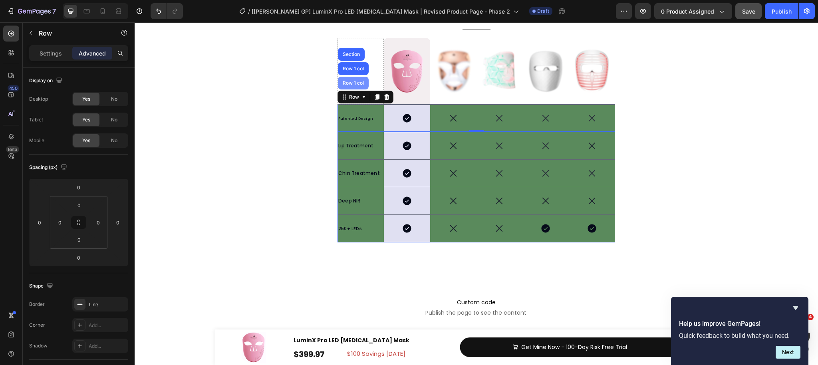
click at [354, 82] on div "Row 1 col" at bounding box center [353, 83] width 24 height 5
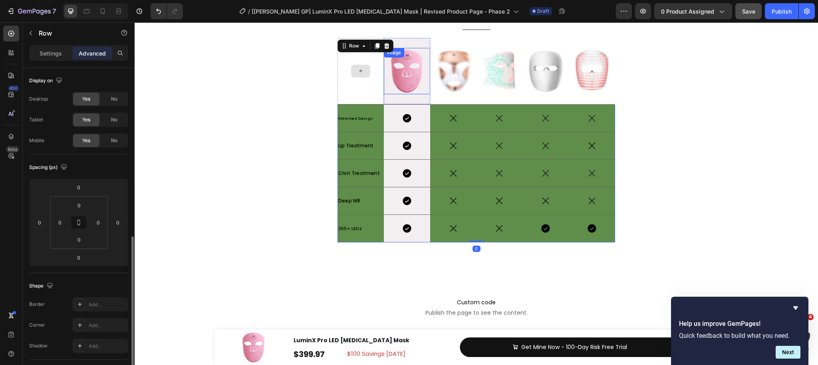
scroll to position [106, 0]
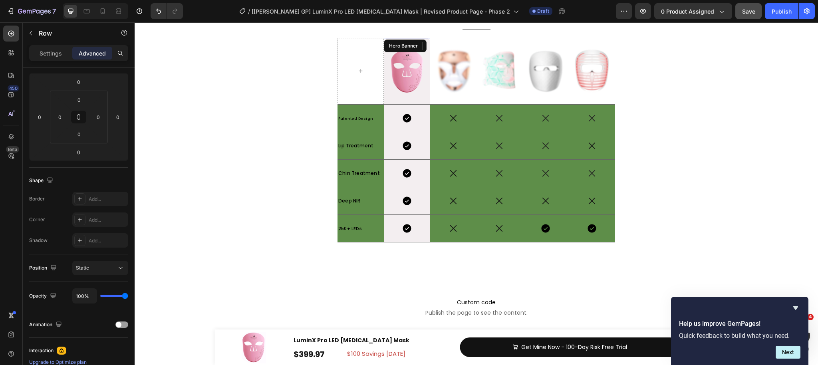
click at [404, 98] on div "Image" at bounding box center [407, 71] width 46 height 66
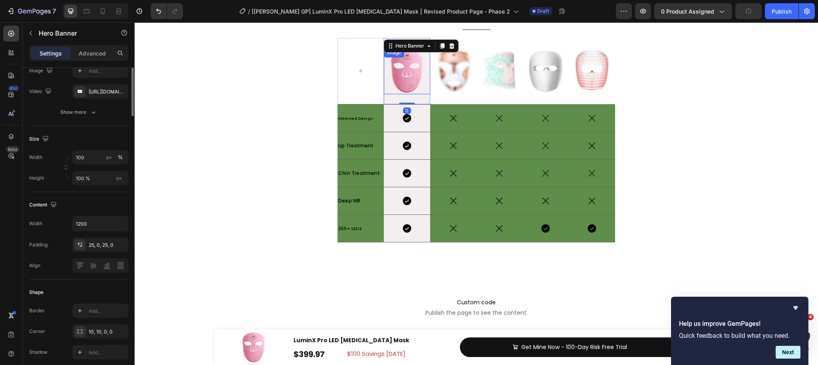
scroll to position [0, 0]
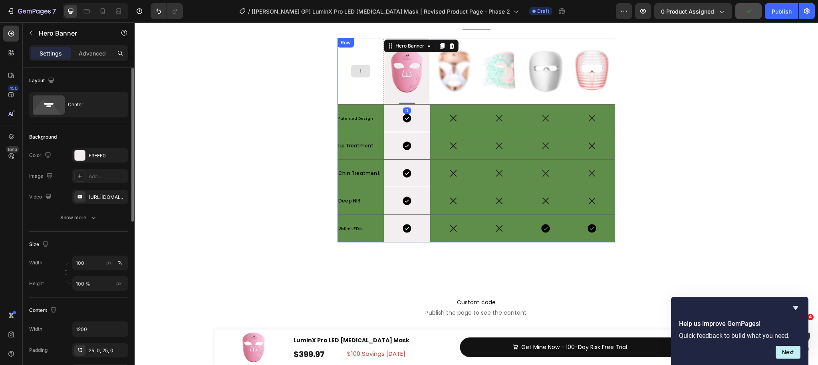
click at [371, 90] on div at bounding box center [361, 71] width 46 height 66
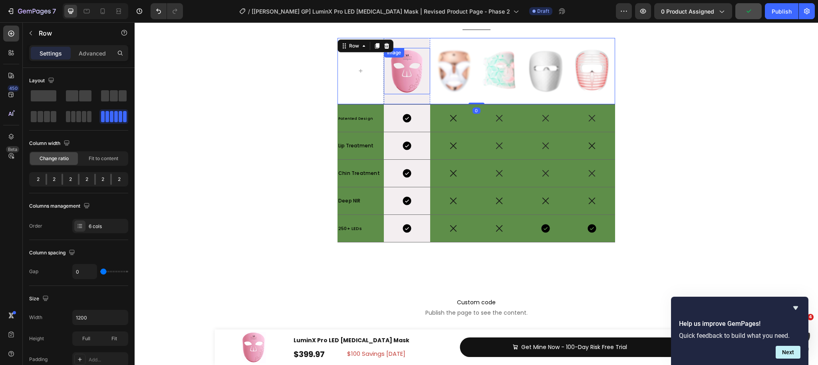
click at [400, 93] on img at bounding box center [407, 71] width 46 height 46
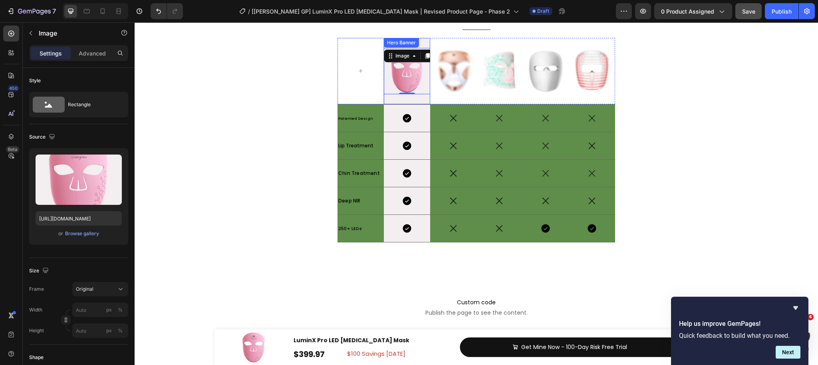
click at [409, 101] on div "Image 0" at bounding box center [407, 71] width 46 height 66
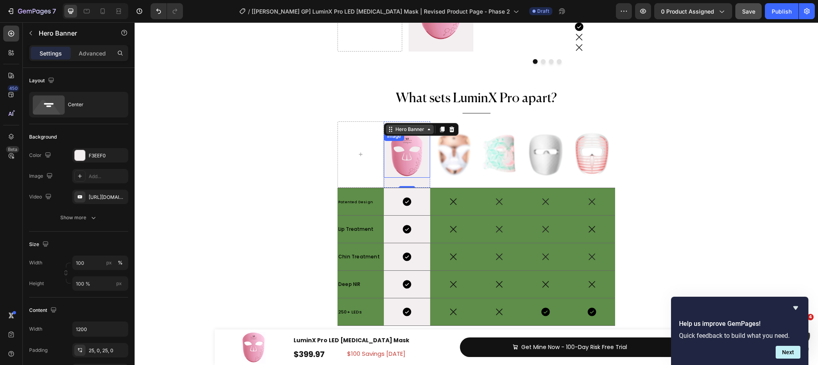
scroll to position [4099, 0]
click at [410, 129] on div "Hero Banner" at bounding box center [410, 128] width 32 height 7
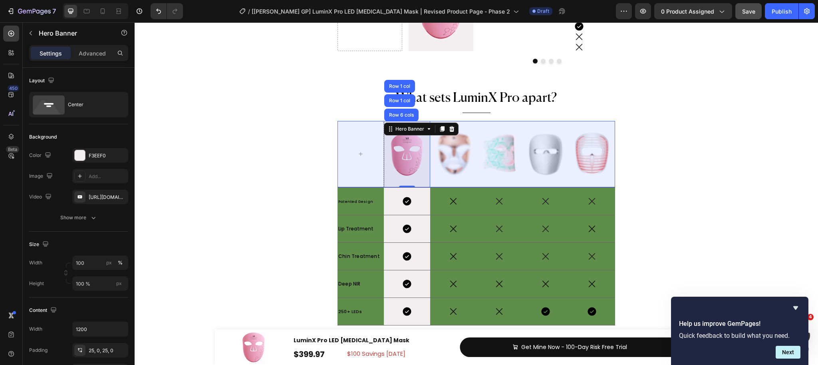
click at [405, 110] on div "Row 6 cols" at bounding box center [401, 115] width 34 height 13
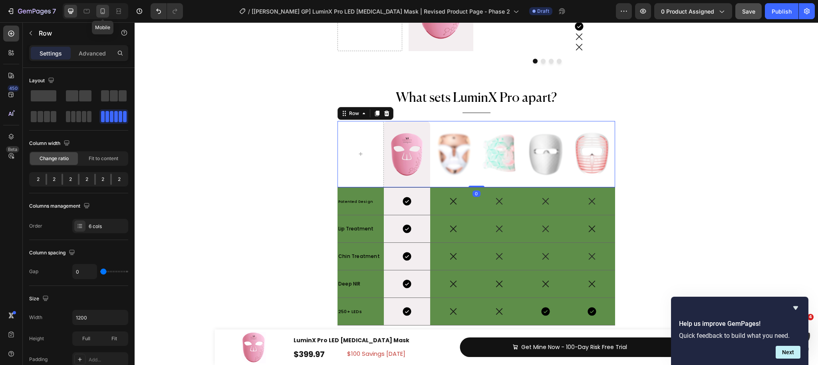
click at [101, 15] on div at bounding box center [102, 11] width 13 height 13
type input "100%"
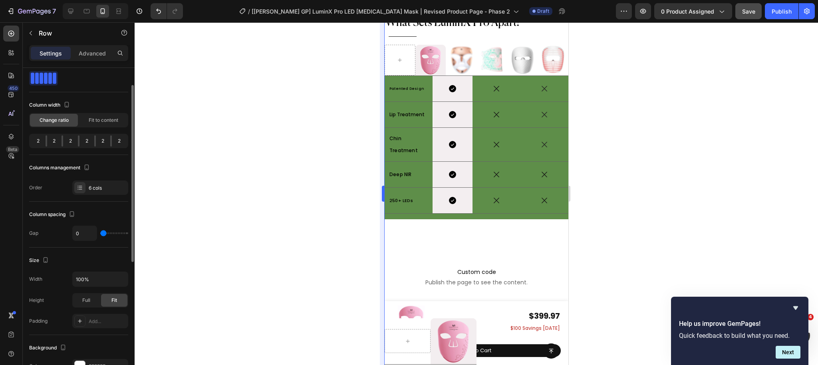
scroll to position [47, 0]
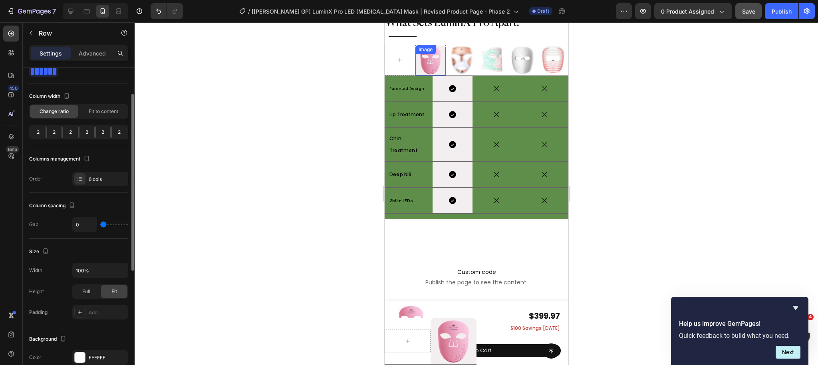
click at [424, 62] on img at bounding box center [430, 60] width 31 height 31
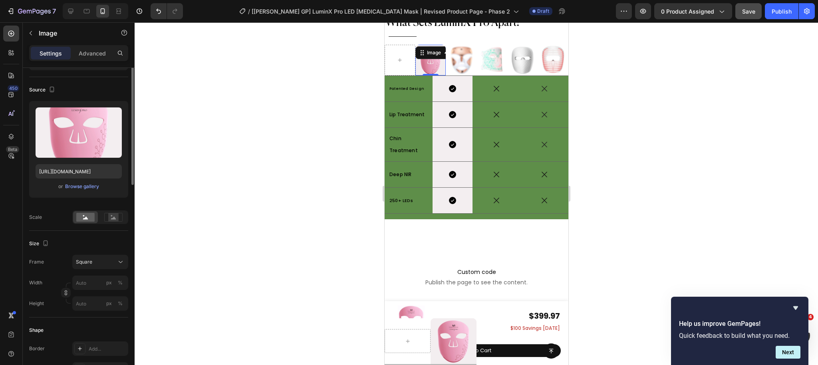
scroll to position [0, 0]
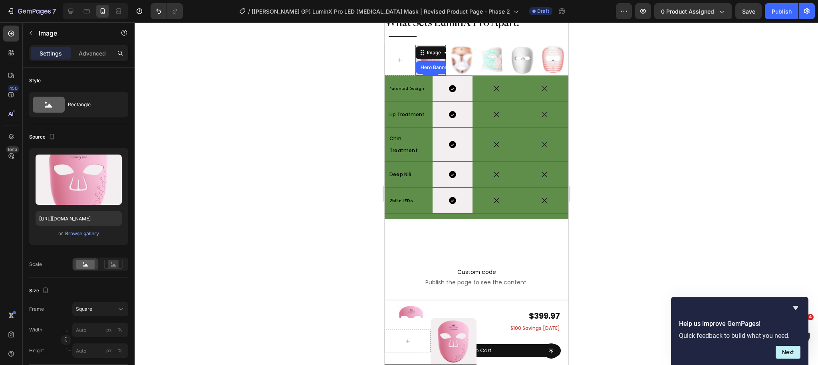
drag, startPoint x: 435, startPoint y: 65, endPoint x: 442, endPoint y: 58, distance: 9.9
click at [435, 65] on div "Hero Banner" at bounding box center [435, 67] width 38 height 13
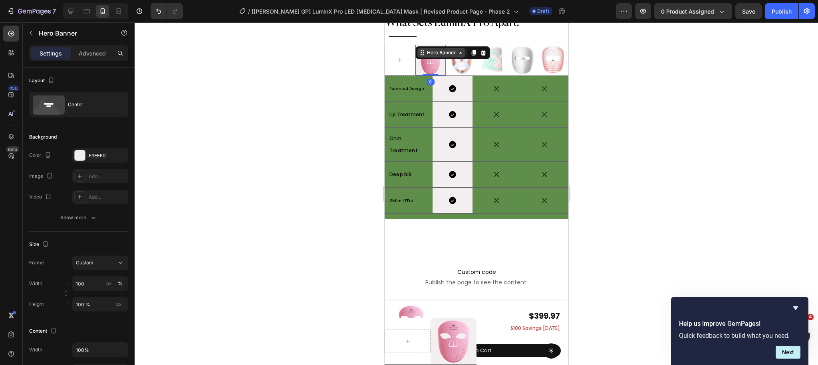
click at [436, 50] on div "Hero Banner" at bounding box center [441, 52] width 32 height 7
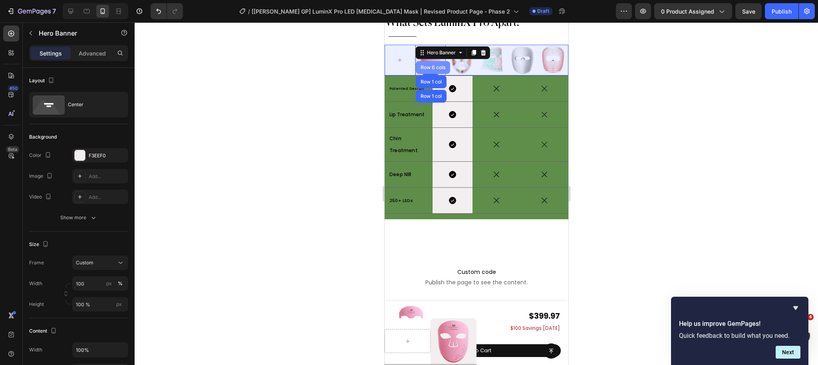
click at [442, 66] on div "Row 6 cols" at bounding box center [433, 67] width 28 height 5
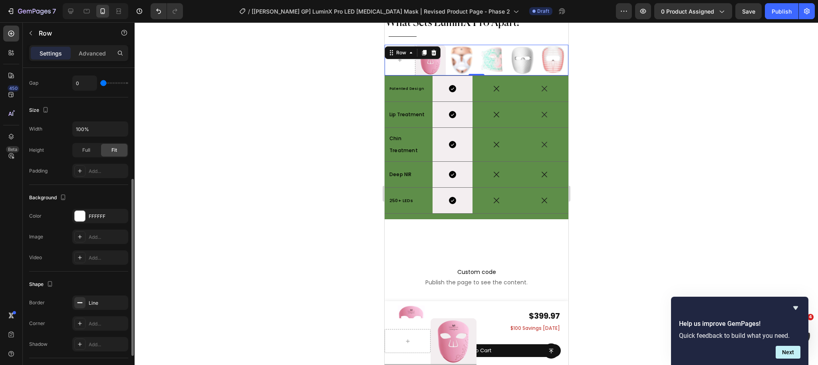
scroll to position [181, 0]
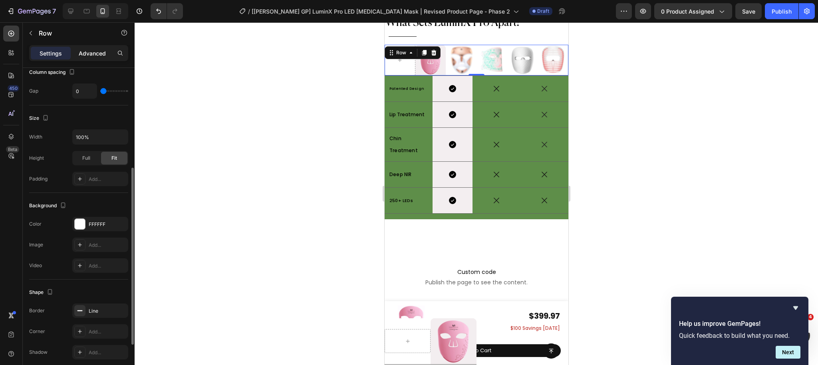
click at [90, 56] on p "Advanced" at bounding box center [92, 53] width 27 height 8
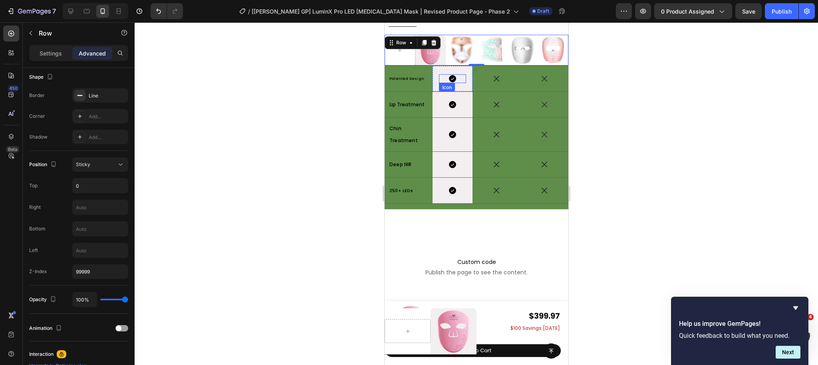
scroll to position [4526, 0]
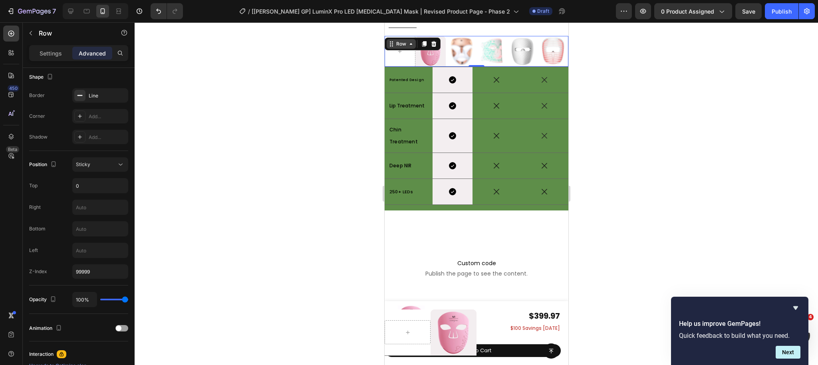
click at [402, 46] on div "Row" at bounding box center [400, 43] width 13 height 7
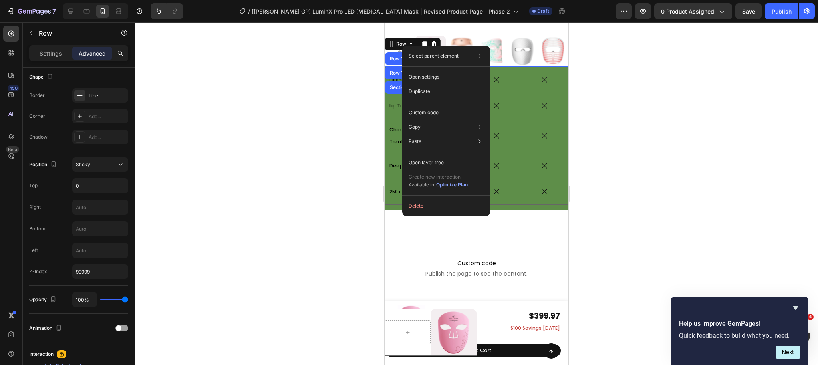
click at [318, 103] on div at bounding box center [477, 193] width 684 height 343
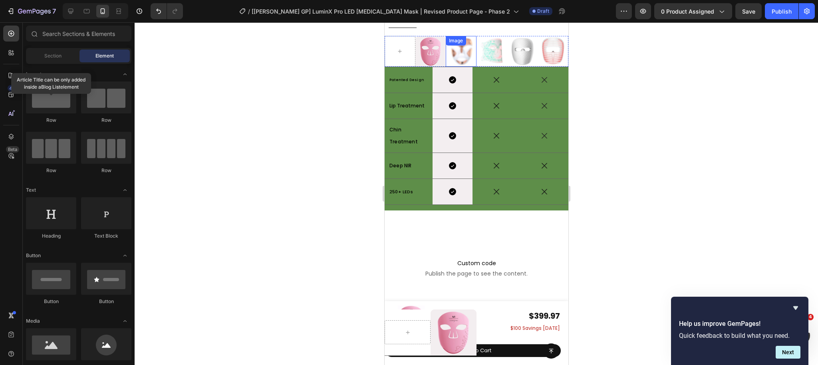
click at [471, 58] on img at bounding box center [461, 51] width 31 height 31
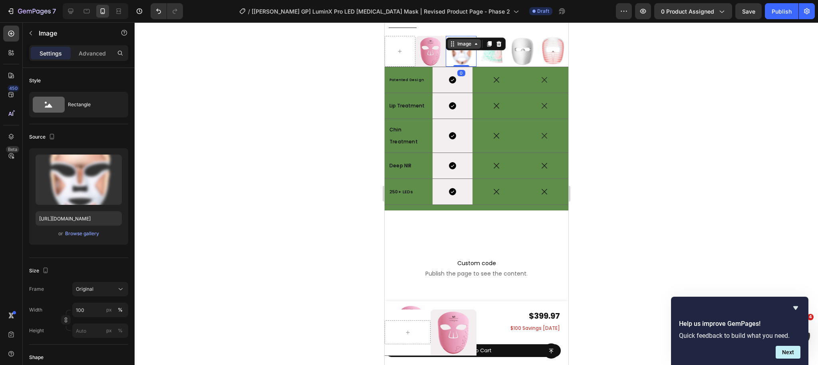
click at [469, 45] on div "Image" at bounding box center [464, 43] width 17 height 7
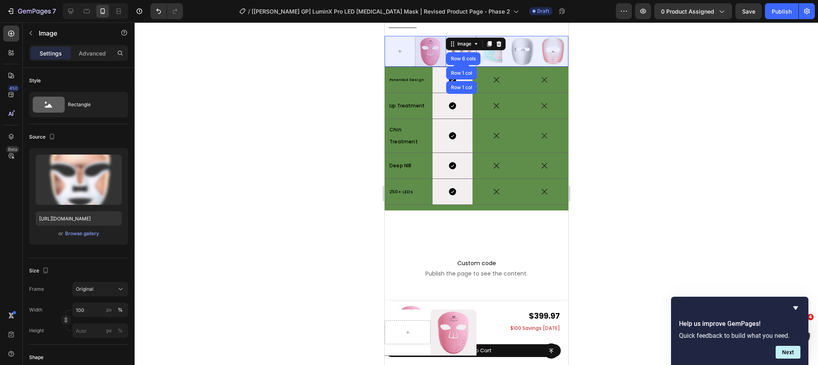
click at [470, 61] on div "Row 6 cols" at bounding box center [463, 58] width 28 height 5
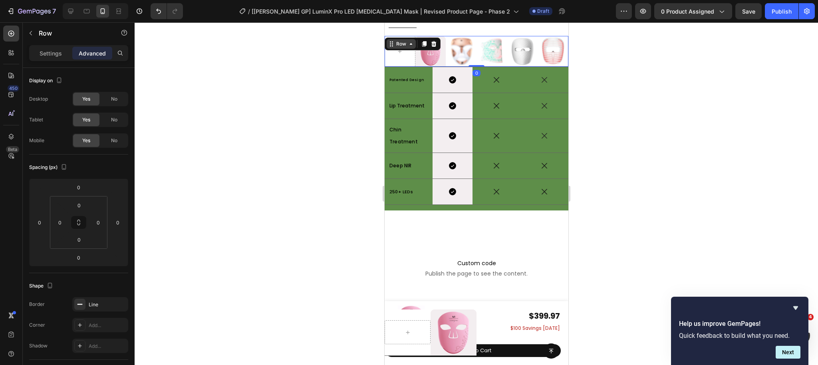
click at [406, 45] on div "Row" at bounding box center [400, 43] width 13 height 7
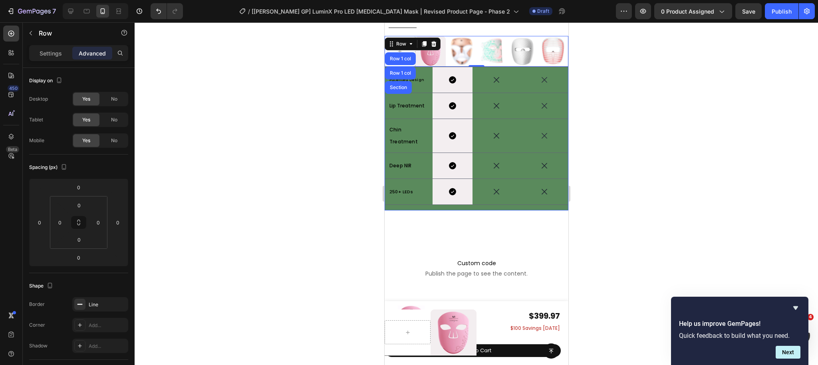
click at [406, 56] on div "Row 1 col" at bounding box center [400, 58] width 31 height 13
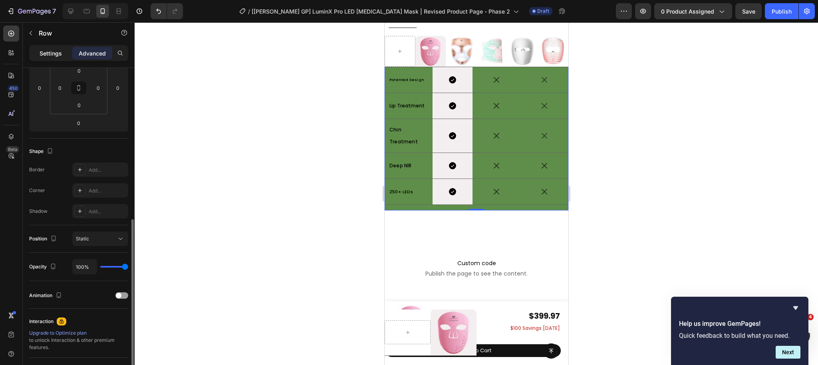
scroll to position [106, 0]
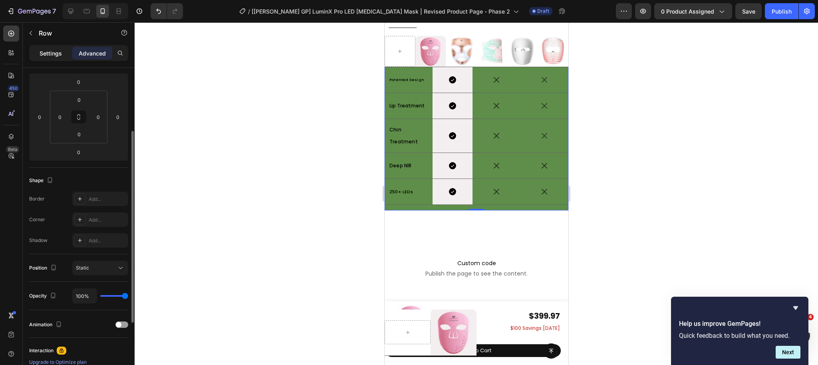
click at [45, 51] on p "Settings" at bounding box center [51, 53] width 22 height 8
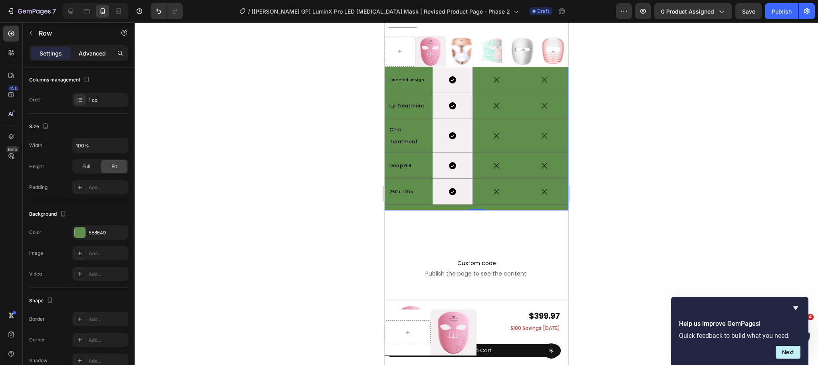
click at [95, 51] on p "Advanced" at bounding box center [92, 53] width 27 height 8
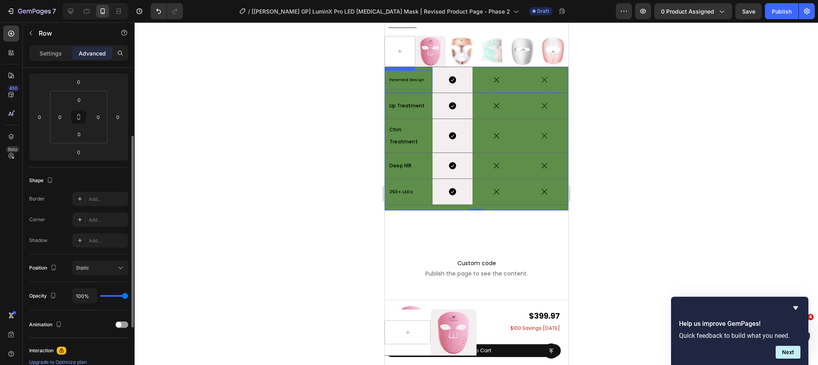
scroll to position [114, 0]
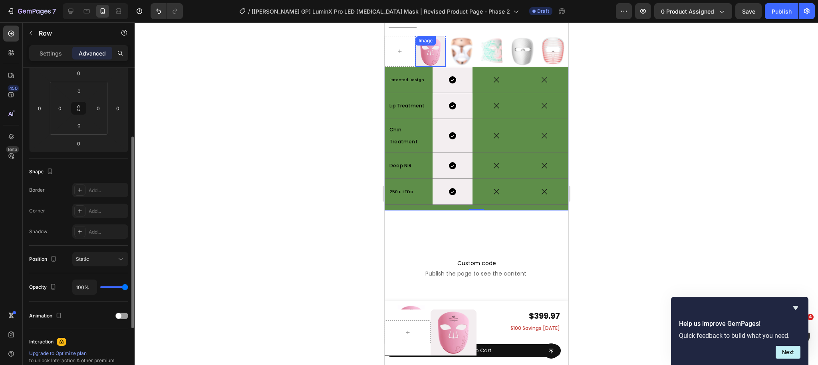
drag, startPoint x: 431, startPoint y: 62, endPoint x: 436, endPoint y: 63, distance: 5.3
click at [431, 62] on img at bounding box center [430, 51] width 31 height 31
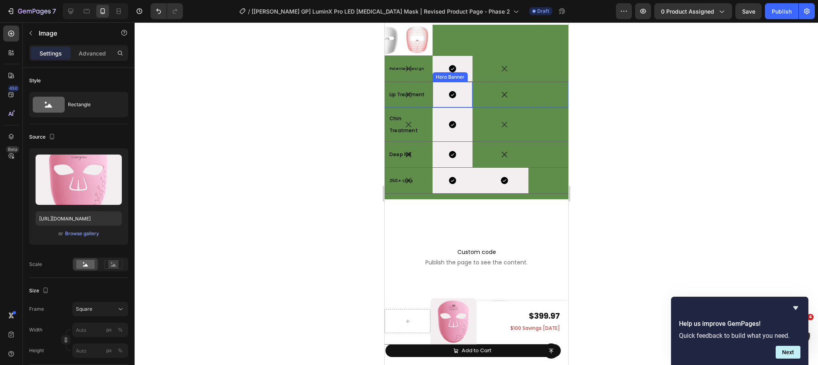
scroll to position [0, 0]
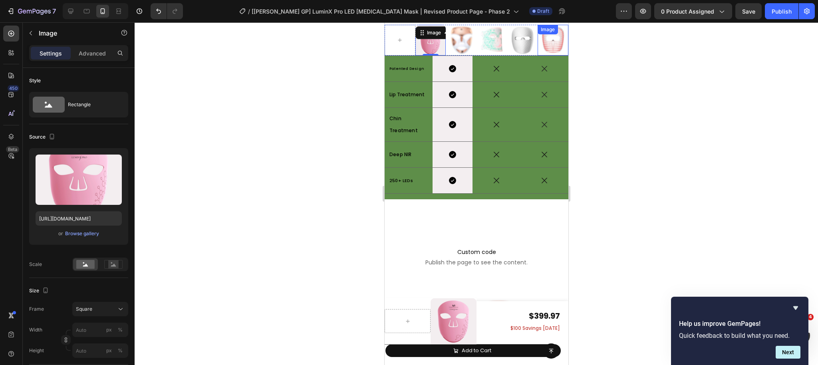
click at [554, 50] on img at bounding box center [553, 40] width 31 height 31
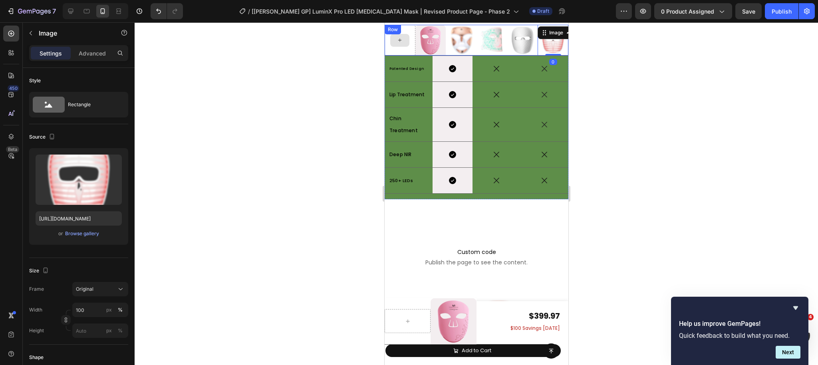
click at [391, 49] on div at bounding box center [399, 40] width 31 height 31
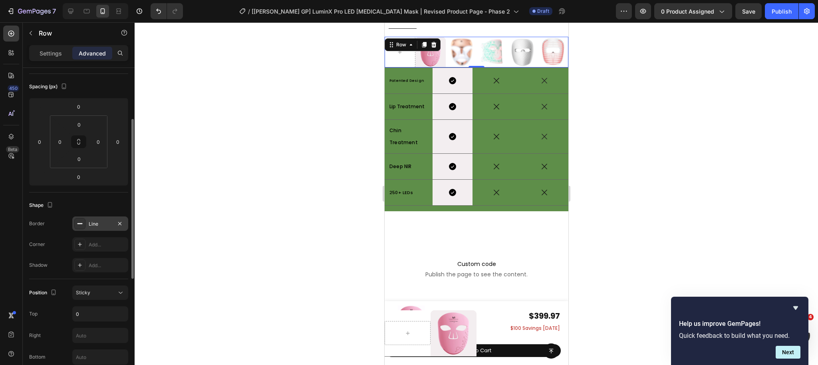
scroll to position [109, 0]
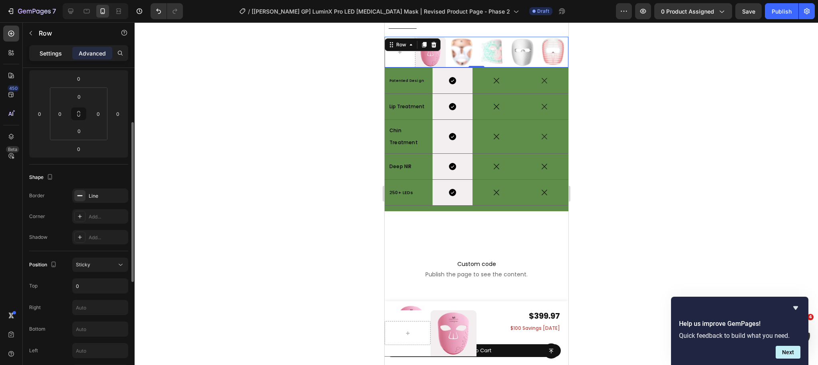
click at [52, 53] on p "Settings" at bounding box center [51, 53] width 22 height 8
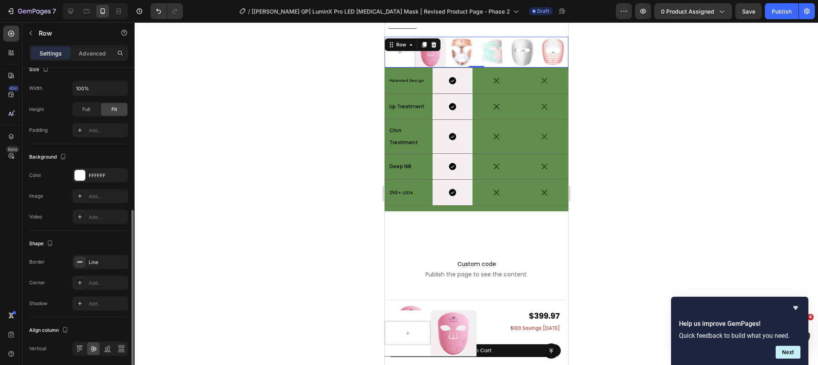
scroll to position [259, 0]
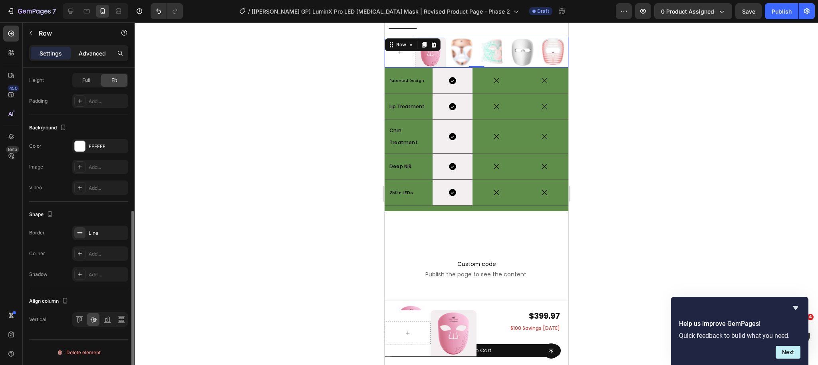
click at [89, 51] on p "Advanced" at bounding box center [92, 53] width 27 height 8
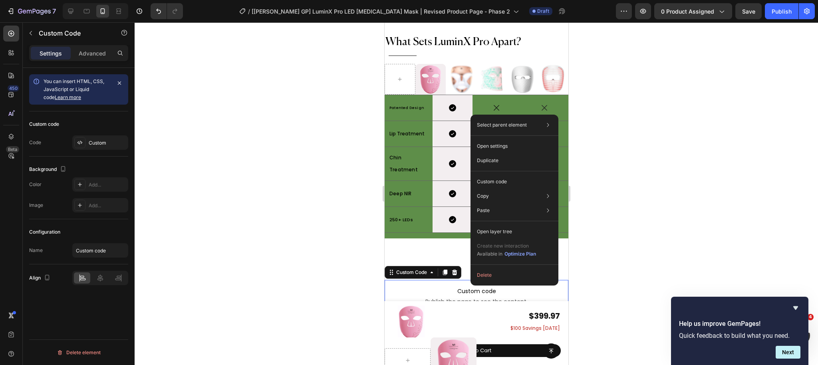
scroll to position [0, 0]
click at [499, 180] on p "Custom code" at bounding box center [492, 181] width 30 height 7
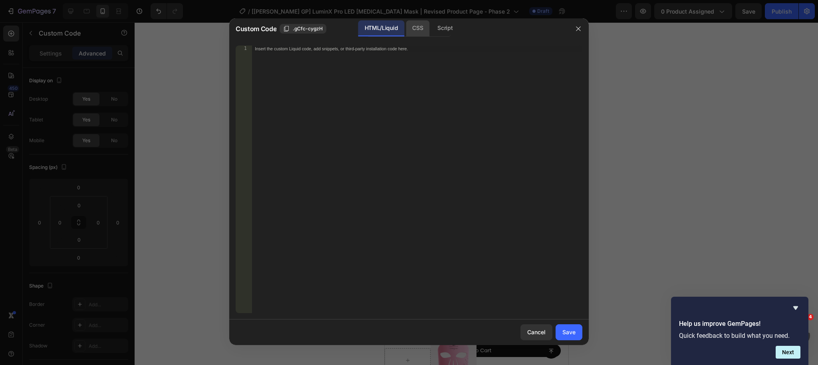
click at [411, 27] on div "CSS" at bounding box center [418, 28] width 24 height 16
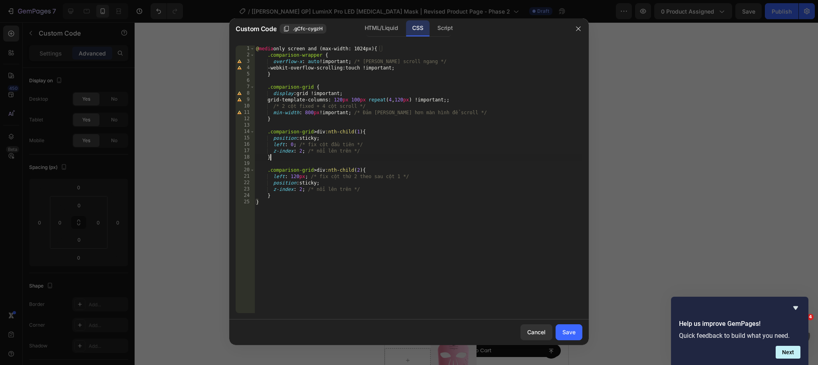
click at [321, 159] on div "@ media only screen and (max-width: 1024px) { .comparison-wrapper { overflow-x …" at bounding box center [419, 186] width 328 height 281
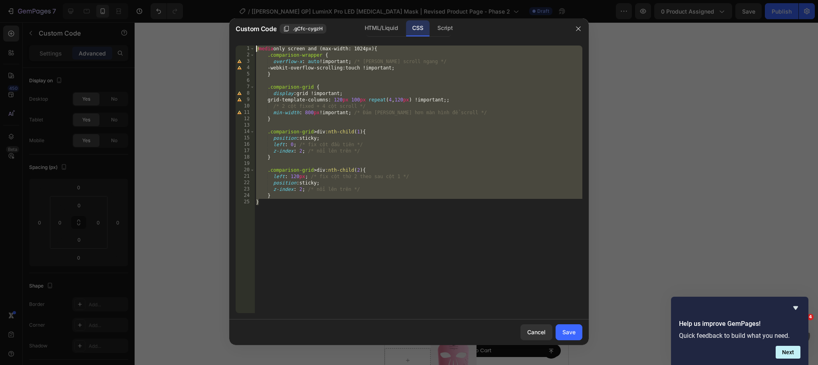
drag, startPoint x: 267, startPoint y: 205, endPoint x: 223, endPoint y: 48, distance: 163.6
click at [223, 48] on div "Custom Code .gCfc-cygzH HTML/Liquid CSS Script } 1 2 3 4 5 6 7 8 9 10 11 12 13 …" at bounding box center [409, 182] width 818 height 365
type textarea "/*@media only screen and (max-width: 1024px) {*/ /* .comparison-wrapper {*/"
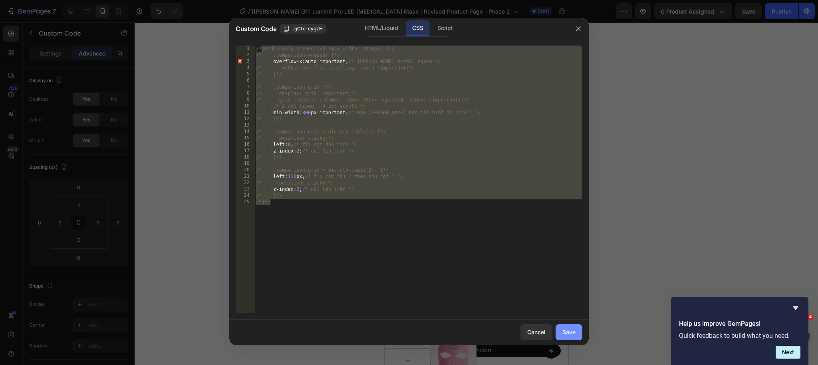
click at [564, 334] on div "Save" at bounding box center [569, 332] width 13 height 8
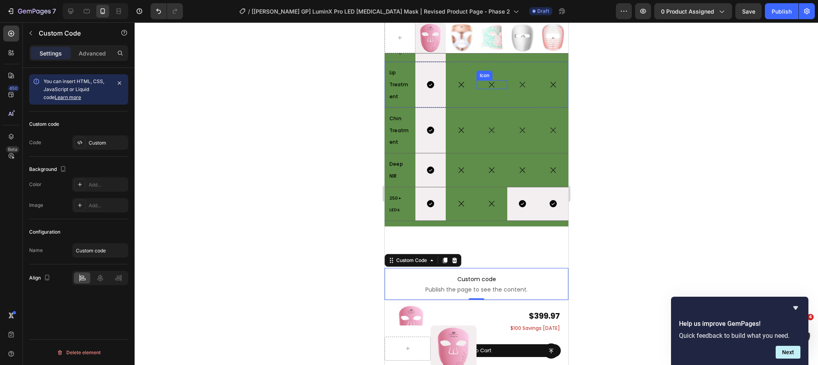
scroll to position [4580, 0]
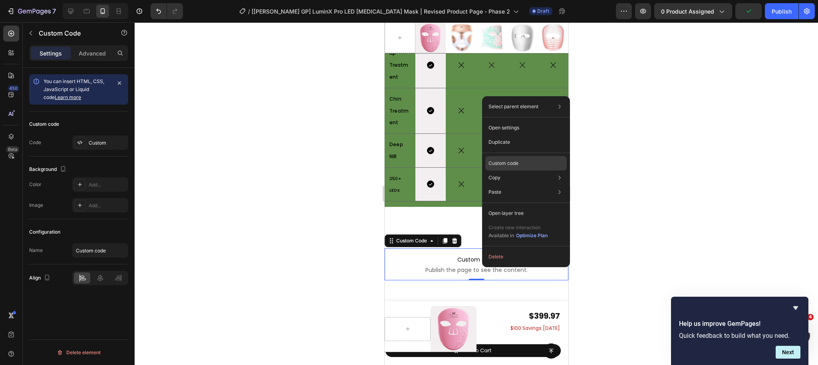
click at [521, 164] on div "Custom code" at bounding box center [527, 163] width 82 height 14
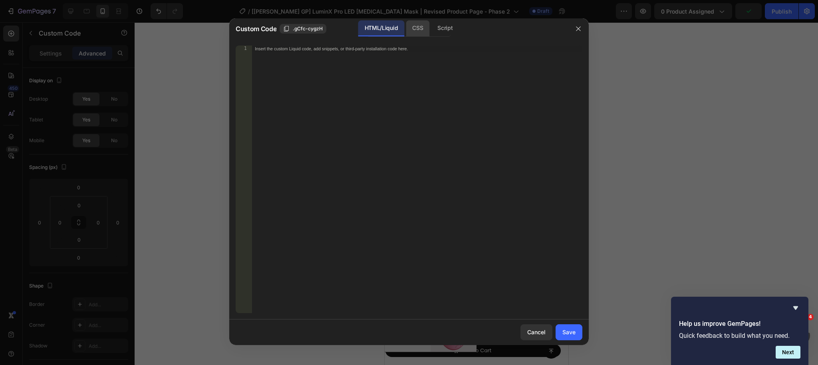
click at [416, 23] on div "CSS" at bounding box center [418, 28] width 24 height 16
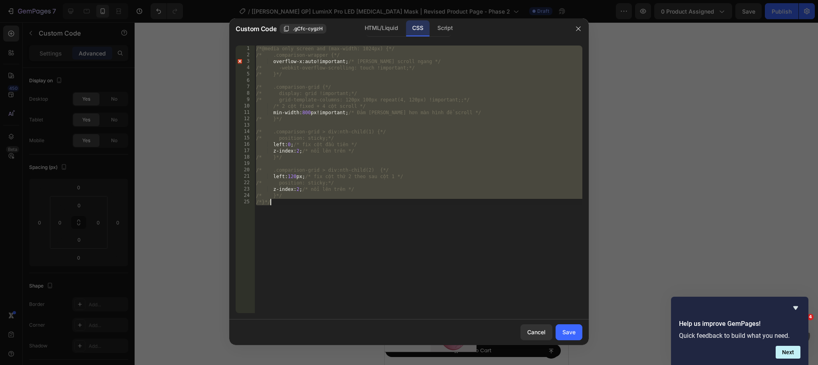
click at [297, 219] on div "/*@media only screen and (max-width: 1024px) {*/ /* .comparison-wrapper {*/ ove…" at bounding box center [419, 186] width 328 height 281
type textarea "/*}*/"
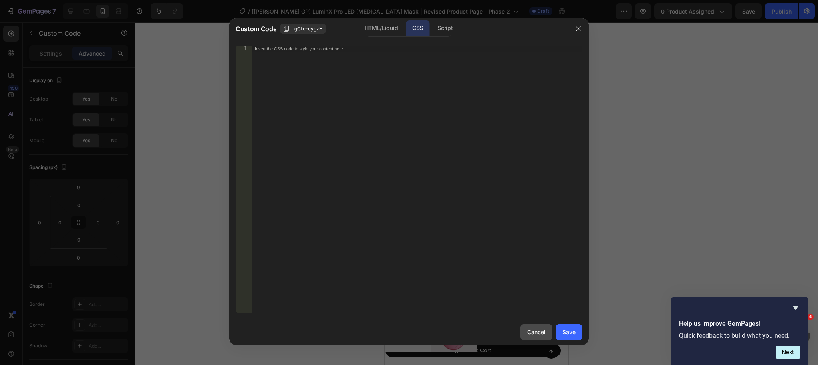
click at [539, 328] on button "Cancel" at bounding box center [537, 333] width 32 height 16
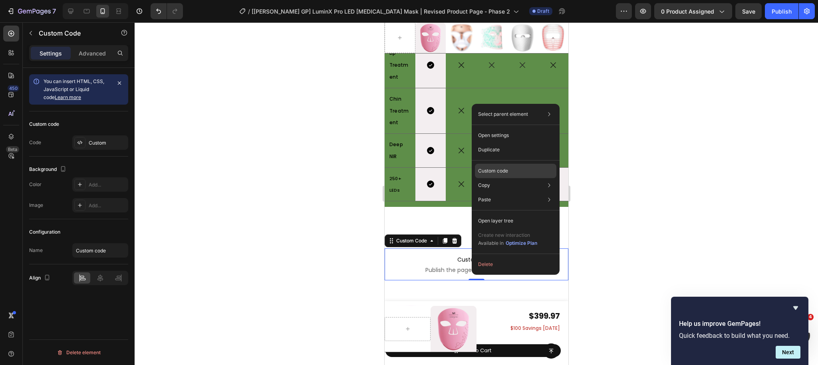
click at [497, 173] on p "Custom code" at bounding box center [493, 170] width 30 height 7
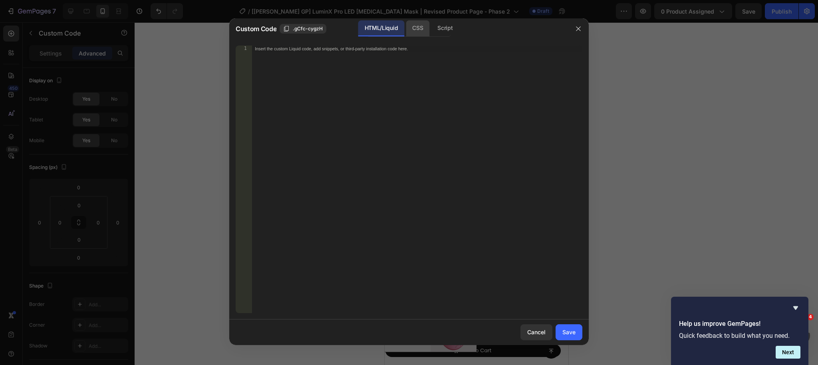
click at [413, 28] on div "CSS" at bounding box center [418, 28] width 24 height 16
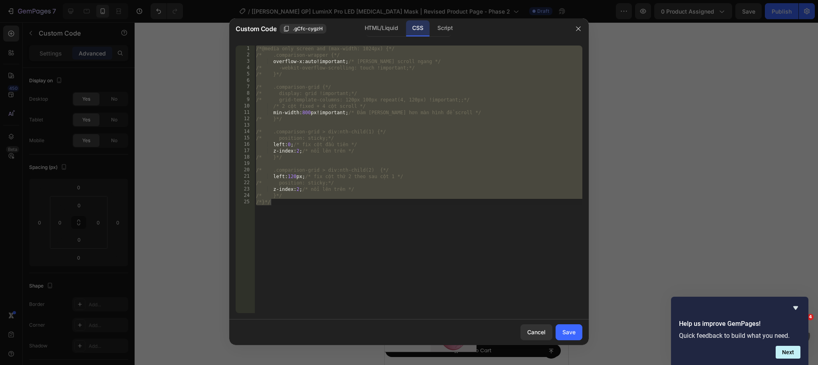
drag, startPoint x: 335, startPoint y: 132, endPoint x: 331, endPoint y: 141, distance: 9.3
click at [335, 132] on div "/*@media only screen and (max-width: 1024px) {*/ /* .comparison-wrapper {*/ ove…" at bounding box center [419, 186] width 328 height 281
drag, startPoint x: 275, startPoint y: 201, endPoint x: 202, endPoint y: 44, distance: 172.7
click at [202, 44] on div "Custom Code .gCfc-cygzH HTML/Liquid CSS Script /* .comparison-grid > div:nth-ch…" at bounding box center [409, 182] width 818 height 365
click at [392, 91] on div "@ media only screen and (max-width: 1024px) { .comparison-wrapper { overflow-x …" at bounding box center [419, 186] width 328 height 281
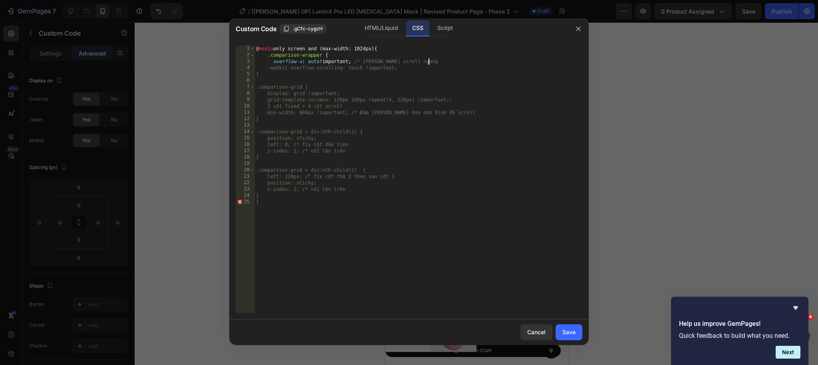
click at [443, 61] on div "@ media only screen and (max-width: 1024px) { .comparison-wrapper { overflow-x …" at bounding box center [419, 186] width 328 height 281
type textarea "overflow-x: auto !important; /* [PERSON_NAME] scroll ngang */"
click at [446, 78] on div "@ media only screen and (max-width: 1024px) { .comparison-wrapper { overflow-x …" at bounding box center [419, 186] width 328 height 281
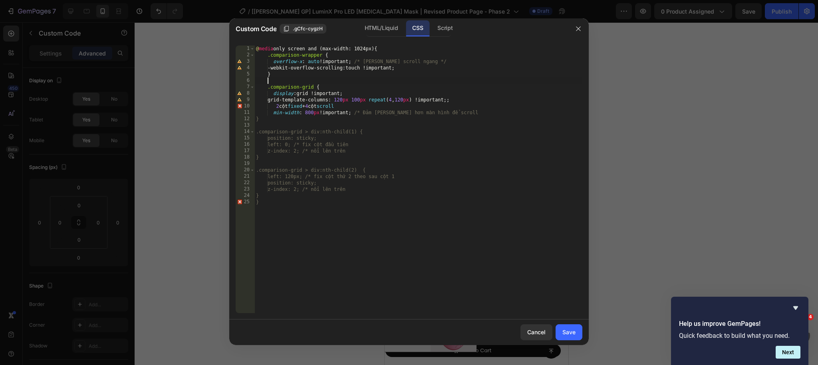
scroll to position [0, 0]
drag, startPoint x: 430, startPoint y: 60, endPoint x: 445, endPoint y: 60, distance: 15.2
click at [444, 60] on div "@ media only screen and (max-width: 1024px) { .comparison-wrapper { overflow-x …" at bounding box center [419, 186] width 328 height 281
drag, startPoint x: 476, startPoint y: 113, endPoint x: 486, endPoint y: 114, distance: 10.9
click at [476, 113] on div "@ media only screen and (max-width: 1024px) { .comparison-wrapper { overflow-x …" at bounding box center [419, 186] width 328 height 281
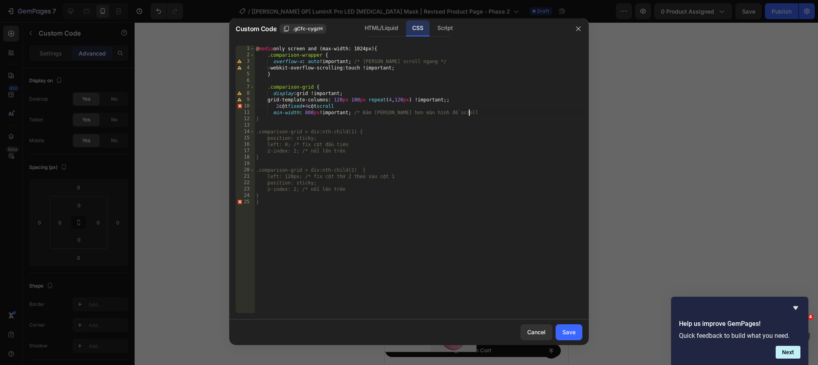
scroll to position [0, 18]
paste textarea "*/"
drag, startPoint x: 367, startPoint y: 146, endPoint x: 384, endPoint y: 145, distance: 16.8
click at [367, 146] on div "@ media only screen and (max-width: 1024px) { .comparison-wrapper { overflow-x …" at bounding box center [419, 186] width 328 height 281
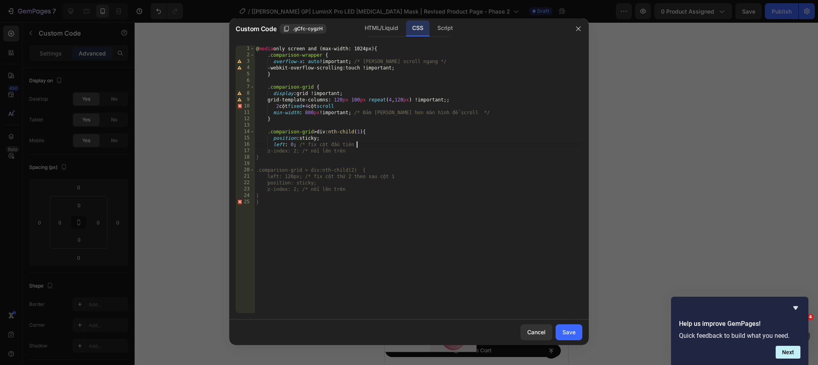
paste textarea "*/"
drag, startPoint x: 365, startPoint y: 151, endPoint x: 382, endPoint y: 153, distance: 17.3
click at [365, 151] on div "@ media only screen and (max-width: 1024px) { .comparison-wrapper { overflow-x …" at bounding box center [419, 186] width 328 height 281
paste textarea "*/"
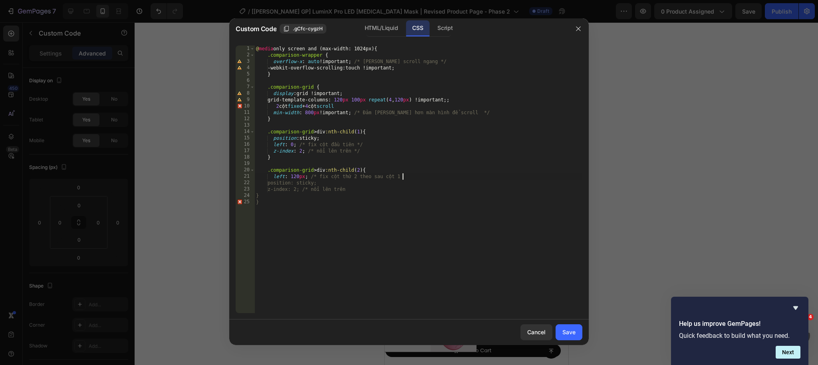
click at [418, 176] on div "@ media only screen and (max-width: 1024px) { .comparison-wrapper { overflow-x …" at bounding box center [419, 186] width 328 height 281
paste textarea "*/"
click at [375, 191] on div "@ media only screen and (max-width: 1024px) { .comparison-wrapper { overflow-x …" at bounding box center [419, 186] width 328 height 281
paste textarea "*/"
click at [390, 231] on div "@ media only screen and (max-width: 1024px) { .comparison-wrapper { overflow-x …" at bounding box center [419, 186] width 328 height 281
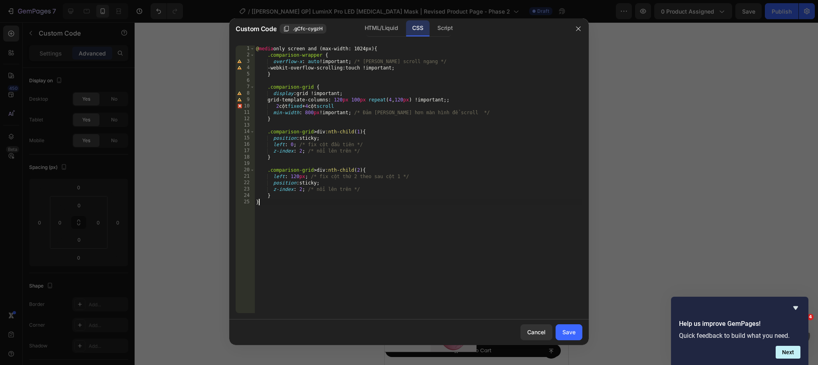
scroll to position [0, 0]
click at [458, 101] on div "@ media only screen and (max-width: 1024px) { .comparison-wrapper { overflow-x …" at bounding box center [419, 186] width 328 height 281
click at [274, 105] on div "@ media only screen and (max-width: 1024px) { .comparison-wrapper { overflow-x …" at bounding box center [419, 186] width 328 height 281
drag, startPoint x: 358, startPoint y: 107, endPoint x: 382, endPoint y: 107, distance: 23.2
click at [359, 107] on div "@ media only screen and (max-width: 1024px) { .comparison-wrapper { overflow-x …" at bounding box center [419, 186] width 328 height 281
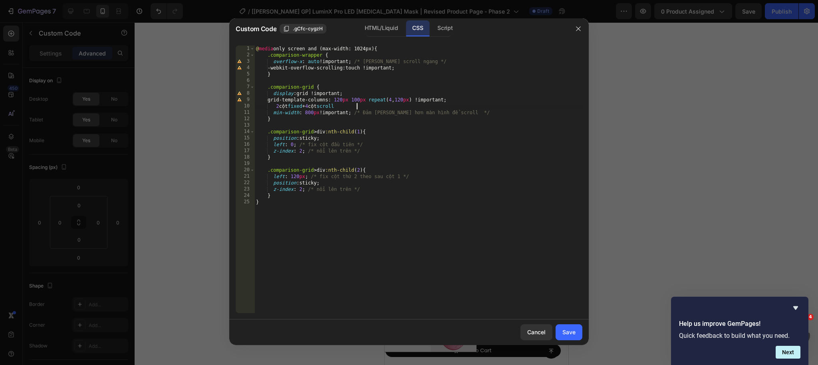
scroll to position [0, 8]
paste textarea "*/"
drag, startPoint x: 364, startPoint y: 113, endPoint x: 356, endPoint y: 112, distance: 7.6
click at [356, 112] on div "@ media only screen and (max-width: 1024px) { .comparison-wrapper { overflow-x …" at bounding box center [419, 186] width 328 height 281
click at [274, 105] on div "@ media only screen and (max-width: 1024px) { .comparison-wrapper { overflow-x …" at bounding box center [419, 186] width 328 height 281
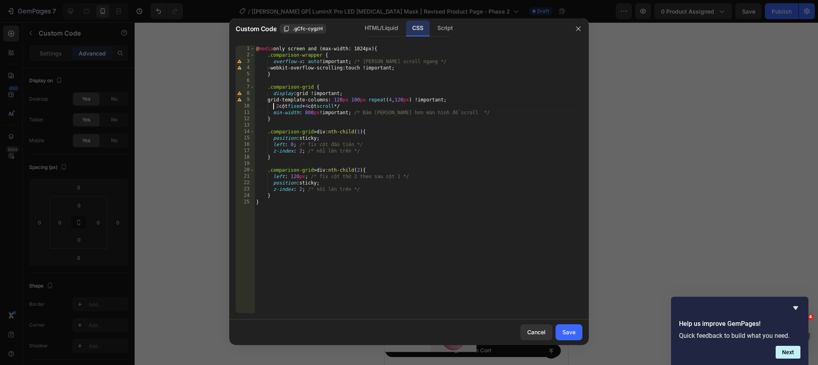
paste textarea "/*"
click at [426, 146] on div "@ media only screen and (max-width: 1024px) { .comparison-wrapper { overflow-x …" at bounding box center [419, 186] width 328 height 281
drag, startPoint x: 315, startPoint y: 86, endPoint x: 271, endPoint y: 85, distance: 43.2
click at [271, 85] on div "@ media only screen and (max-width: 1024px) { .comparison-wrapper { overflow-x …" at bounding box center [419, 186] width 328 height 281
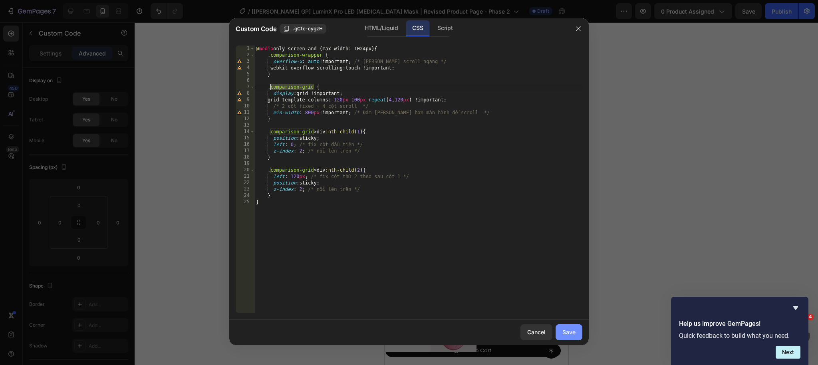
type textarea ".comparison-grid {"
click at [567, 331] on div "Save" at bounding box center [569, 332] width 13 height 8
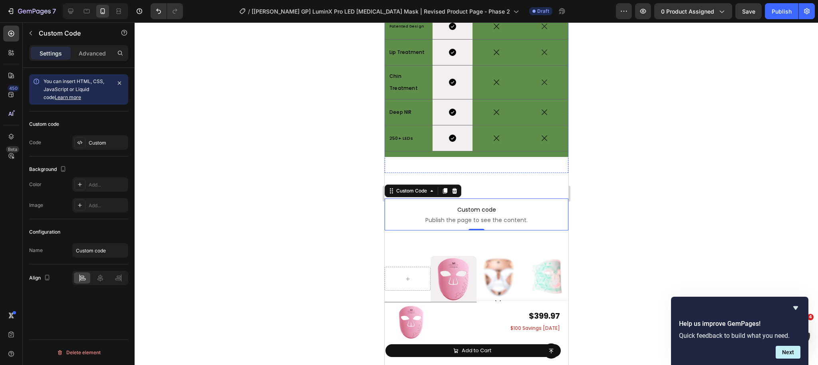
scroll to position [4389, 0]
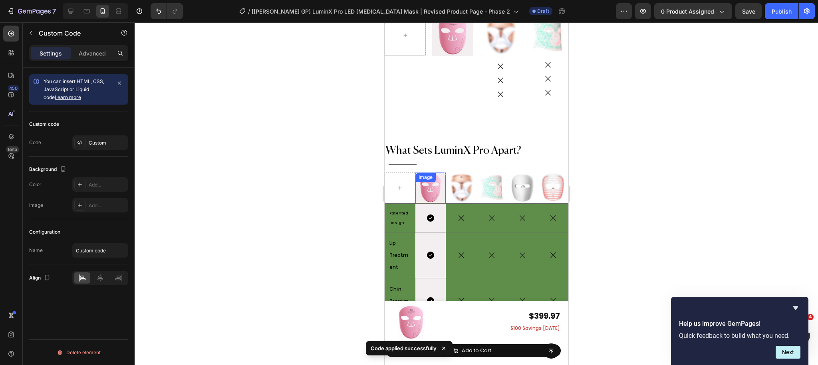
click at [426, 198] on img at bounding box center [430, 188] width 31 height 31
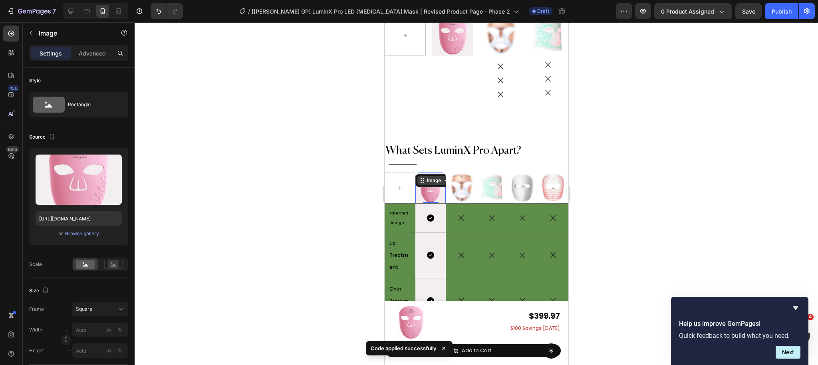
click at [434, 181] on div "Image" at bounding box center [433, 180] width 17 height 7
click at [434, 195] on div "Hero Banner" at bounding box center [435, 195] width 32 height 5
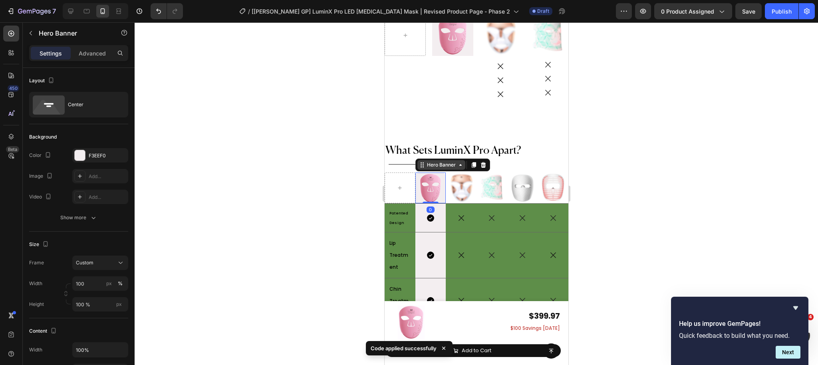
click at [438, 166] on div "Hero Banner" at bounding box center [441, 164] width 32 height 7
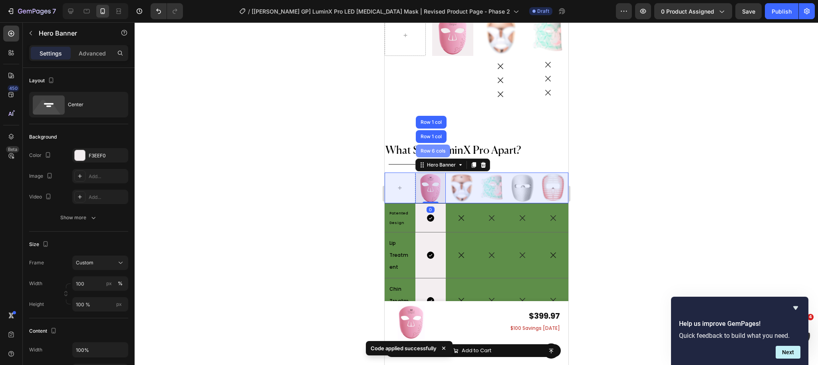
click at [436, 154] on div "Row 6 cols" at bounding box center [433, 151] width 34 height 13
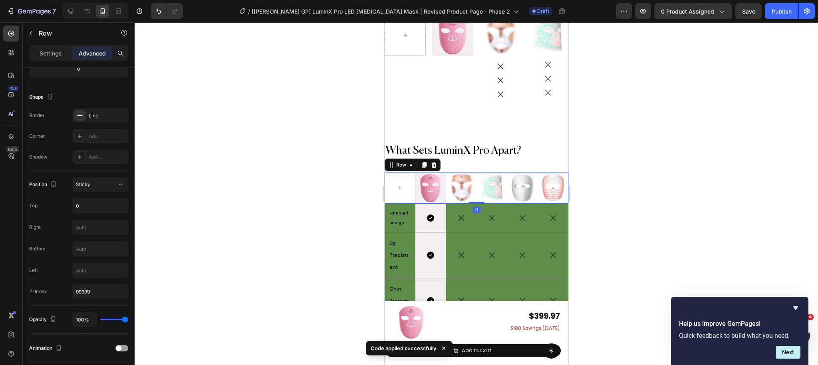
scroll to position [320, 0]
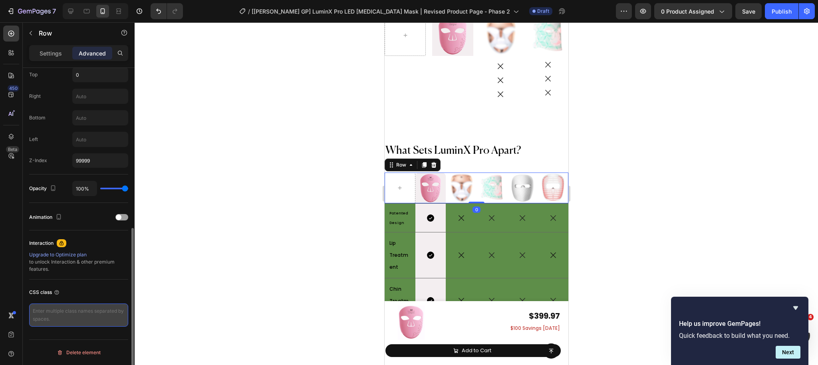
click at [78, 313] on textarea at bounding box center [78, 315] width 99 height 23
paste textarea "comparison-grid"
type textarea "comparison-grid"
click at [87, 295] on div "CSS class" at bounding box center [78, 292] width 99 height 13
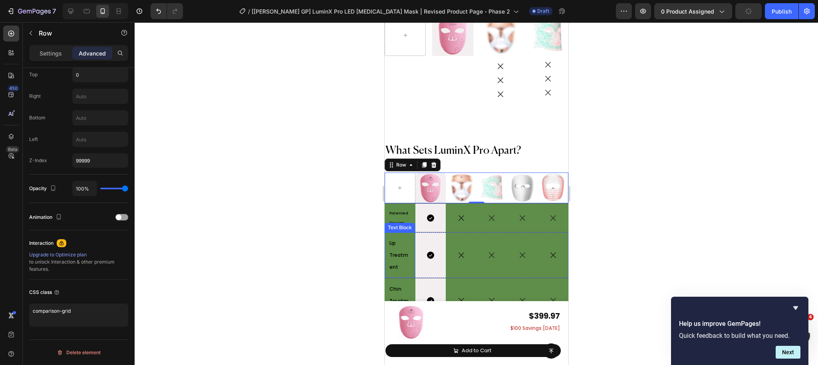
click at [365, 247] on div at bounding box center [477, 193] width 684 height 343
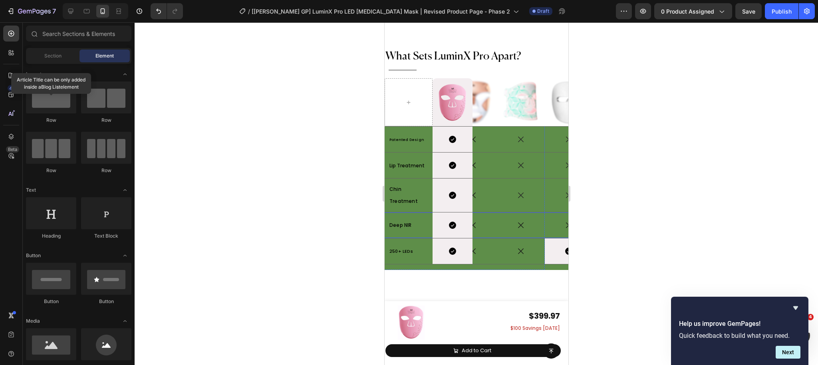
scroll to position [0, 0]
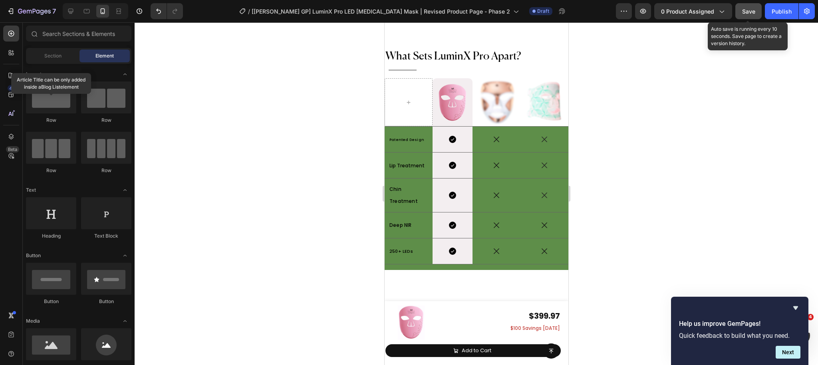
click at [747, 16] on button "Save" at bounding box center [749, 11] width 26 height 16
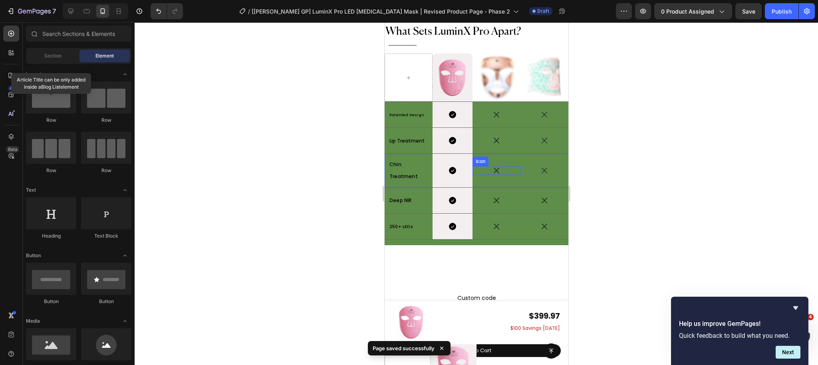
scroll to position [4519, 0]
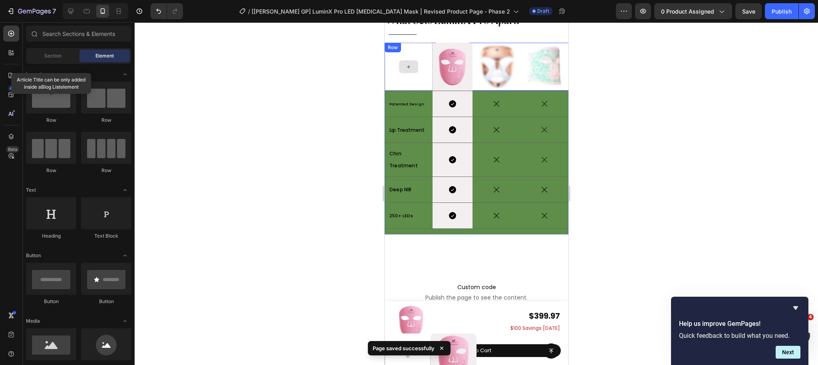
click at [411, 86] on div at bounding box center [408, 67] width 48 height 48
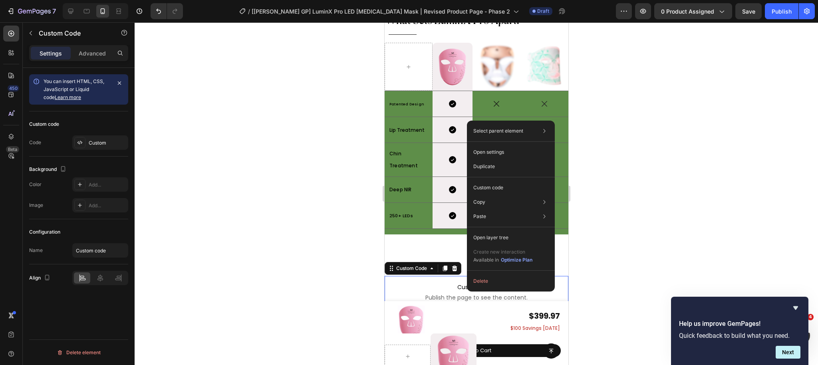
scroll to position [0, 0]
click at [500, 186] on p "Custom code" at bounding box center [489, 187] width 30 height 7
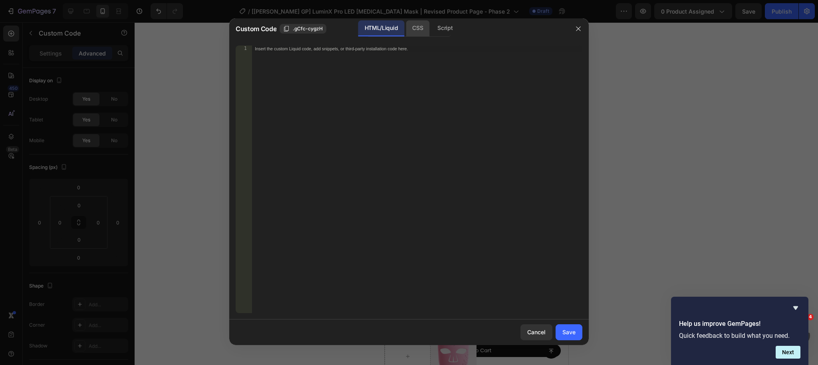
drag, startPoint x: 421, startPoint y: 28, endPoint x: 413, endPoint y: 35, distance: 11.1
click at [421, 28] on div "CSS" at bounding box center [418, 28] width 24 height 16
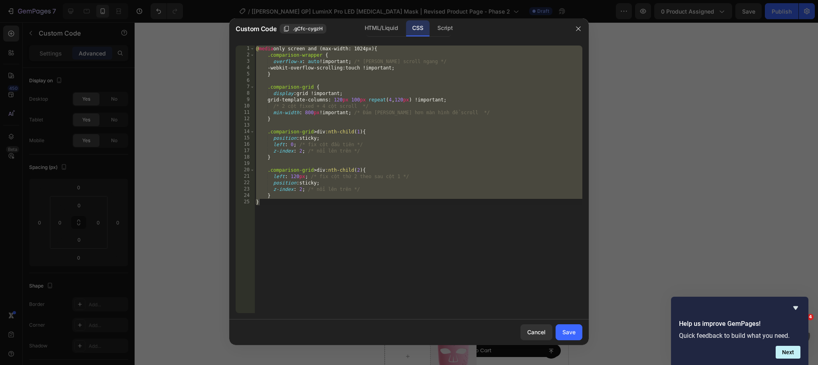
click at [320, 201] on div "@ media only screen and (max-width: 1024px) { .comparison-wrapper { overflow-x …" at bounding box center [419, 186] width 328 height 281
drag, startPoint x: 277, startPoint y: 206, endPoint x: 217, endPoint y: 45, distance: 171.7
click at [217, 45] on div "Custom Code .gCfc-cygzH HTML/Liquid CSS Script } 1 2 3 4 5 6 7 8 9 10 11 12 13 …" at bounding box center [409, 182] width 818 height 365
drag, startPoint x: 315, startPoint y: 183, endPoint x: 286, endPoint y: 195, distance: 31.0
click at [315, 183] on div "@ media only screen and (max-width: 1024px) { .comparison-wrapper { overflow-x …" at bounding box center [419, 186] width 328 height 281
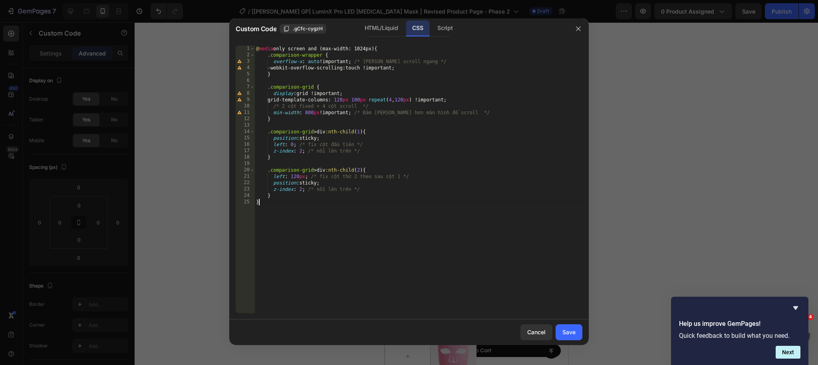
click at [272, 205] on div "@ media only screen and (max-width: 1024px) { .comparison-wrapper { overflow-x …" at bounding box center [419, 186] width 328 height 281
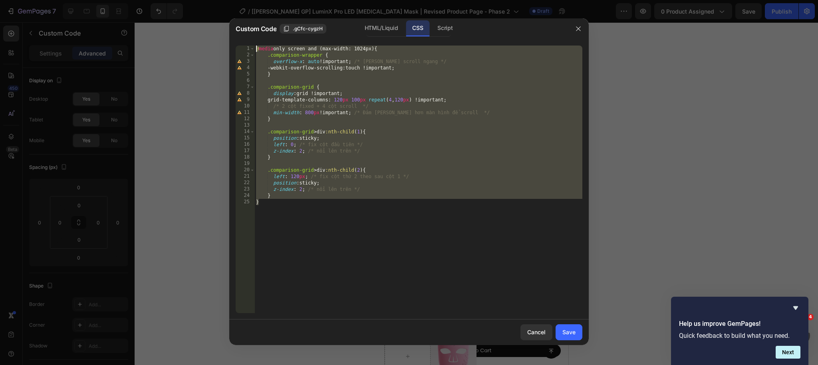
drag, startPoint x: 267, startPoint y: 203, endPoint x: 208, endPoint y: 16, distance: 195.5
click at [208, 16] on div "Custom Code .gCfc-cygzH HTML/Liquid CSS Script } 1 2 3 4 5 6 7 8 9 10 11 12 13 …" at bounding box center [409, 182] width 818 height 365
paste textarea "}"
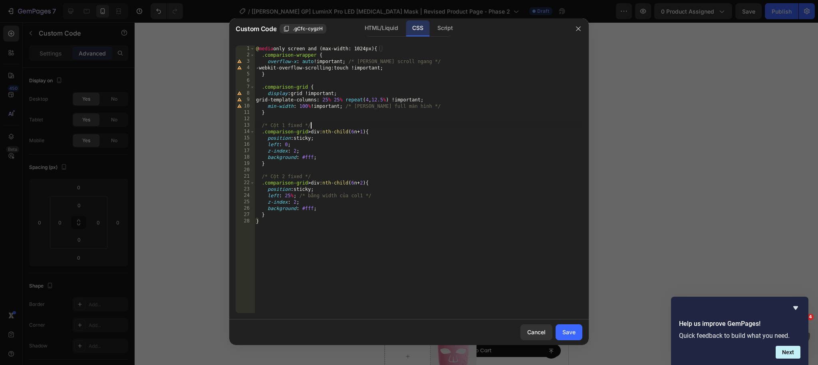
click at [418, 128] on div "@ media only screen and (max-width: 1024px) { .comparison-wrapper { overflow-x …" at bounding box center [419, 186] width 328 height 281
type textarea "/* Cột 1 fixed */"
drag, startPoint x: 572, startPoint y: 335, endPoint x: 670, endPoint y: 163, distance: 197.1
click at [572, 335] on div "Save" at bounding box center [569, 332] width 13 height 8
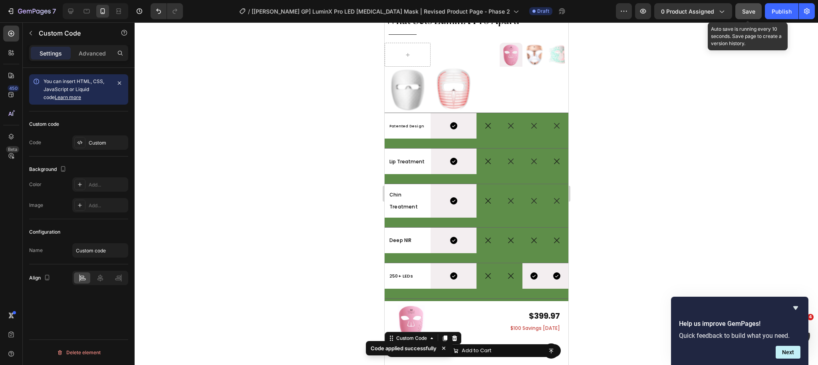
click at [748, 14] on div "Save" at bounding box center [749, 11] width 13 height 8
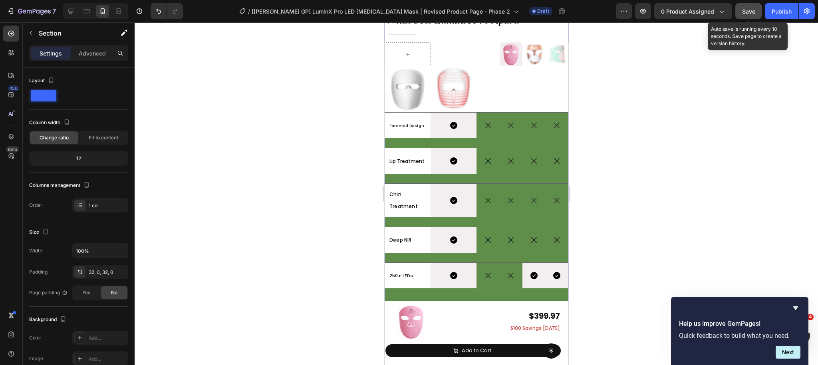
scroll to position [4620, 0]
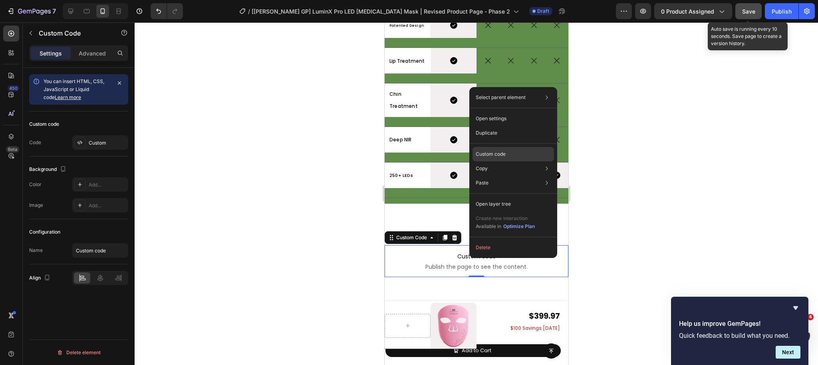
click at [502, 155] on p "Custom code" at bounding box center [491, 154] width 30 height 7
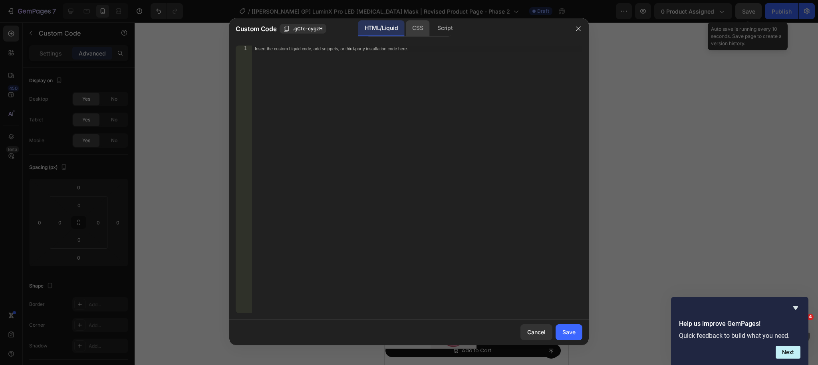
click at [413, 26] on div "CSS" at bounding box center [418, 28] width 24 height 16
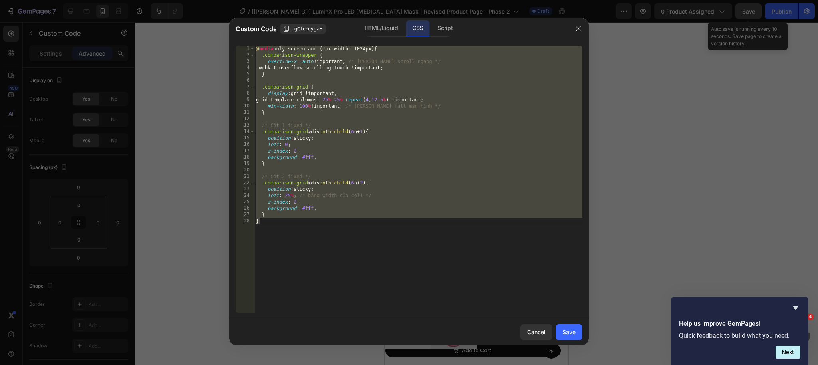
click at [318, 187] on div "@ media only screen and (max-width: 1024px) { .comparison-wrapper { overflow-x …" at bounding box center [419, 186] width 328 height 281
drag, startPoint x: 274, startPoint y: 221, endPoint x: 196, endPoint y: 28, distance: 208.0
click at [186, 19] on div "Custom Code .gCfc-cygzH HTML/Liquid CSS Script position: sticky; 1 2 3 4 5 6 7 …" at bounding box center [409, 182] width 818 height 365
paste textarea "}"
type textarea "}"
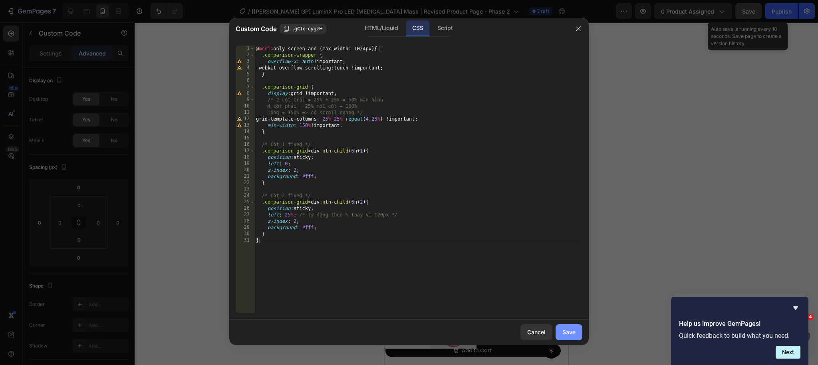
click at [566, 332] on div "Save" at bounding box center [569, 332] width 13 height 8
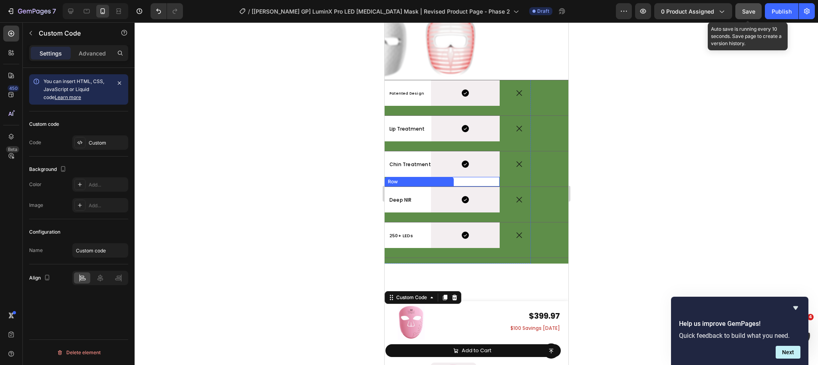
scroll to position [0, 0]
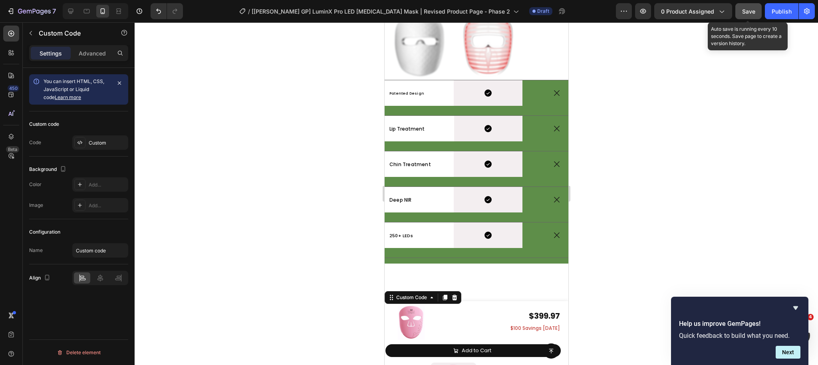
click at [749, 11] on span "Save" at bounding box center [749, 11] width 13 height 7
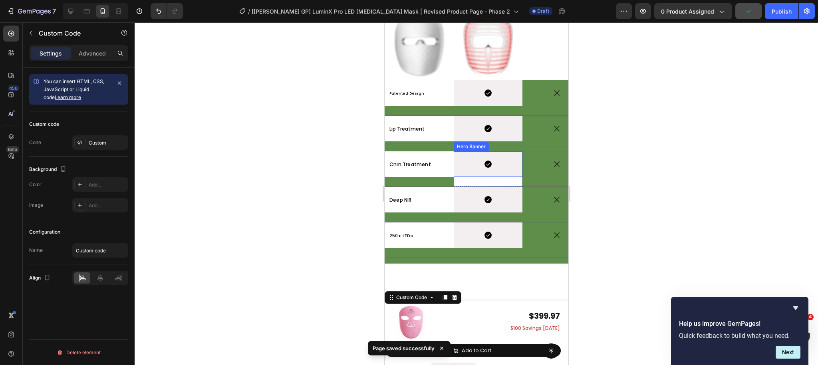
scroll to position [0, 230]
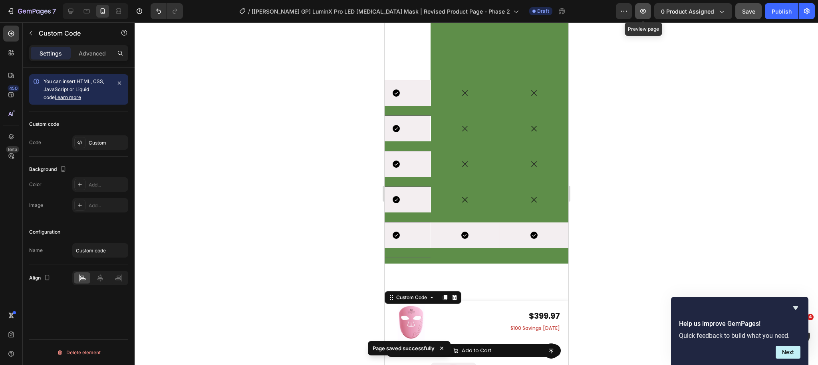
click at [644, 13] on icon "button" at bounding box center [644, 11] width 6 height 5
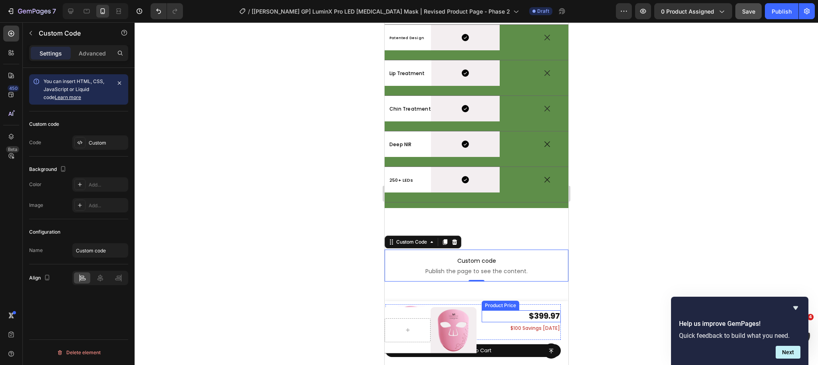
scroll to position [4697, 0]
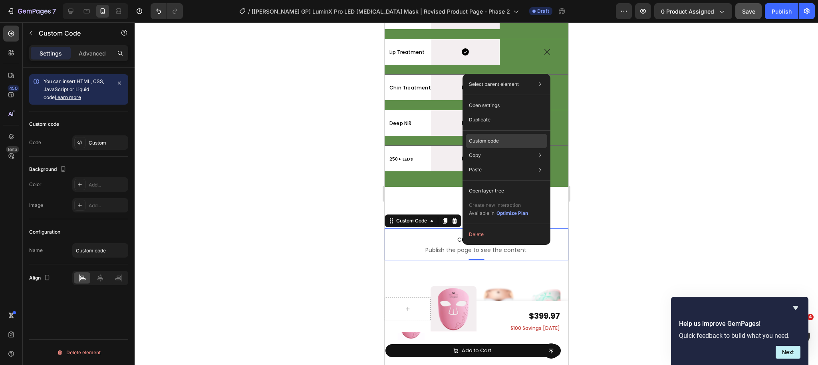
click at [487, 141] on p "Custom code" at bounding box center [484, 140] width 30 height 7
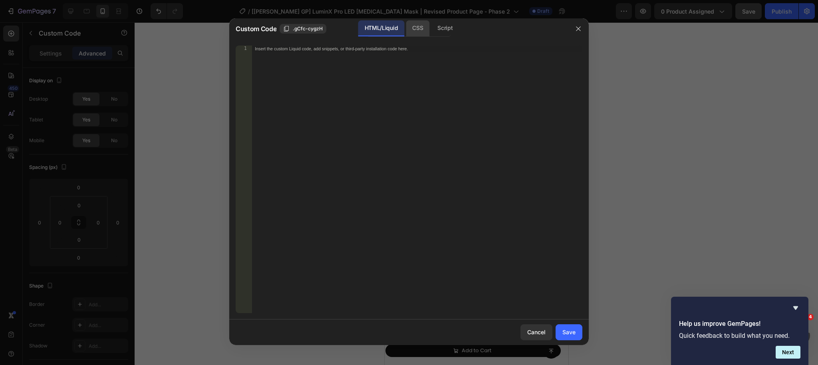
drag, startPoint x: 430, startPoint y: 32, endPoint x: 422, endPoint y: 32, distance: 7.6
click at [430, 32] on div "HTML/Liquid CSS Script" at bounding box center [408, 28] width 85 height 16
click at [423, 30] on div "CSS" at bounding box center [418, 28] width 24 height 16
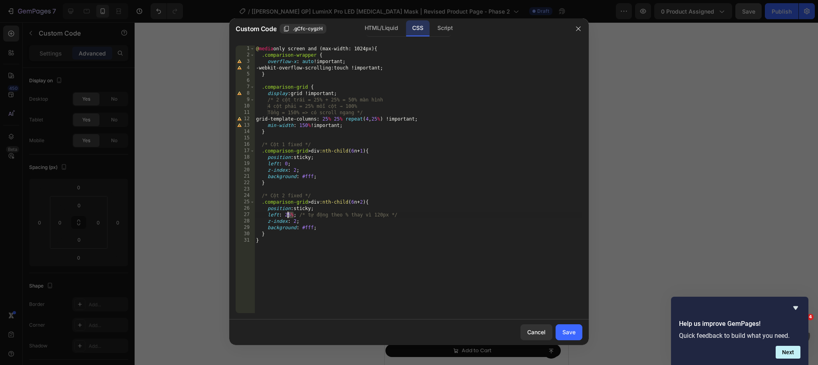
click at [287, 214] on div "@ media only screen and (max-width: 1024px) { .comparison-wrapper { overflow-x …" at bounding box center [419, 186] width 328 height 281
click at [293, 216] on div "@ media only screen and (max-width: 1024px) { .comparison-wrapper { overflow-x …" at bounding box center [419, 186] width 328 height 281
click at [290, 215] on div "@ media only screen and (max-width: 1024px) { .comparison-wrapper { overflow-x …" at bounding box center [419, 186] width 328 height 281
click at [321, 134] on div "@ media only screen and (max-width: 1024px) { .comparison-wrapper { overflow-x …" at bounding box center [419, 186] width 328 height 281
drag, startPoint x: 267, startPoint y: 118, endPoint x: 398, endPoint y: 118, distance: 131.1
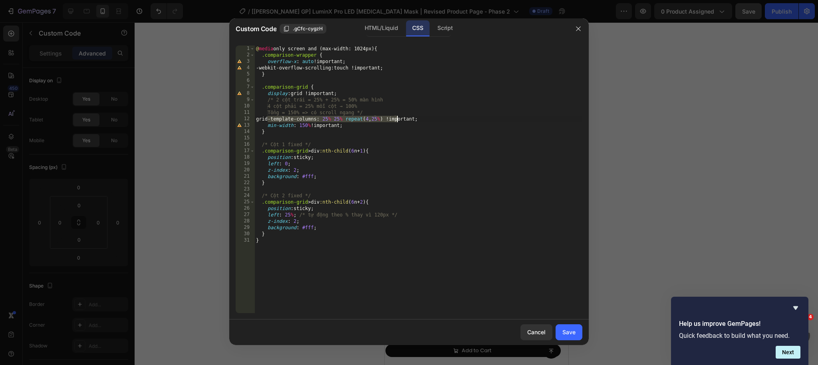
click at [398, 118] on div "@ media only screen and (max-width: 1024px) { .comparison-wrapper { overflow-x …" at bounding box center [419, 186] width 328 height 281
paste textarea "grid-template-columns: 200px 200px repeat(4, 200px);"
click at [340, 118] on div "@ media only screen and (max-width: 1024px) { .comparison-wrapper { overflow-x …" at bounding box center [419, 186] width 328 height 281
click at [343, 118] on div "@ media only screen and (max-width: 1024px) { .comparison-wrapper { overflow-x …" at bounding box center [419, 186] width 328 height 281
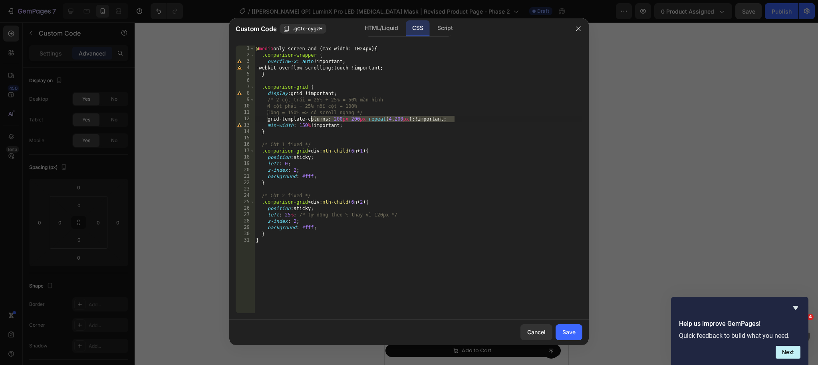
drag, startPoint x: 490, startPoint y: 118, endPoint x: 294, endPoint y: 120, distance: 196.2
click at [295, 120] on div "@ media only screen and (max-width: 1024px) { .comparison-wrapper { overflow-x …" at bounding box center [419, 186] width 328 height 281
click at [282, 252] on div "@ media only screen and (max-width: 1024px) { .comparison-wrapper { overflow-x …" at bounding box center [419, 186] width 328 height 281
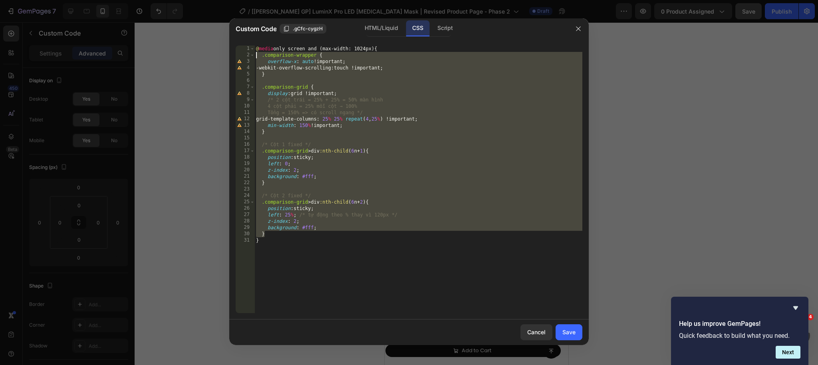
drag, startPoint x: 274, startPoint y: 236, endPoint x: 223, endPoint y: 54, distance: 188.7
click at [224, 54] on div "Custom Code .gCfc-cygzH HTML/Liquid CSS Script } 1 2 3 4 5 6 7 8 9 10 11 12 13 …" at bounding box center [409, 182] width 818 height 365
paste textarea "}"
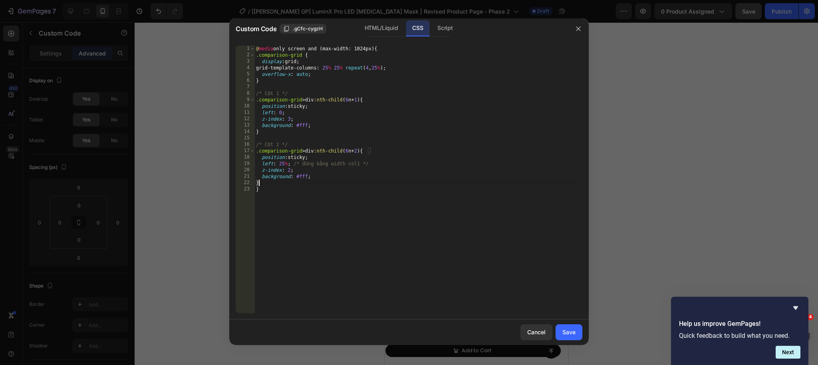
type textarea "background: #fff; }"
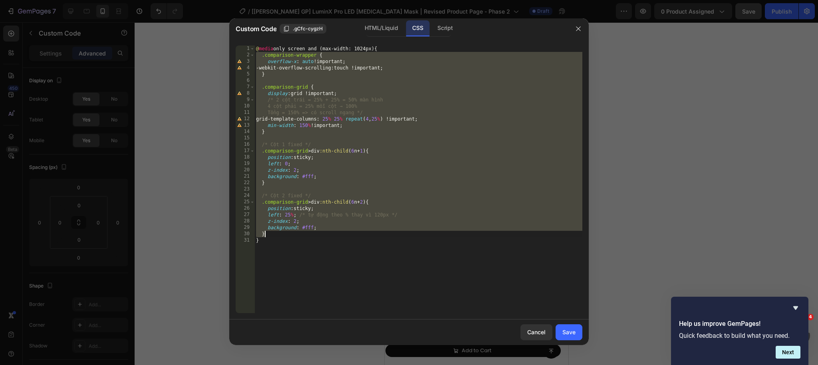
drag, startPoint x: 339, startPoint y: 189, endPoint x: 283, endPoint y: 218, distance: 62.6
click at [339, 189] on div "@ media only screen and (max-width: 1024px) { .comparison-wrapper { overflow-x …" at bounding box center [419, 186] width 328 height 281
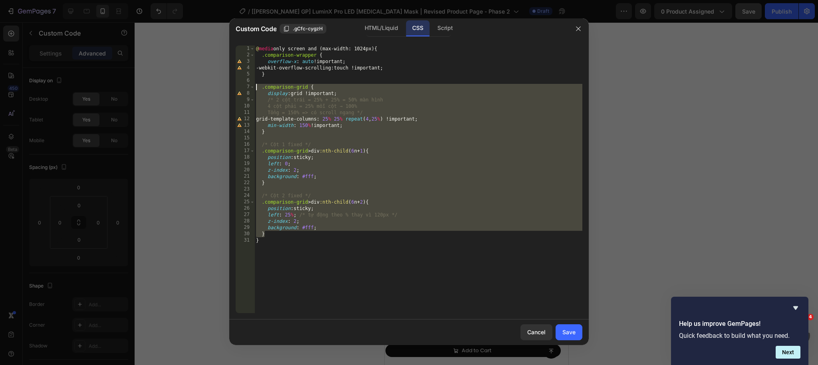
drag, startPoint x: 268, startPoint y: 233, endPoint x: 226, endPoint y: 88, distance: 151.3
click at [227, 88] on div "Custom Code .gCfc-cygzH HTML/Liquid CSS Script 1 2 3 4 5 6 7 8 9 10 11 12 13 14…" at bounding box center [409, 182] width 818 height 365
paste textarea "}"
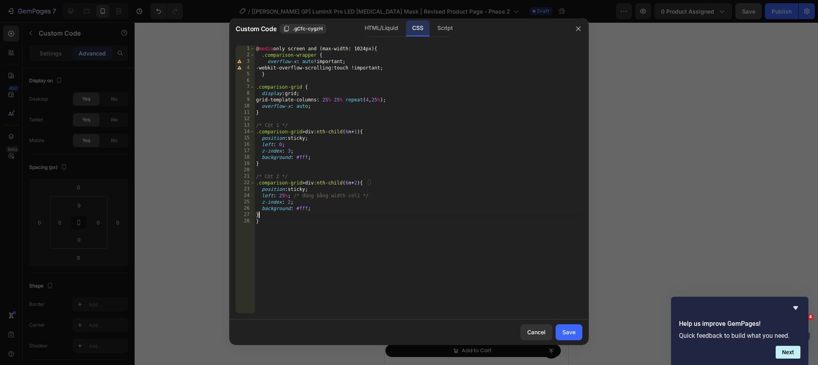
drag, startPoint x: 392, startPoint y: 99, endPoint x: 426, endPoint y: 113, distance: 37.5
click at [392, 99] on div "@ media only screen and (max-width: 1024px) { .comparison-wrapper { overflow-x …" at bounding box center [419, 186] width 328 height 281
drag, startPoint x: 306, startPoint y: 93, endPoint x: 250, endPoint y: 91, distance: 55.6
click at [250, 91] on div "grid-template-columns: 25% 25% repeat(4, 25%) !; 1 2 3 4 5 6 7 8 9 10 11 12 13 …" at bounding box center [409, 180] width 347 height 268
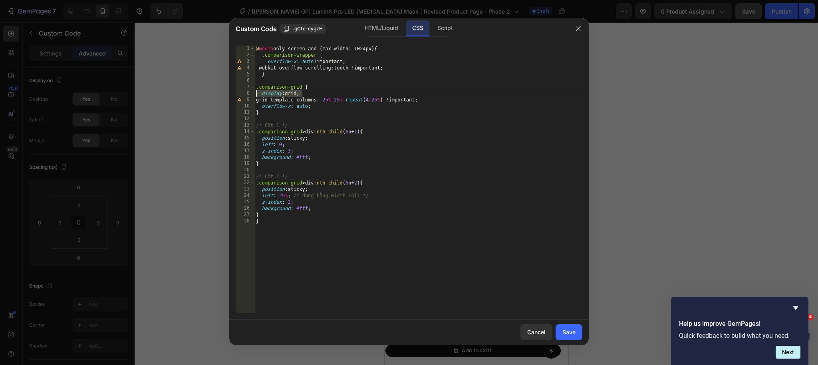
scroll to position [0, 3]
drag, startPoint x: 310, startPoint y: 90, endPoint x: 301, endPoint y: 92, distance: 9.9
click at [310, 90] on div "@ media only screen and (max-width: 1024px) { .comparison-wrapper { overflow-x …" at bounding box center [419, 186] width 328 height 281
click at [301, 92] on div "@ media only screen and (max-width: 1024px) { .comparison-wrapper { overflow-x …" at bounding box center [419, 186] width 328 height 281
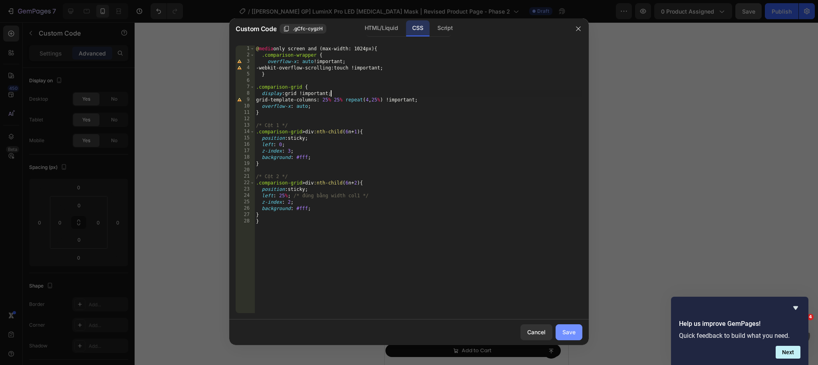
type textarea "display: grid !;"
drag, startPoint x: 561, startPoint y: 331, endPoint x: 122, endPoint y: 185, distance: 462.8
click at [561, 331] on button "Save" at bounding box center [569, 333] width 27 height 16
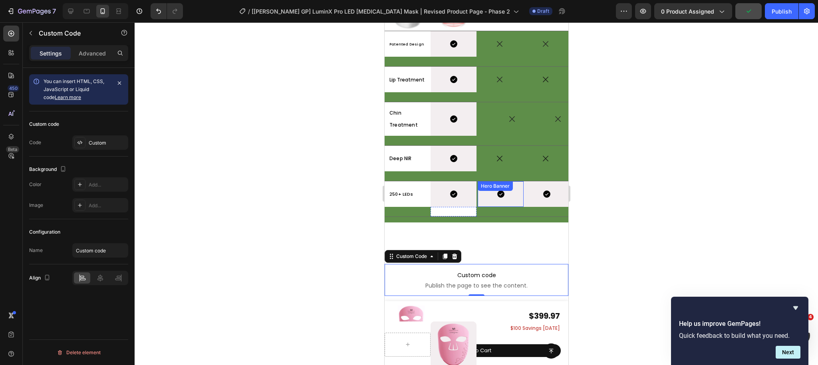
scroll to position [0, 92]
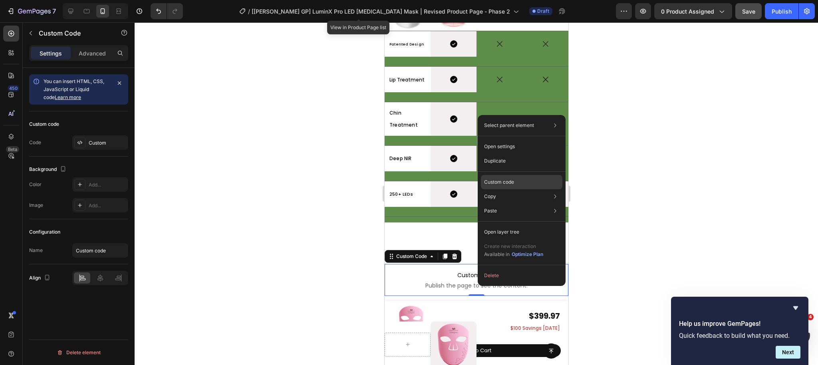
click at [511, 181] on p "Custom code" at bounding box center [499, 182] width 30 height 7
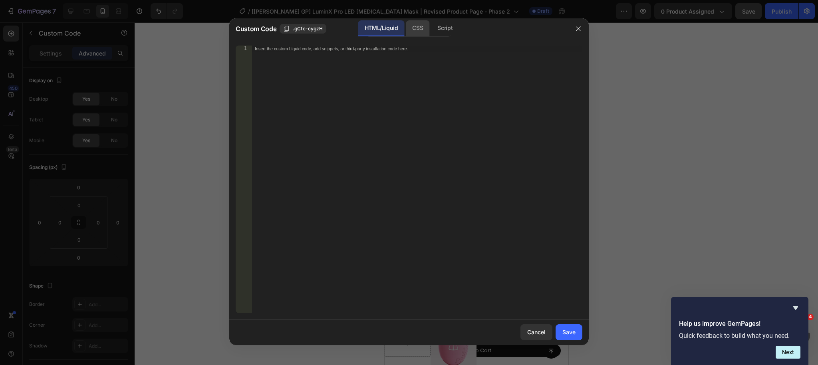
click at [414, 34] on div "CSS" at bounding box center [418, 28] width 24 height 16
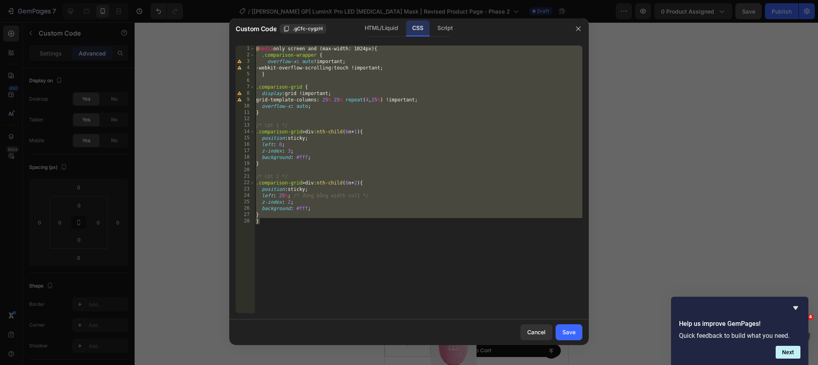
click at [320, 110] on div "@ media only screen and (max-width: 1024px) { .comparison-wrapper { overflow-x …" at bounding box center [419, 186] width 328 height 281
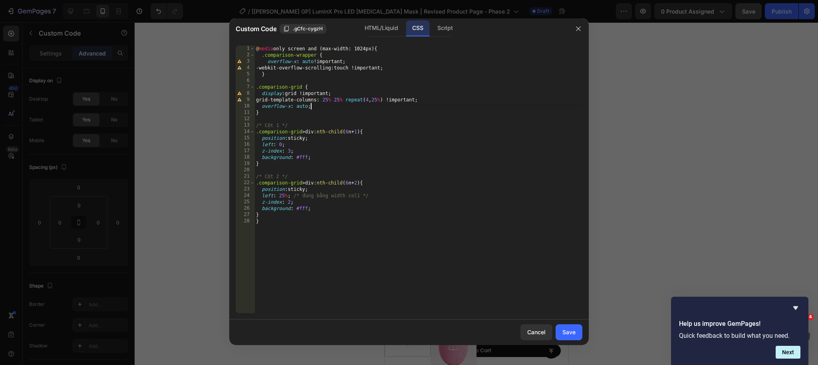
click at [329, 105] on div "@ media only screen and (max-width: 1024px) { .comparison-wrapper { overflow-x …" at bounding box center [419, 186] width 328 height 281
type textarea "overflow-x: auto;"
drag, startPoint x: 333, startPoint y: 107, endPoint x: 221, endPoint y: 107, distance: 112.3
click at [221, 107] on div "Custom Code .gCfc-cygzH HTML/Liquid CSS Script overflow-x: auto; 1 2 3 4 5 6 7 …" at bounding box center [409, 182] width 818 height 365
click at [407, 120] on div "@ media only screen and (max-width: 1024px) { .comparison-wrapper { overflow-x …" at bounding box center [419, 186] width 328 height 281
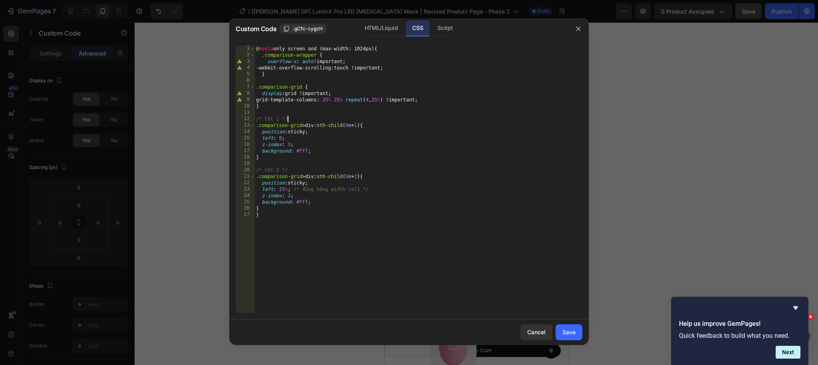
type textarea "/* Cột 1 */"
click at [570, 334] on div "Save" at bounding box center [569, 332] width 13 height 8
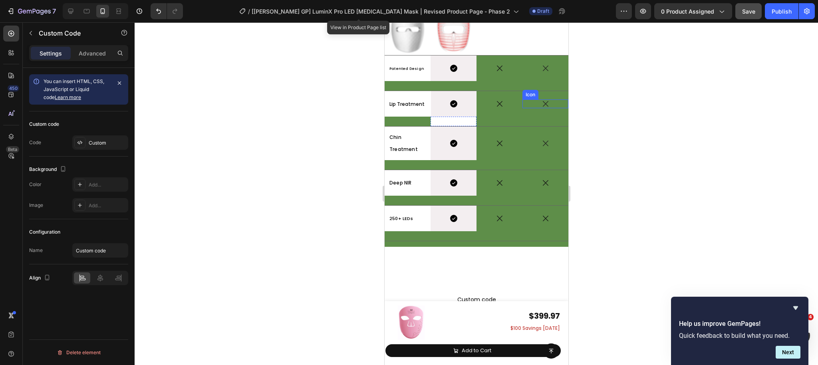
scroll to position [0, 0]
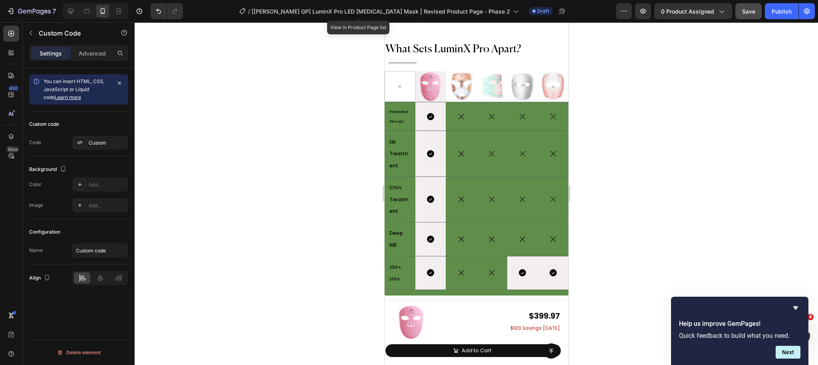
click at [299, 146] on div at bounding box center [477, 193] width 684 height 343
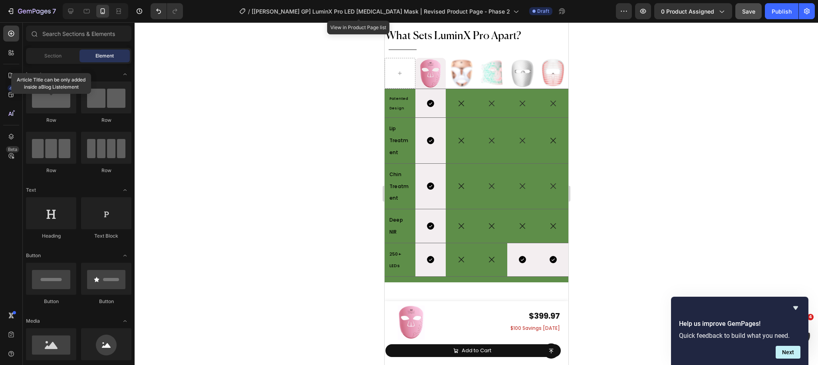
click at [353, 121] on div at bounding box center [477, 193] width 684 height 343
click at [726, 243] on div at bounding box center [477, 193] width 684 height 343
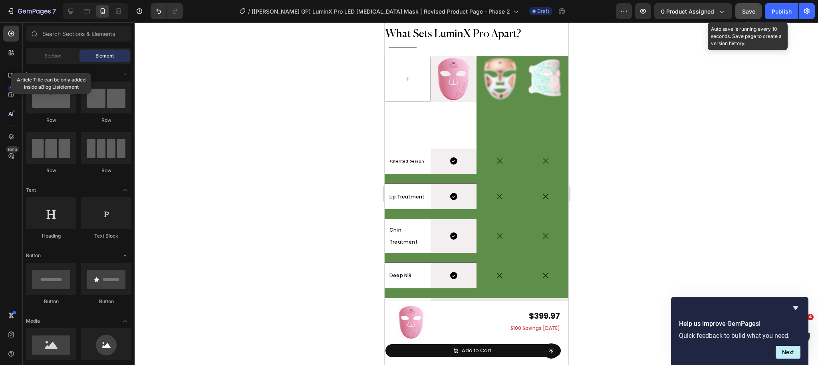
click at [745, 13] on span "Save" at bounding box center [749, 11] width 13 height 7
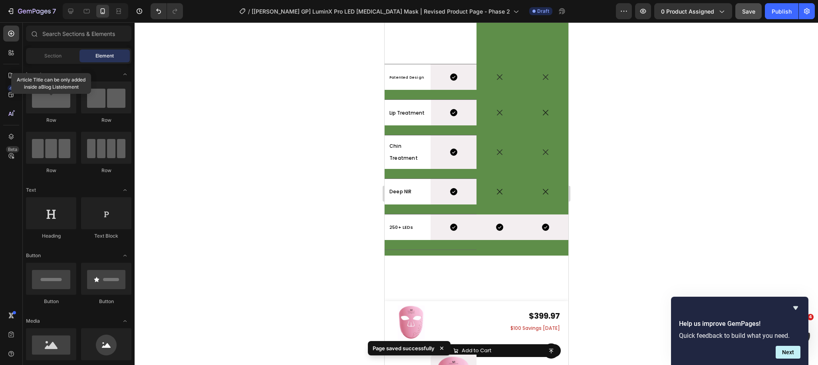
scroll to position [4699, 0]
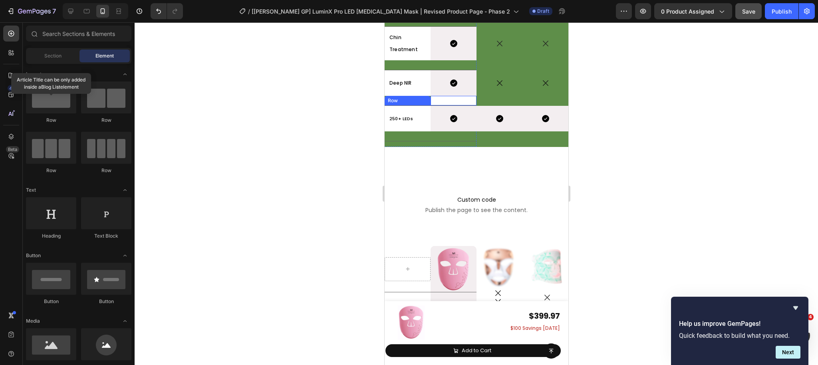
click at [426, 99] on div "Row" at bounding box center [407, 101] width 46 height 10
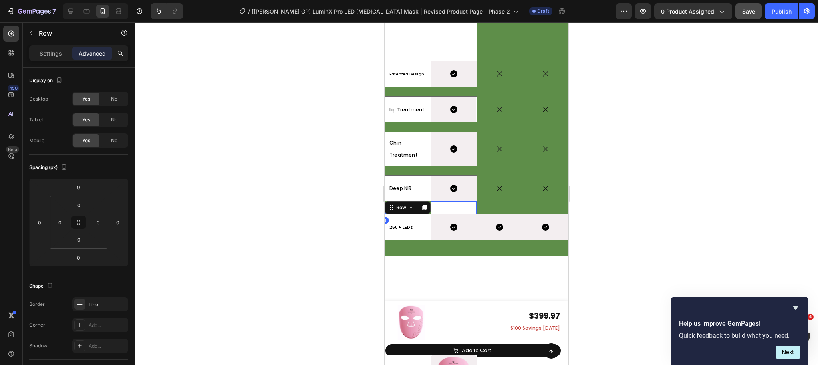
scroll to position [4592, 0]
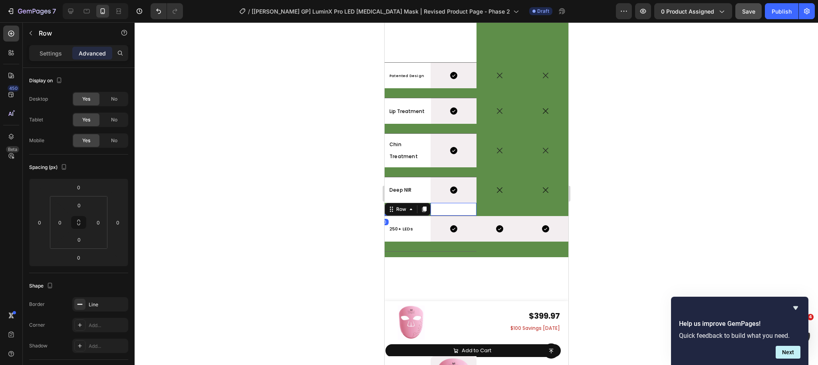
drag, startPoint x: 346, startPoint y: 197, endPoint x: 7, endPoint y: 174, distance: 339.7
click at [346, 197] on div at bounding box center [477, 193] width 684 height 343
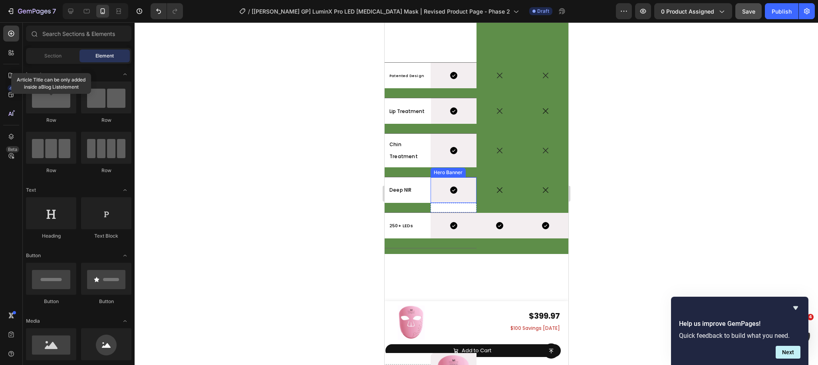
click at [472, 197] on div "Icon" at bounding box center [453, 190] width 46 height 26
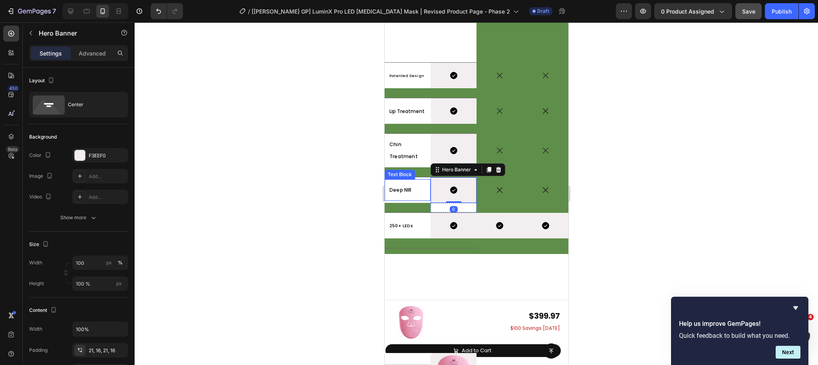
click at [406, 201] on div "Deep NIR Text Block" at bounding box center [407, 190] width 46 height 22
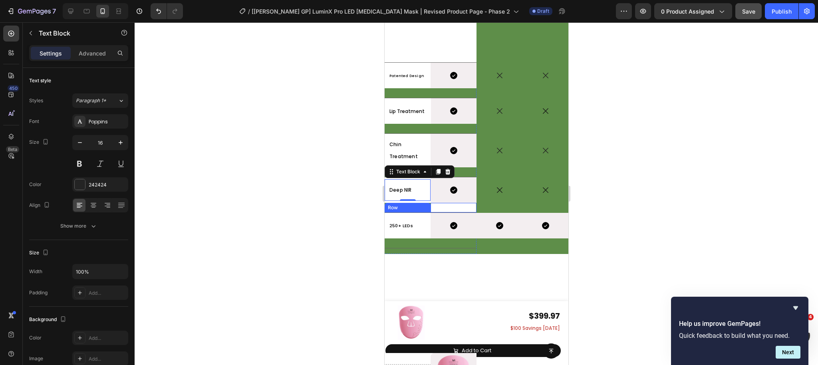
click at [404, 208] on div "Row" at bounding box center [407, 208] width 46 height 10
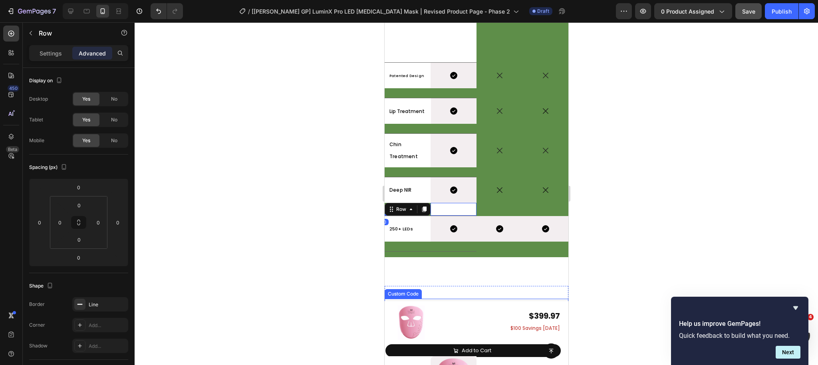
scroll to position [4728, 0]
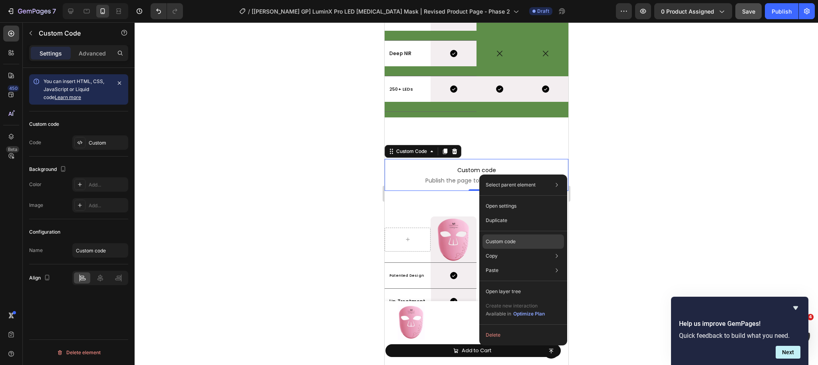
click at [506, 243] on p "Custom code" at bounding box center [501, 241] width 30 height 7
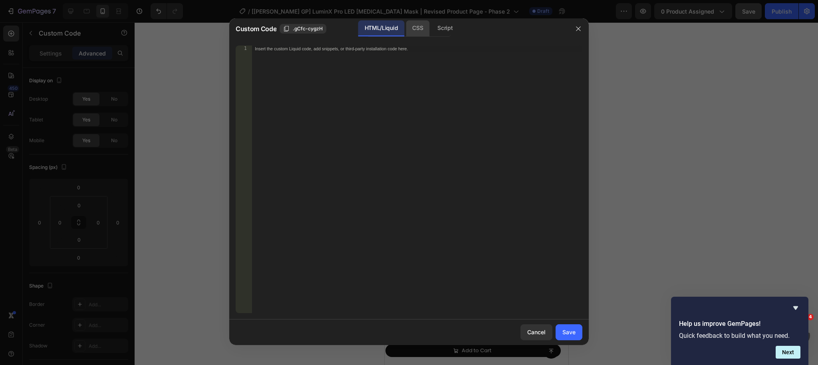
click at [416, 33] on div "CSS" at bounding box center [418, 28] width 24 height 16
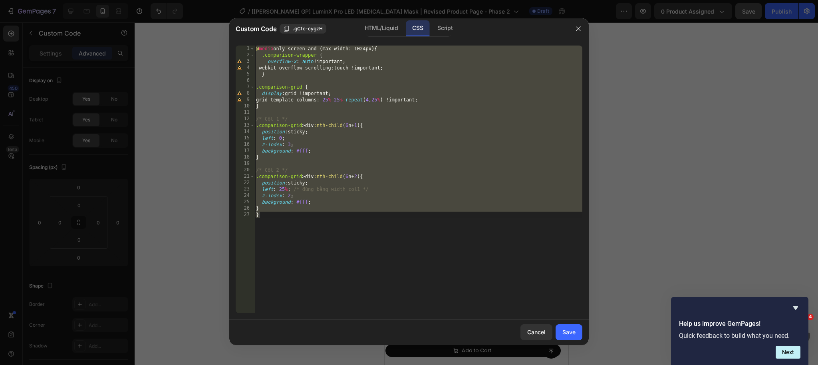
click at [263, 55] on div "@ media only screen and (max-width: 1024px) { .comparison-wrapper { overflow-x …" at bounding box center [419, 186] width 328 height 281
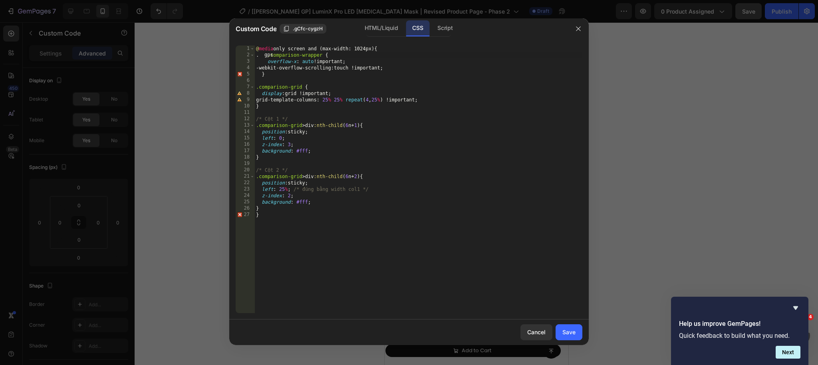
scroll to position [0, 0]
drag, startPoint x: 275, startPoint y: 54, endPoint x: 263, endPoint y: 55, distance: 12.0
click at [261, 54] on div "@ media only screen and (max-width: 1024px) { .gps .comparison-wrapper { overfl…" at bounding box center [419, 186] width 328 height 281
click at [257, 88] on div "@ media only screen and (max-width: 1024px) { .gps .comparison-wrapper { overfl…" at bounding box center [419, 186] width 328 height 281
paste textarea ".gps"
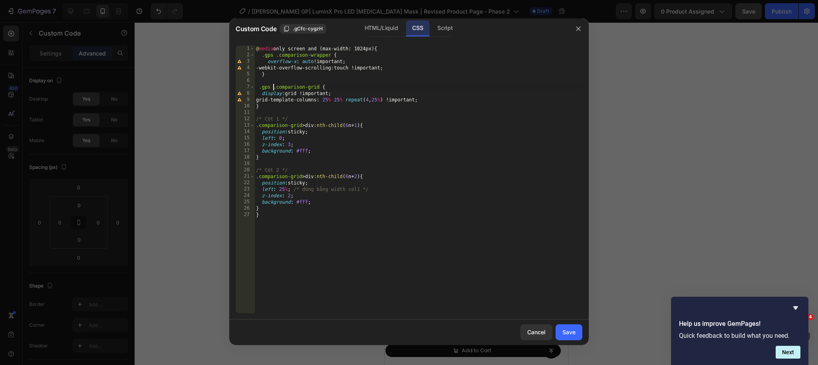
scroll to position [0, 1]
click at [258, 126] on div "@ media only screen and (max-width: 1024px) { .gps .comparison-wrapper { overfl…" at bounding box center [419, 186] width 328 height 281
click at [255, 125] on div "@ media only screen and (max-width: 1024px) { .gps .comparison-wrapper { overfl…" at bounding box center [419, 186] width 328 height 281
paste textarea ".gps"
click at [259, 177] on div "@ media only screen and (max-width: 1024px) { .gps .comparison-wrapper { overfl…" at bounding box center [419, 186] width 328 height 281
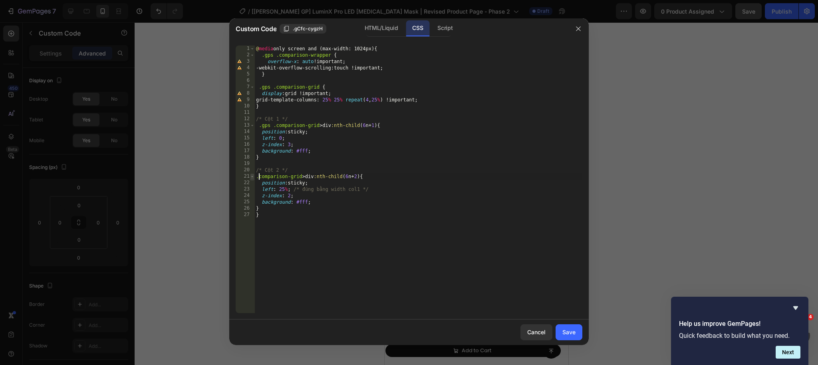
click at [253, 177] on span at bounding box center [252, 176] width 4 height 6
click at [257, 177] on div "@ media only screen and (max-width: 1024px) { .gps .comparison-wrapper { overfl…" at bounding box center [419, 186] width 328 height 281
click at [372, 175] on span "..." at bounding box center [367, 176] width 9 height 4
click at [257, 176] on div "@ media only screen and (max-width: 1024px) { .gps .comparison-wrapper { overfl…" at bounding box center [419, 186] width 328 height 281
paste textarea ".gps"
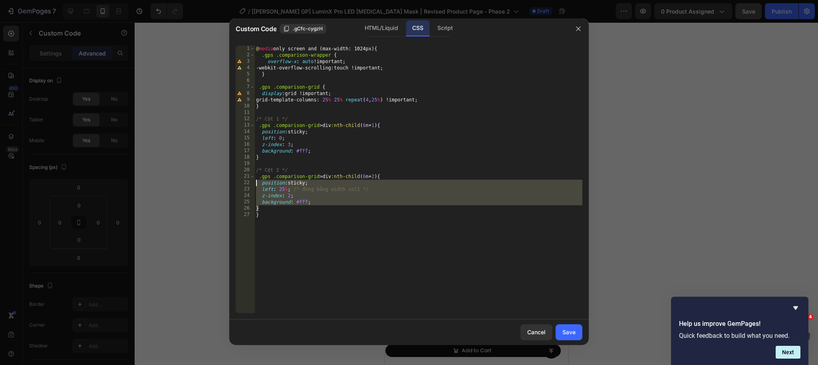
drag, startPoint x: 267, startPoint y: 207, endPoint x: 223, endPoint y: 183, distance: 49.9
click at [223, 183] on div "Custom Code .gCfc-cygzH HTML/Liquid CSS Script .gps .comparison-grid > div:nth-…" at bounding box center [409, 182] width 818 height 365
click at [419, 217] on div "@ media only screen and (max-width: 1024px) { .gps .comparison-wrapper { overfl…" at bounding box center [419, 186] width 328 height 281
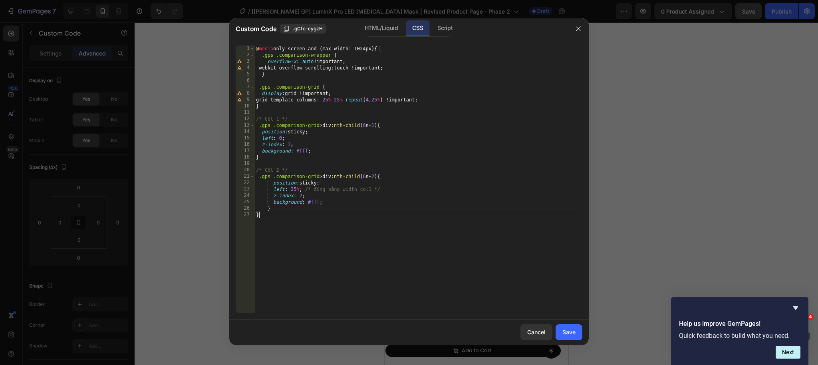
scroll to position [0, 0]
type textarea "}"
click at [571, 337] on button "Save" at bounding box center [569, 333] width 27 height 16
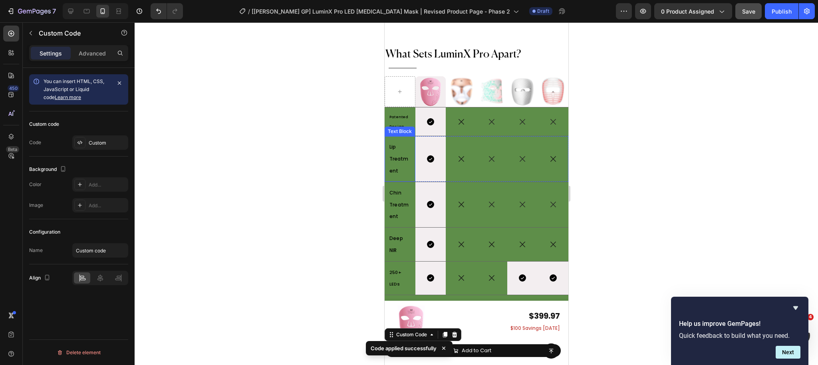
scroll to position [4496, 0]
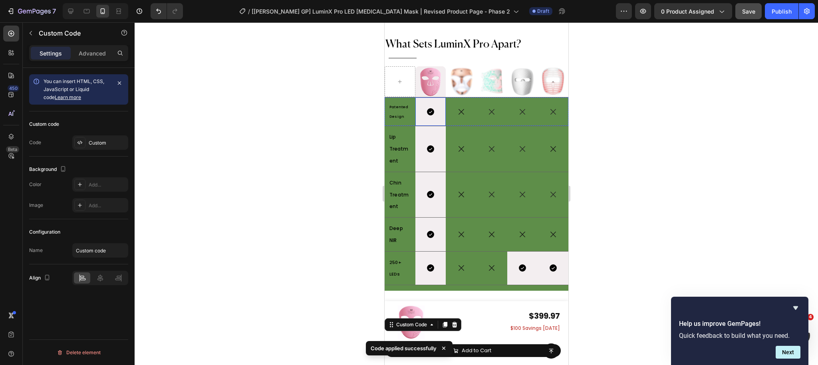
click at [443, 105] on div "Icon" at bounding box center [430, 112] width 31 height 26
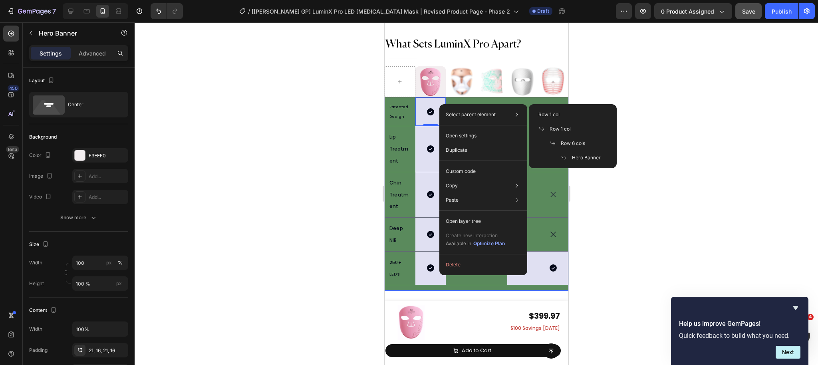
drag, startPoint x: 554, startPoint y: 128, endPoint x: 333, endPoint y: 151, distance: 221.8
click at [554, 128] on span "Row 1 col" at bounding box center [560, 128] width 21 height 7
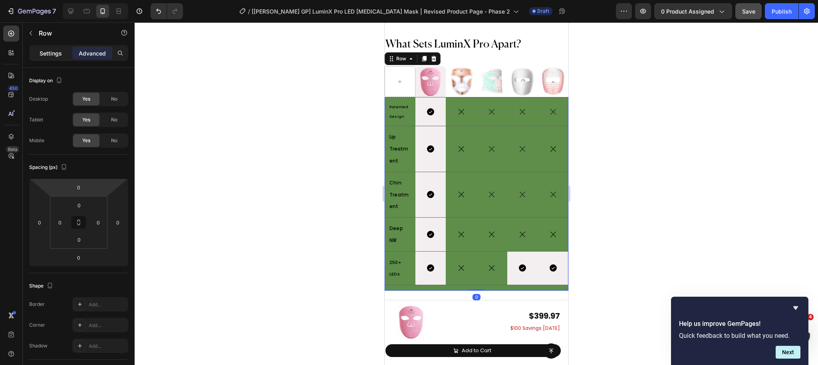
click at [46, 56] on p "Settings" at bounding box center [51, 53] width 22 height 8
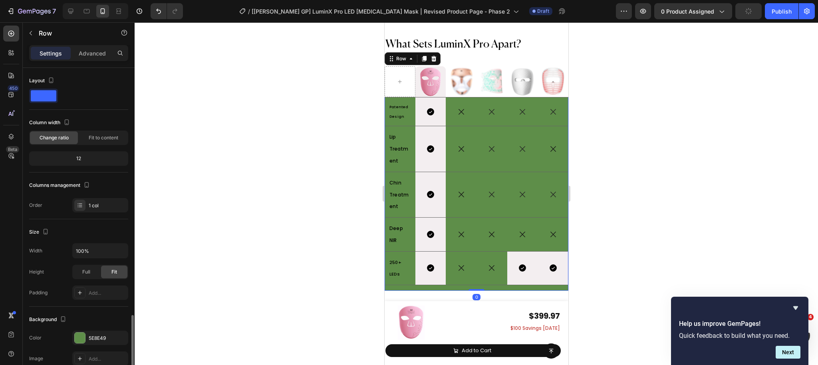
scroll to position [147, 0]
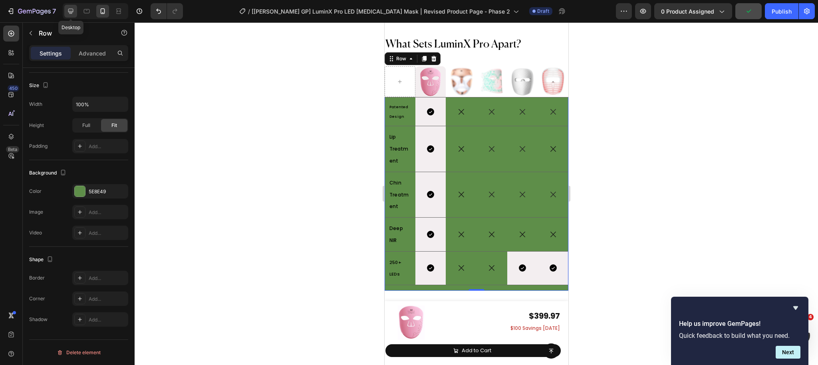
click at [70, 7] on icon at bounding box center [71, 11] width 8 height 8
type input "1200"
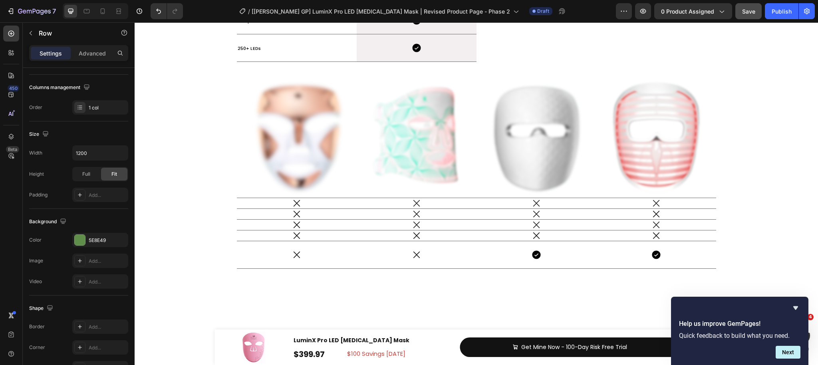
scroll to position [4601, 0]
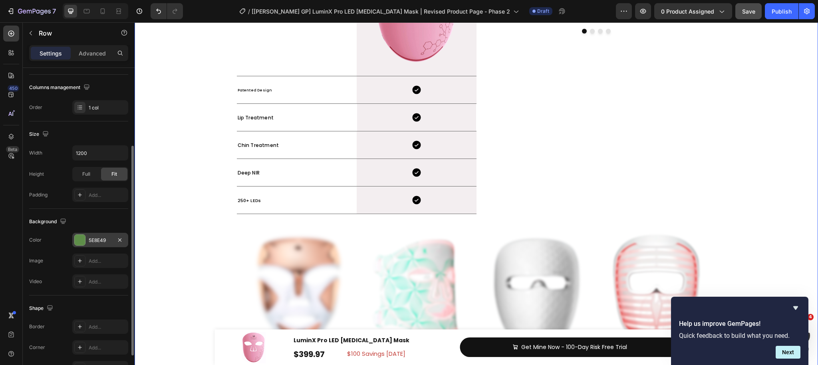
click at [97, 228] on div "Background" at bounding box center [78, 221] width 99 height 13
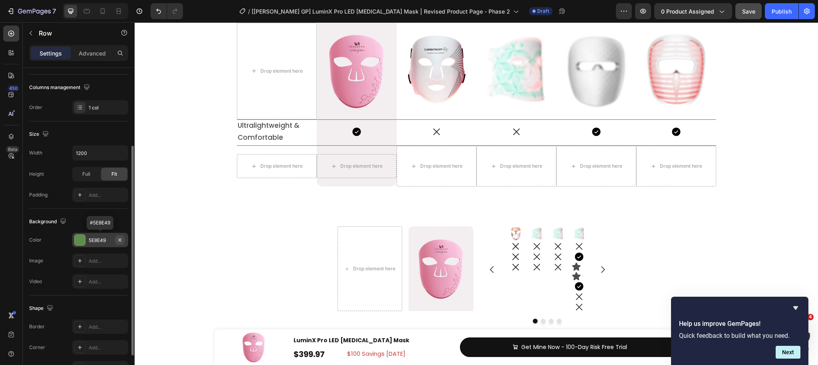
drag, startPoint x: 119, startPoint y: 241, endPoint x: 30, endPoint y: 218, distance: 92.4
click at [119, 241] on icon "button" at bounding box center [119, 239] width 3 height 3
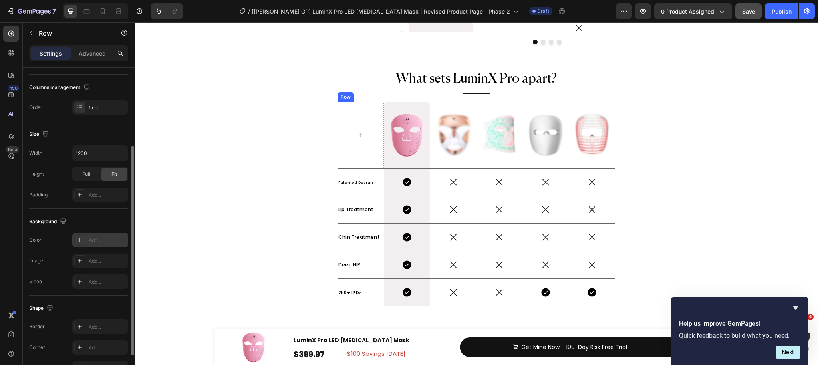
scroll to position [4144, 0]
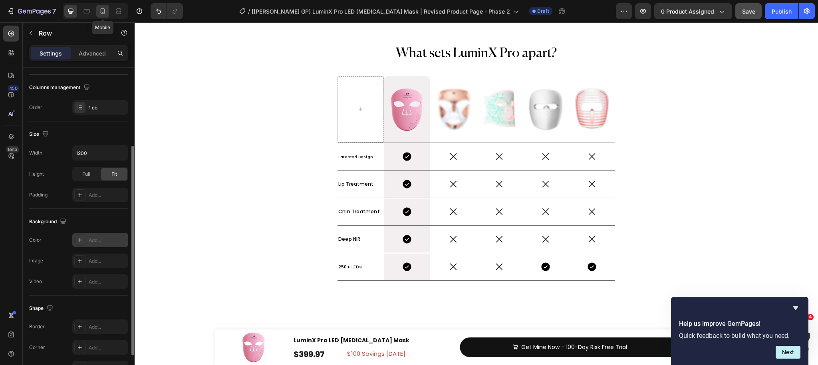
click at [106, 10] on icon at bounding box center [103, 11] width 8 height 8
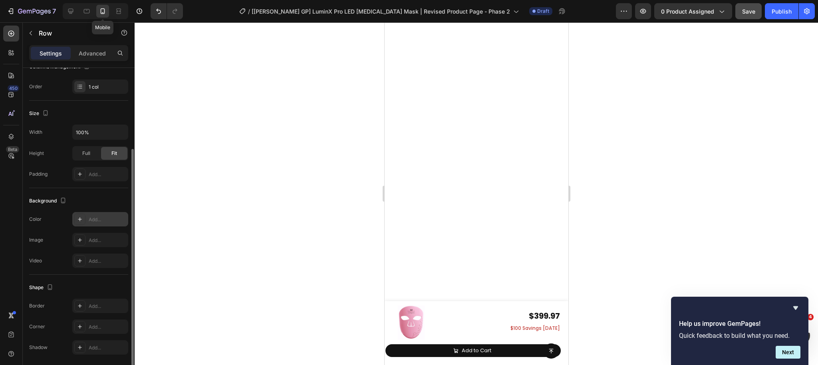
click at [628, 42] on div at bounding box center [477, 193] width 684 height 343
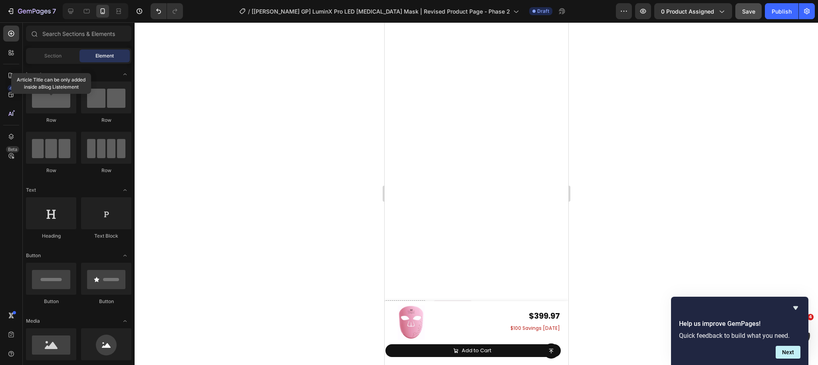
click at [749, 14] on span "Save" at bounding box center [749, 11] width 13 height 7
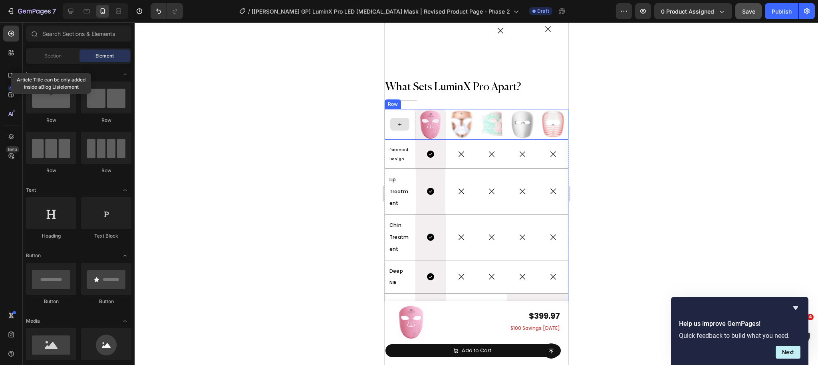
click at [408, 131] on div at bounding box center [399, 124] width 31 height 31
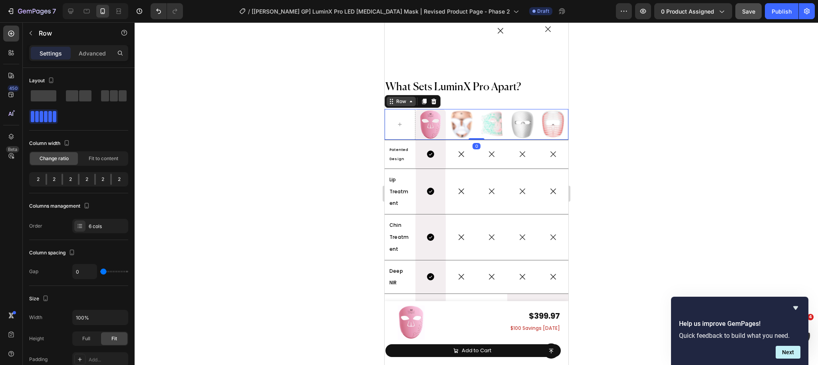
click at [405, 106] on div "Row" at bounding box center [400, 102] width 29 height 10
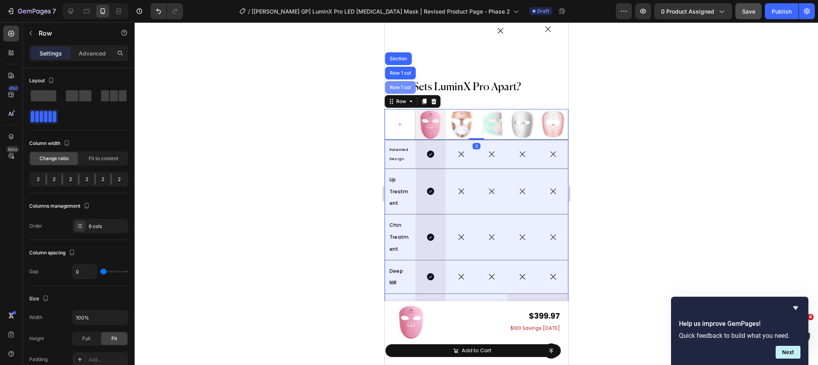
click at [405, 88] on div "Row 1 col" at bounding box center [400, 87] width 24 height 5
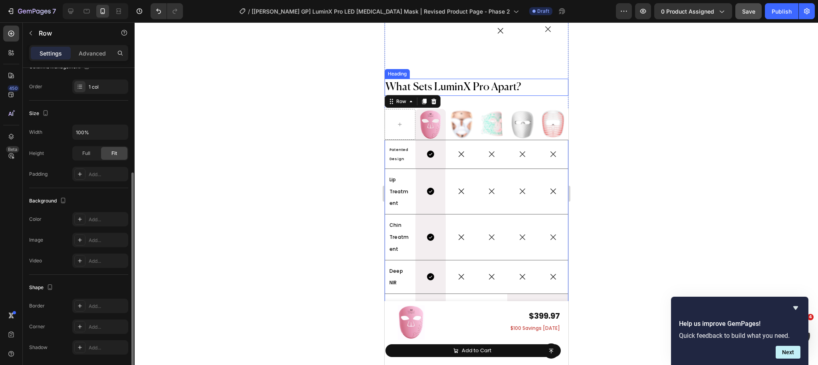
scroll to position [147, 0]
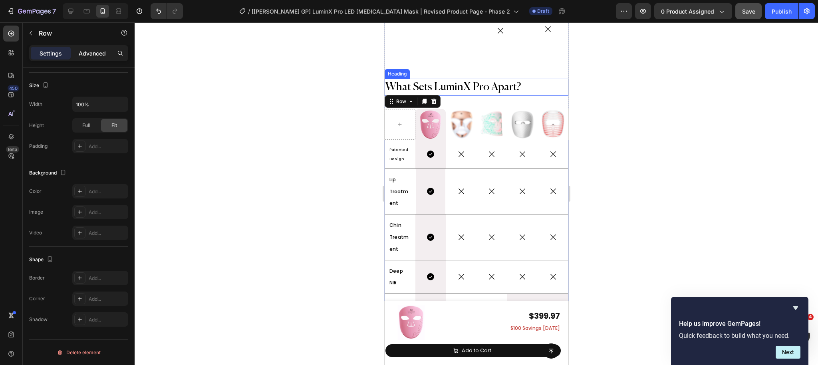
click at [87, 52] on p "Advanced" at bounding box center [92, 53] width 27 height 8
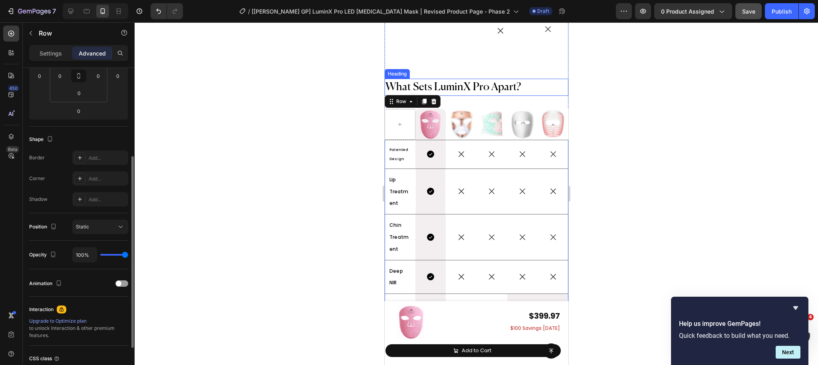
scroll to position [213, 0]
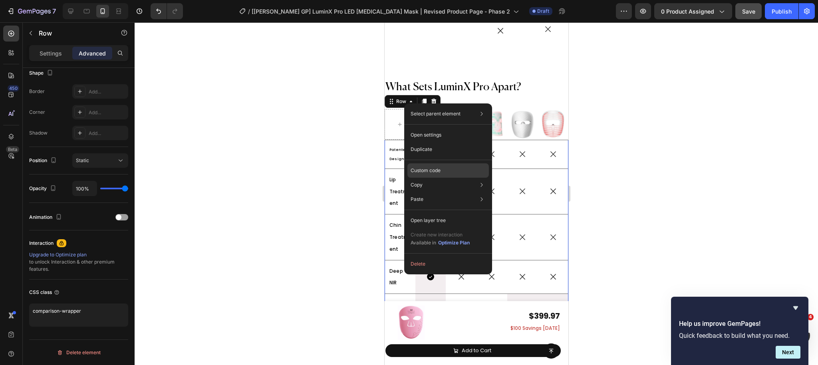
click at [430, 172] on p "Custom code" at bounding box center [426, 170] width 30 height 7
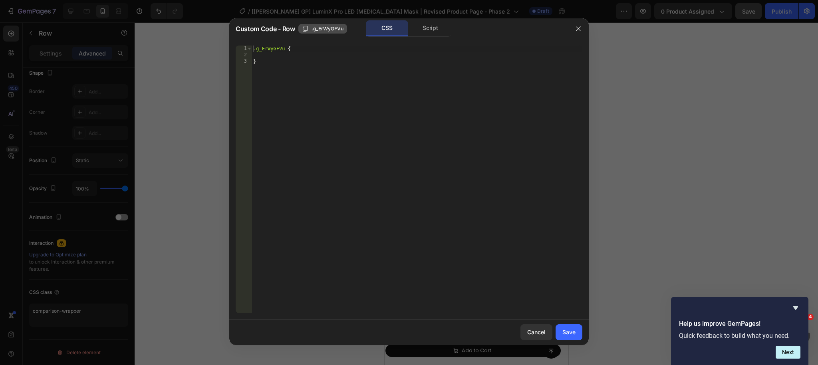
click at [339, 28] on span ".g_ErWyGFVu" at bounding box center [328, 28] width 32 height 7
click at [579, 28] on icon "button" at bounding box center [578, 28] width 4 height 4
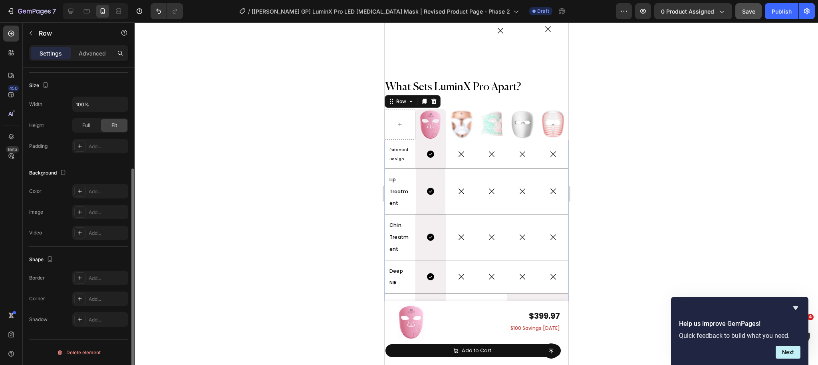
scroll to position [147, 0]
click at [406, 133] on div at bounding box center [399, 124] width 31 height 31
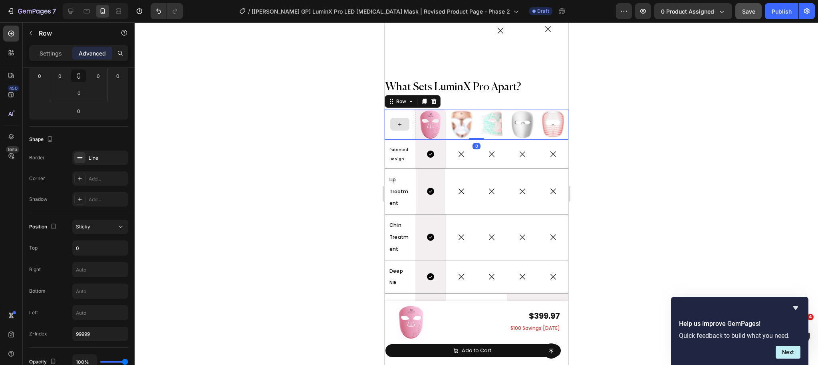
scroll to position [4493, 0]
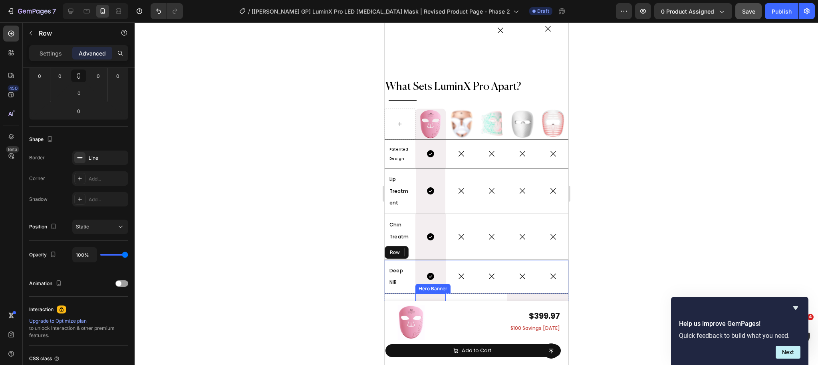
click at [323, 233] on div at bounding box center [477, 193] width 684 height 343
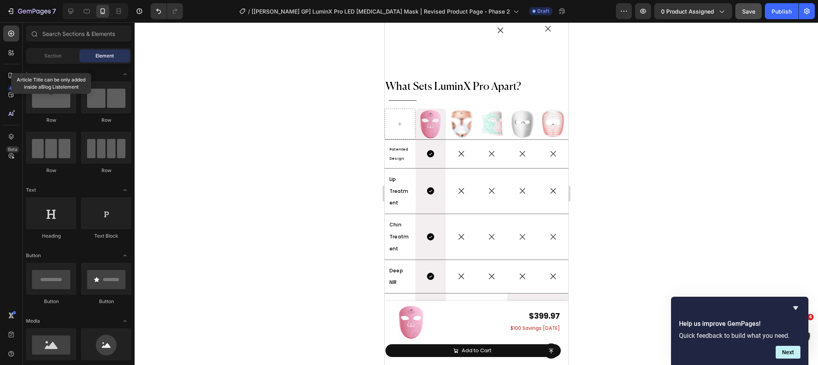
scroll to position [4653, 0]
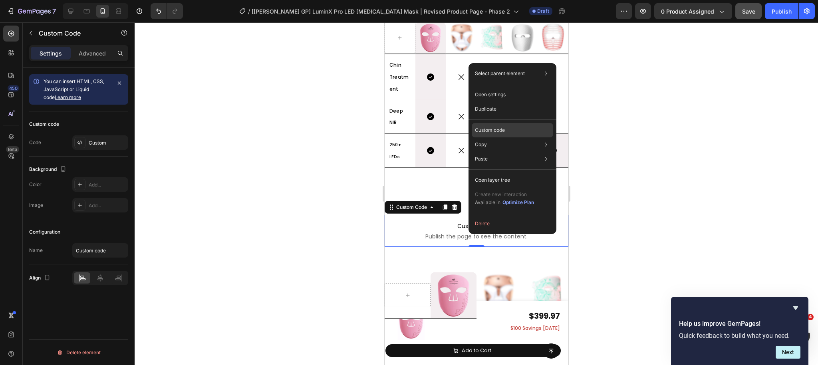
click at [499, 131] on p "Custom code" at bounding box center [490, 130] width 30 height 7
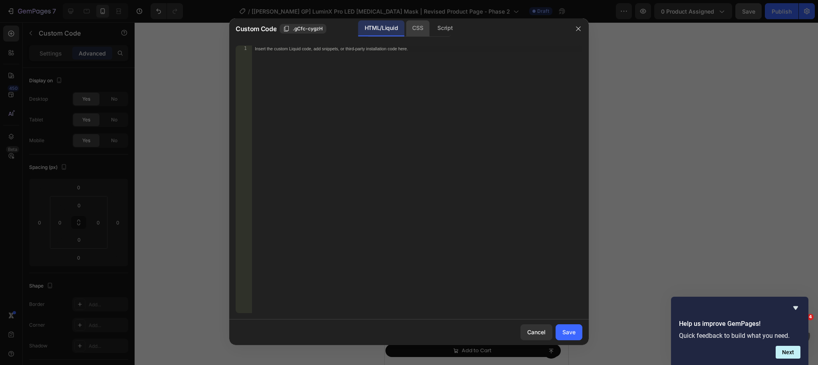
click at [416, 29] on div "CSS" at bounding box center [418, 28] width 24 height 16
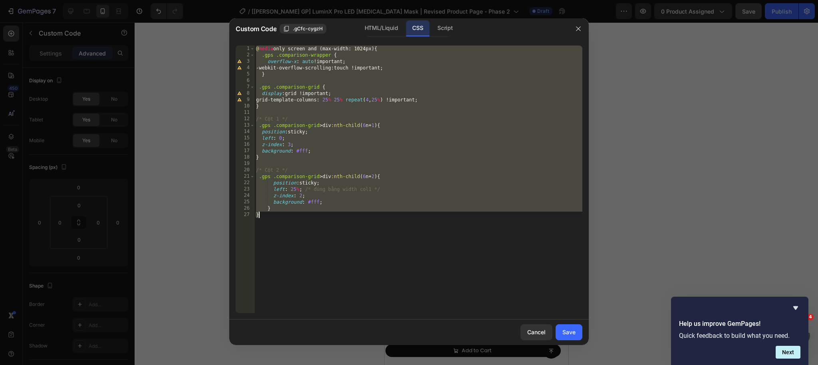
drag, startPoint x: 301, startPoint y: 219, endPoint x: 277, endPoint y: 223, distance: 23.5
click at [301, 219] on div "@ media only screen and (max-width: 1024px) { .gps .comparison-wrapper { overfl…" at bounding box center [419, 186] width 328 height 281
drag, startPoint x: 262, startPoint y: 212, endPoint x: 235, endPoint y: 50, distance: 164.6
click at [235, 50] on div "} 1 2 3 4 5 6 7 8 9 10 11 12 13 14 15 16 17 18 19 20 21 22 23 24 25 26 27 @ med…" at bounding box center [409, 179] width 360 height 281
click at [348, 86] on div "@ media only screen and (max-width: 1024px) { .gps .comparison-wrapper { overfl…" at bounding box center [419, 186] width 328 height 281
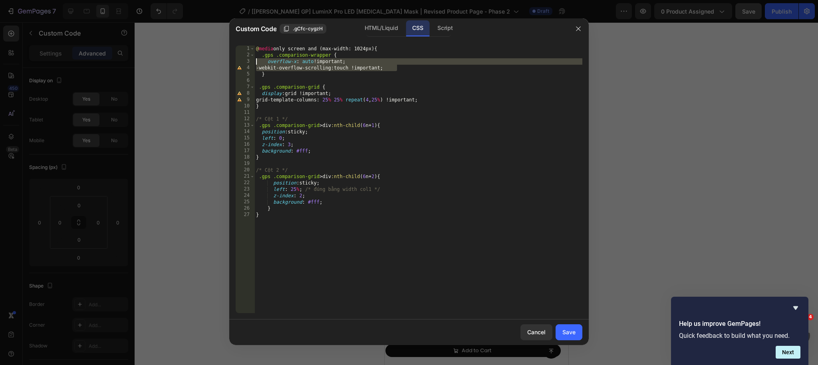
drag, startPoint x: 412, startPoint y: 68, endPoint x: 233, endPoint y: 59, distance: 179.7
click at [232, 59] on div ".gps .comparison-grid { 1 2 3 4 5 6 7 8 9 10 11 12 13 14 15 16 17 18 19 20 21 2…" at bounding box center [409, 179] width 360 height 281
paste textarea
type textarea "-webkit-overflow-scrolling: touch !important;"
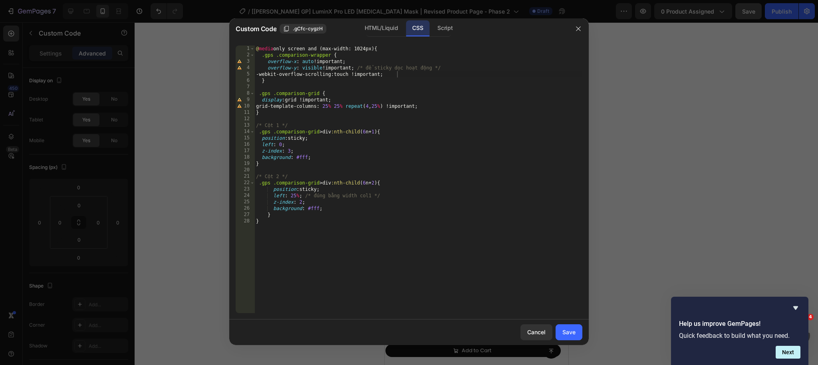
drag, startPoint x: 565, startPoint y: 333, endPoint x: 763, endPoint y: 14, distance: 374.6
click at [565, 333] on div "Save" at bounding box center [569, 332] width 13 height 8
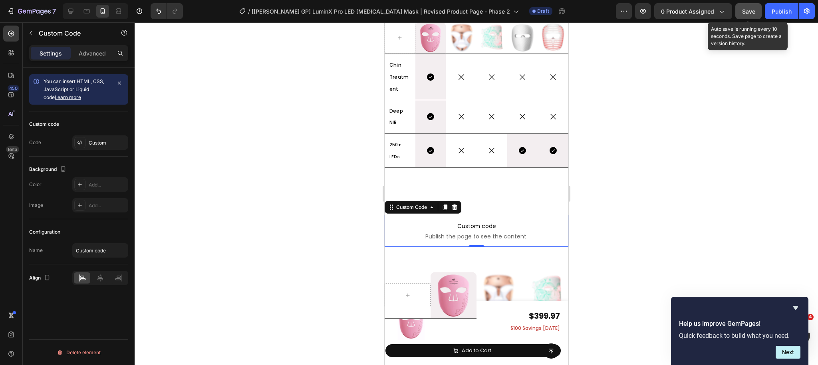
click at [747, 16] on button "Save" at bounding box center [749, 11] width 26 height 16
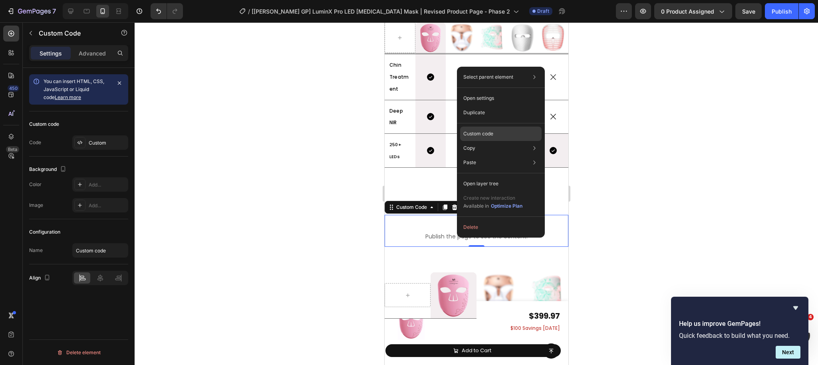
click at [484, 133] on p "Custom code" at bounding box center [479, 133] width 30 height 7
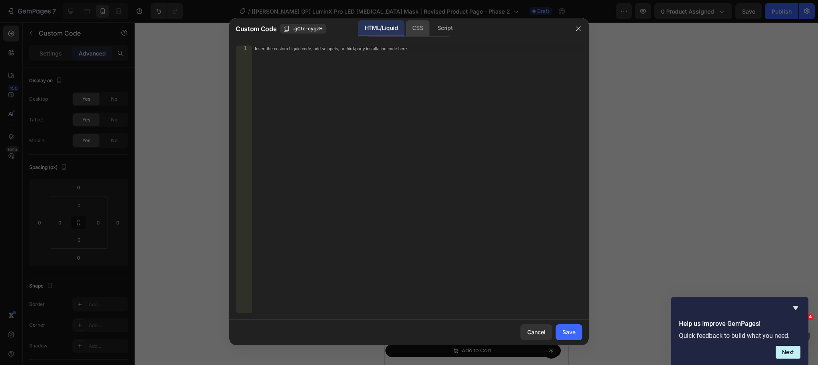
click at [423, 30] on div "CSS" at bounding box center [418, 28] width 24 height 16
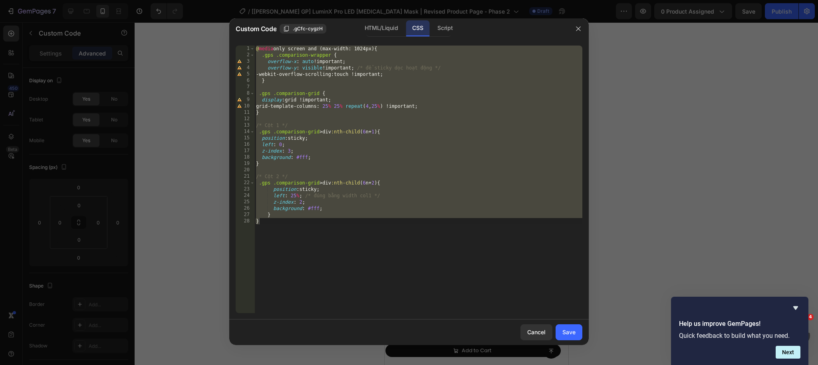
type textarea "} }"
click at [313, 87] on div "@ media only screen and (max-width: 1024px) { .gps .comparison-wrapper { overfl…" at bounding box center [419, 186] width 328 height 281
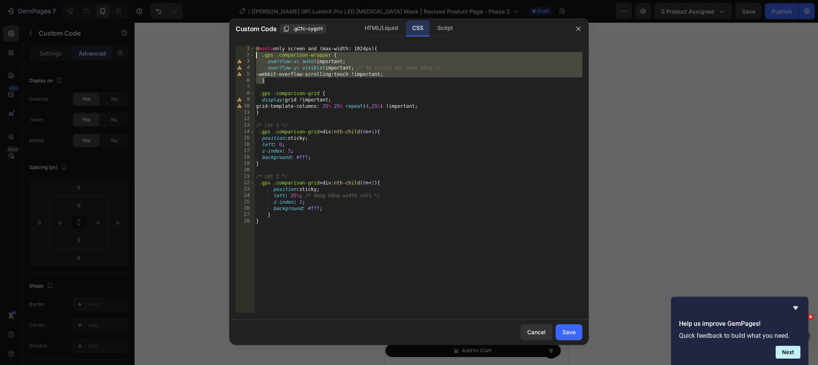
drag, startPoint x: 265, startPoint y: 78, endPoint x: 237, endPoint y: 58, distance: 34.8
click at [237, 58] on div "1 2 3 4 5 6 7 8 9 10 11 12 13 14 15 16 17 18 19 20 21 22 23 24 25 26 27 28 @ me…" at bounding box center [409, 180] width 347 height 268
click at [341, 76] on div "@ media only screen and (max-width: 1024px) { .gps .comparison-wrapper { overfl…" at bounding box center [419, 186] width 328 height 281
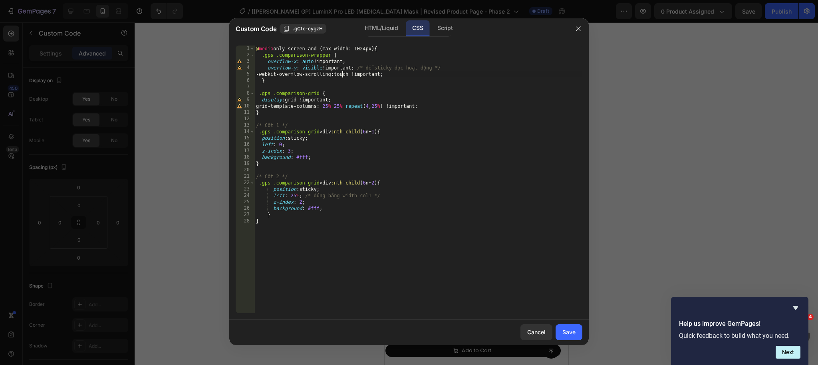
click at [297, 61] on div "@ media only screen and (max-width: 1024px) { .gps .comparison-wrapper { overfl…" at bounding box center [419, 186] width 328 height 281
click at [460, 68] on div "@ media only screen and (max-width: 1024px) { .gps .comparison-wrapper { overfl…" at bounding box center [419, 186] width 328 height 281
type textarea "overflow-y: visible !important; /* để sticky dọc hoạt động */"
drag, startPoint x: 468, startPoint y: 68, endPoint x: 237, endPoint y: 65, distance: 231.4
click at [237, 65] on div "overflow-y: visible !important; /* để sticky dọc hoạt động */ 1 2 3 4 5 6 7 8 9…" at bounding box center [409, 180] width 347 height 268
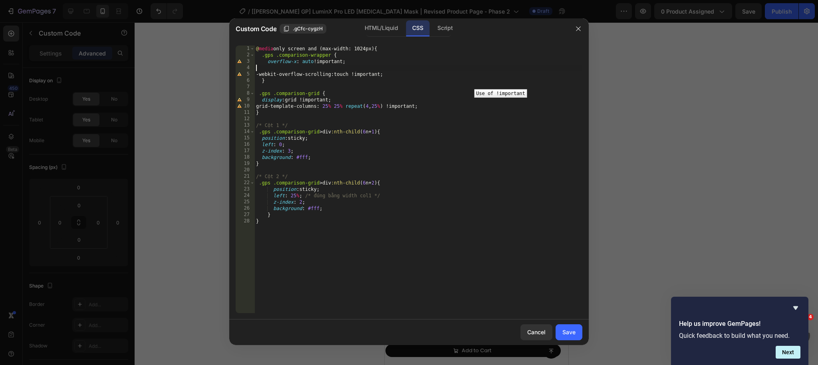
type textarea "overflow-x: auto !important;"
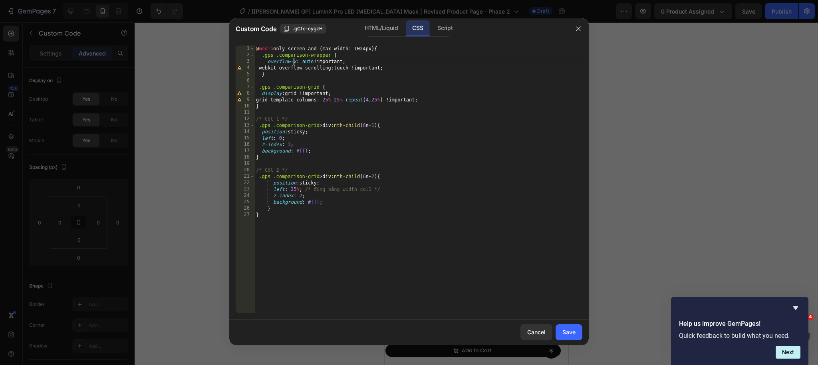
click at [295, 63] on div "@ media only screen and (max-width: 1024px) { .gps .comparison-wrapper { overfl…" at bounding box center [419, 186] width 328 height 281
click at [564, 331] on div "Save" at bounding box center [569, 332] width 13 height 8
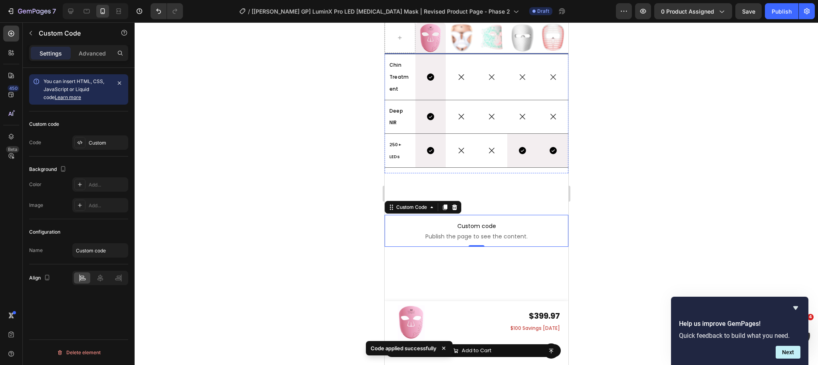
scroll to position [4501, 0]
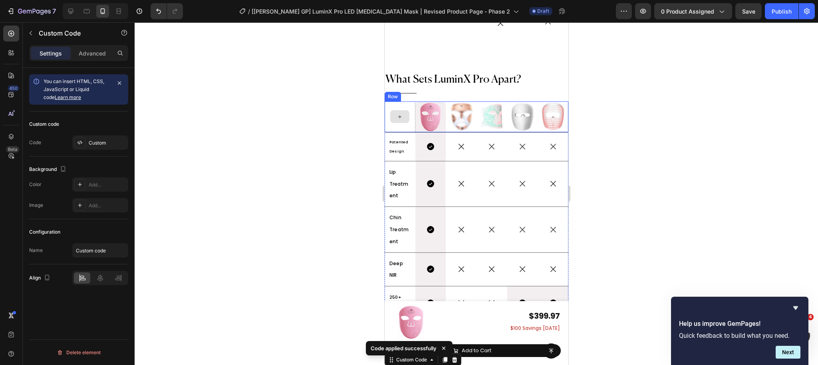
click at [410, 122] on div at bounding box center [399, 117] width 31 height 31
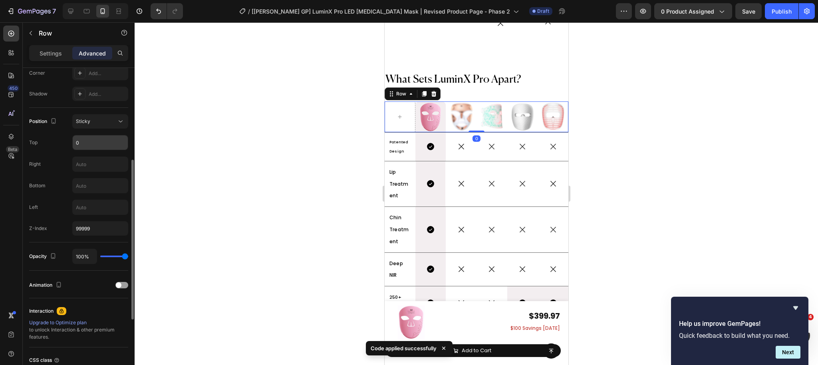
scroll to position [229, 0]
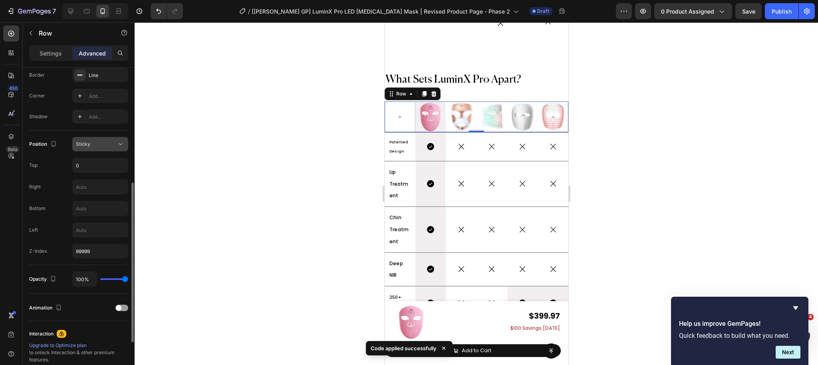
click at [117, 143] on icon at bounding box center [121, 144] width 8 height 8
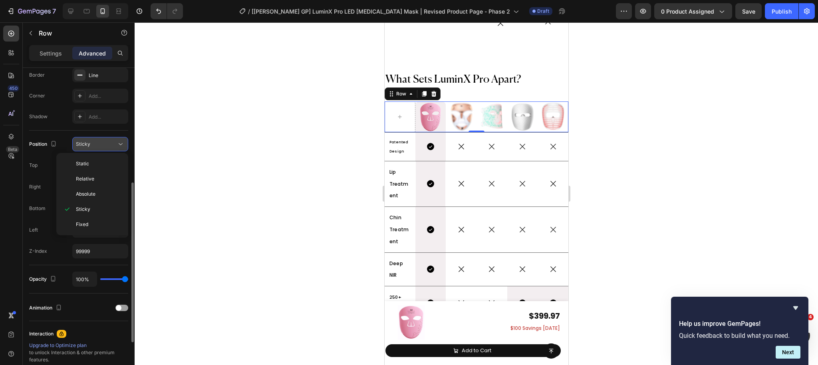
click at [112, 160] on p "Static" at bounding box center [99, 163] width 46 height 7
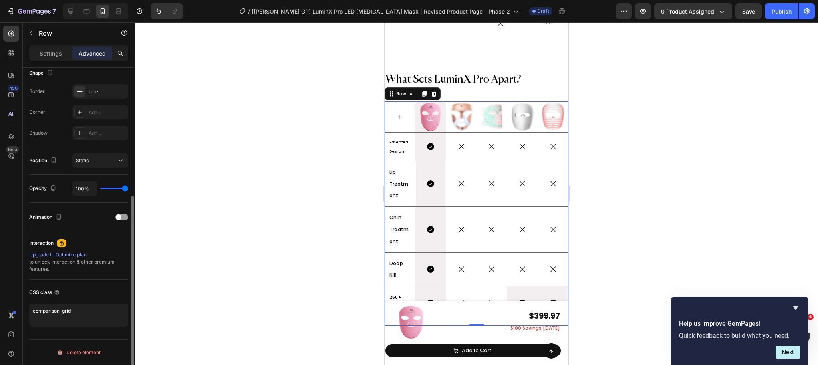
scroll to position [213, 0]
click at [74, 10] on icon at bounding box center [71, 11] width 8 height 8
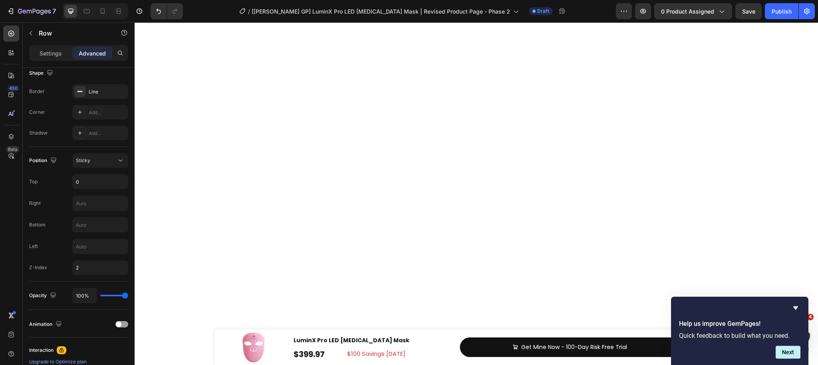
click at [115, 60] on div "Spacing (px) 0 0 0 0 0 0 0 0" at bounding box center [78, 1] width 99 height 119
click at [122, 147] on div "Shape Border Line Corner Add... Shadow Add..." at bounding box center [78, 103] width 99 height 87
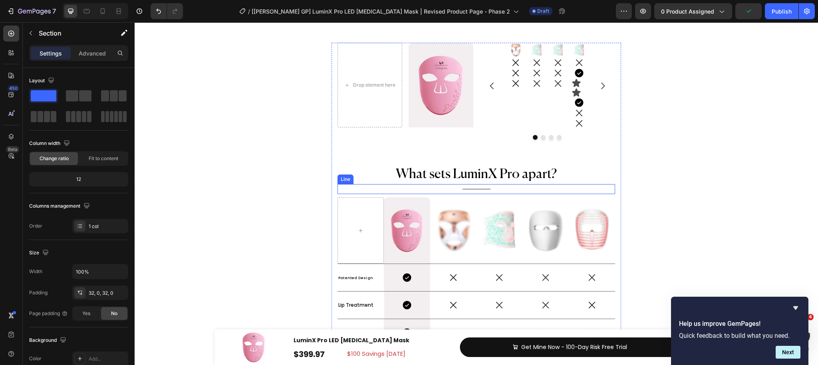
scroll to position [4035, 0]
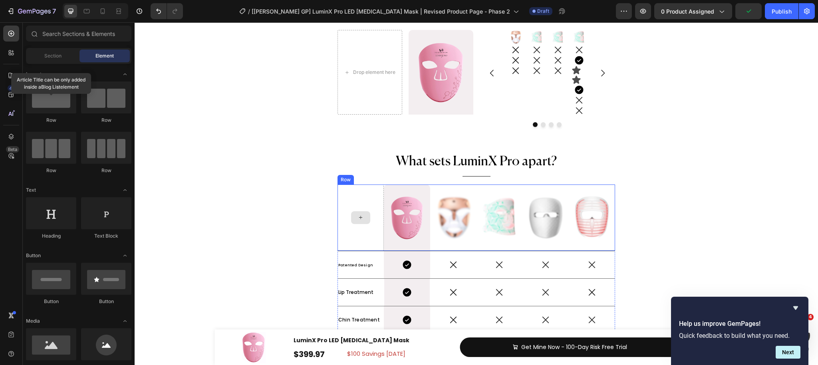
click at [368, 213] on div at bounding box center [360, 217] width 19 height 13
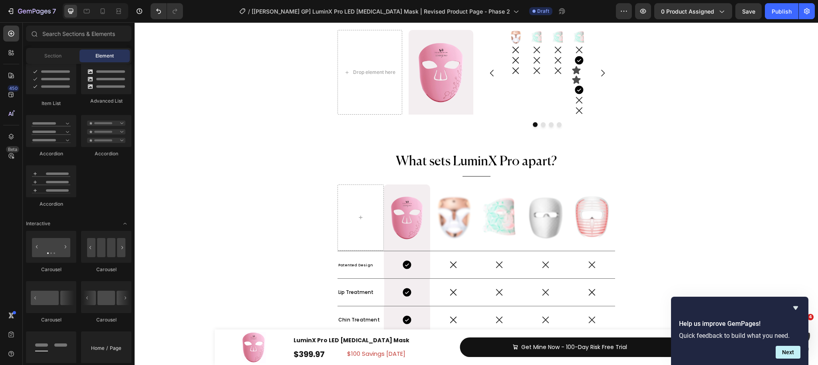
scroll to position [525, 0]
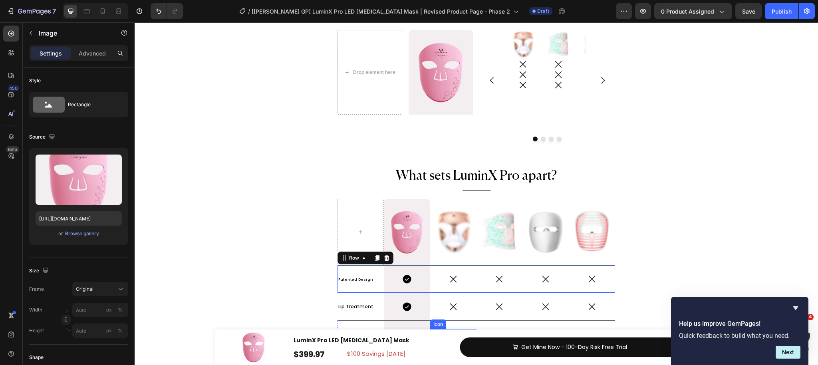
scroll to position [4314, 0]
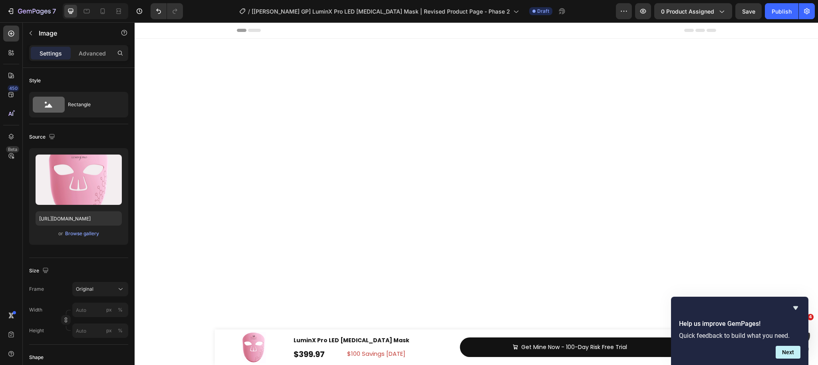
scroll to position [4168, 0]
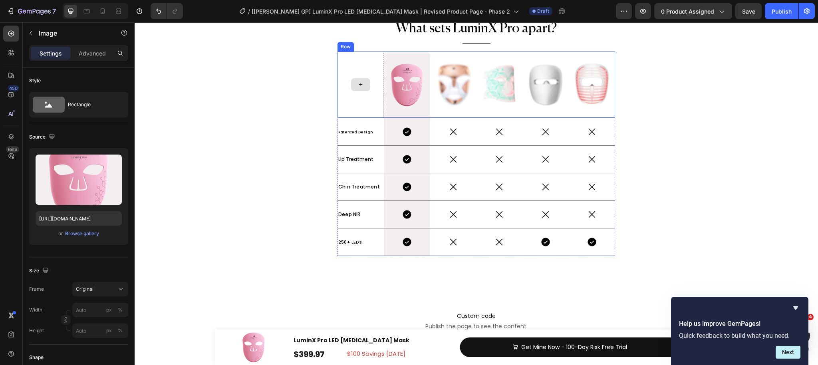
drag, startPoint x: 135, startPoint y: 22, endPoint x: 365, endPoint y: 75, distance: 236.2
click at [365, 75] on div at bounding box center [361, 85] width 46 height 66
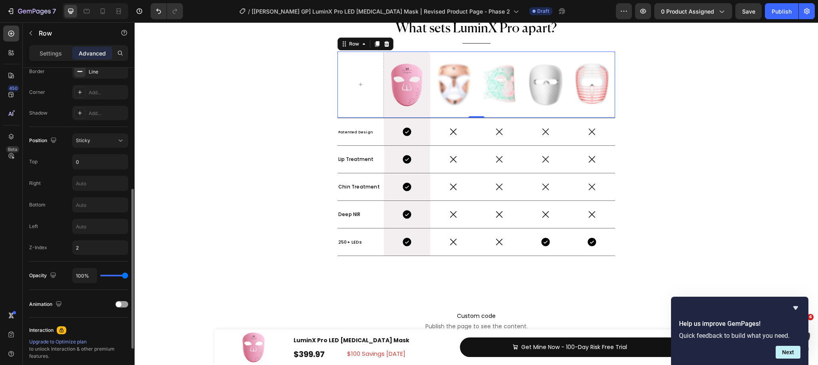
scroll to position [237, 0]
click at [117, 140] on icon at bounding box center [121, 137] width 8 height 8
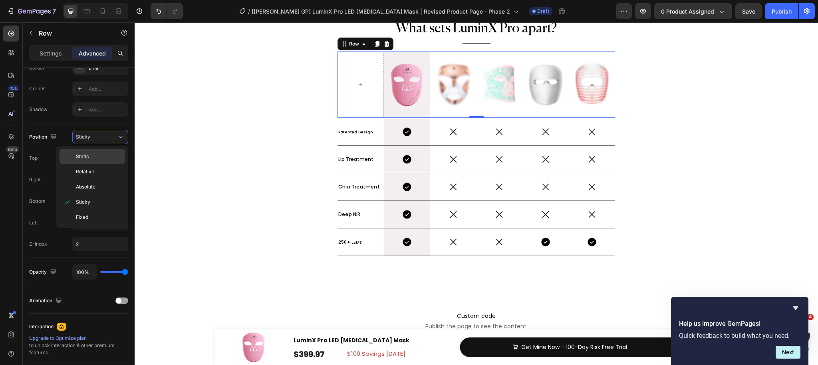
drag, startPoint x: 102, startPoint y: 161, endPoint x: 355, endPoint y: 117, distance: 256.2
click at [102, 161] on div "Static" at bounding box center [93, 156] width 66 height 15
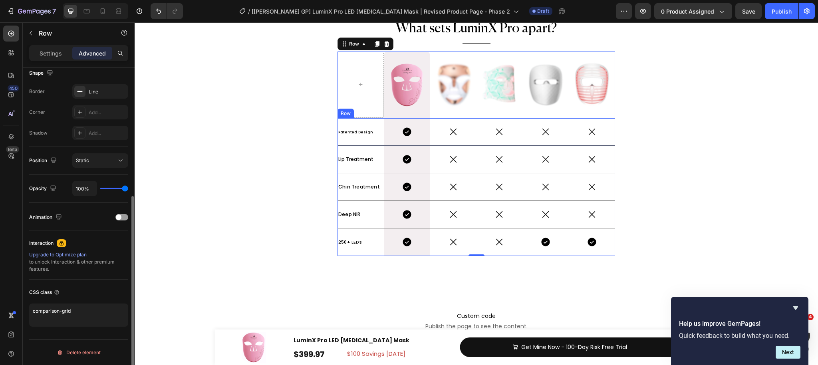
scroll to position [213, 0]
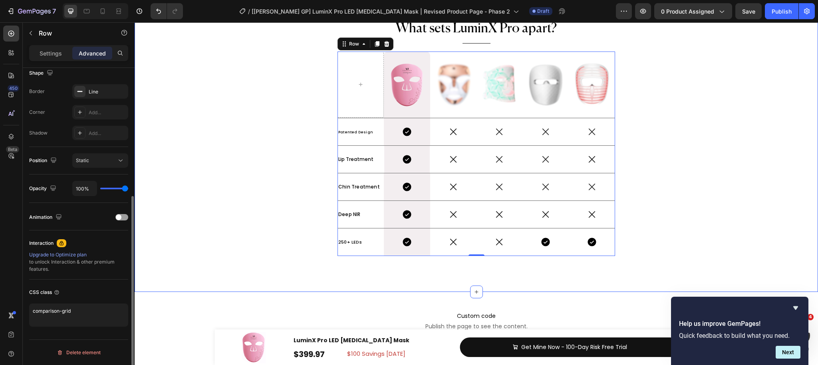
drag, startPoint x: 651, startPoint y: 159, endPoint x: 505, endPoint y: 237, distance: 165.7
click at [651, 159] on div "Drop element here Image Hero Banner Row Image Icon Icon Icon Image Icon Icon Ic…" at bounding box center [477, 88] width 684 height 382
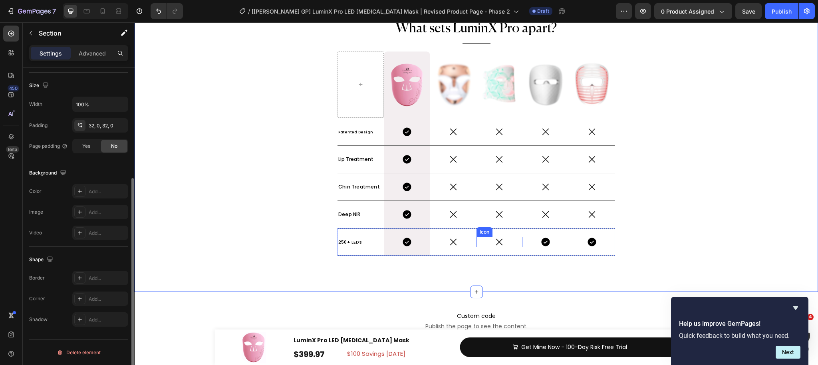
scroll to position [0, 0]
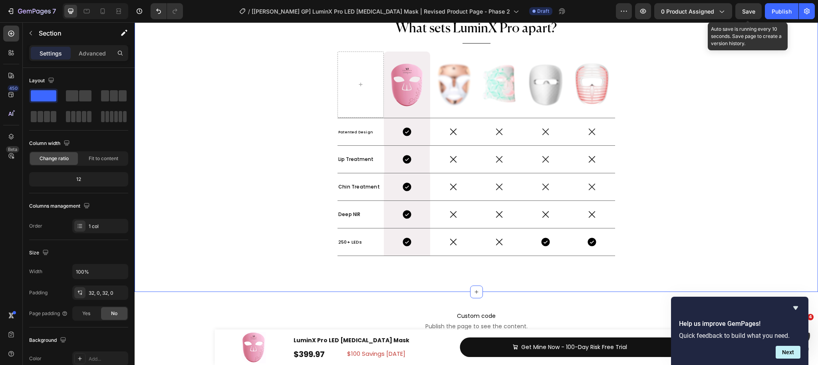
drag, startPoint x: 743, startPoint y: 12, endPoint x: 470, endPoint y: 1, distance: 272.8
click at [743, 12] on span "Save" at bounding box center [749, 11] width 13 height 7
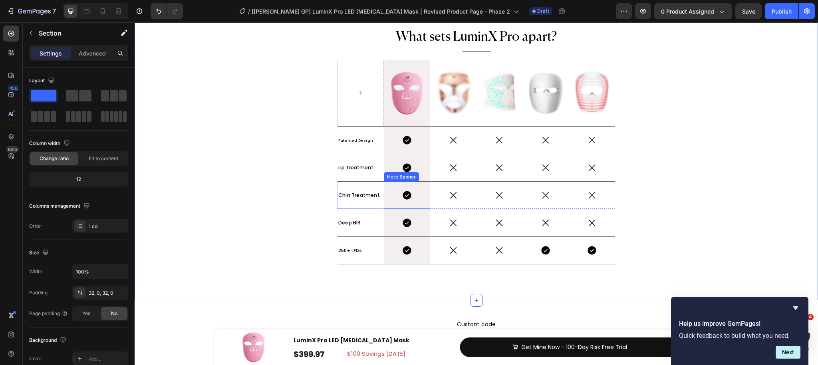
scroll to position [4160, 0]
click at [367, 119] on div at bounding box center [361, 93] width 46 height 66
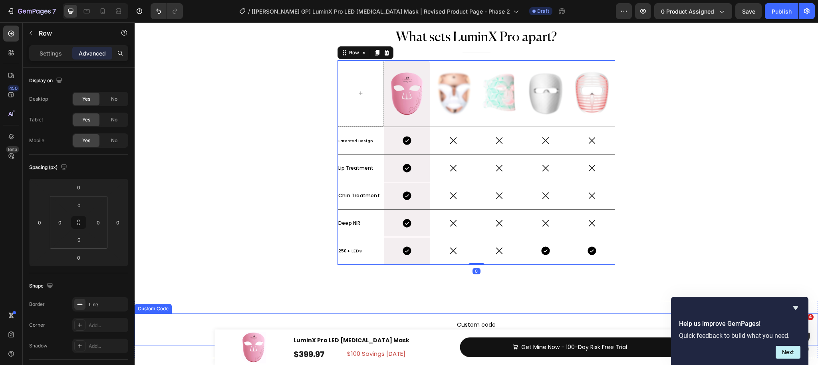
scroll to position [4212, 0]
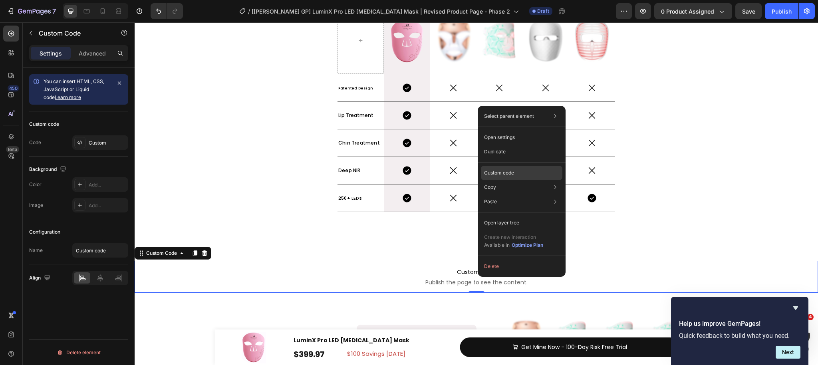
click at [508, 170] on p "Custom code" at bounding box center [499, 172] width 30 height 7
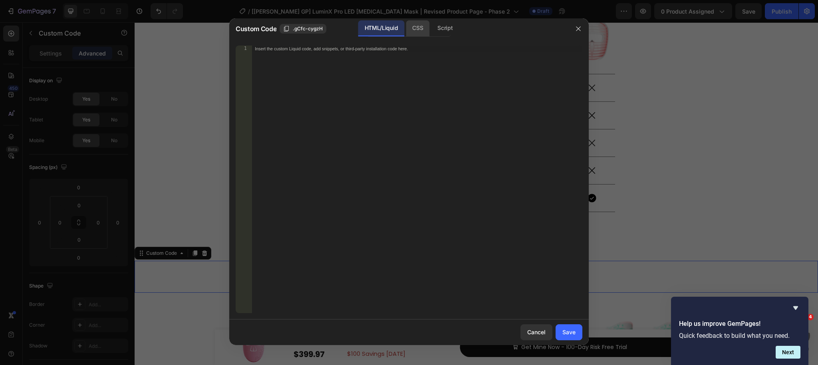
click at [420, 30] on div "CSS" at bounding box center [418, 28] width 24 height 16
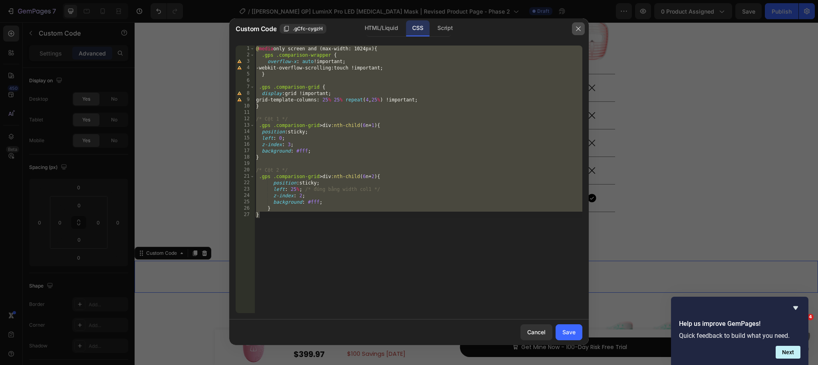
click at [578, 29] on icon "button" at bounding box center [578, 28] width 4 height 4
click at [578, 29] on div "Image" at bounding box center [592, 41] width 46 height 46
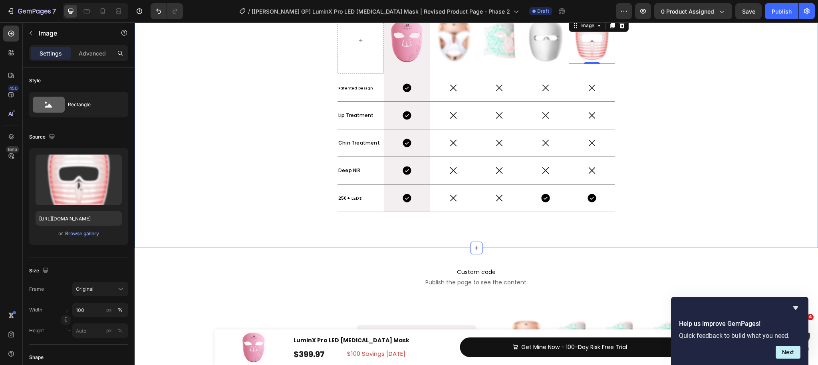
scroll to position [4250, 0]
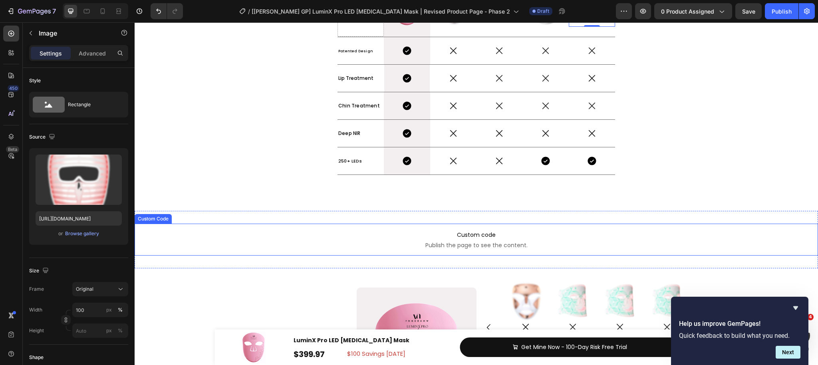
click at [442, 243] on span "Publish the page to see the content." at bounding box center [477, 245] width 684 height 8
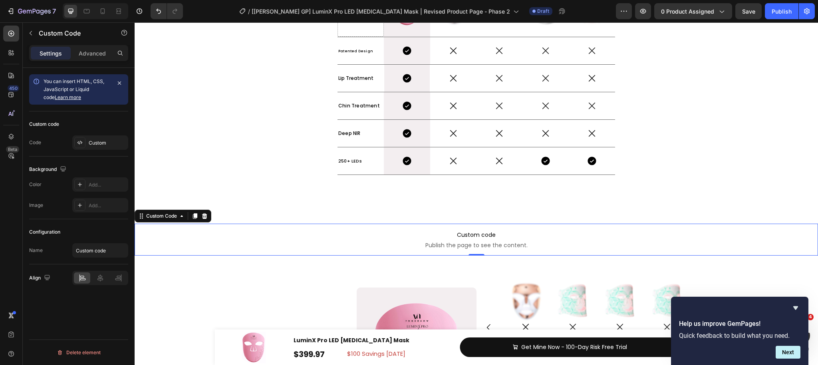
scroll to position [4251, 0]
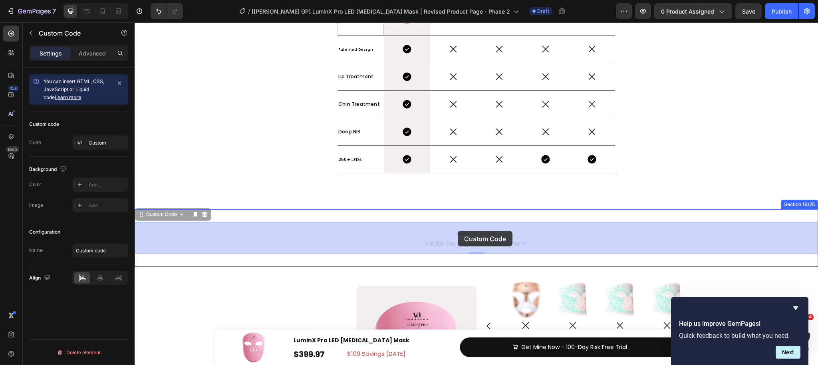
drag, startPoint x: 163, startPoint y: 218, endPoint x: 462, endPoint y: 235, distance: 300.2
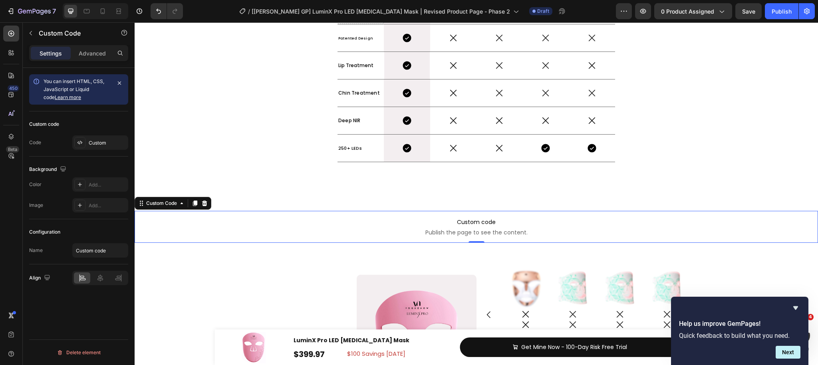
scroll to position [4263, 0]
click at [378, 231] on span "Publish the page to see the content." at bounding box center [477, 232] width 684 height 8
click at [474, 225] on span "Custom code" at bounding box center [477, 222] width 684 height 10
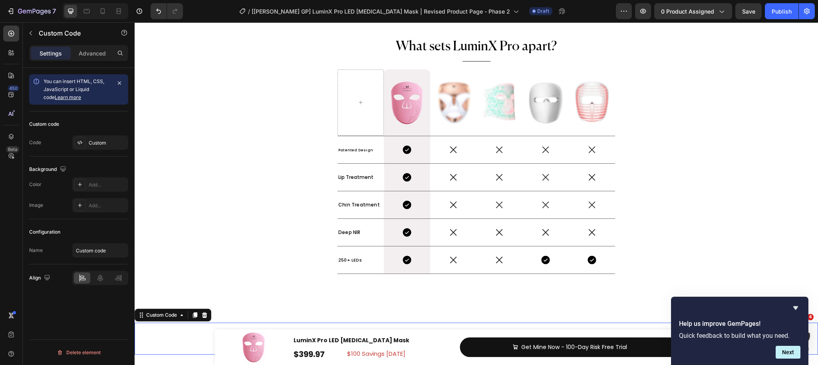
scroll to position [4140, 0]
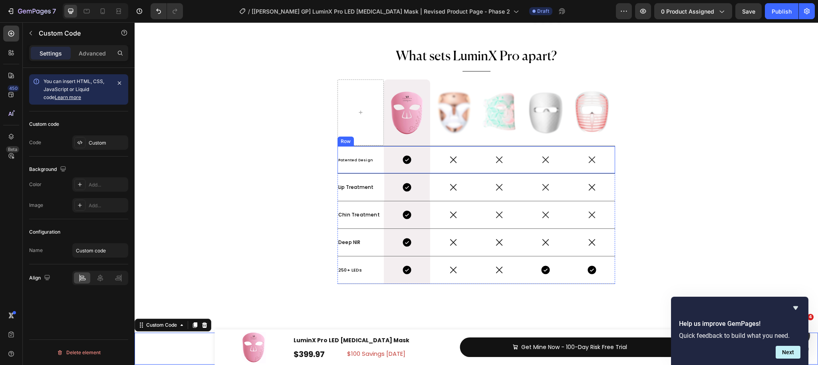
click at [379, 171] on div "Patented Design Text Block" at bounding box center [361, 159] width 46 height 27
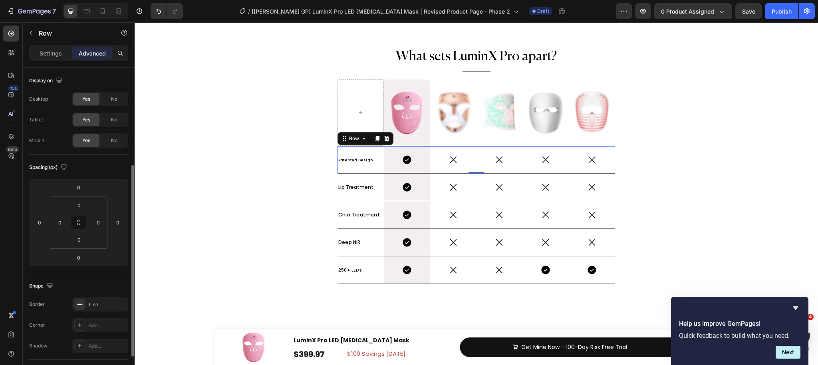
scroll to position [213, 0]
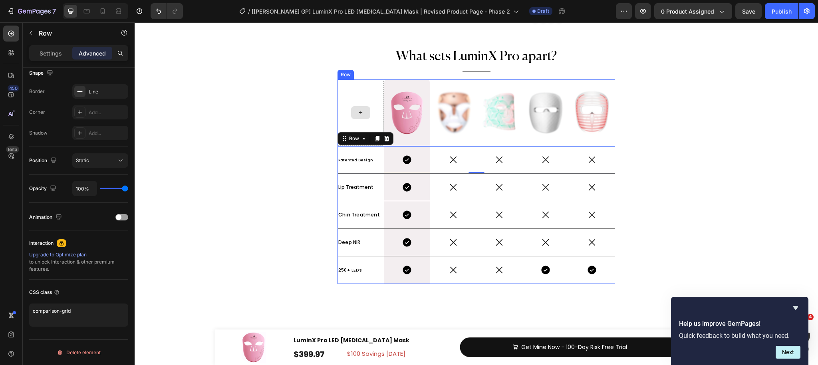
click at [378, 100] on div at bounding box center [361, 113] width 46 height 66
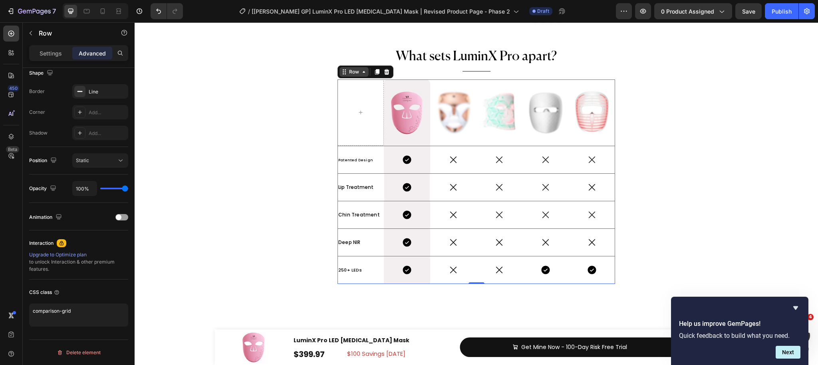
click at [361, 74] on icon at bounding box center [364, 72] width 6 height 6
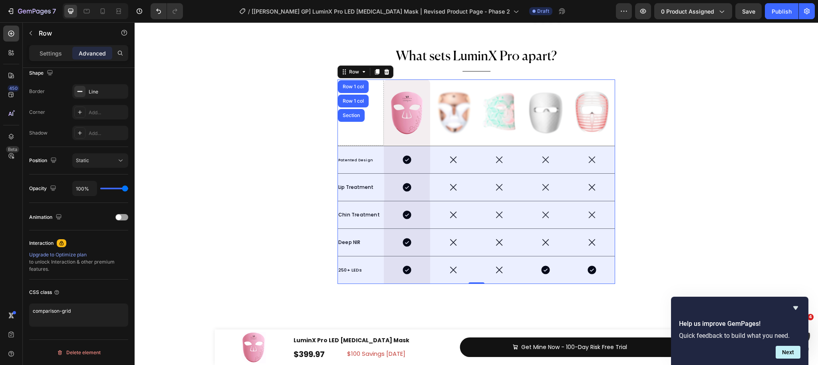
drag, startPoint x: 354, startPoint y: 85, endPoint x: 367, endPoint y: 80, distance: 13.8
click at [354, 85] on div "Row 1 col" at bounding box center [353, 86] width 24 height 5
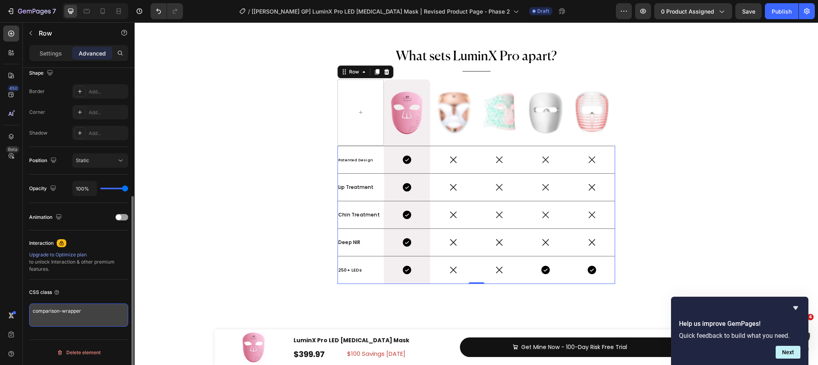
click at [58, 311] on textarea "comparison-wrapper" at bounding box center [78, 315] width 99 height 23
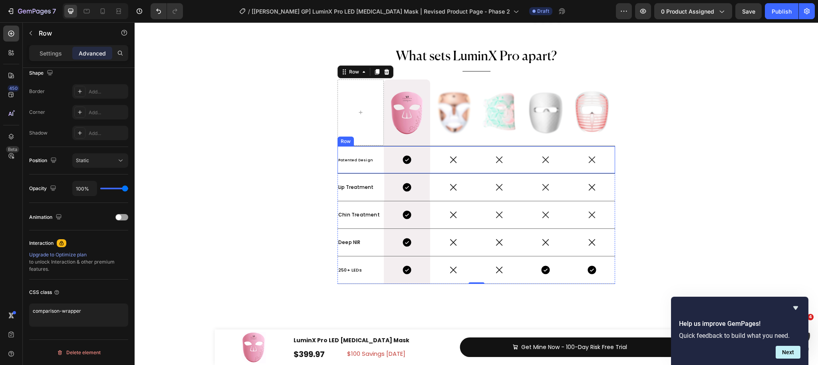
click at [381, 149] on div "Patented Design Text Block" at bounding box center [361, 159] width 46 height 27
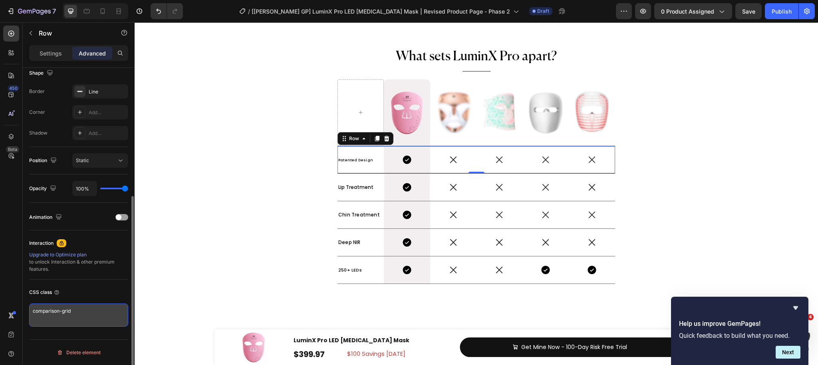
click at [82, 315] on textarea "comparison-grid" at bounding box center [78, 315] width 99 height 23
